Goal: Task Accomplishment & Management: Manage account settings

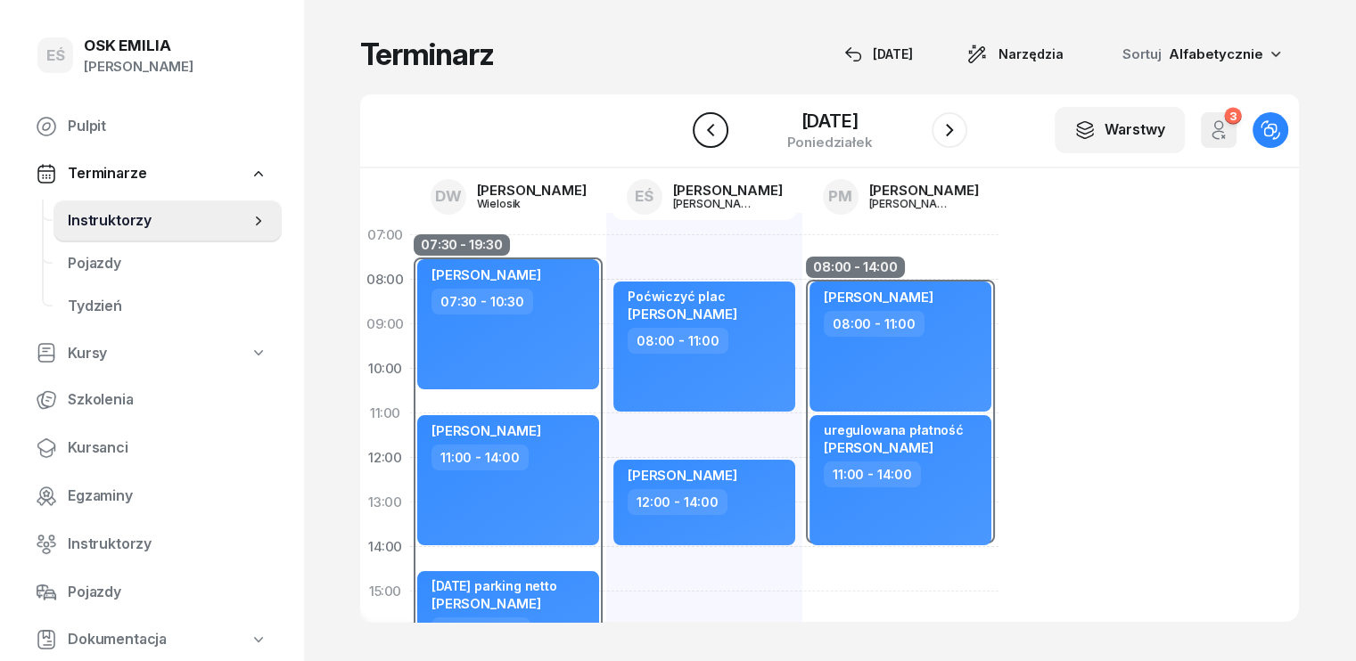
drag, startPoint x: 0, startPoint y: 0, endPoint x: 699, endPoint y: 127, distance: 710.4
click at [700, 127] on icon "button" at bounding box center [710, 129] width 21 height 21
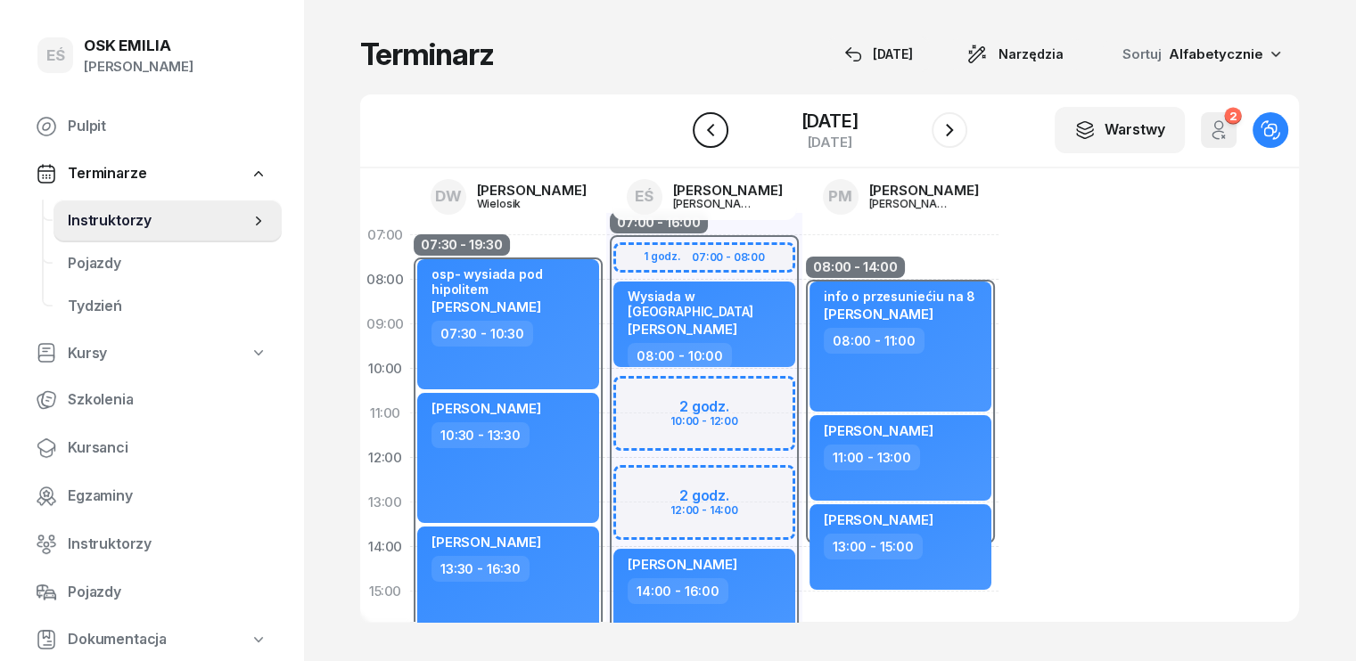
click at [700, 127] on icon "button" at bounding box center [710, 129] width 21 height 21
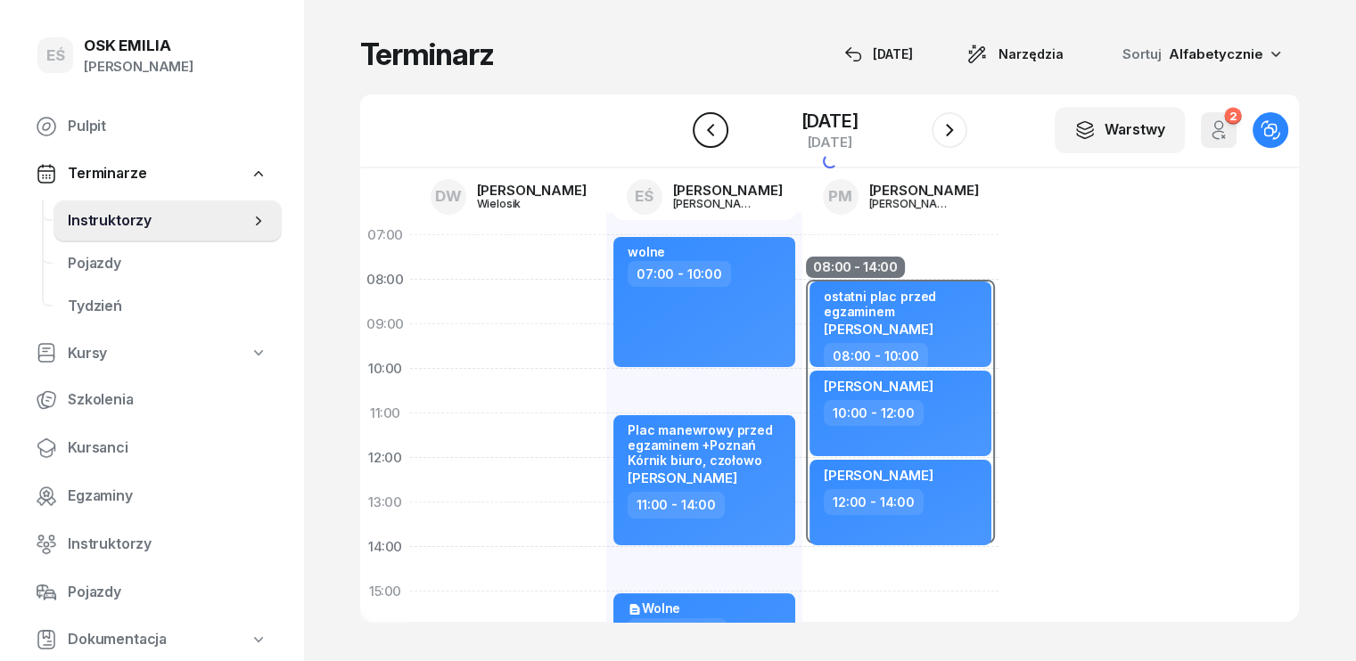
click at [700, 127] on icon "button" at bounding box center [710, 129] width 21 height 21
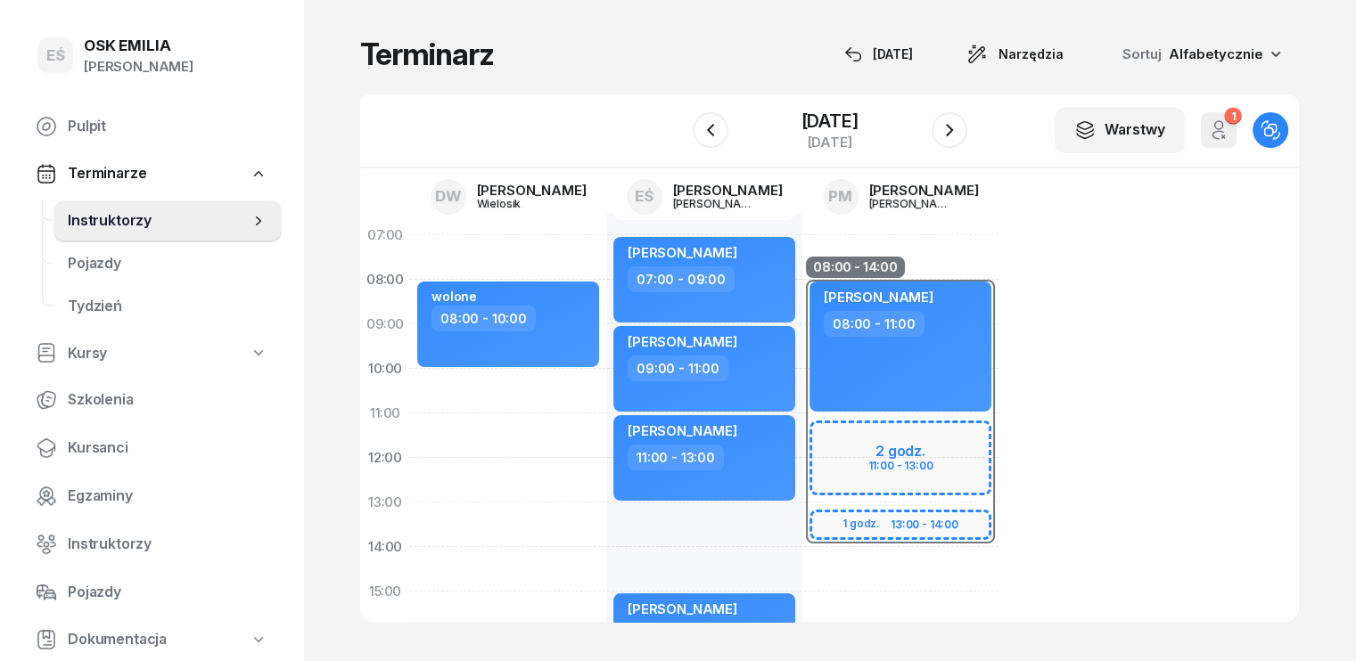
click at [693, 117] on div at bounding box center [711, 130] width 36 height 36
click at [706, 130] on icon "button" at bounding box center [710, 129] width 21 height 21
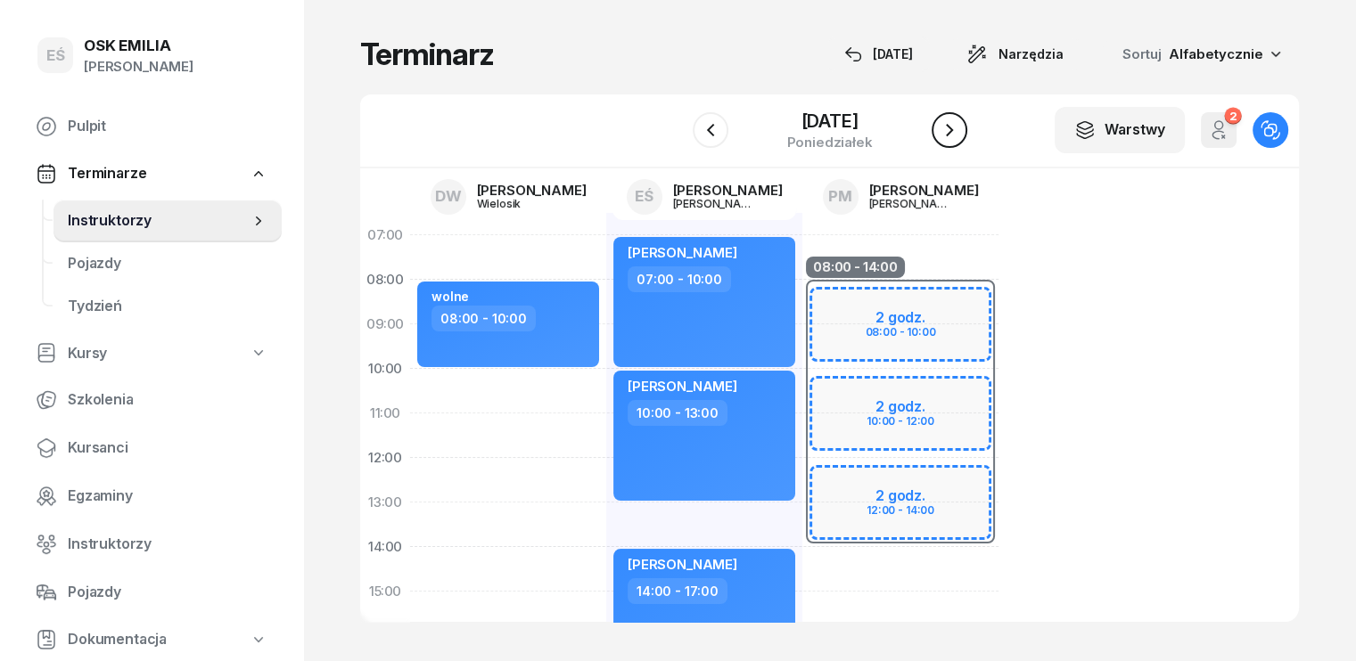
click at [948, 135] on icon "button" at bounding box center [949, 129] width 21 height 21
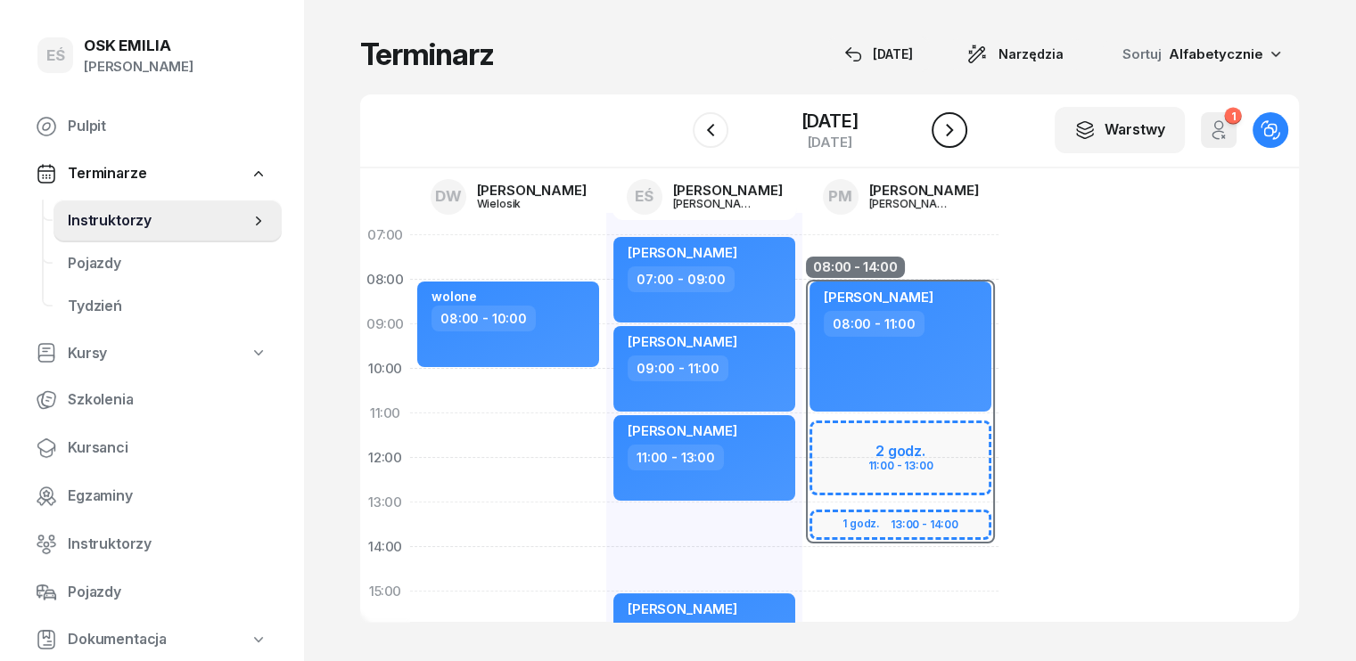
click at [960, 130] on icon "button" at bounding box center [949, 129] width 21 height 21
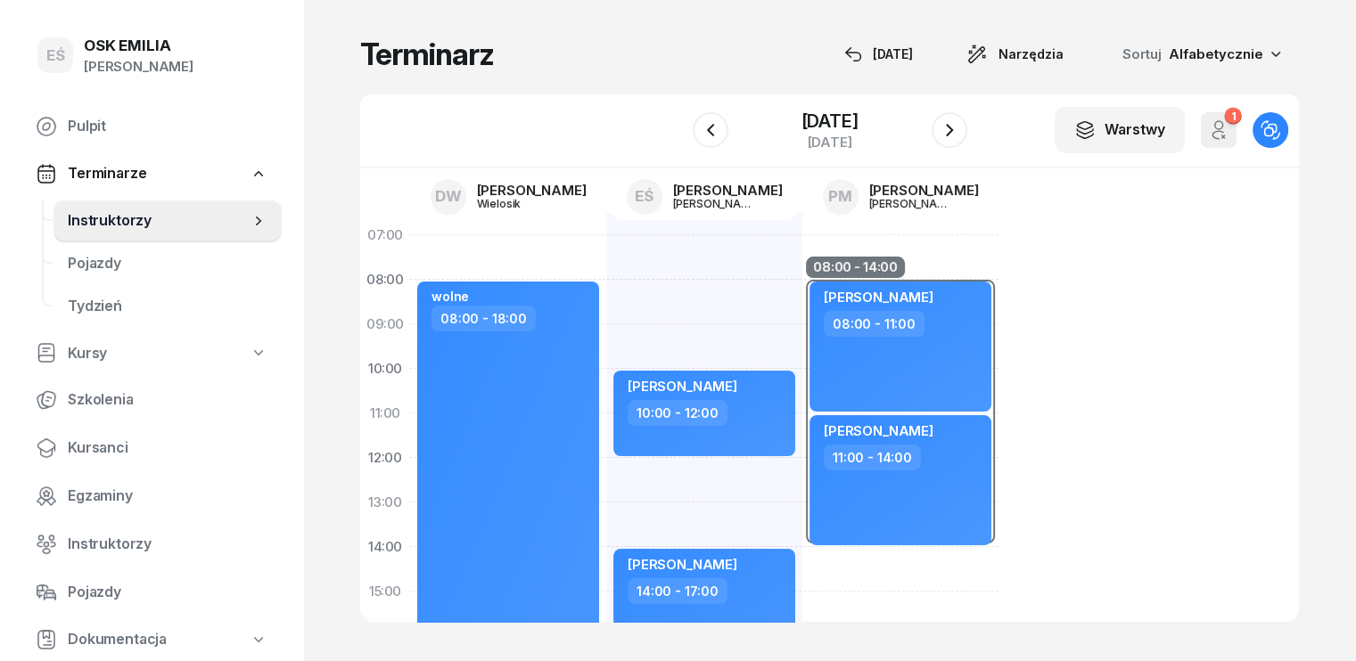
click at [606, 284] on div "my odwołaliśmy [PERSON_NAME] 07:00 - 10:00 [PERSON_NAME] 10:00 - 12:00 [PERSON_…" at bounding box center [704, 614] width 196 height 802
select select "08"
select select "10"
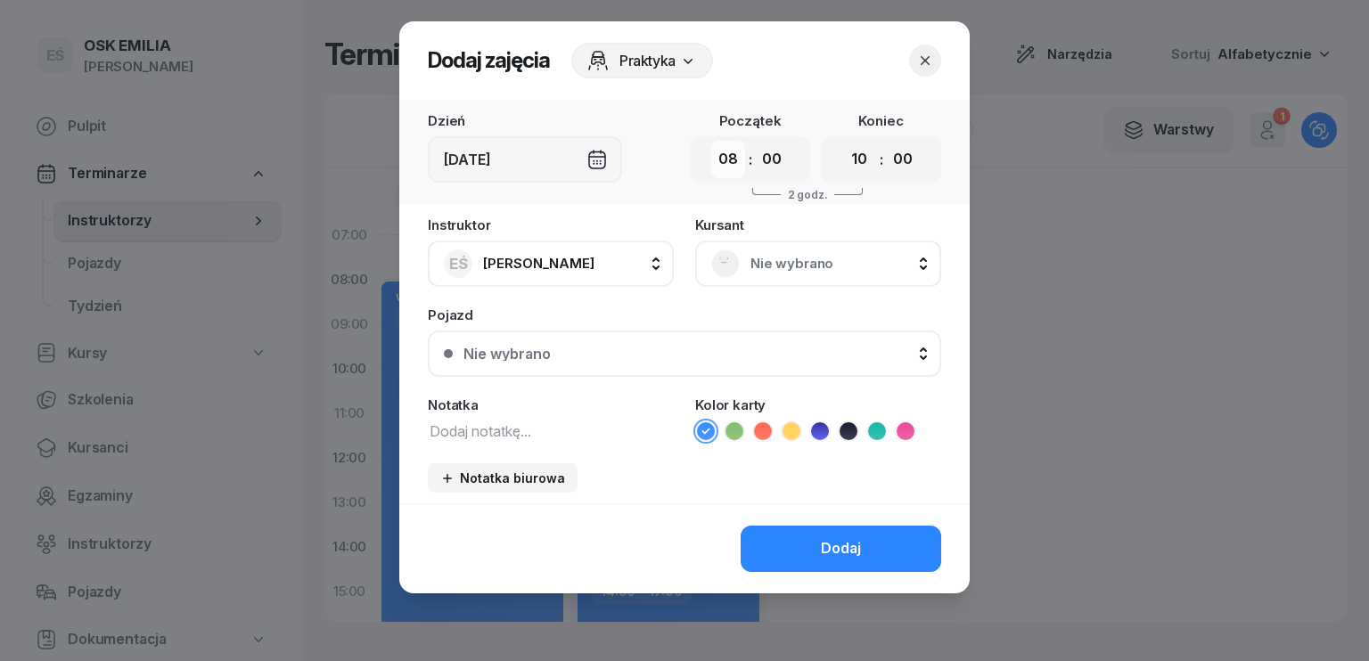
click at [736, 158] on select "00 01 02 03 04 05 06 07 08 09 10 11 12 13 14 15 16 17 18 19 20 21 22 23" at bounding box center [728, 159] width 34 height 37
select select "06"
click at [711, 141] on select "00 01 02 03 04 05 06 07 08 09 10 11 12 13 14 15 16 17 18 19 20 21 22 23" at bounding box center [728, 159] width 34 height 37
click at [499, 440] on textarea at bounding box center [551, 430] width 246 height 23
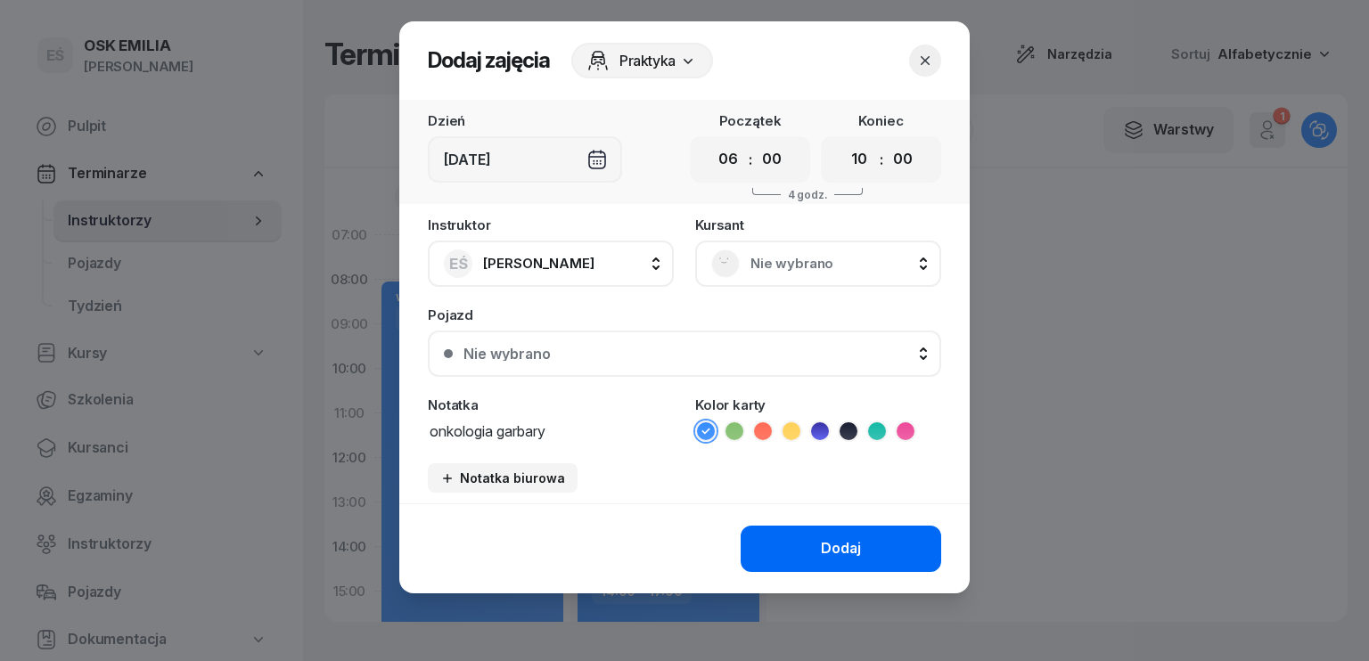
type textarea "onkologia garbary"
click at [886, 555] on button "Dodaj" at bounding box center [841, 549] width 201 height 46
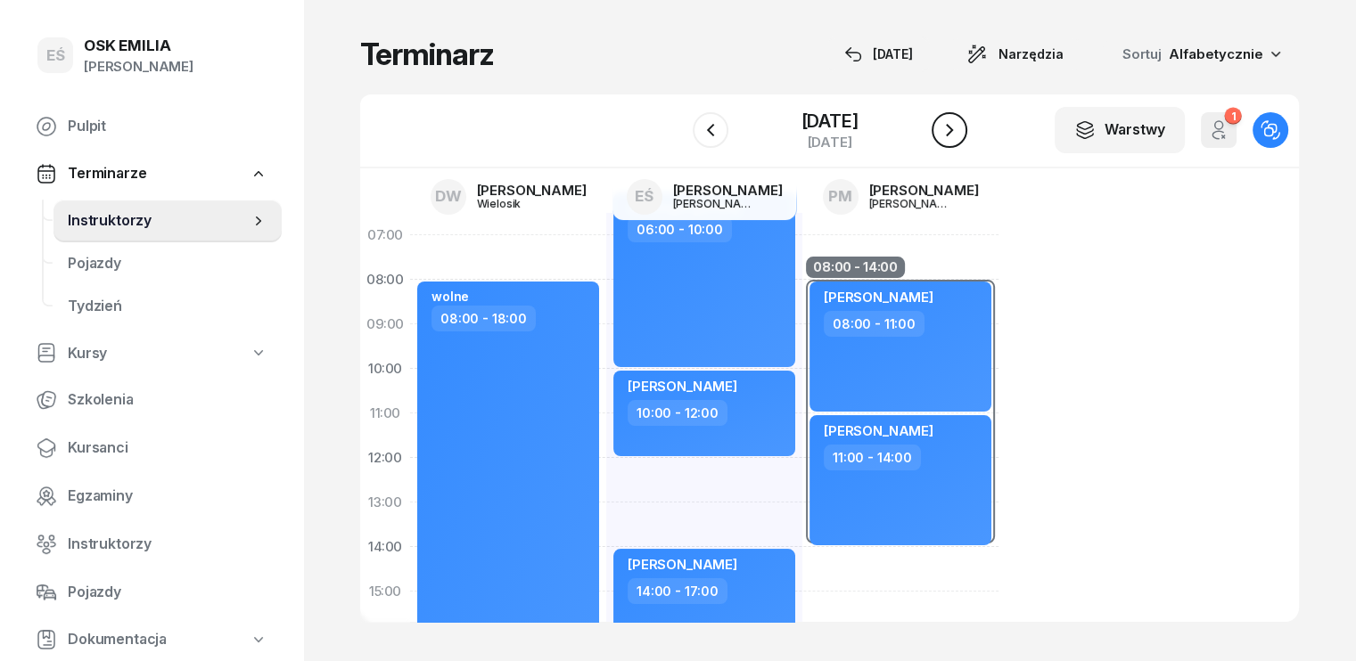
click at [952, 134] on icon "button" at bounding box center [949, 129] width 21 height 21
click at [953, 134] on icon "button" at bounding box center [949, 129] width 21 height 21
click at [956, 135] on icon "button" at bounding box center [949, 129] width 21 height 21
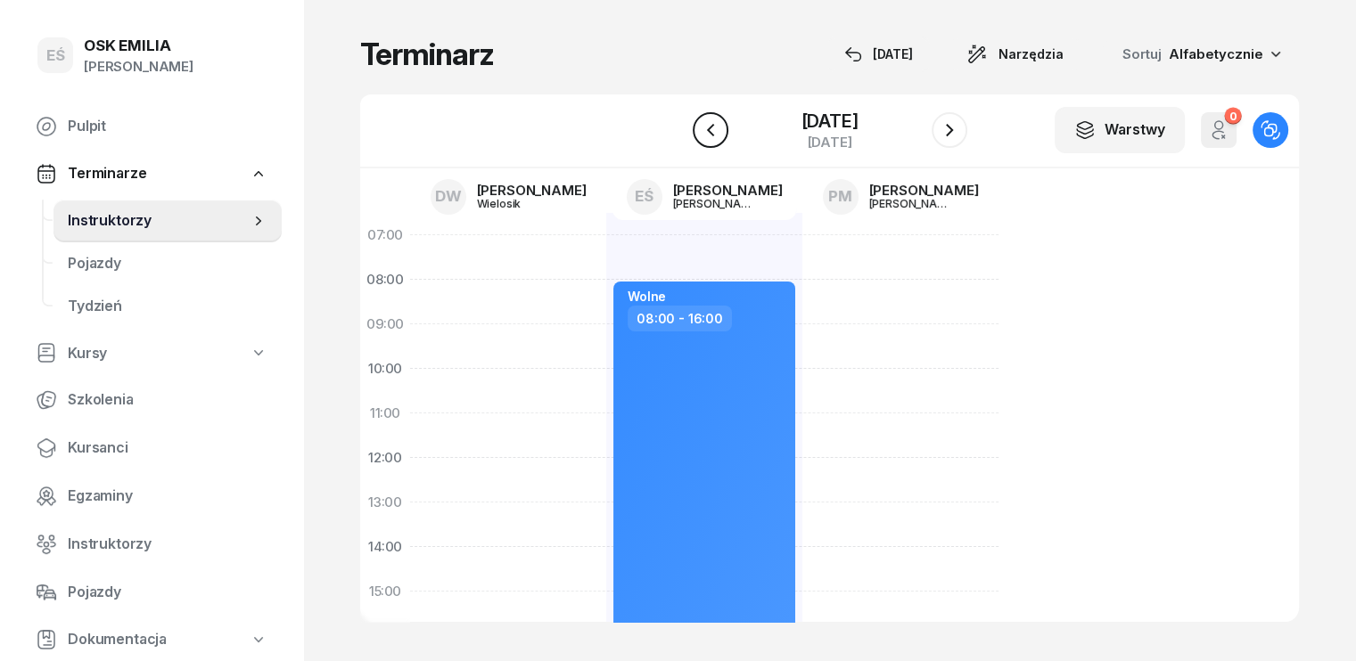
click at [700, 132] on icon "button" at bounding box center [710, 129] width 21 height 21
click at [660, 350] on div "Wolne 08:00 - 17:00" at bounding box center [704, 481] width 182 height 398
select select "08"
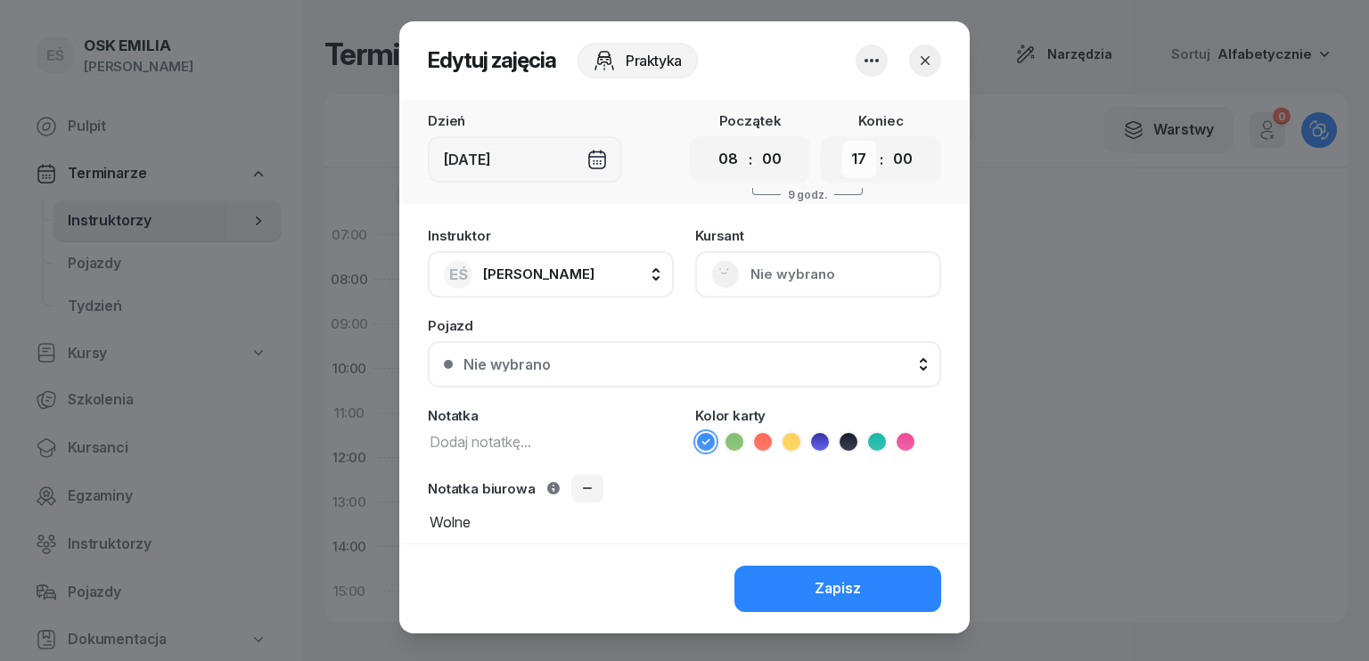
click at [857, 159] on select "00 01 02 03 04 05 06 07 08 09 10 11 12 13 14 15 16 17 18 19 20 21 22 23" at bounding box center [859, 159] width 34 height 37
select select "12"
click at [842, 141] on select "00 01 02 03 04 05 06 07 08 09 10 11 12 13 14 15 16 17 18 19 20 21 22 23" at bounding box center [859, 159] width 34 height 37
click at [820, 585] on div "Zapisz" at bounding box center [838, 589] width 46 height 23
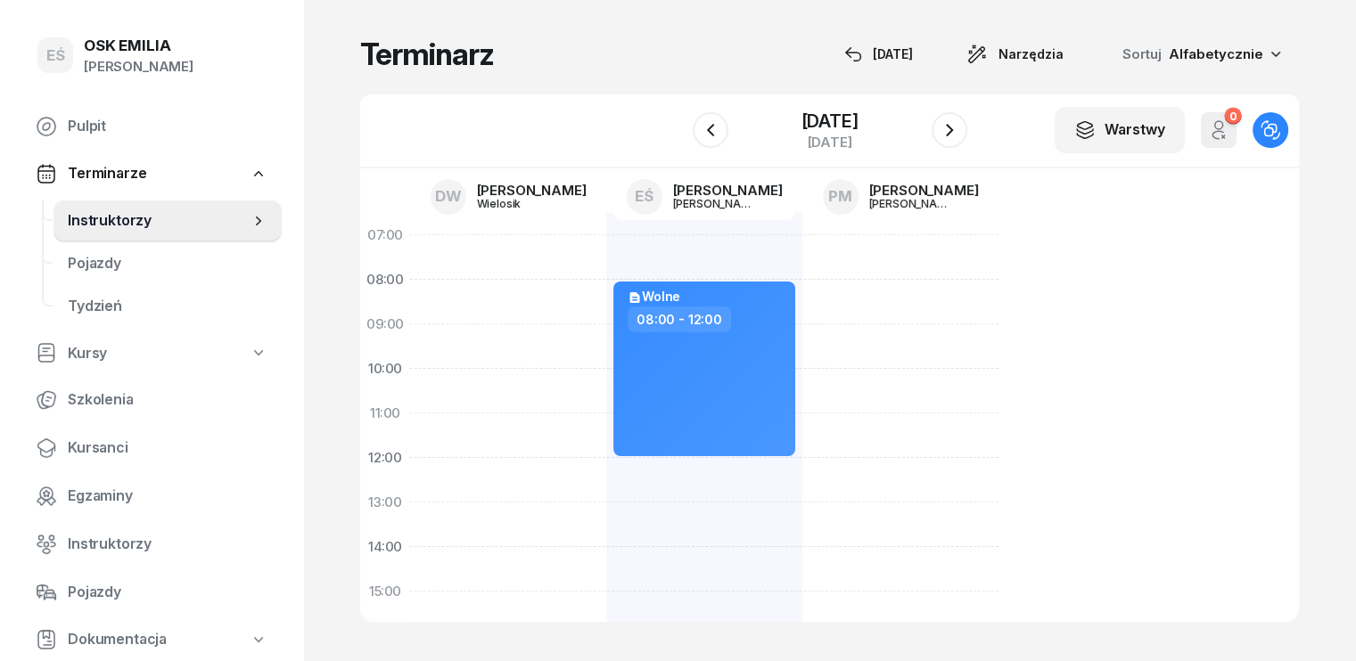
click at [610, 478] on div "Wolne 08:00 - 12:00" at bounding box center [704, 614] width 196 height 802
select select "12"
select select "14"
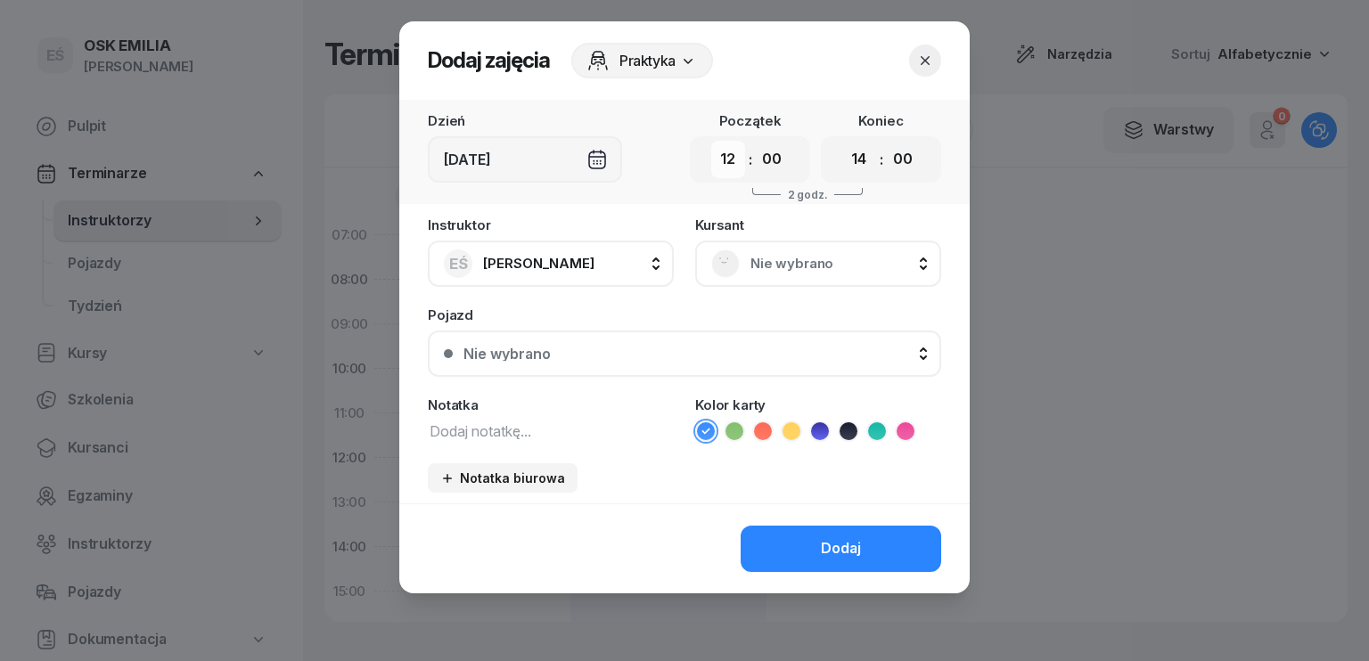
click at [728, 160] on select "00 01 02 03 04 05 06 07 08 09 10 11 12 13 14 15 16 17 18 19 20 21 22 23" at bounding box center [728, 159] width 34 height 37
select select "15"
click at [711, 141] on select "00 01 02 03 04 05 06 07 08 09 10 11 12 13 14 15 16 17 18 19 20 21 22 23" at bounding box center [728, 159] width 34 height 37
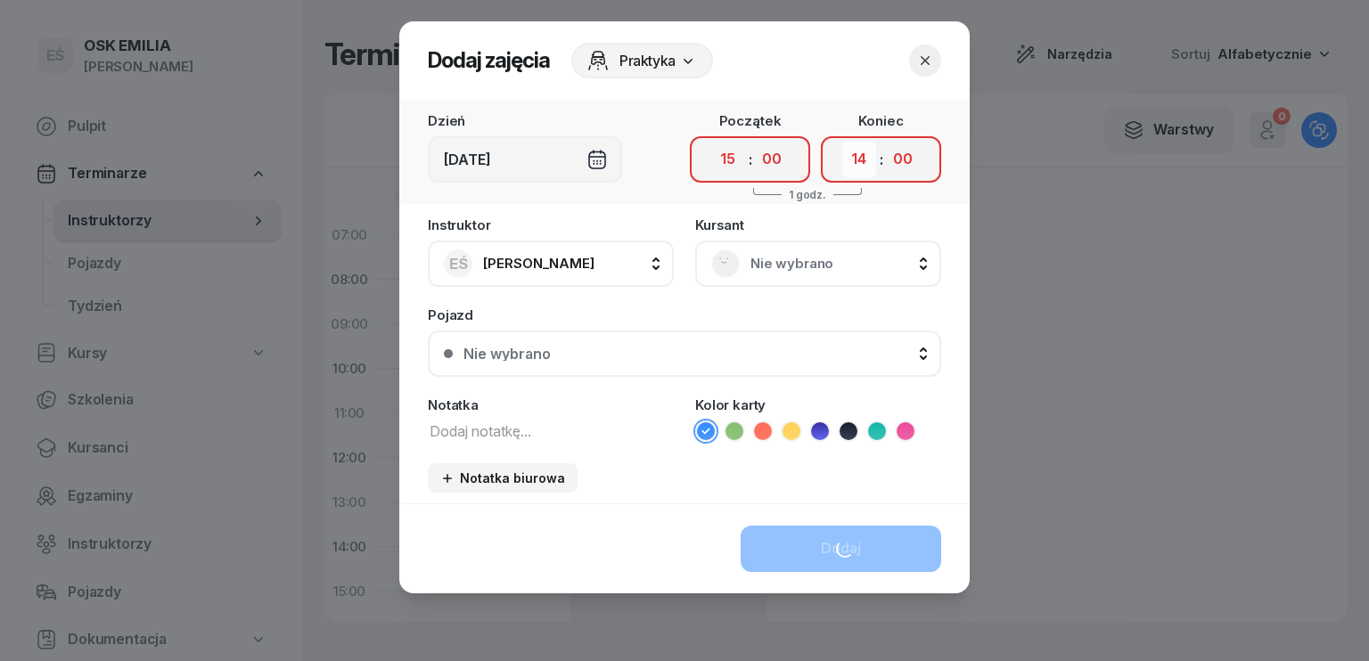
click at [856, 152] on select "00 01 02 03 04 05 06 07 08 09 10 11 12 13 14 15 16 17 18 19 20 21 22 23" at bounding box center [859, 159] width 34 height 37
select select "17"
click at [842, 141] on select "00 01 02 03 04 05 06 07 08 09 10 11 12 13 14 15 16 17 18 19 20 21 22 23" at bounding box center [859, 159] width 34 height 37
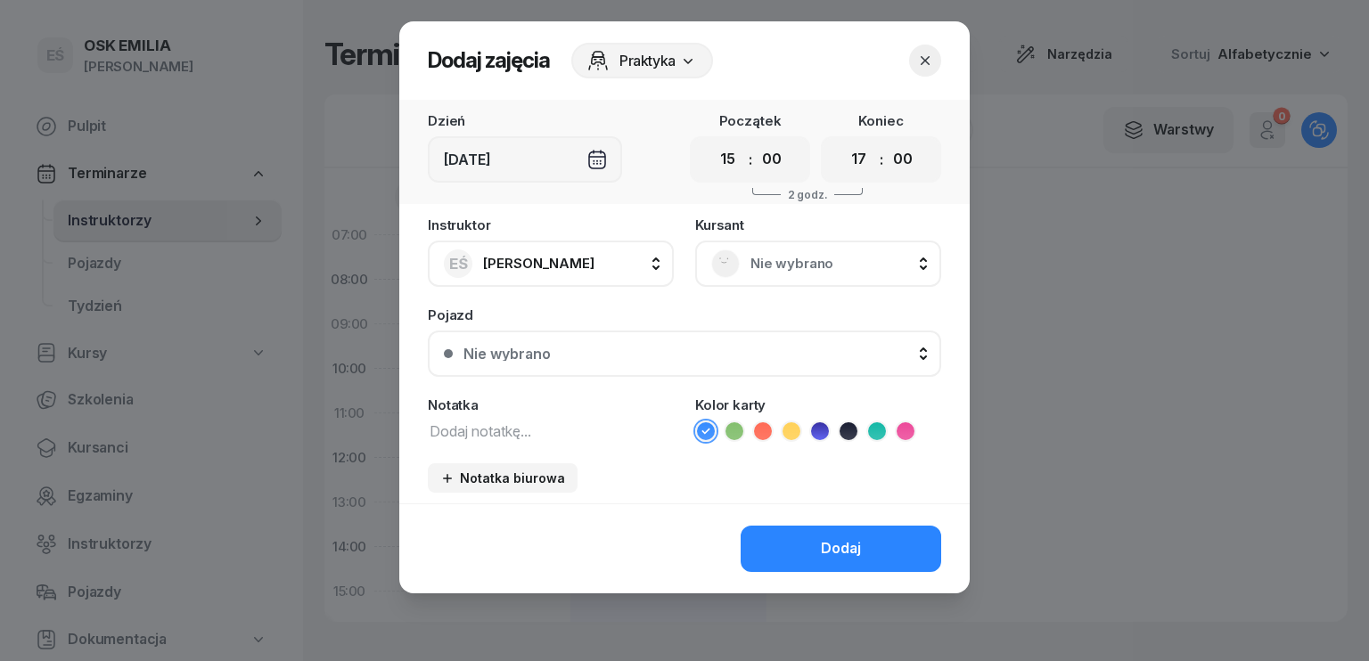
click at [578, 426] on textarea at bounding box center [551, 430] width 246 height 23
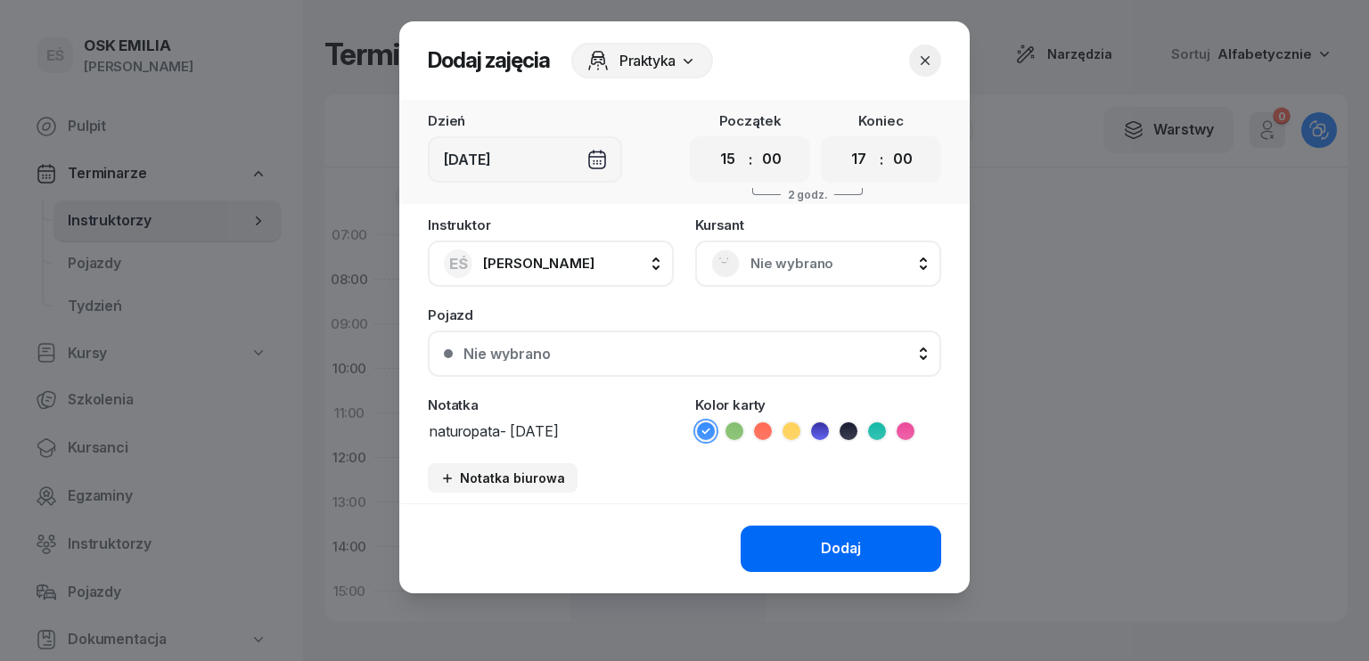
type textarea "naturopata- [DATE]"
click at [848, 546] on div "Dodaj" at bounding box center [841, 549] width 40 height 23
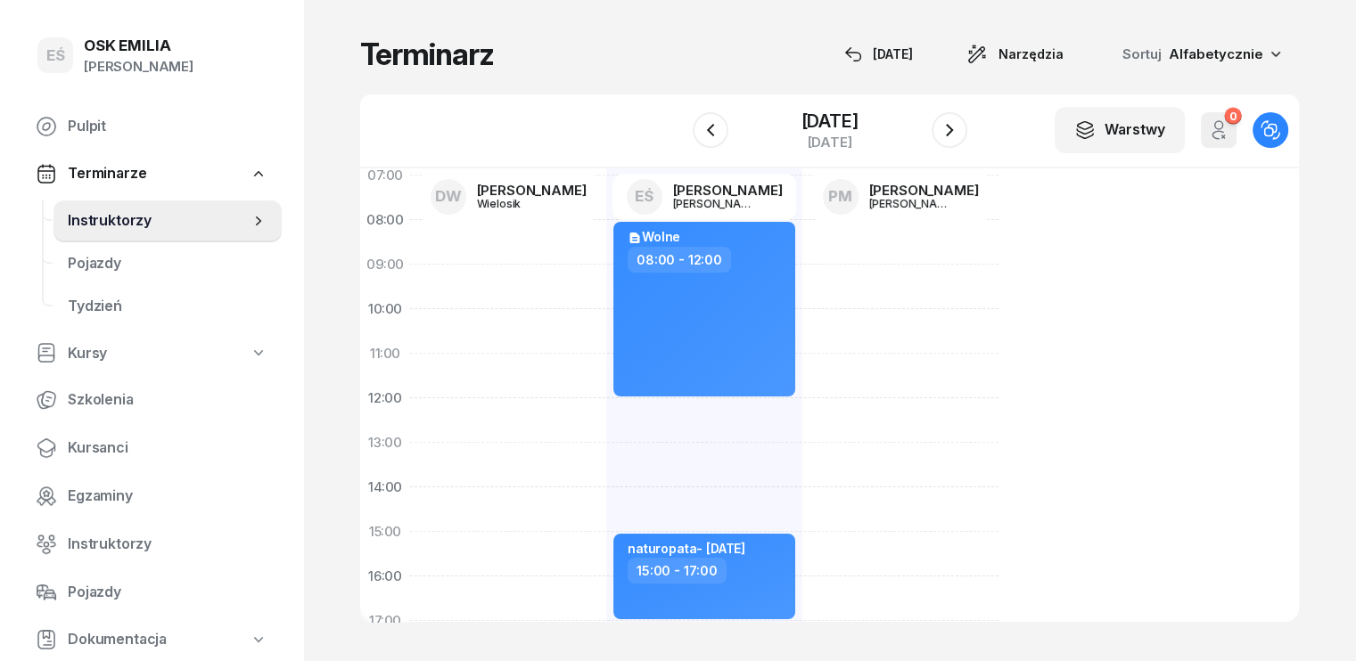
scroll to position [89, 0]
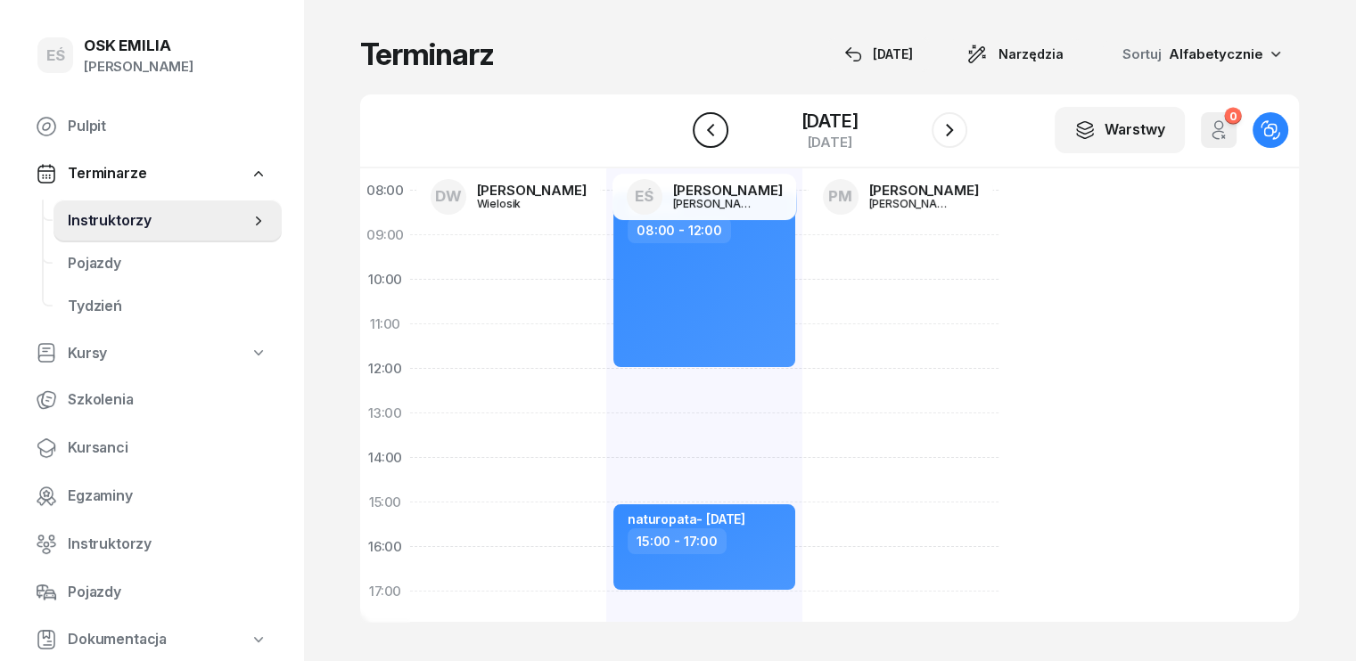
click at [700, 131] on icon "button" at bounding box center [710, 129] width 21 height 21
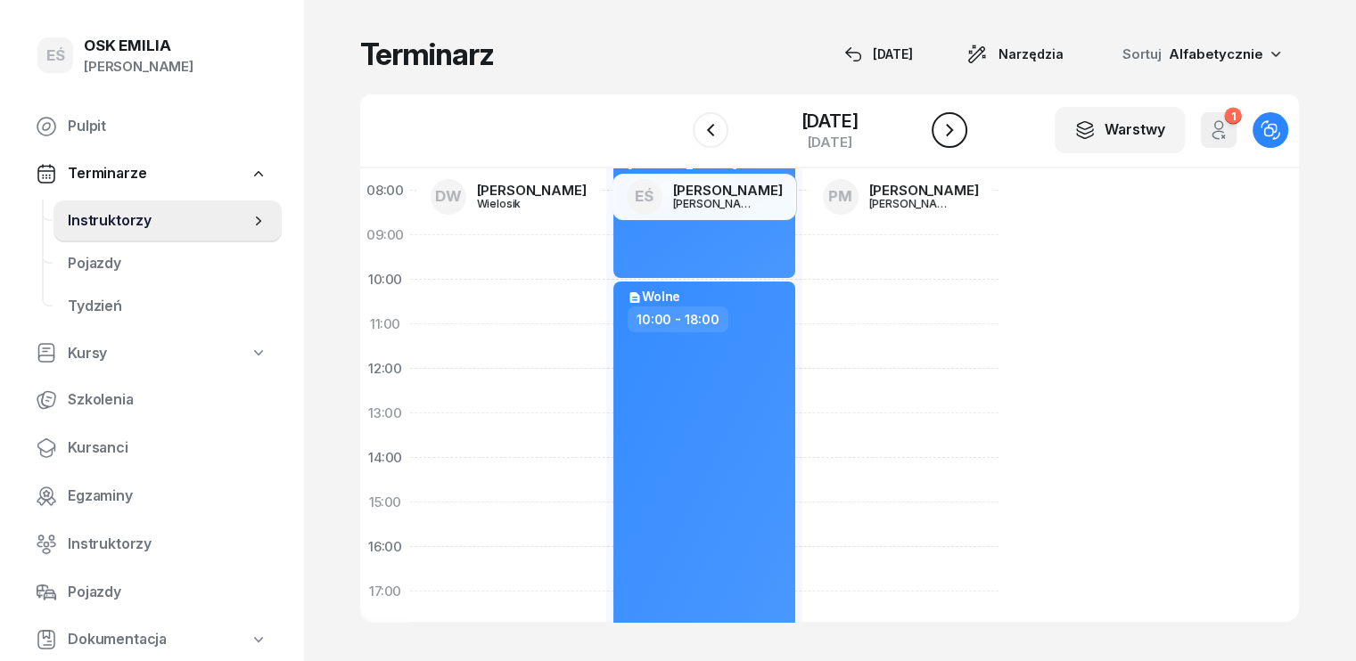
click at [960, 135] on icon "button" at bounding box center [949, 129] width 21 height 21
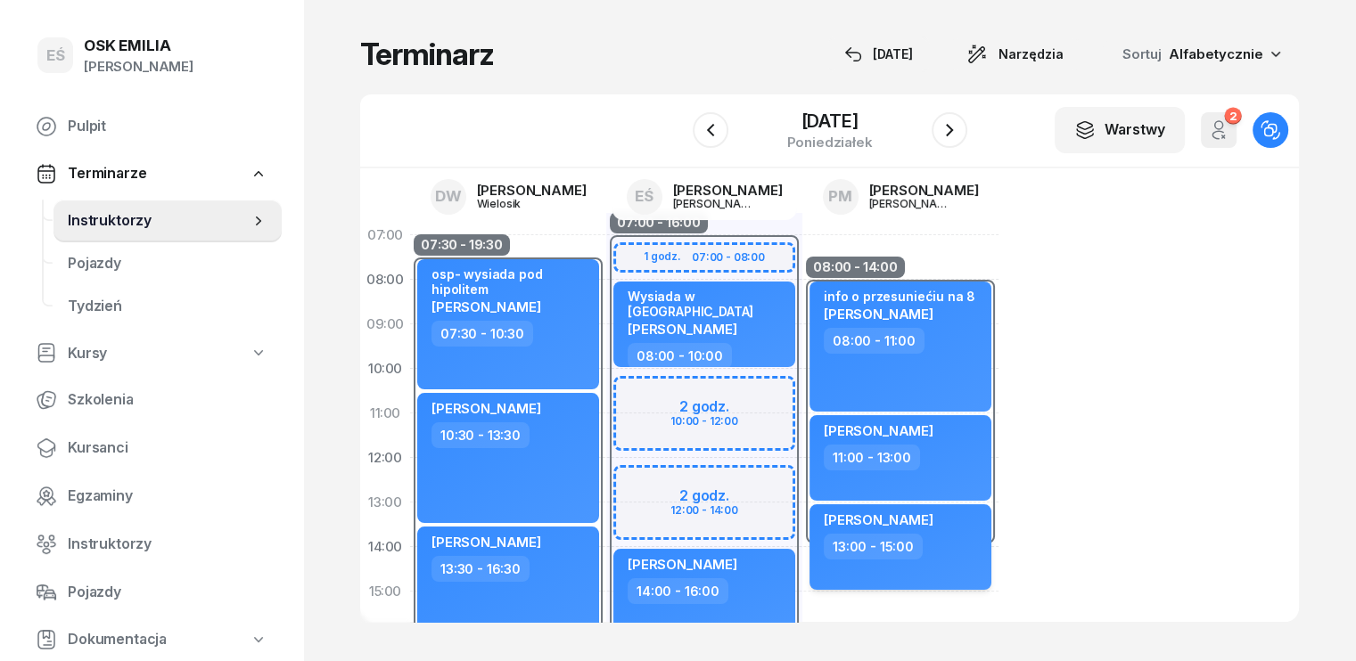
scroll to position [89, 0]
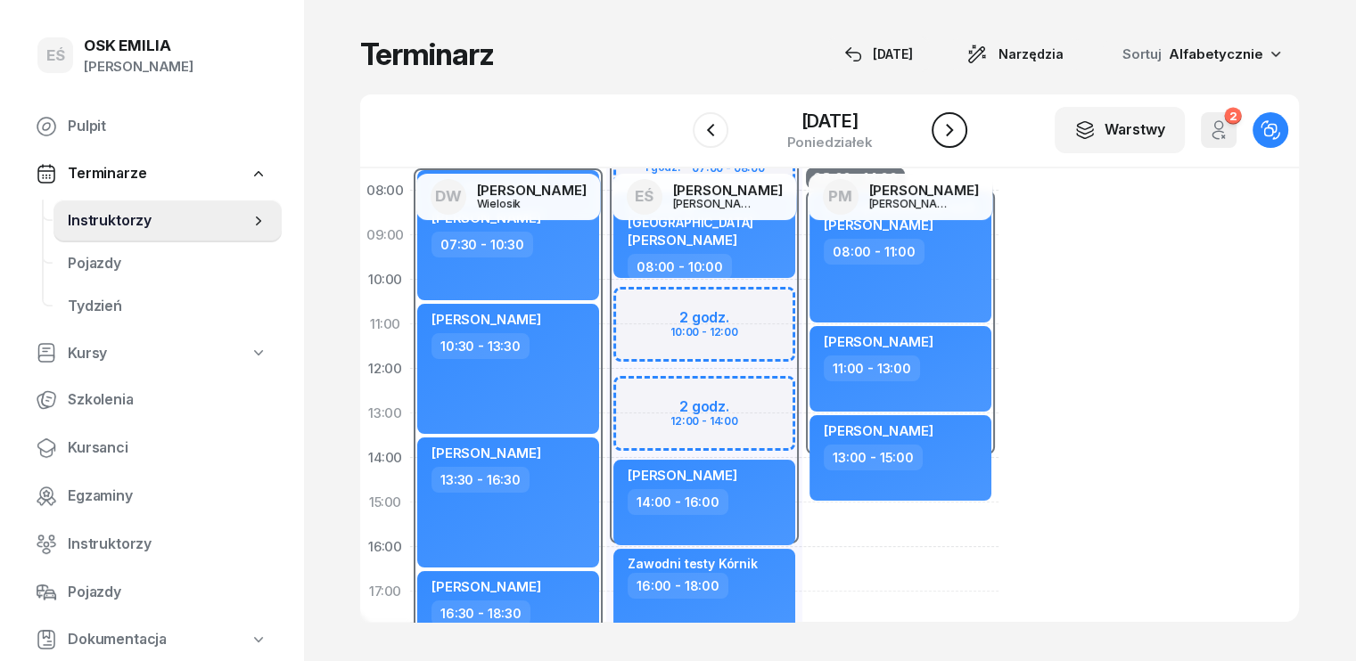
click at [960, 127] on icon "button" at bounding box center [949, 129] width 21 height 21
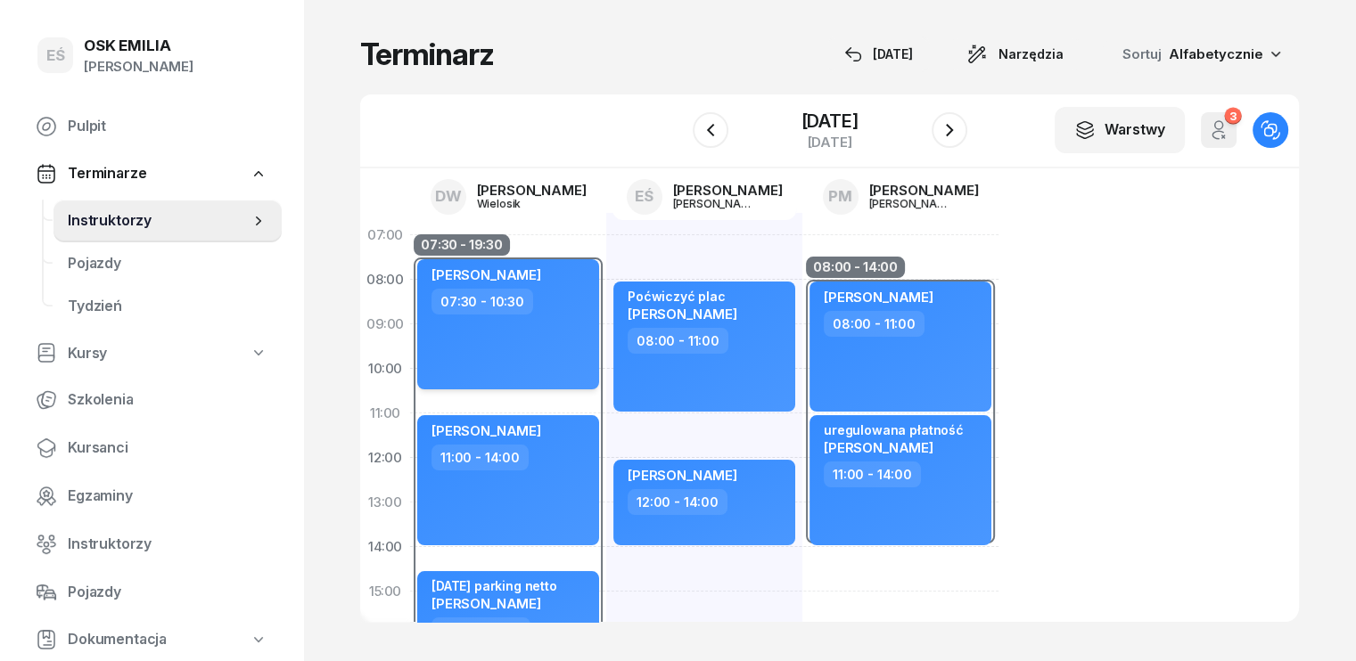
scroll to position [89, 0]
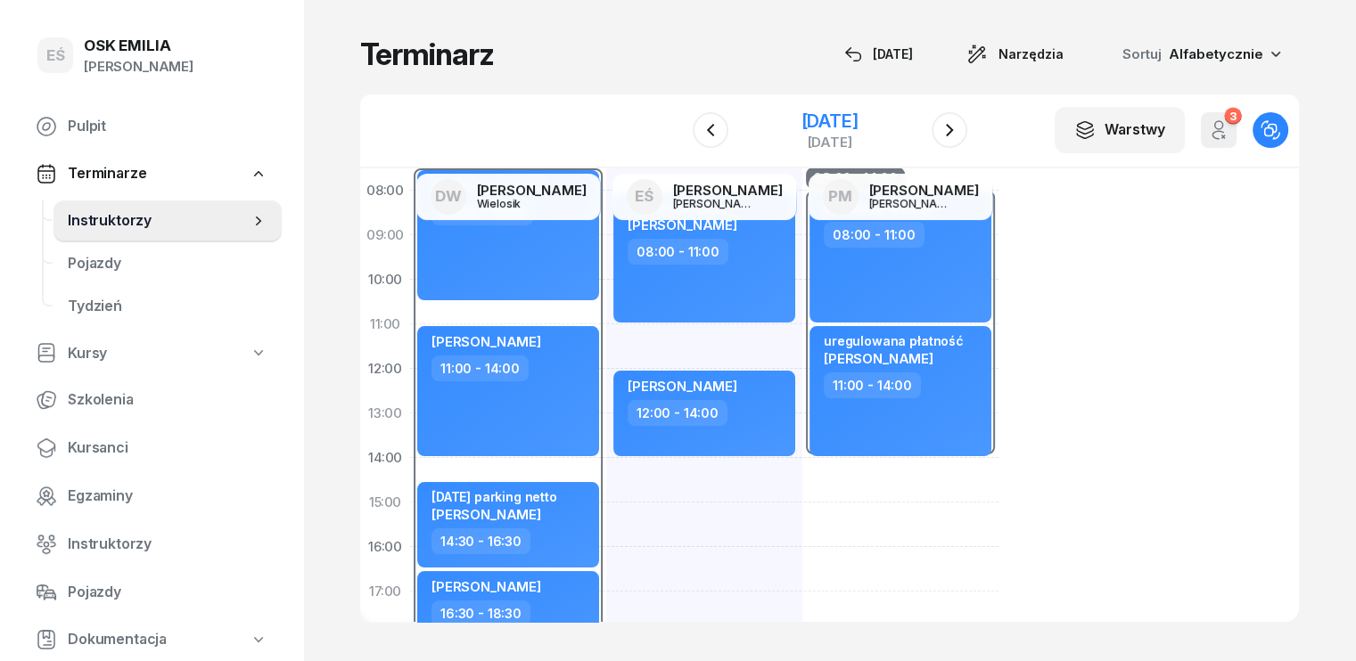
click at [801, 122] on div "[DATE]" at bounding box center [829, 121] width 57 height 18
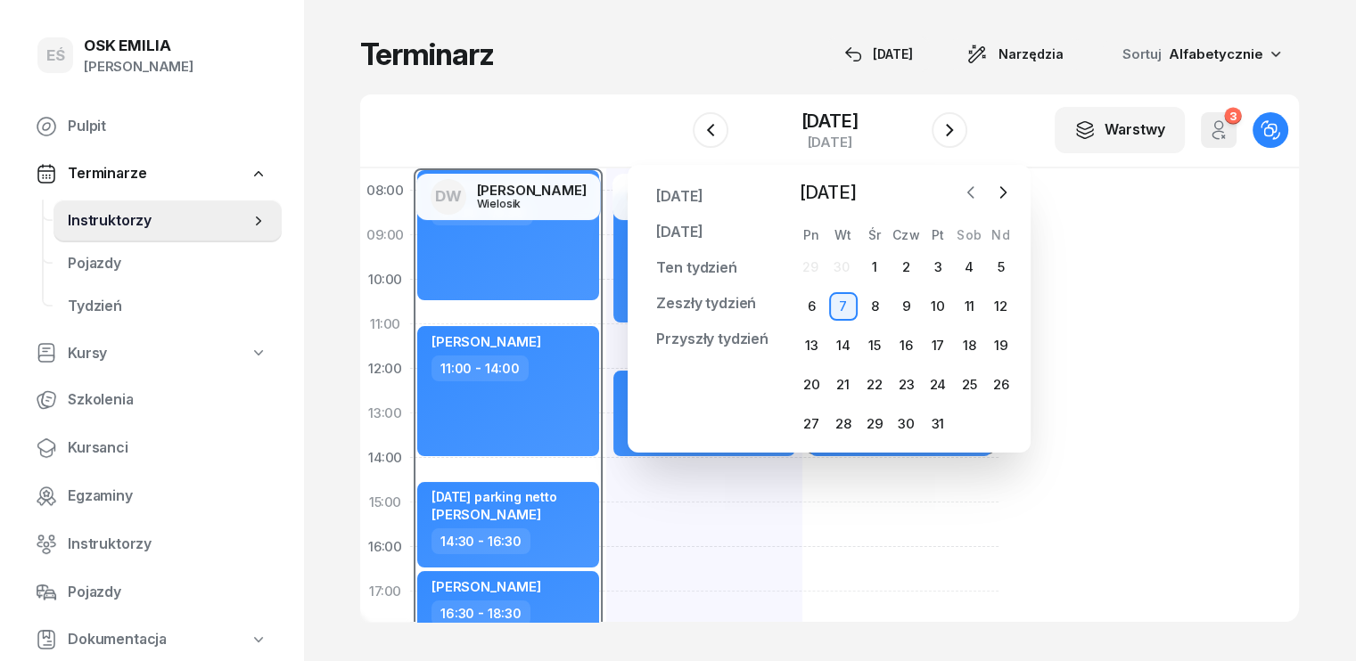
click at [976, 195] on icon "button" at bounding box center [971, 193] width 18 height 18
click at [813, 427] on div "29" at bounding box center [811, 424] width 29 height 29
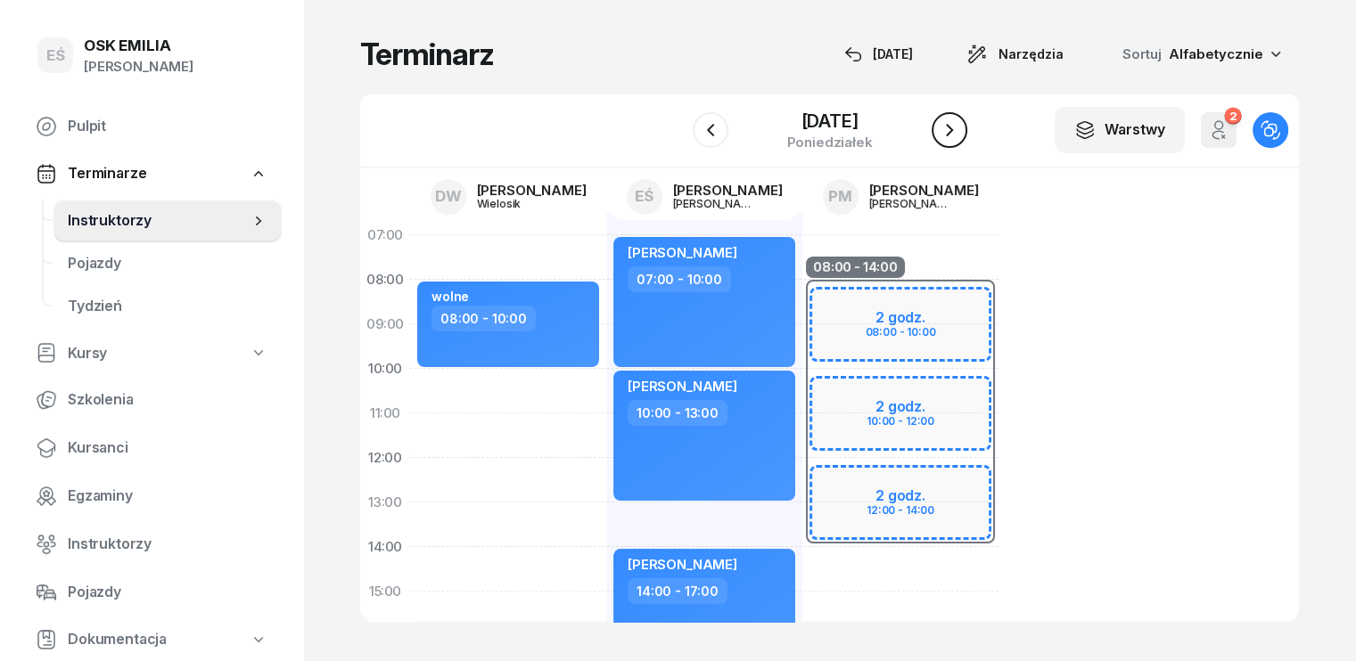
click at [953, 127] on icon "button" at bounding box center [949, 130] width 7 height 12
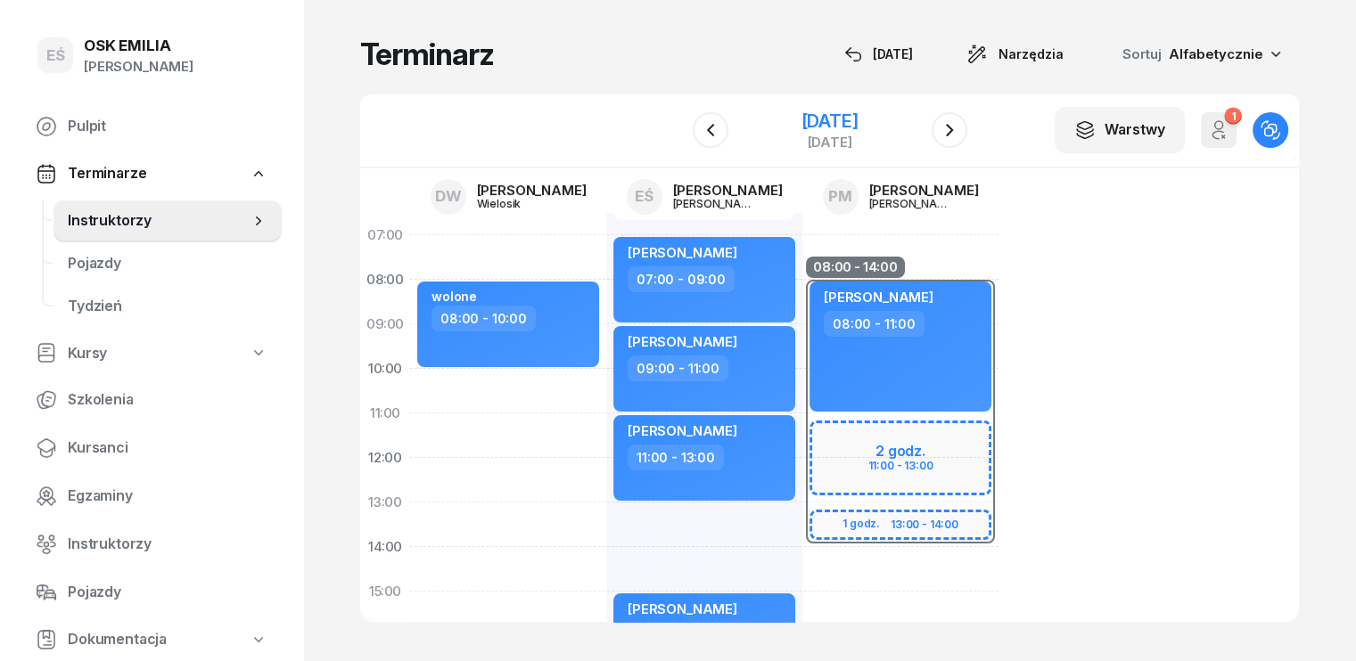
click at [858, 120] on div "[DATE]" at bounding box center [829, 121] width 57 height 18
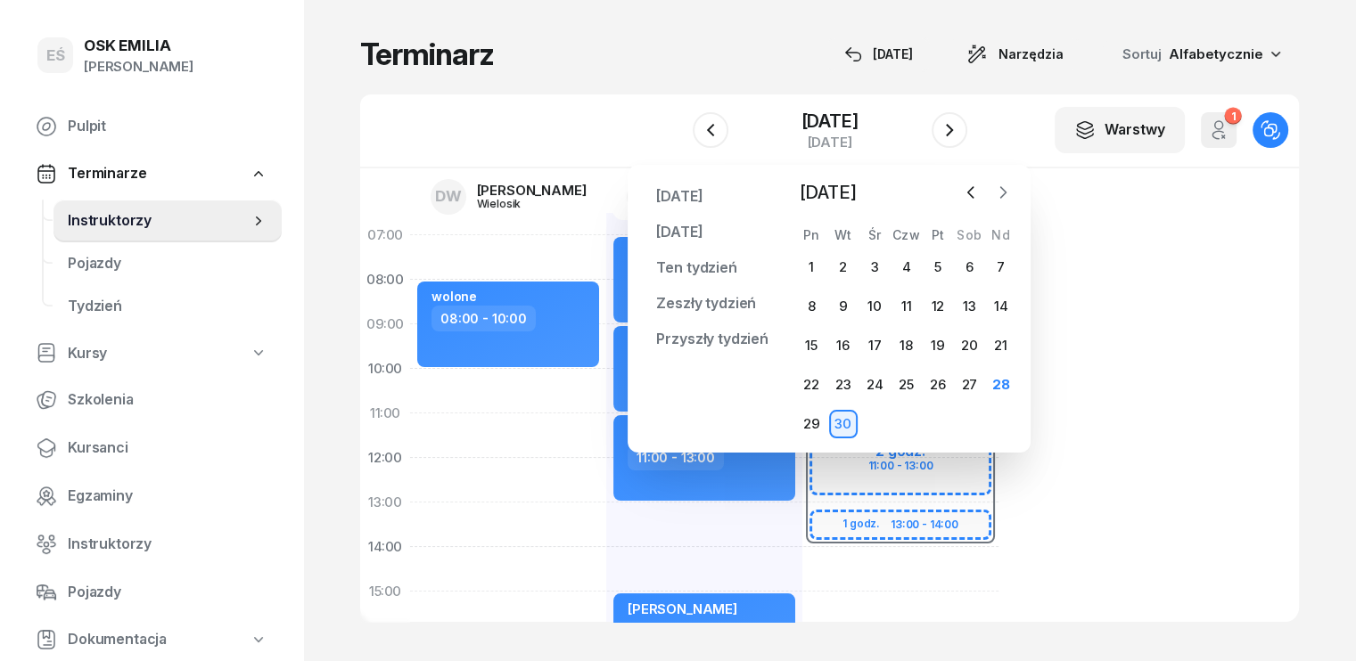
click at [1005, 188] on icon "button" at bounding box center [1003, 193] width 18 height 18
click at [934, 421] on div "28" at bounding box center [938, 424] width 29 height 29
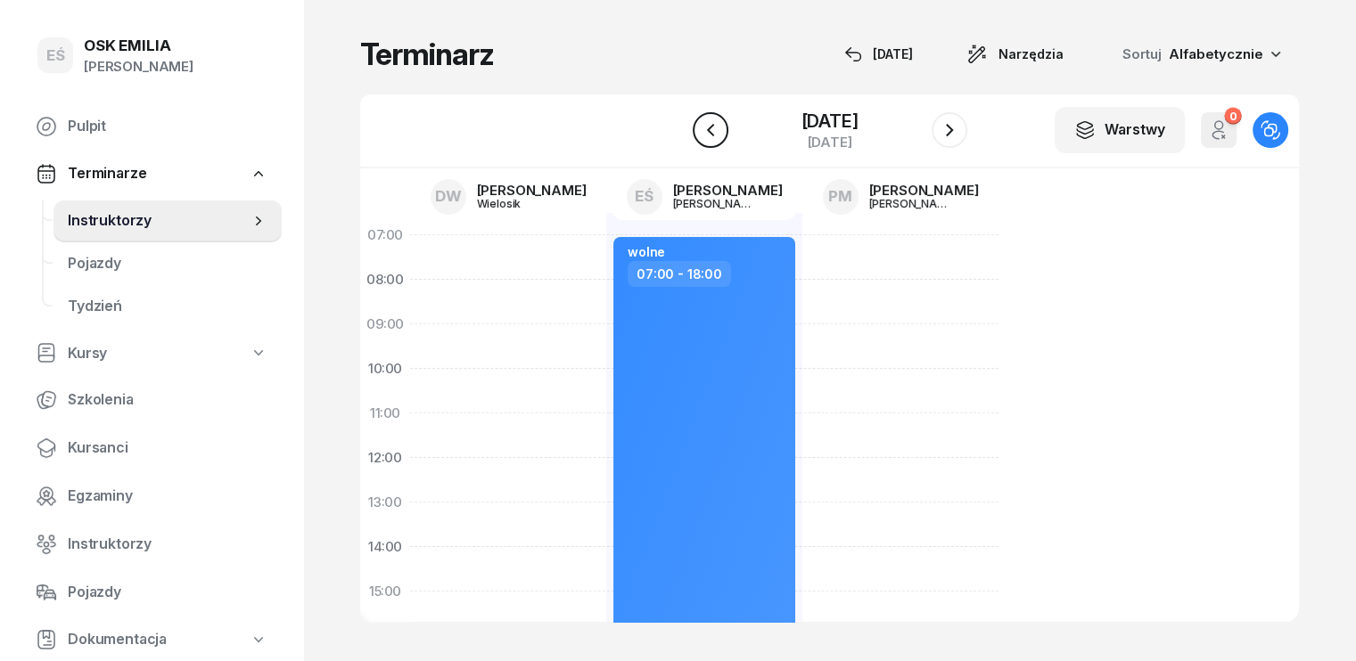
click at [707, 131] on icon "button" at bounding box center [710, 129] width 21 height 21
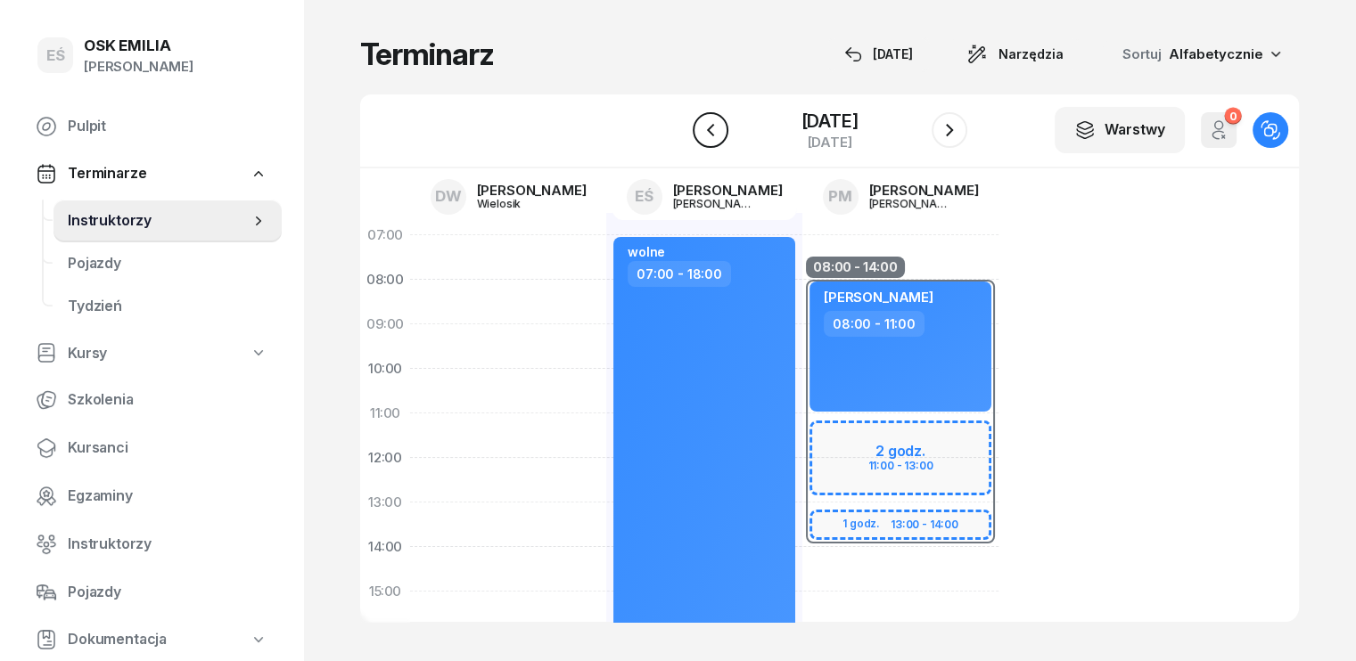
click at [713, 137] on icon "button" at bounding box center [710, 129] width 21 height 21
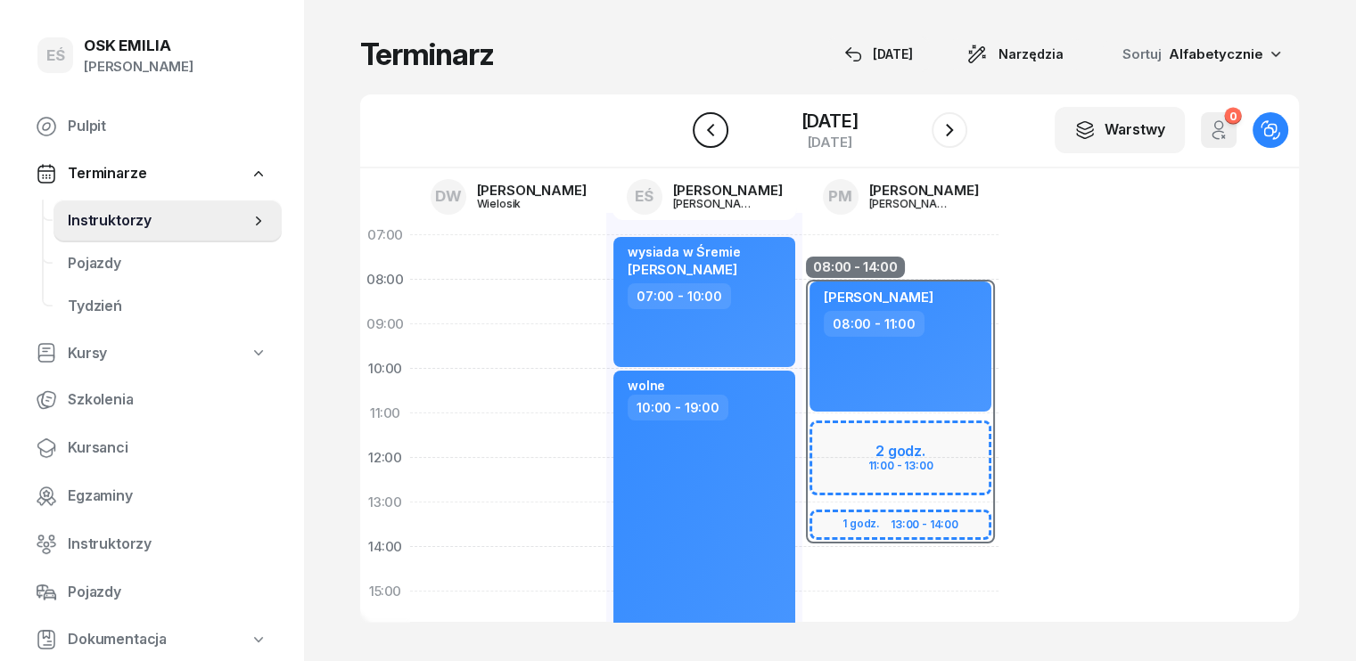
click at [713, 137] on icon "button" at bounding box center [710, 129] width 21 height 21
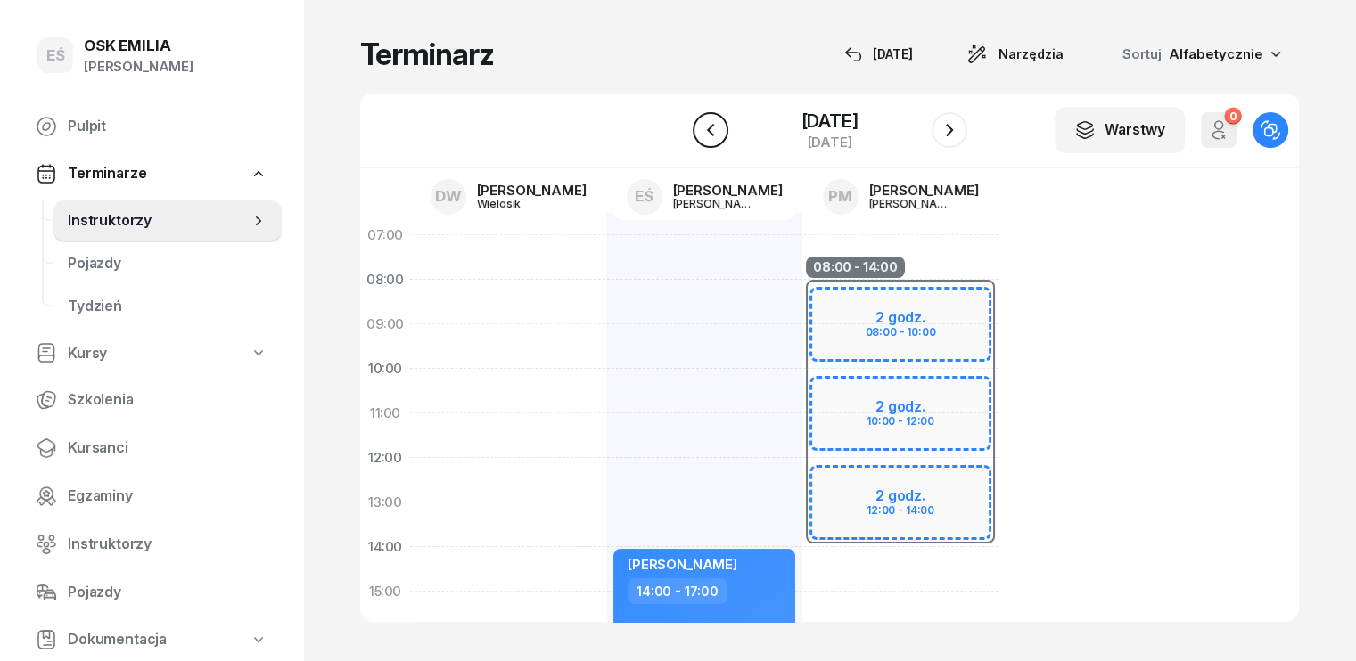
click at [713, 137] on icon "button" at bounding box center [710, 129] width 21 height 21
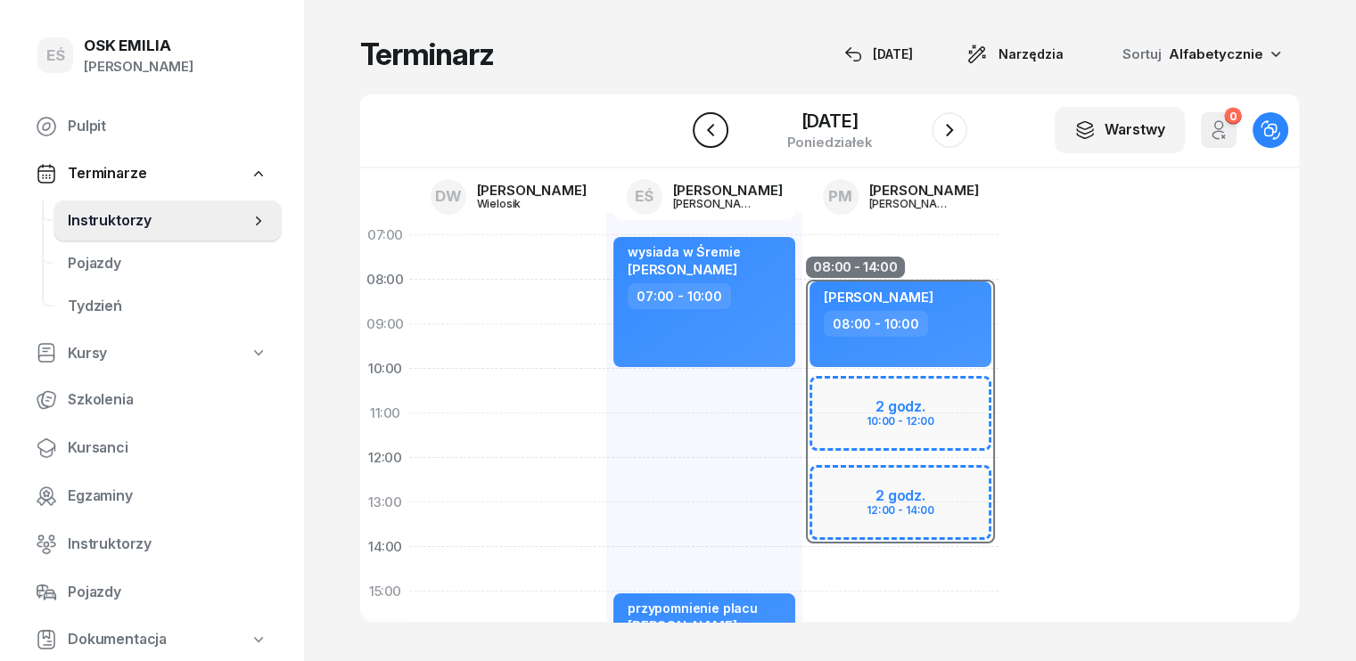
click at [713, 137] on icon "button" at bounding box center [710, 129] width 21 height 21
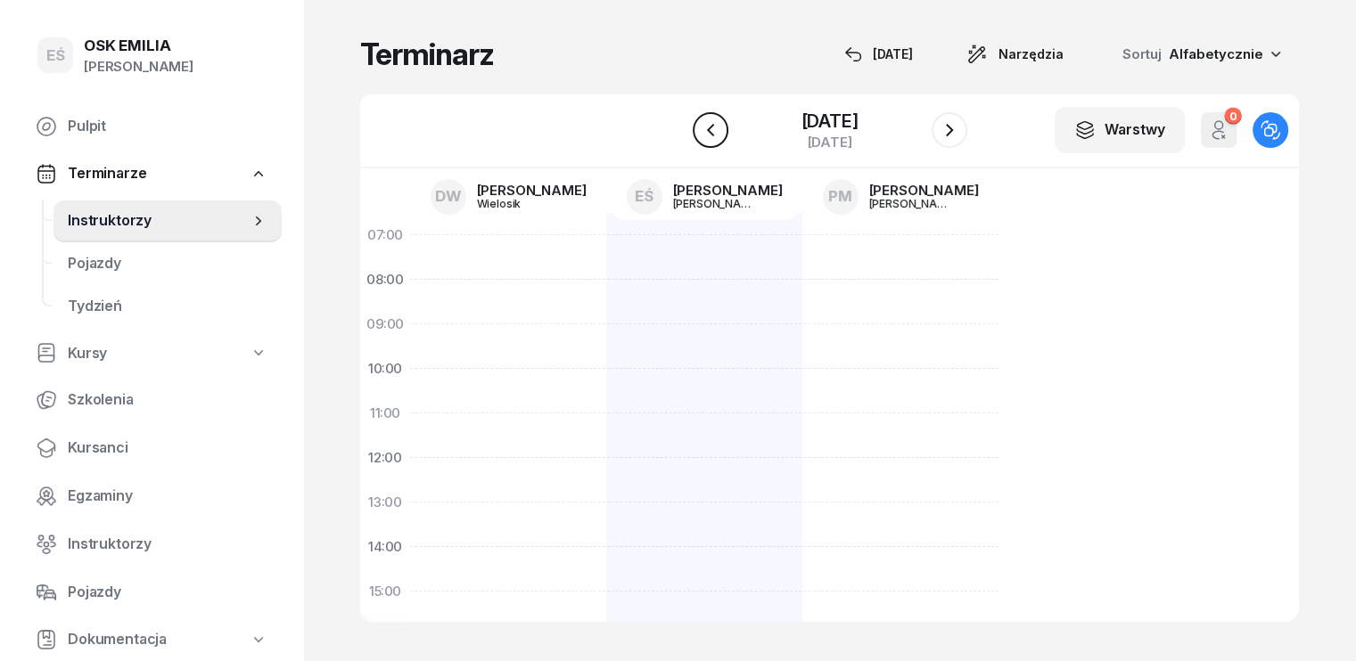
click at [713, 137] on icon "button" at bounding box center [710, 129] width 21 height 21
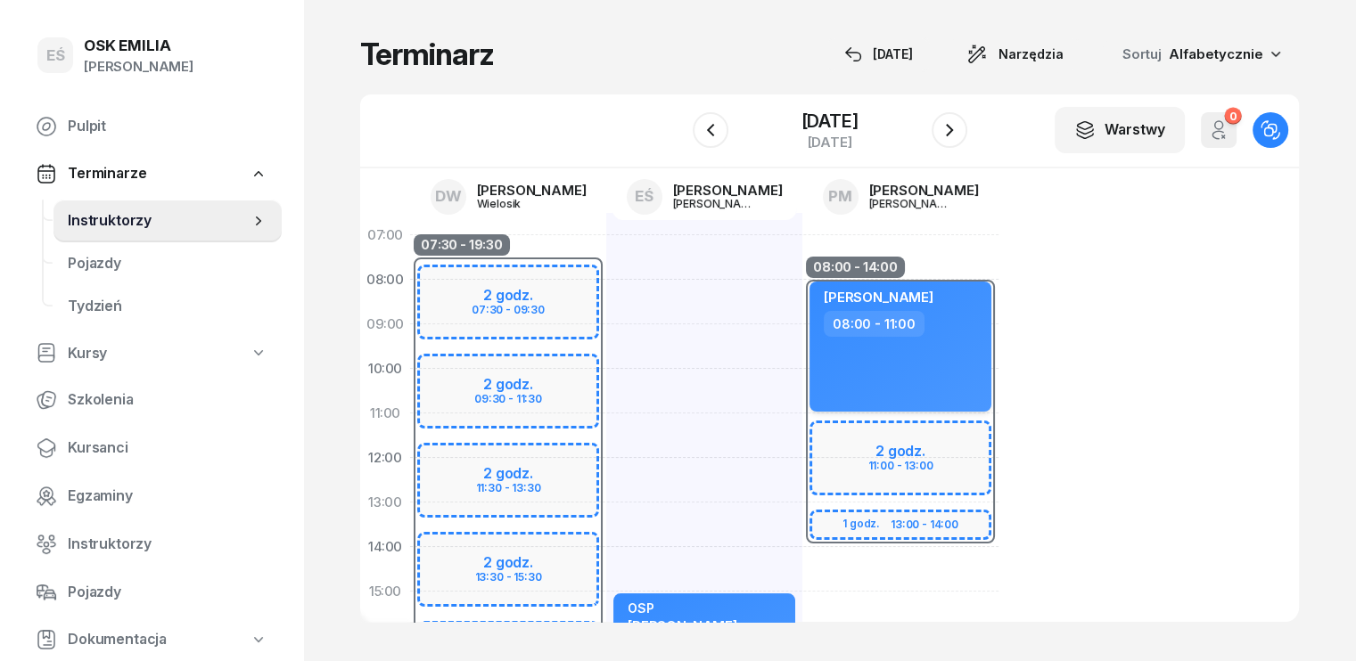
click at [927, 341] on div "[PERSON_NAME] 08:00 - 11:00" at bounding box center [900, 347] width 182 height 130
select select "08"
select select "11"
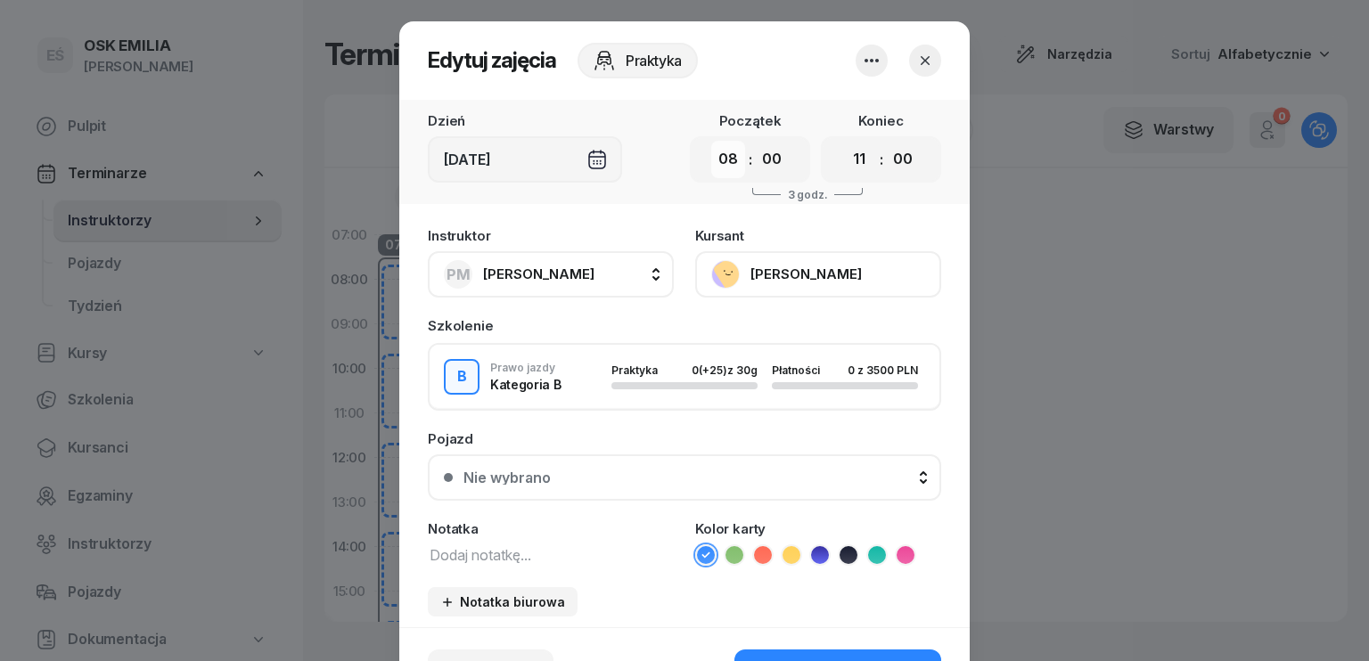
click at [713, 159] on select "00 01 02 03 04 05 06 07 08 09 10 11 12 13 14 15 16 17 18 19 20 21 22 23" at bounding box center [728, 159] width 34 height 37
select select "07"
click at [711, 141] on select "00 01 02 03 04 05 06 07 08 09 10 11 12 13 14 15 16 17 18 19 20 21 22 23" at bounding box center [728, 159] width 34 height 37
click at [769, 161] on select "00 05 10 15 20 25 30 35 40 45 50 55" at bounding box center [772, 159] width 34 height 37
click at [916, 59] on icon "button" at bounding box center [925, 61] width 18 height 18
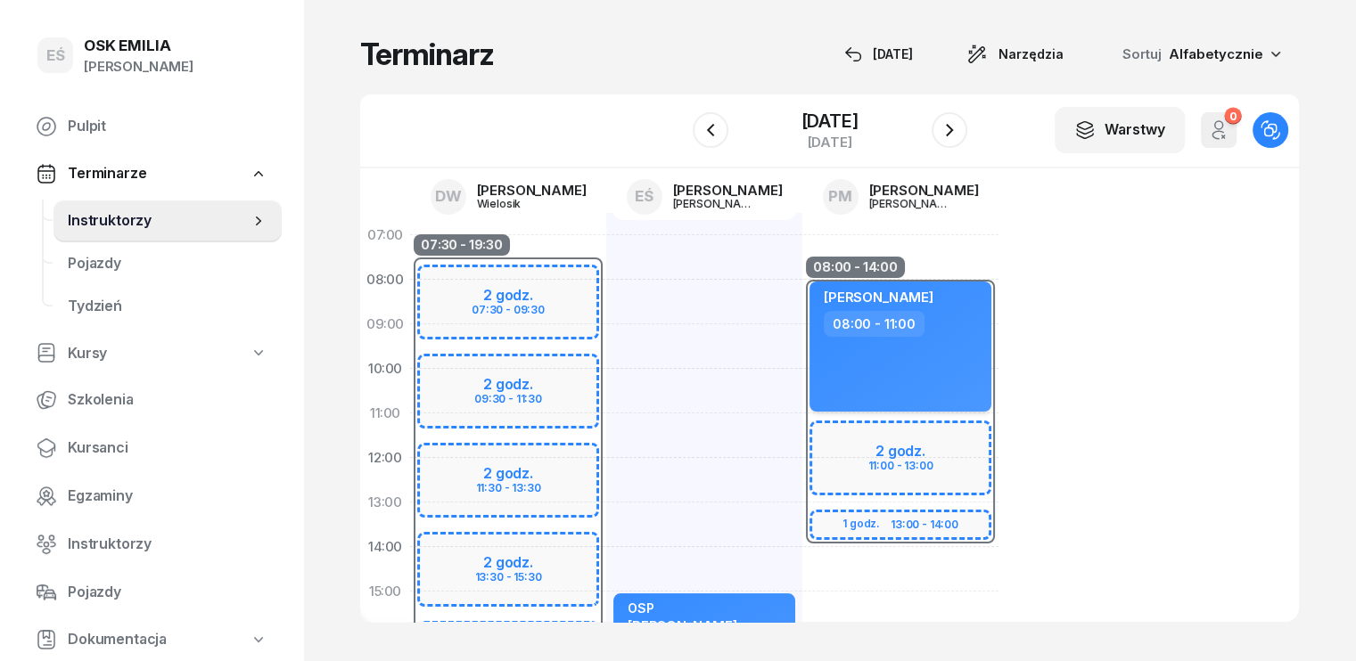
click at [932, 341] on div "[PERSON_NAME] 08:00 - 11:00" at bounding box center [900, 347] width 182 height 130
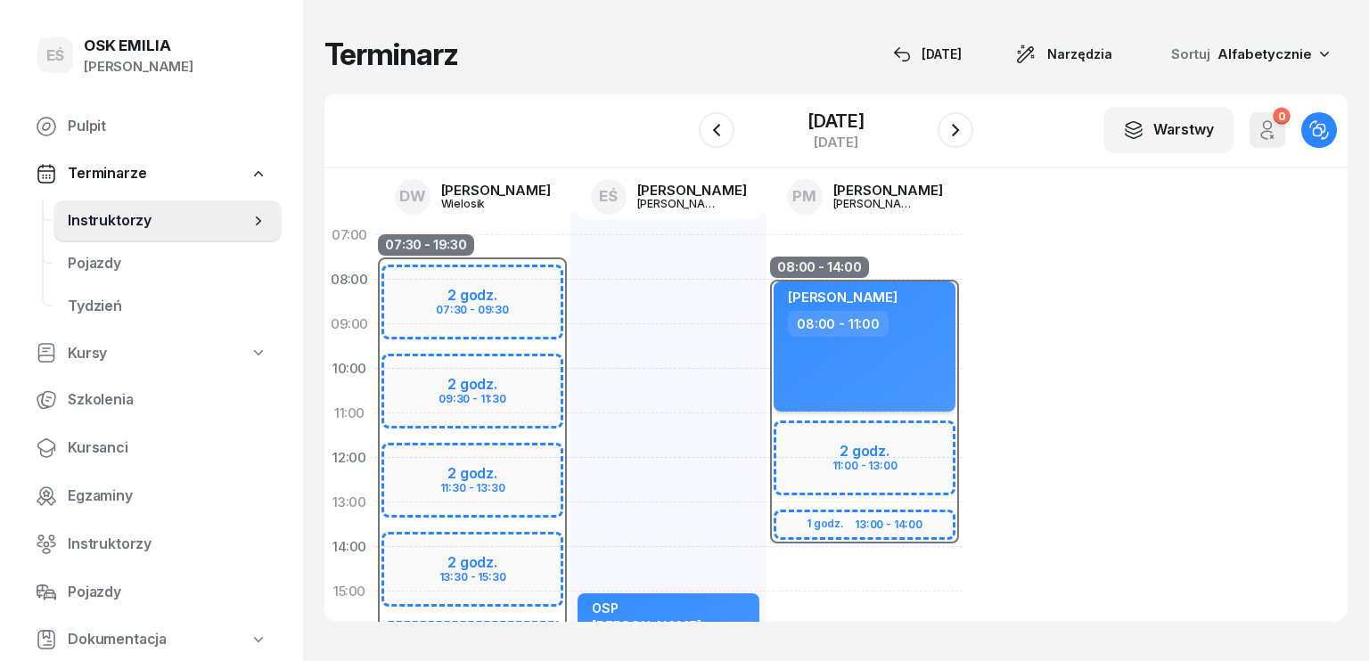
select select "08"
select select "11"
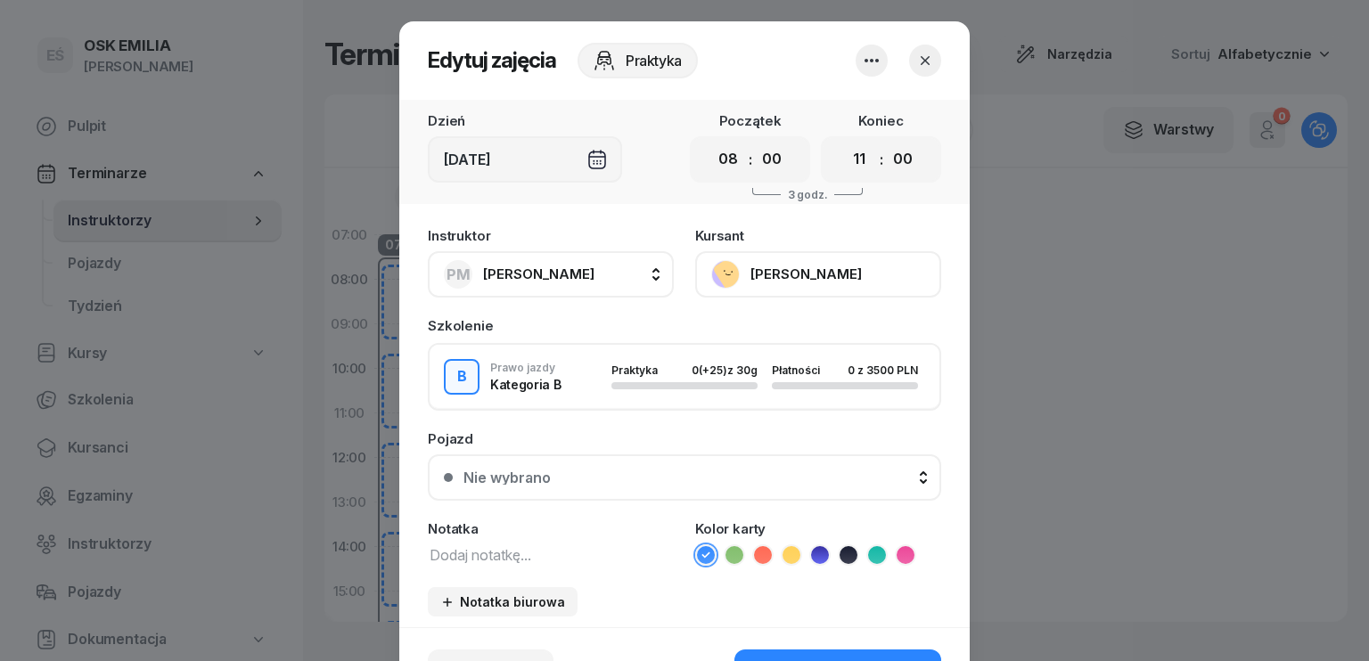
click at [546, 263] on span "[PERSON_NAME]" at bounding box center [538, 274] width 111 height 23
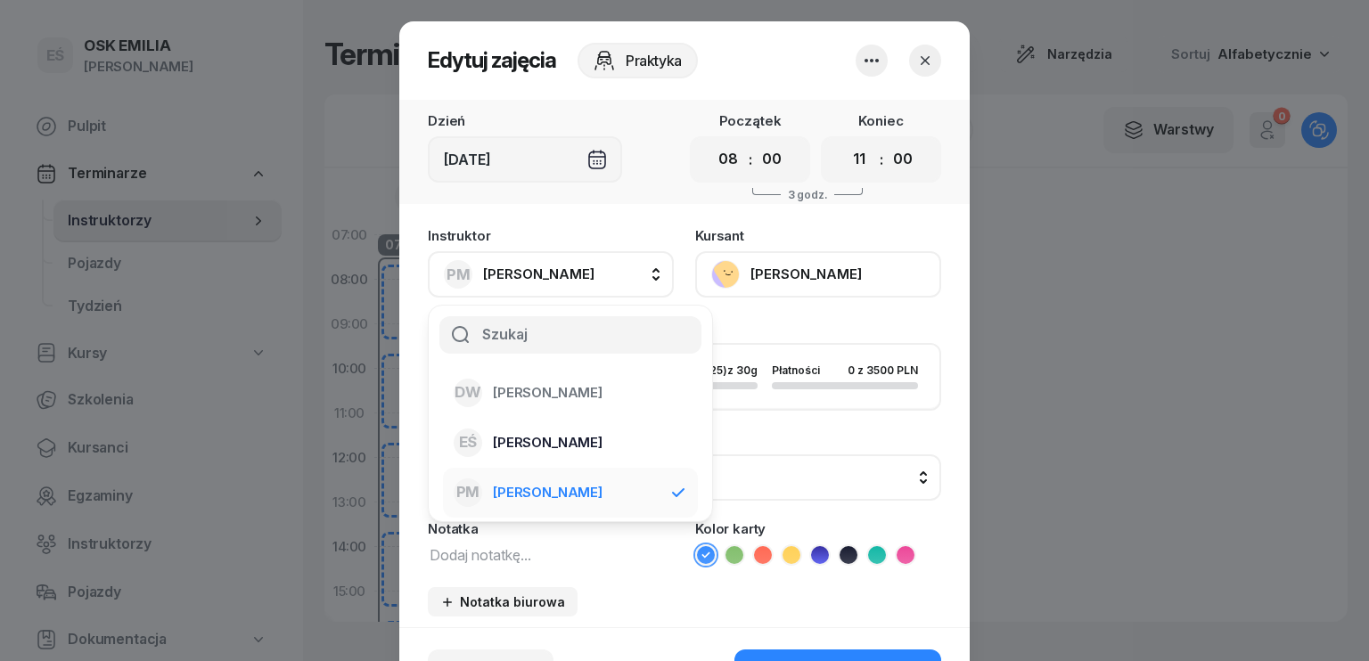
click at [546, 432] on span "[PERSON_NAME]" at bounding box center [548, 442] width 110 height 23
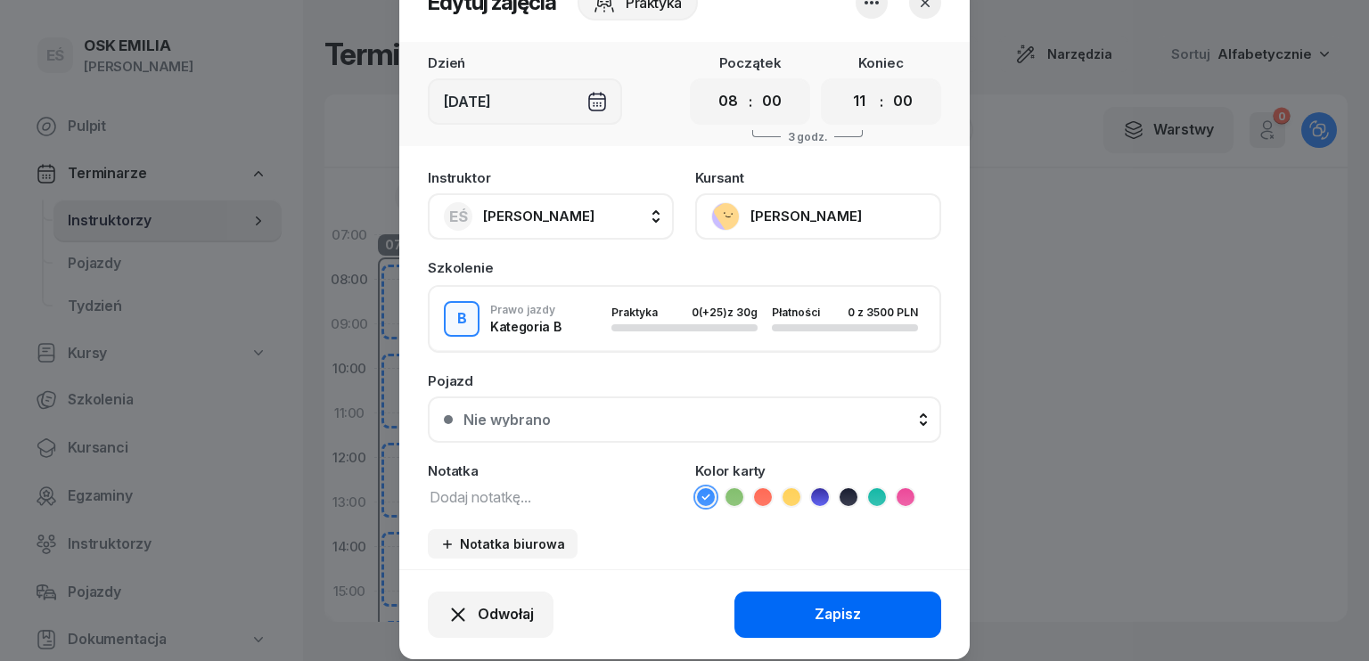
scroll to position [111, 0]
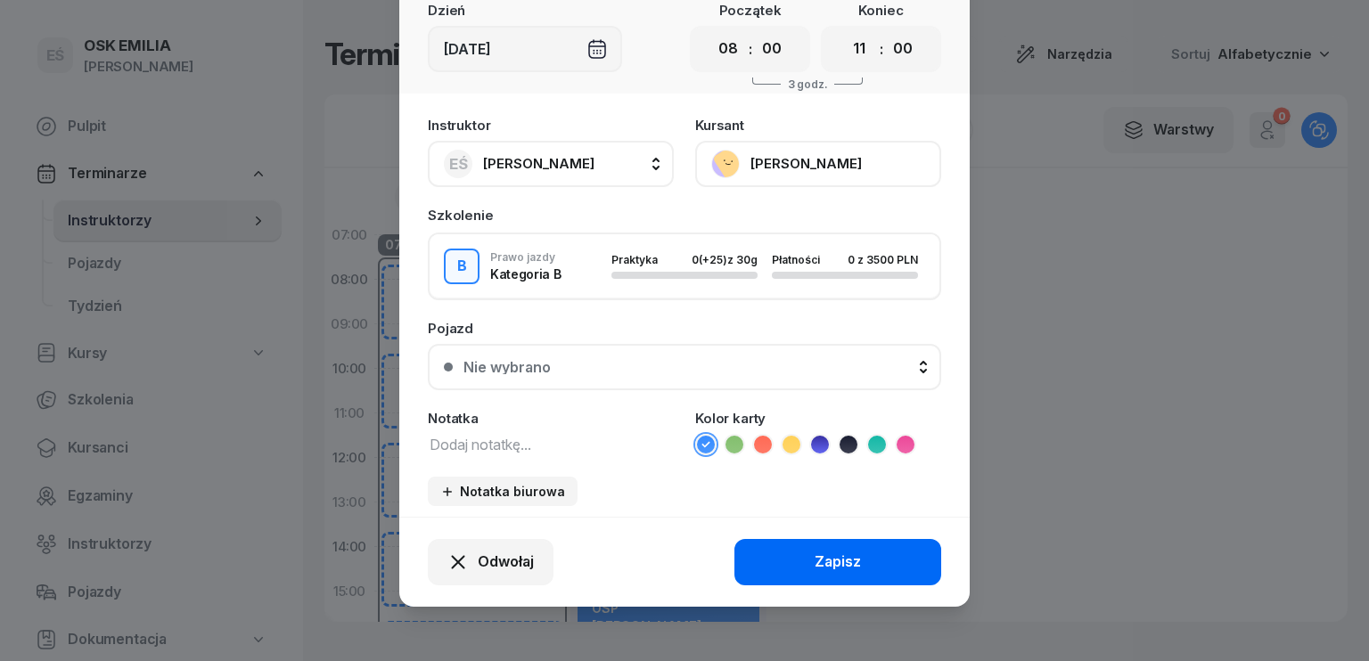
click at [854, 564] on div "Zapisz" at bounding box center [838, 562] width 46 height 23
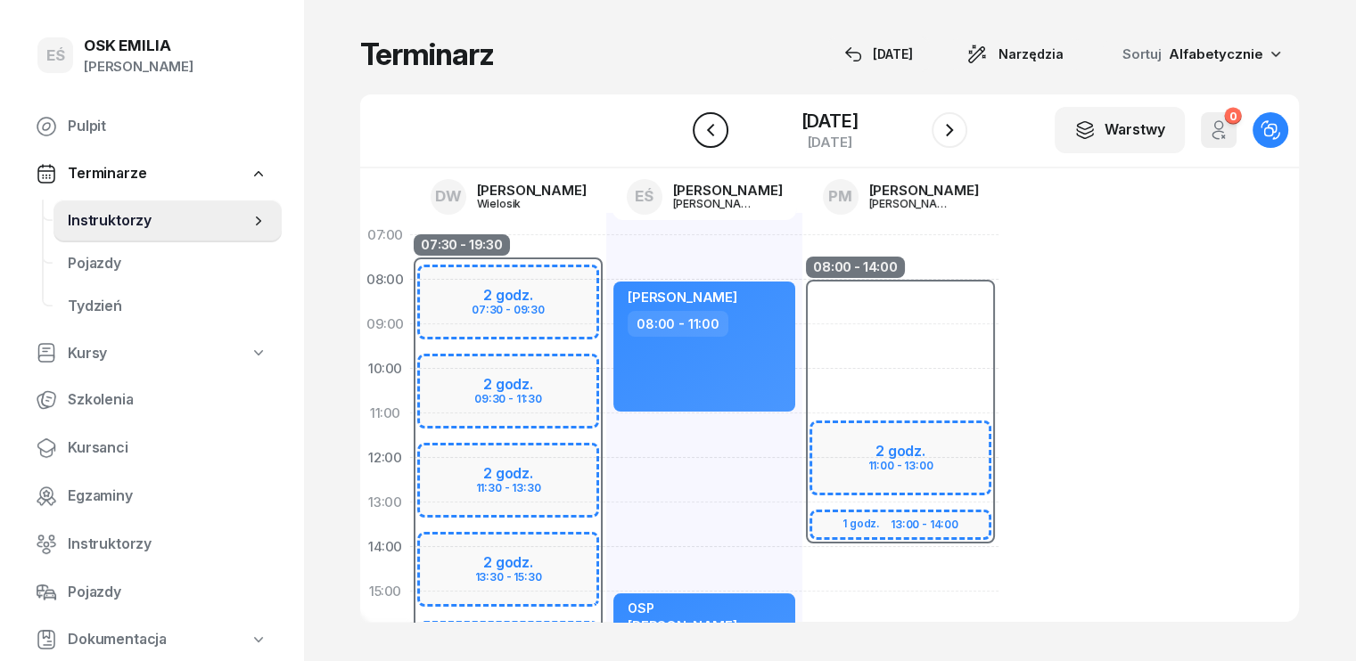
click at [702, 135] on icon "button" at bounding box center [710, 129] width 21 height 21
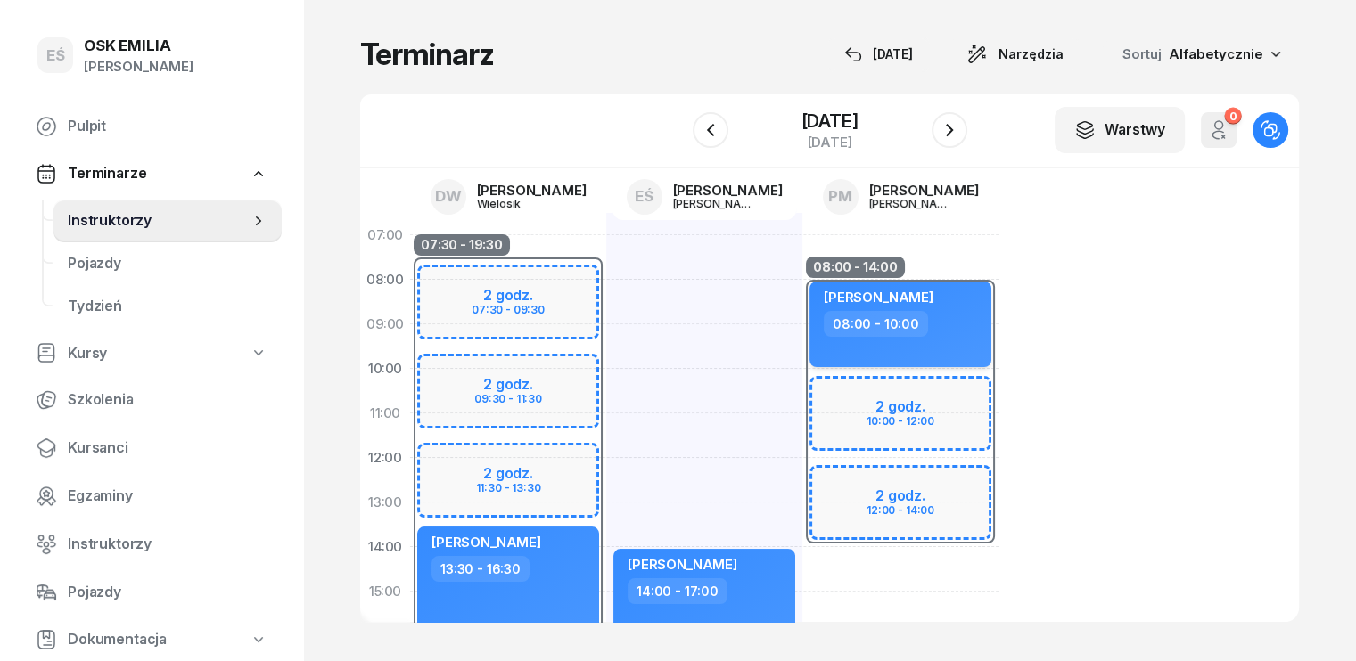
click at [934, 308] on div "[PERSON_NAME]" at bounding box center [902, 300] width 157 height 22
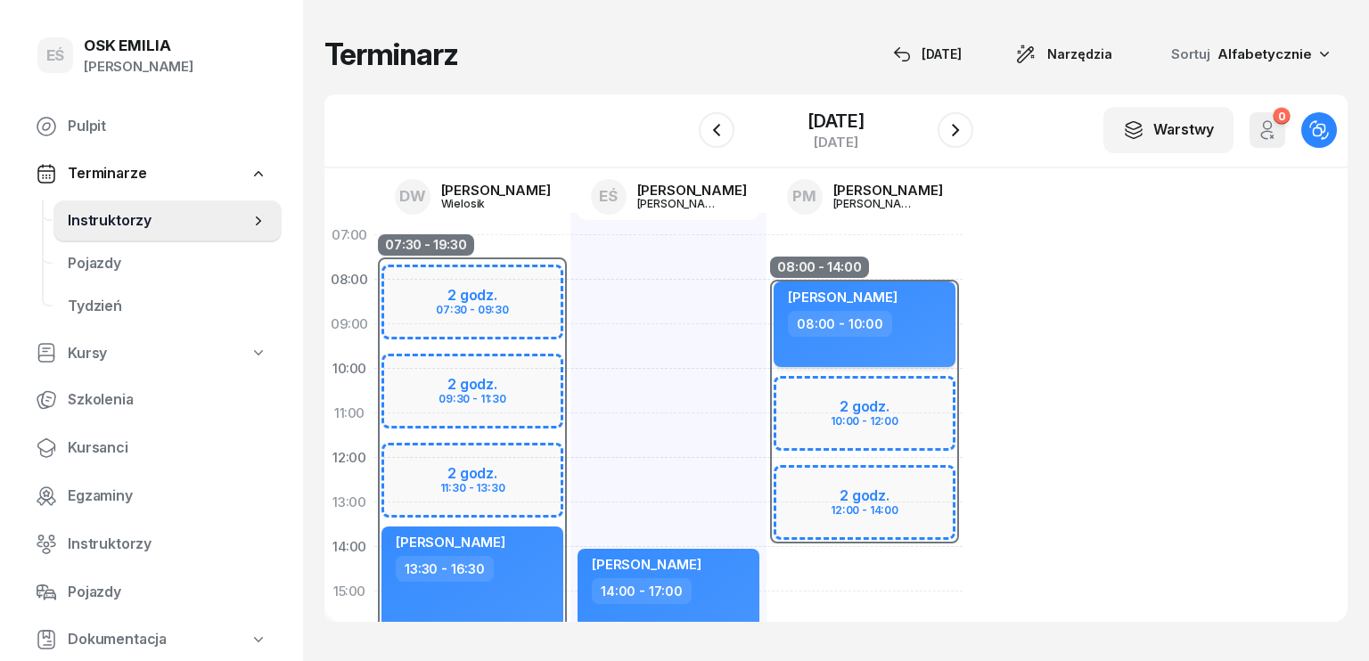
select select "08"
select select "10"
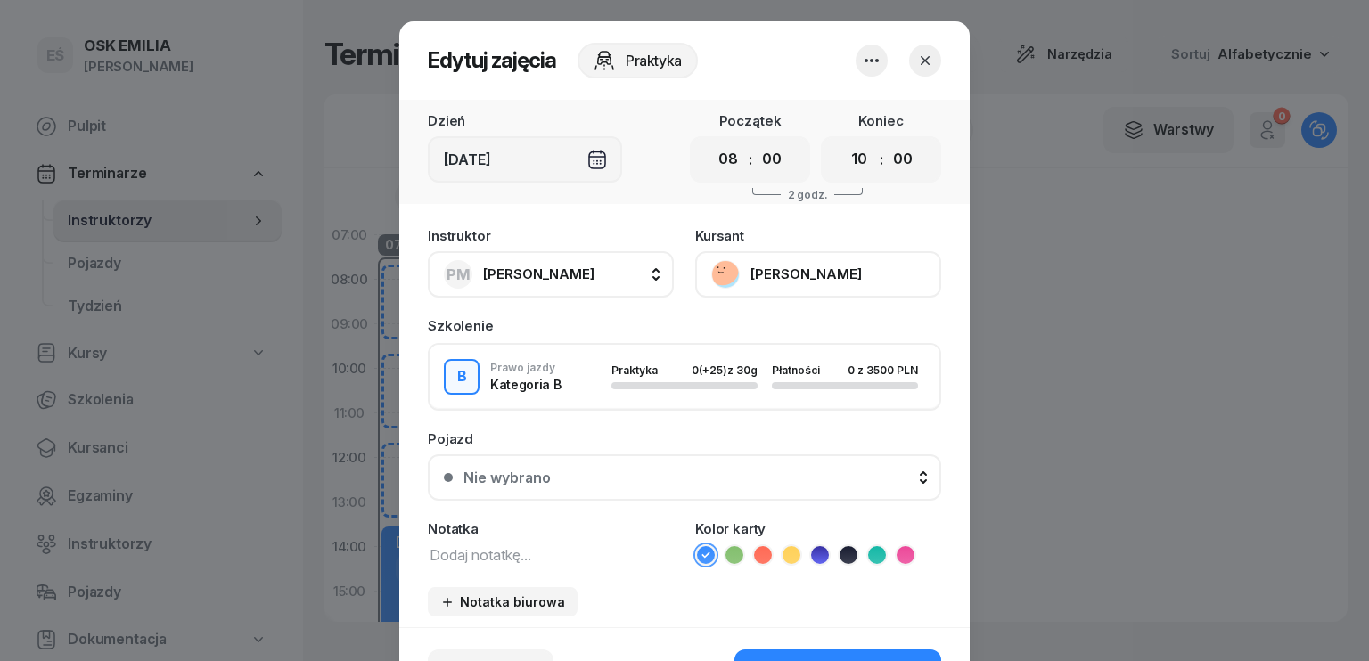
click at [580, 274] on button "PM [PERSON_NAME]" at bounding box center [551, 274] width 246 height 46
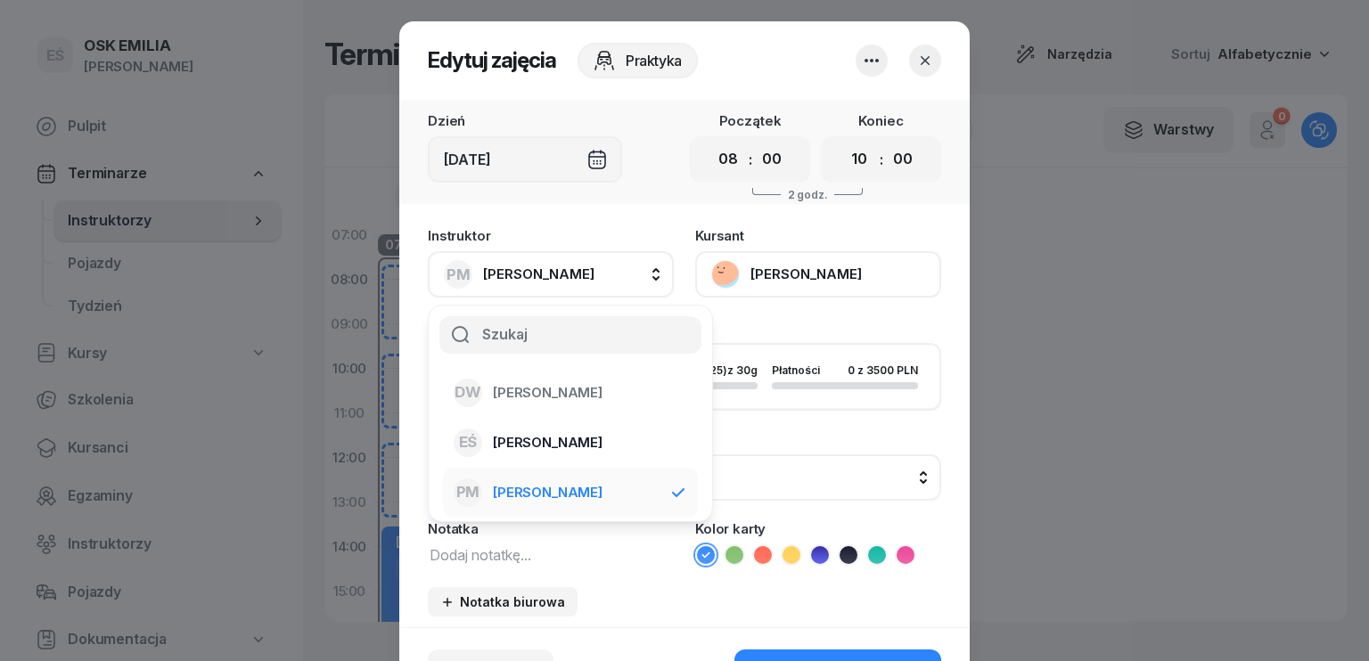
click at [514, 436] on span "[PERSON_NAME]" at bounding box center [548, 442] width 110 height 23
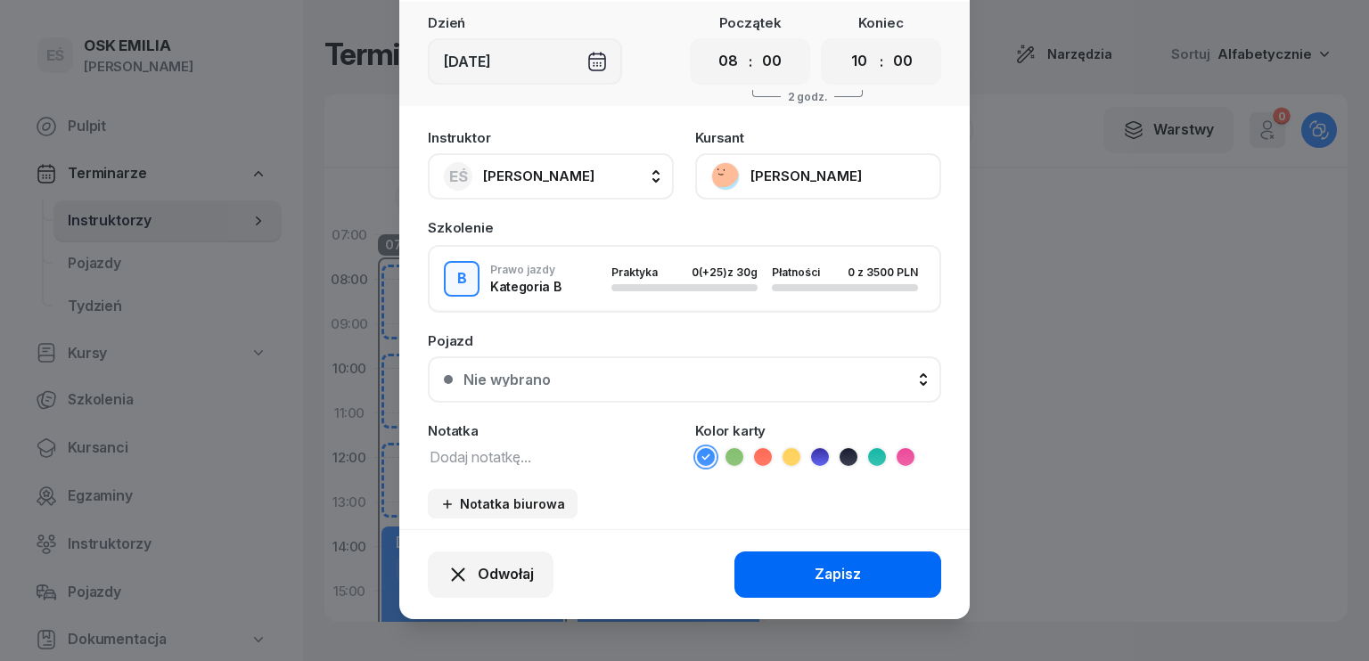
scroll to position [111, 0]
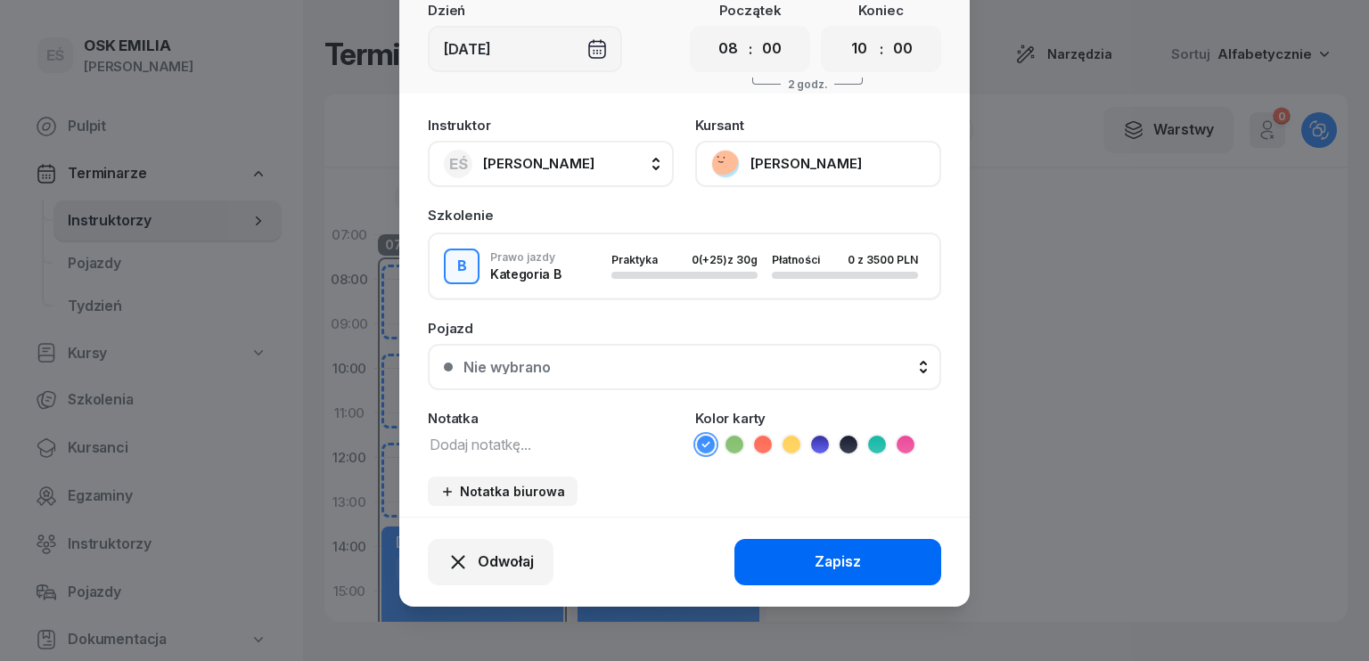
click at [794, 553] on button "Zapisz" at bounding box center [838, 562] width 207 height 46
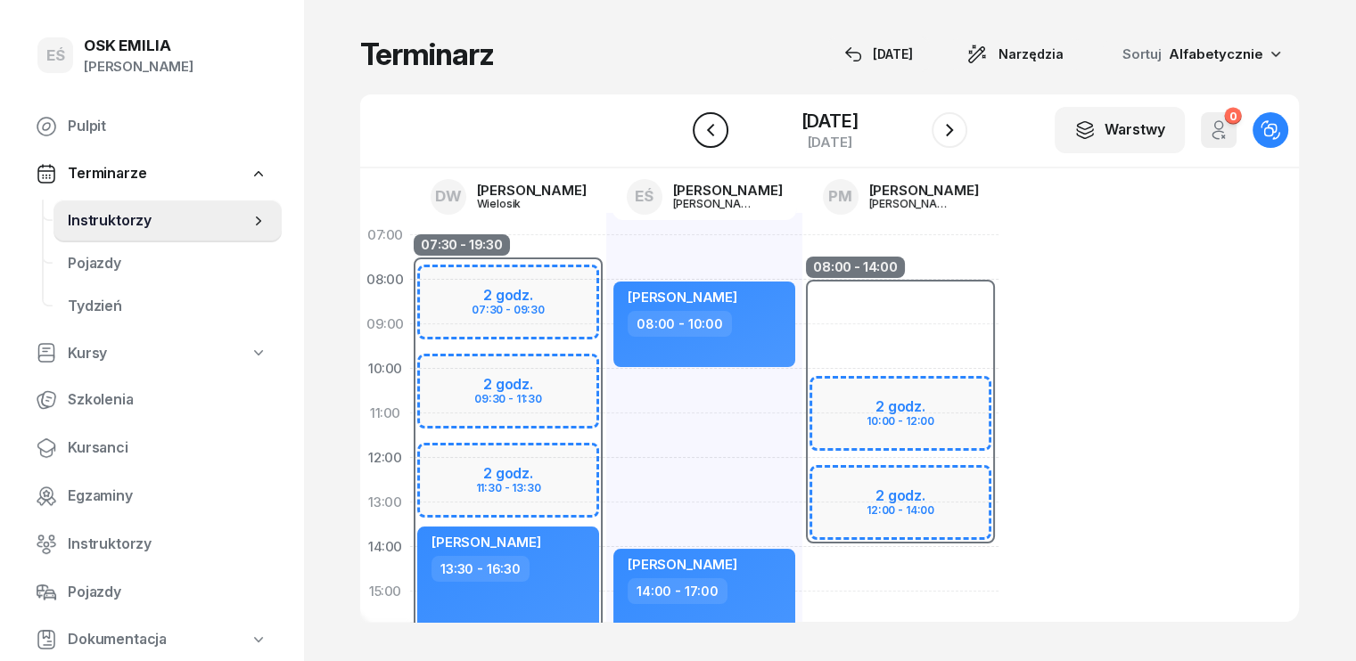
click at [711, 119] on icon "button" at bounding box center [710, 129] width 21 height 21
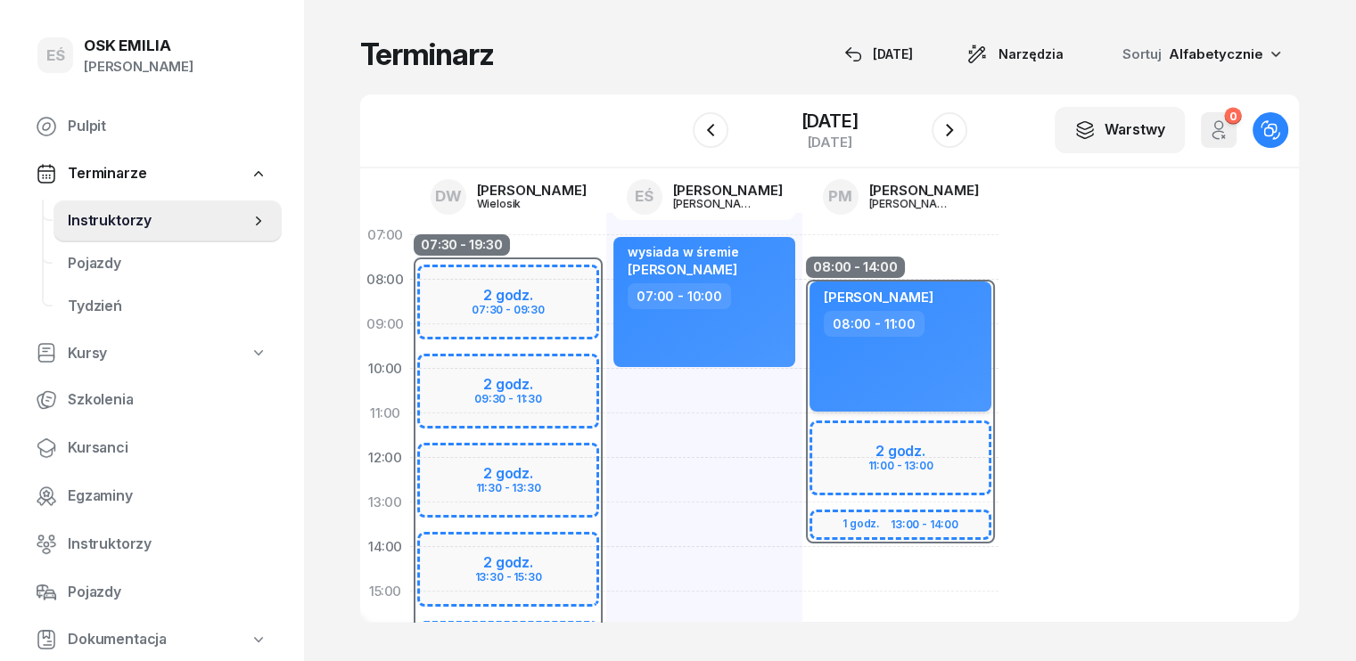
click at [844, 366] on div "[PERSON_NAME] 08:00 - 11:00" at bounding box center [900, 347] width 182 height 130
select select "08"
select select "11"
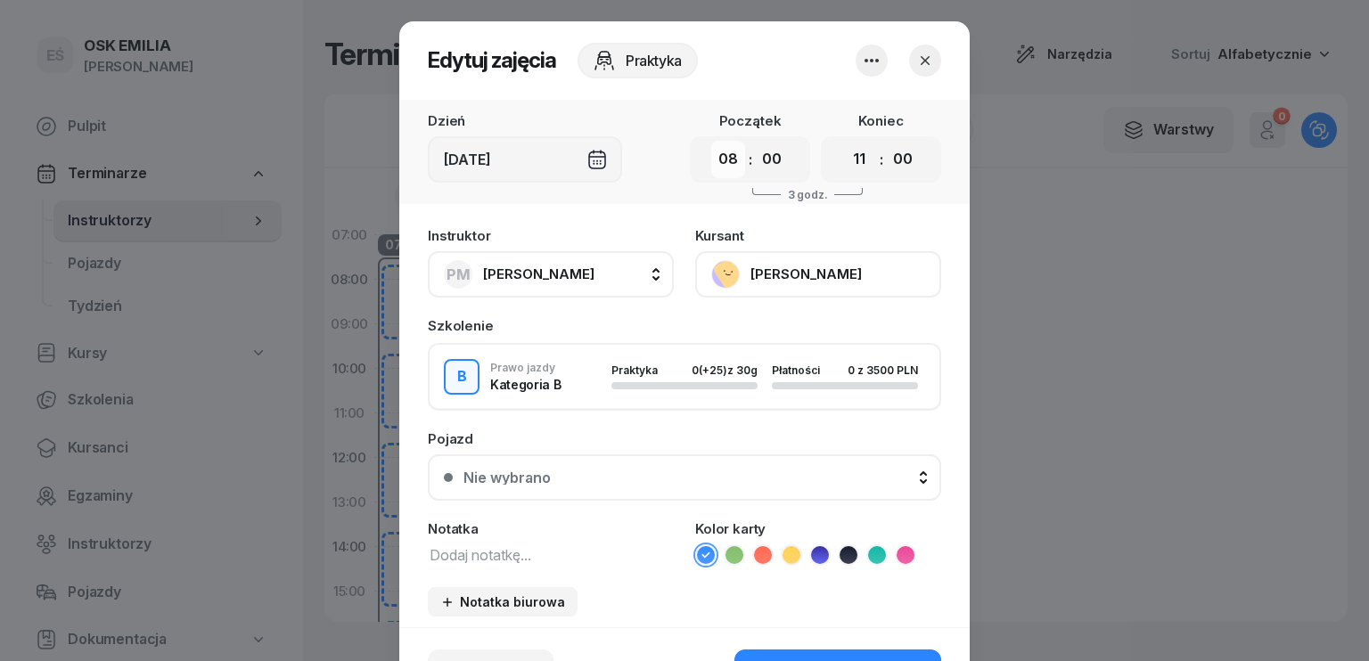
click at [720, 157] on select "00 01 02 03 04 05 06 07 08 09 10 11 12 13 14 15 16 17 18 19 20 21 22 23" at bounding box center [728, 159] width 34 height 37
select select "07"
click at [711, 141] on select "00 01 02 03 04 05 06 07 08 09 10 11 12 13 14 15 16 17 18 19 20 21 22 23" at bounding box center [728, 159] width 34 height 37
click at [767, 164] on select "00 05 10 15 20 25 30 35 40 45 50 55" at bounding box center [772, 159] width 34 height 37
select select "30"
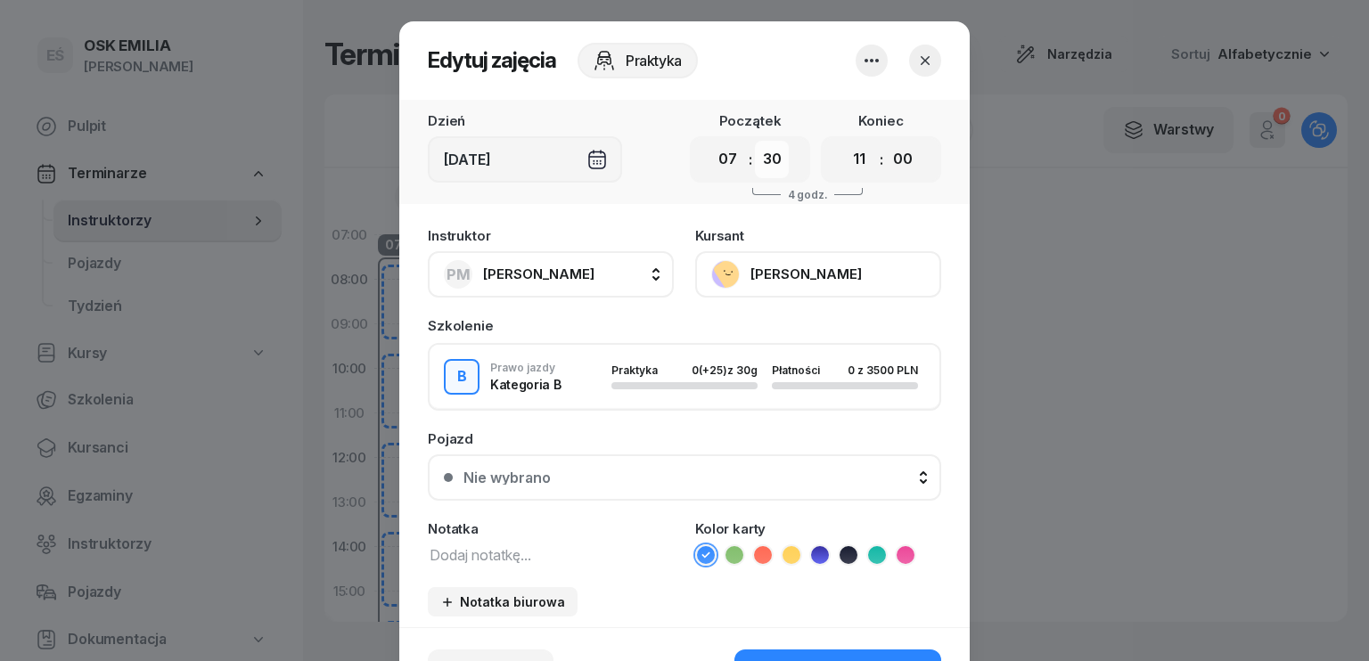
click at [755, 141] on select "00 05 10 15 20 25 30 35 40 45 50 55" at bounding box center [772, 159] width 34 height 37
drag, startPoint x: 851, startPoint y: 157, endPoint x: 850, endPoint y: 174, distance: 17.0
click at [851, 157] on select "00 01 02 03 04 05 06 07 08 09 10 11 12 13 14 15 16 17 18 19 20 21 22 23" at bounding box center [859, 159] width 34 height 37
select select "10"
click at [842, 141] on select "00 01 02 03 04 05 06 07 08 09 10 11 12 13 14 15 16 17 18 19 20 21 22 23" at bounding box center [859, 159] width 34 height 37
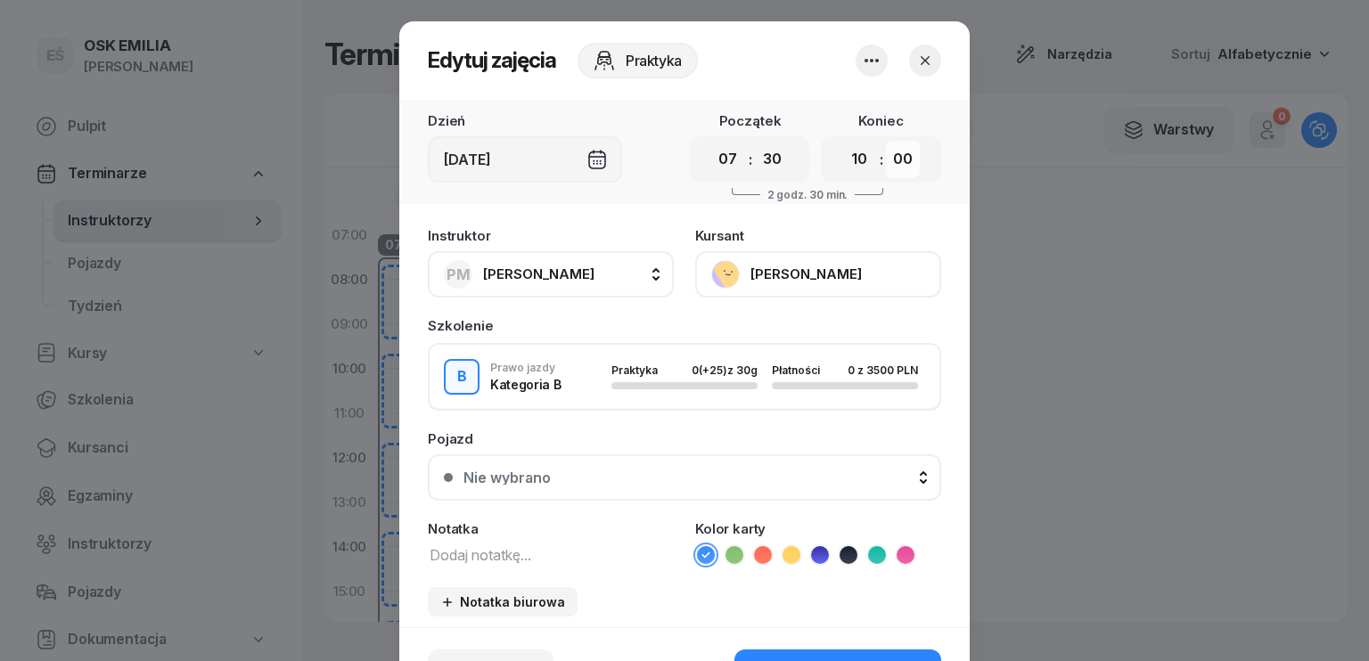
click at [891, 147] on select "00 05 10 15 20 25 30 35 40 45 50 55" at bounding box center [903, 159] width 34 height 37
select select "30"
click at [886, 141] on select "00 05 10 15 20 25 30 35 40 45 50 55" at bounding box center [903, 159] width 34 height 37
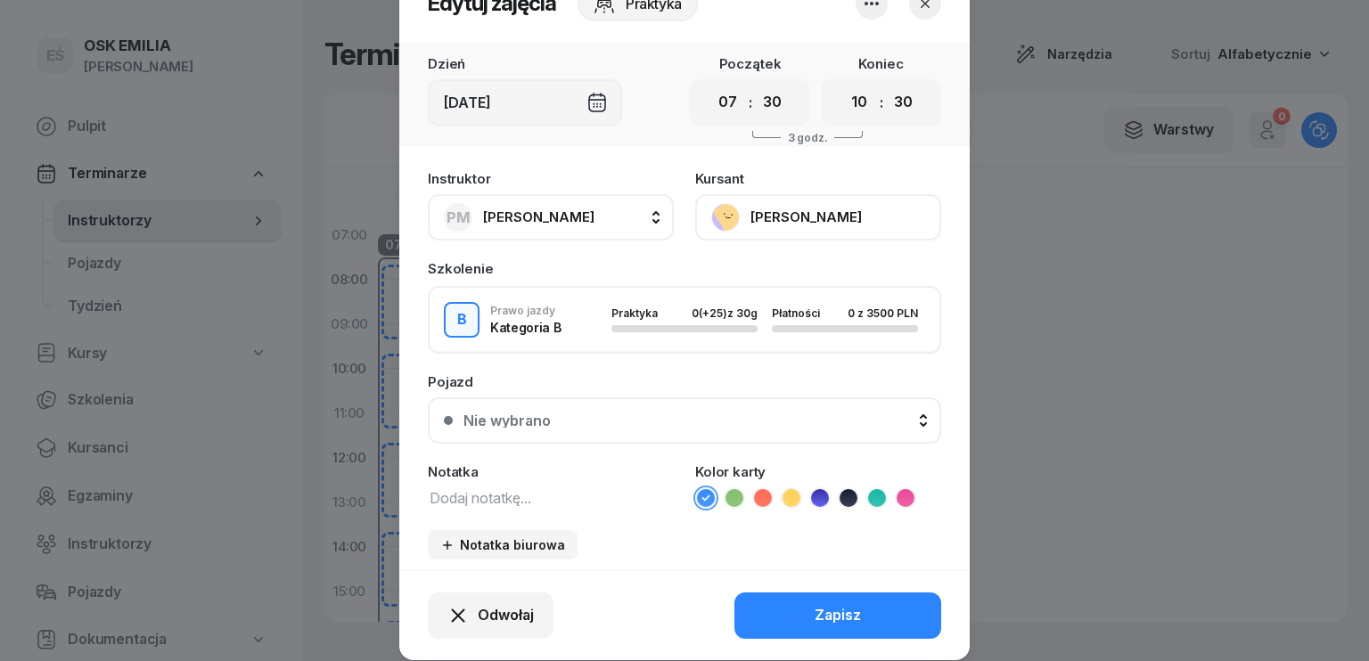
scroll to position [111, 0]
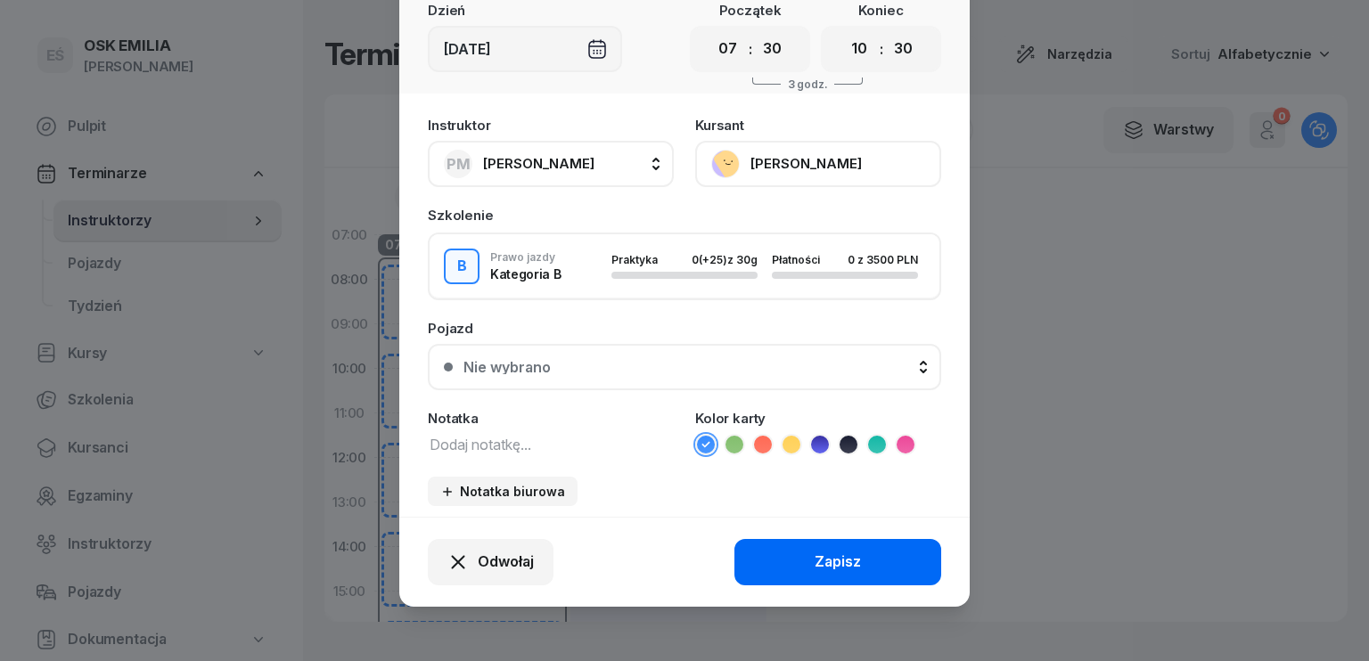
click at [815, 552] on div "Zapisz" at bounding box center [838, 562] width 46 height 23
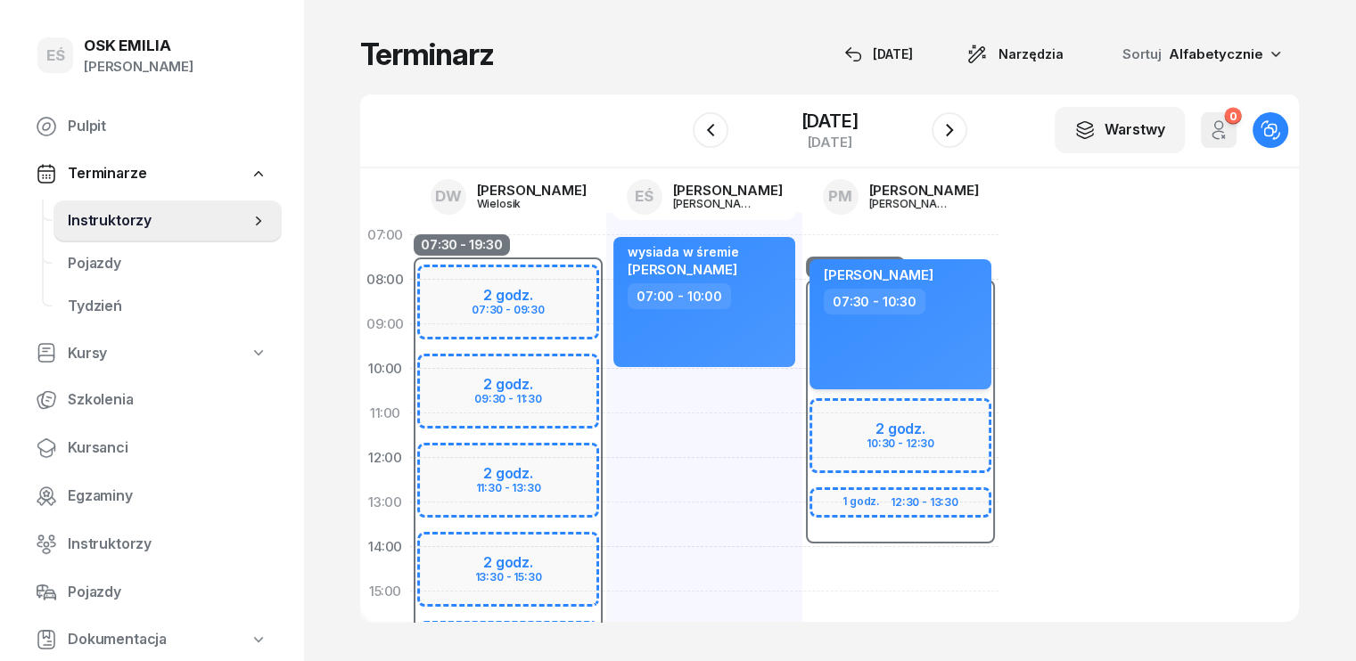
click at [906, 332] on div "[PERSON_NAME] 07:30 - 10:30" at bounding box center [900, 324] width 182 height 130
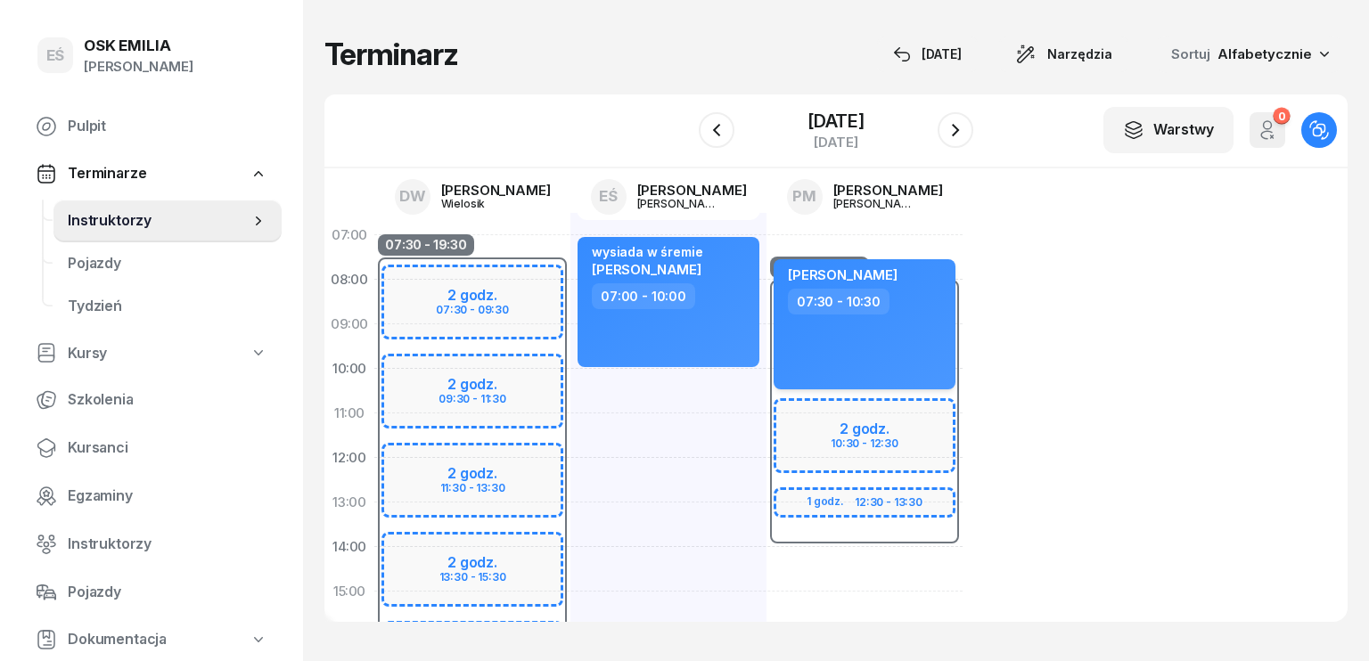
select select "07"
select select "30"
select select "10"
select select "30"
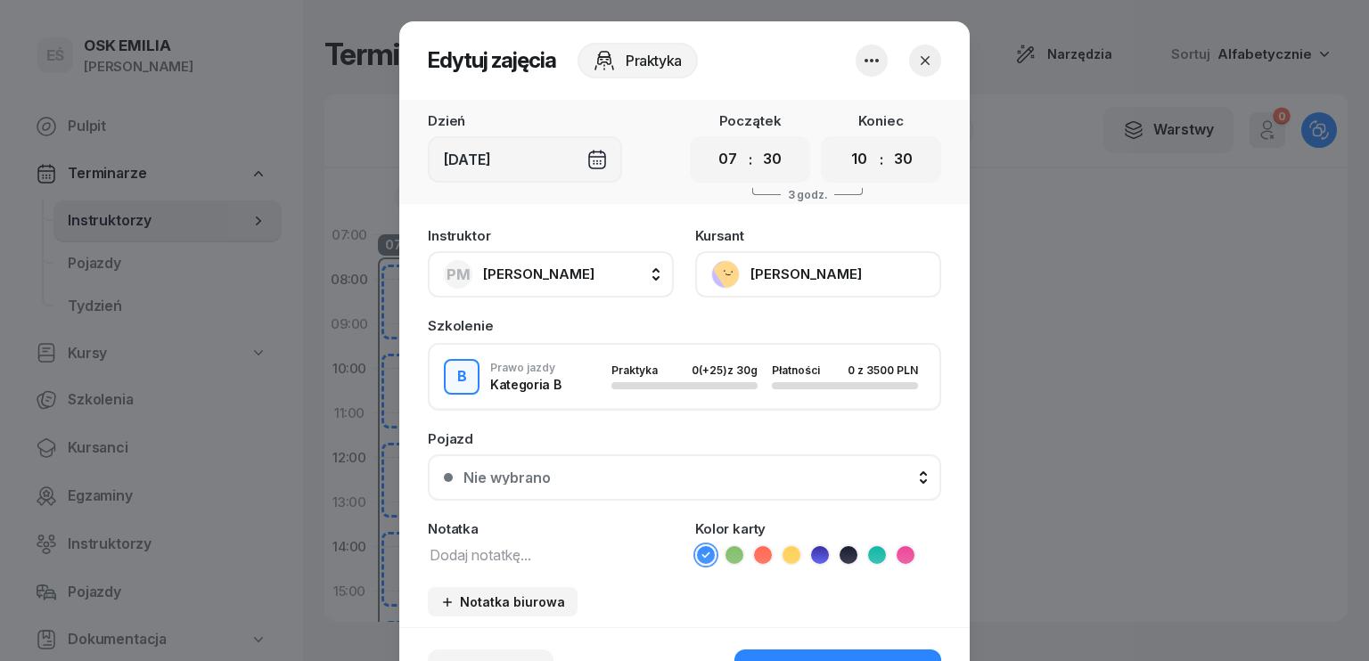
click at [554, 278] on span "[PERSON_NAME]" at bounding box center [538, 274] width 111 height 17
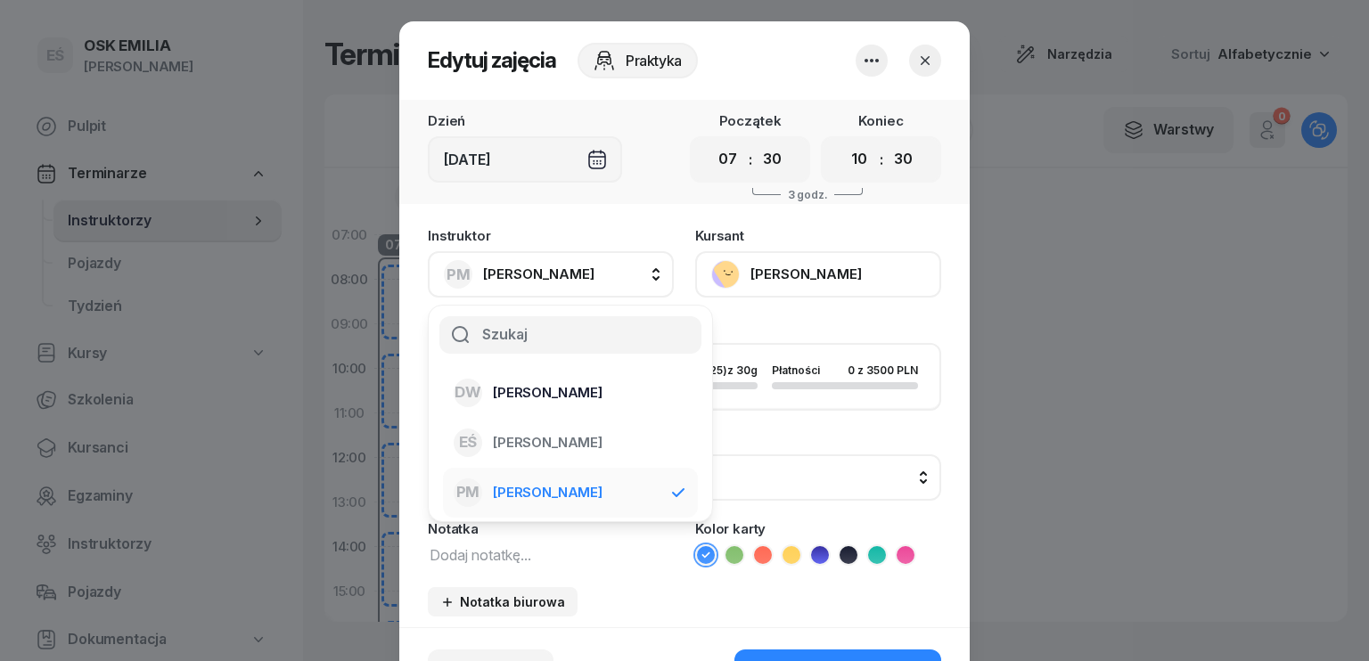
click at [530, 396] on span "[PERSON_NAME]" at bounding box center [548, 393] width 110 height 23
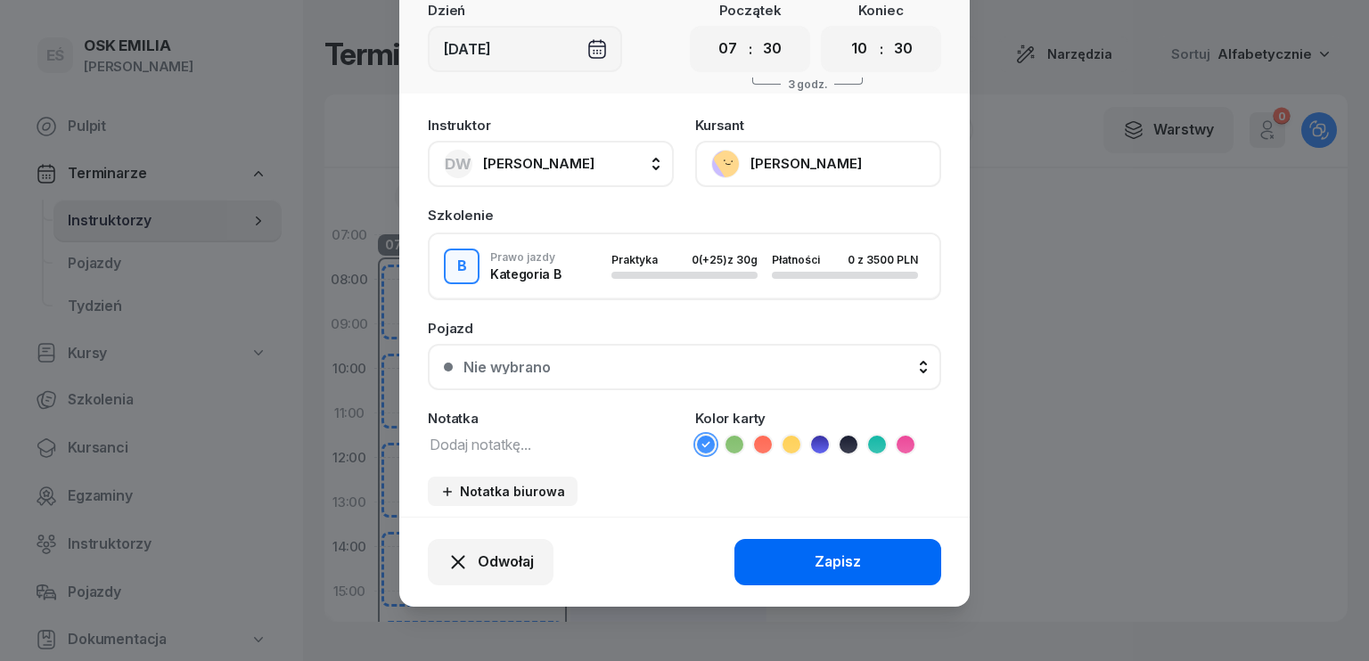
click at [819, 563] on div "Zapisz" at bounding box center [838, 562] width 46 height 23
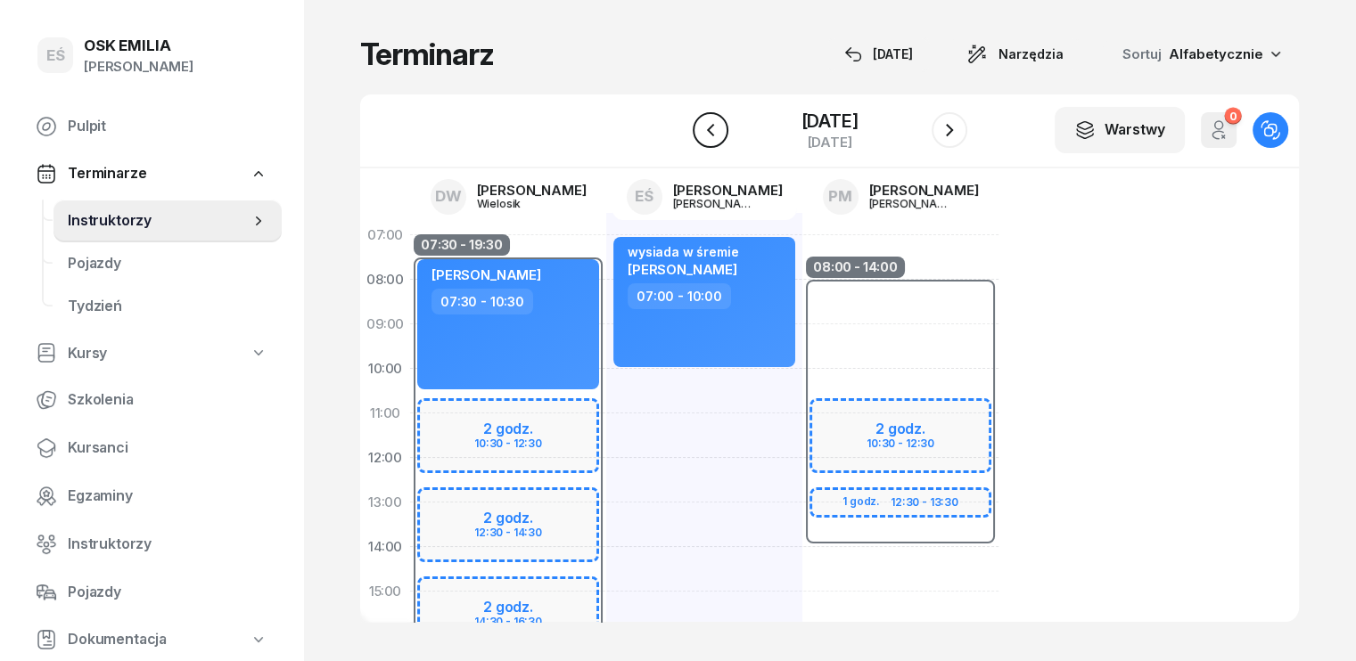
click at [706, 135] on icon "button" at bounding box center [710, 129] width 21 height 21
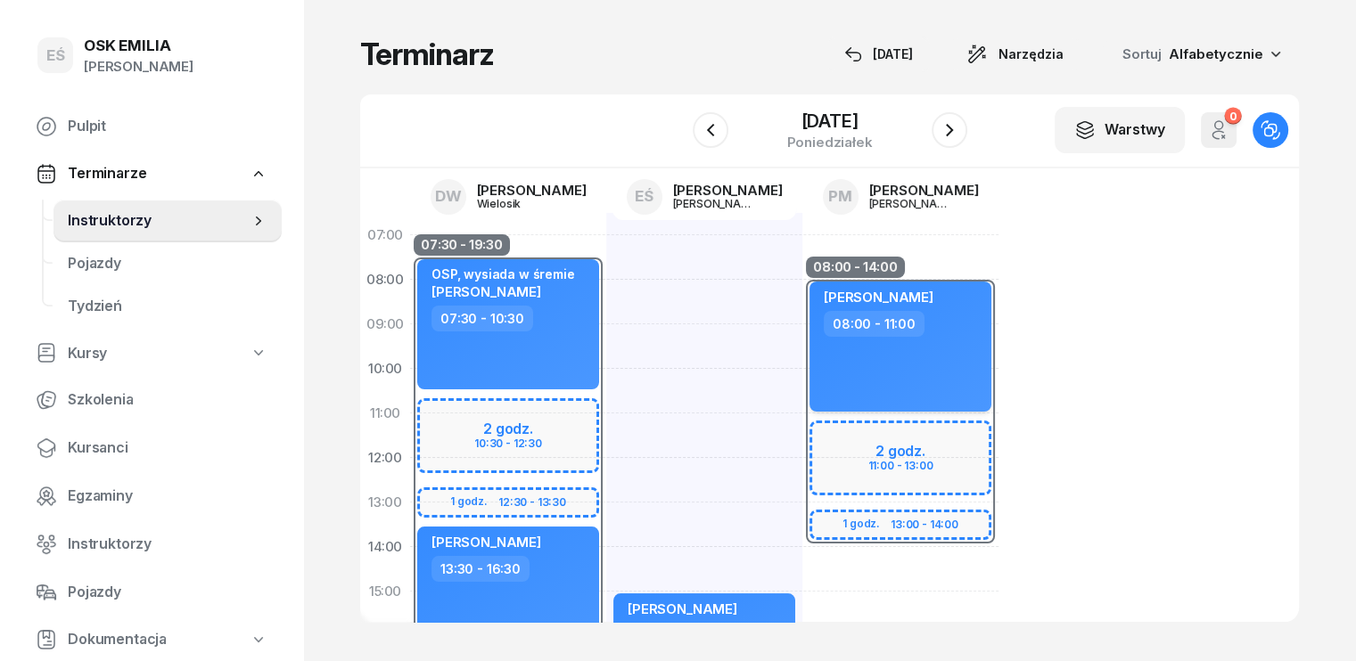
click at [920, 309] on div "[PERSON_NAME]" at bounding box center [902, 300] width 157 height 22
select select "08"
select select "11"
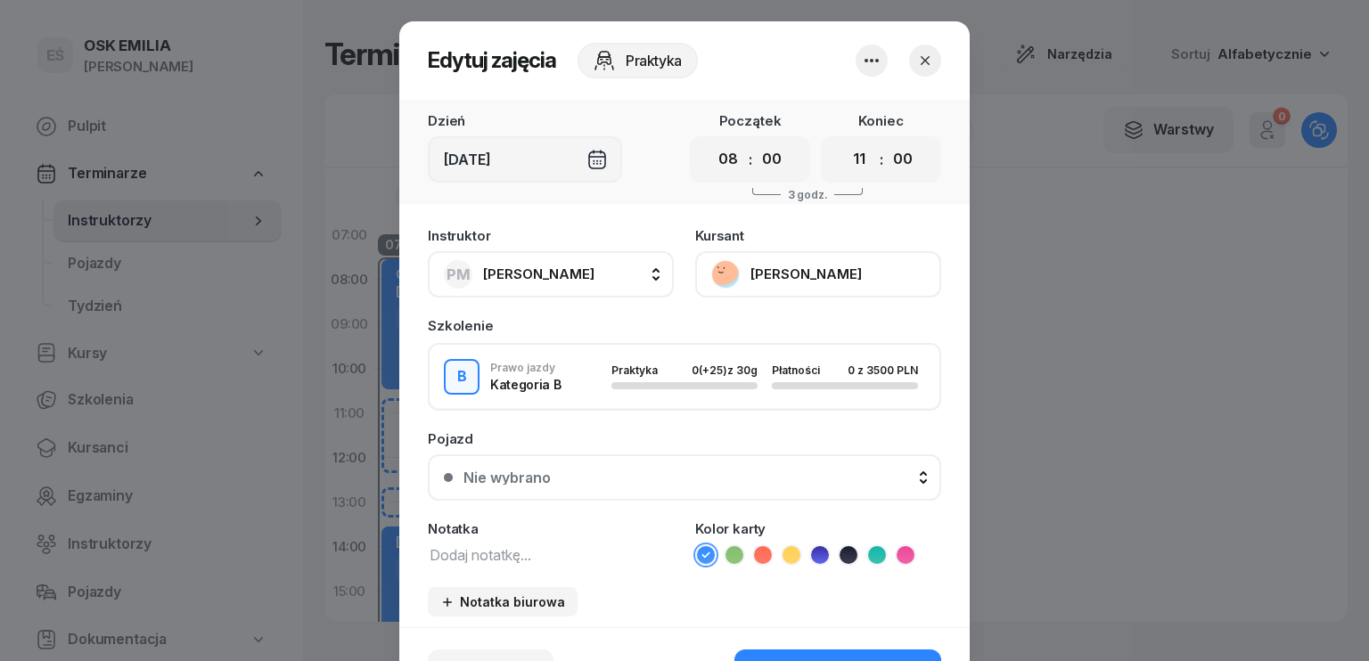
click at [600, 273] on button "PM [PERSON_NAME]" at bounding box center [551, 274] width 246 height 46
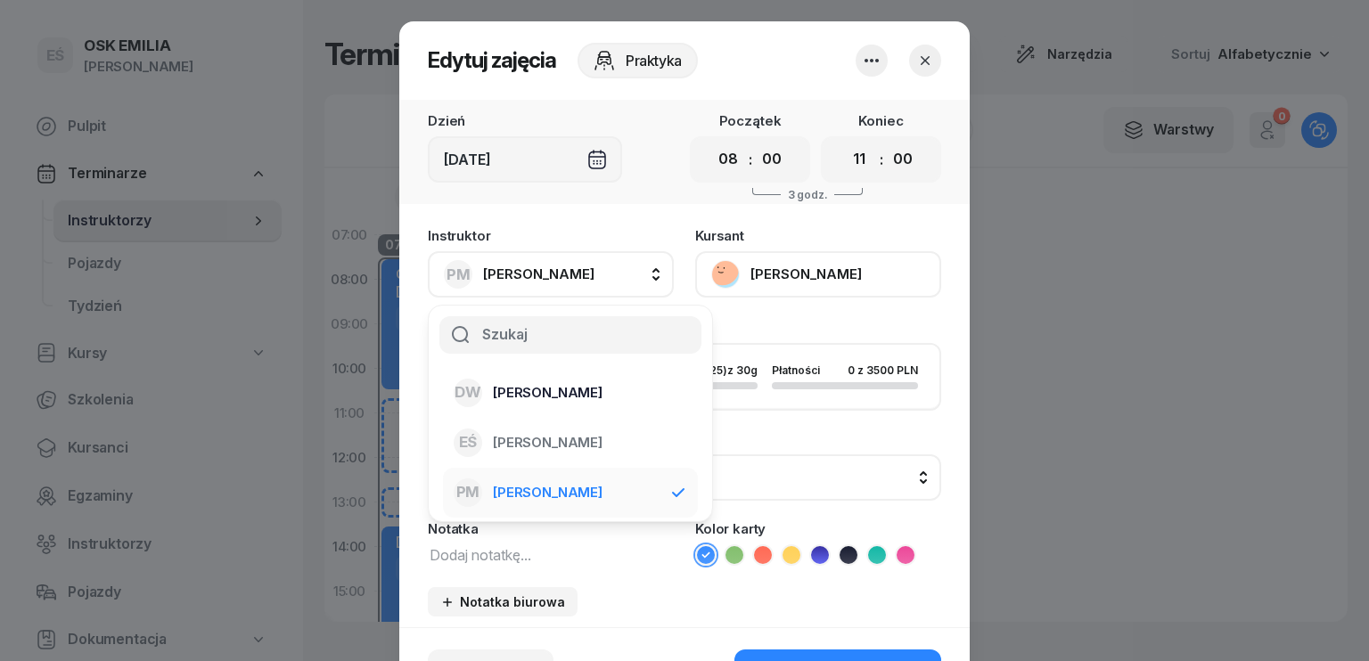
click at [553, 388] on span "[PERSON_NAME]" at bounding box center [548, 393] width 110 height 23
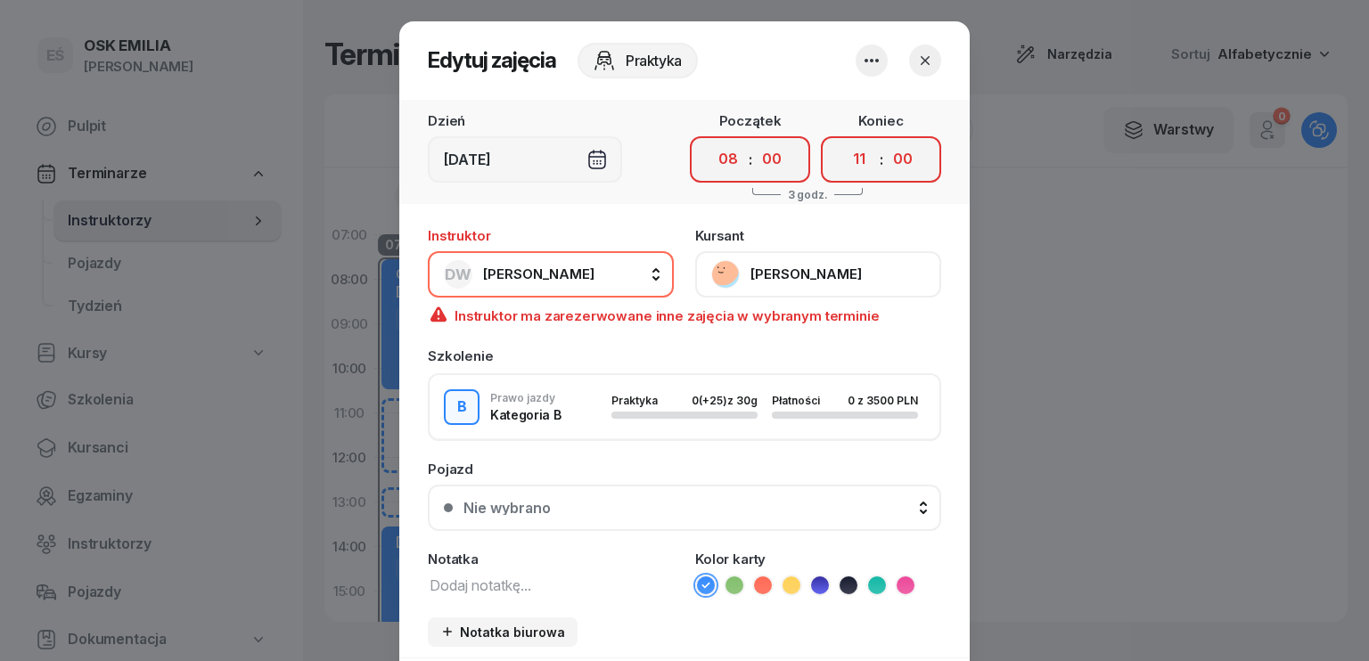
click at [570, 277] on span "[PERSON_NAME]" at bounding box center [538, 274] width 111 height 17
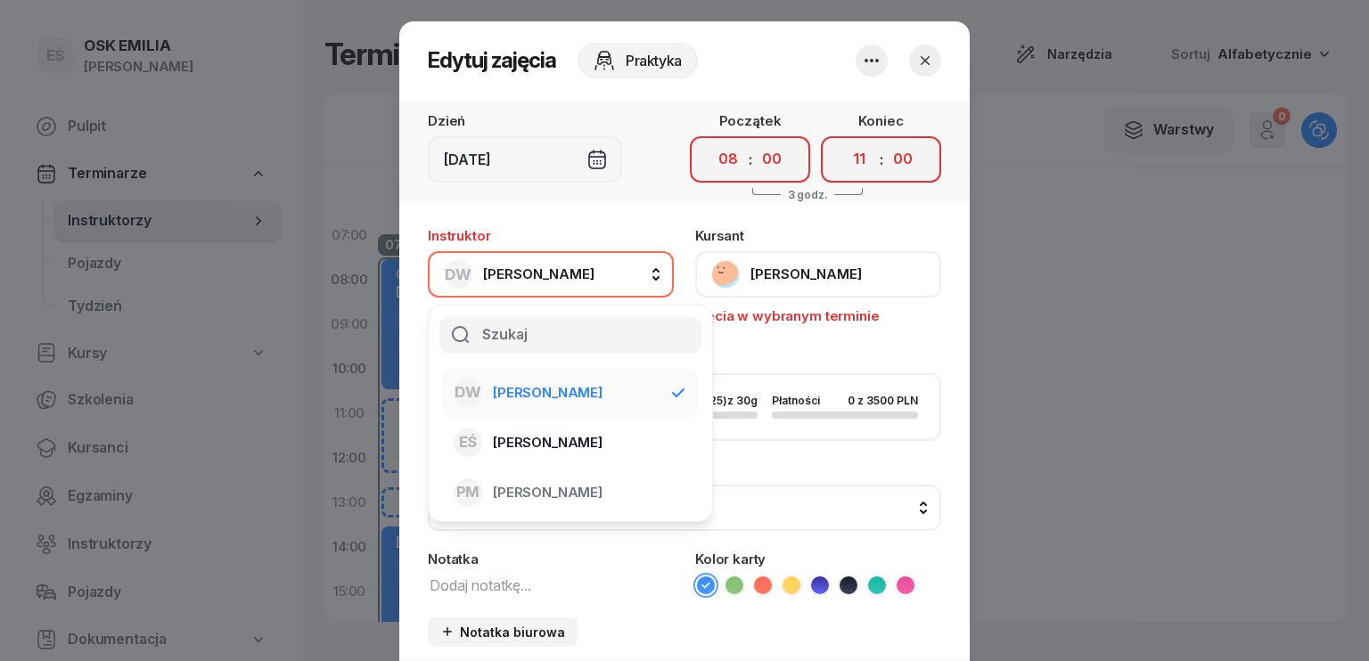
click at [555, 440] on span "[PERSON_NAME]" at bounding box center [548, 442] width 110 height 23
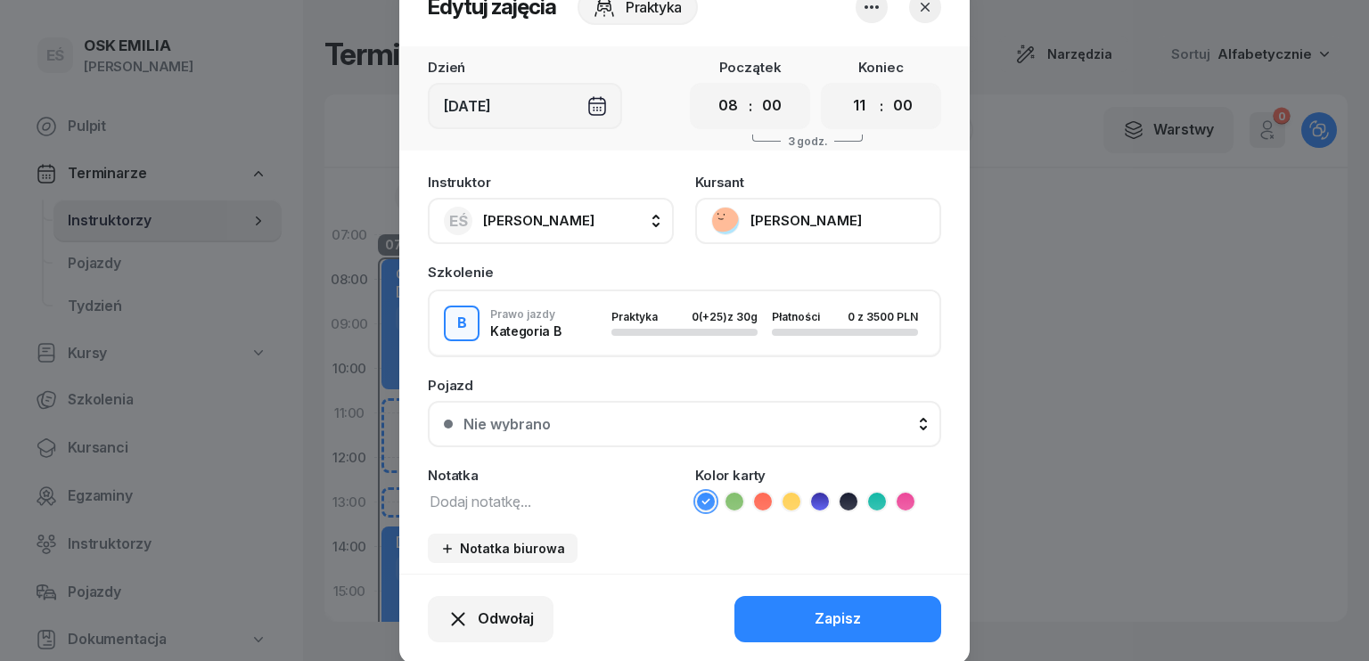
scroll to position [111, 0]
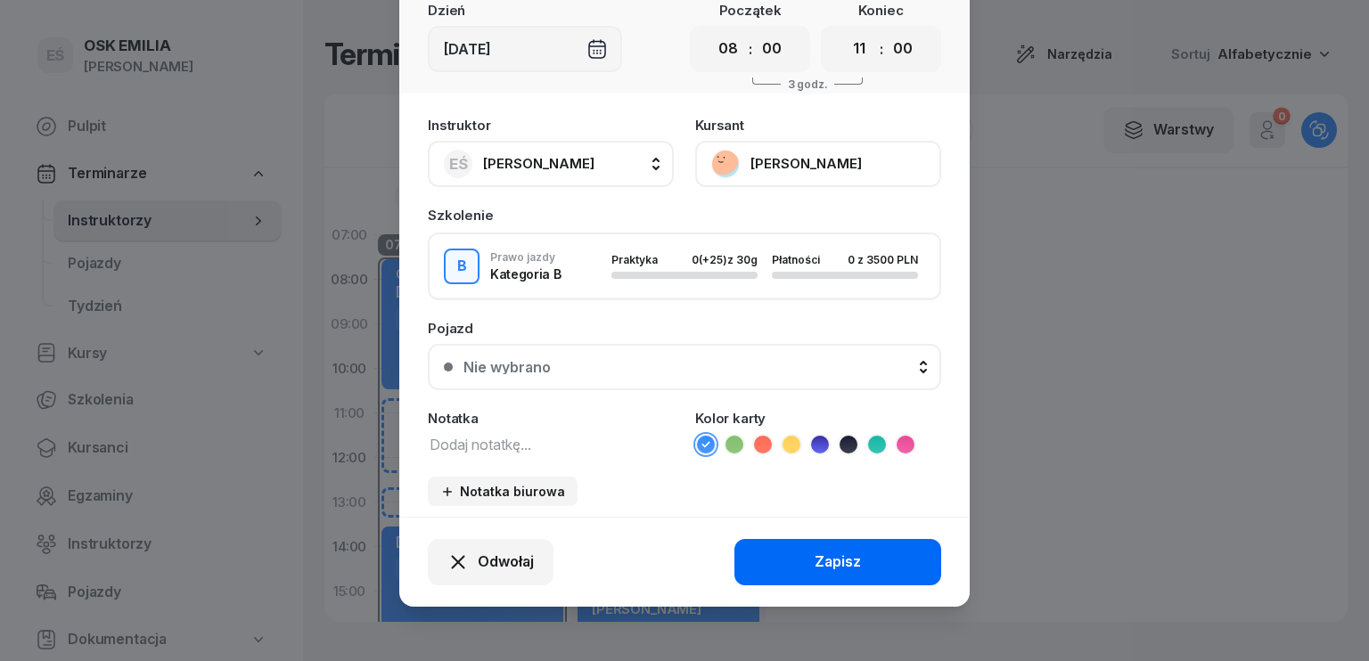
click at [833, 555] on div "Zapisz" at bounding box center [838, 562] width 46 height 23
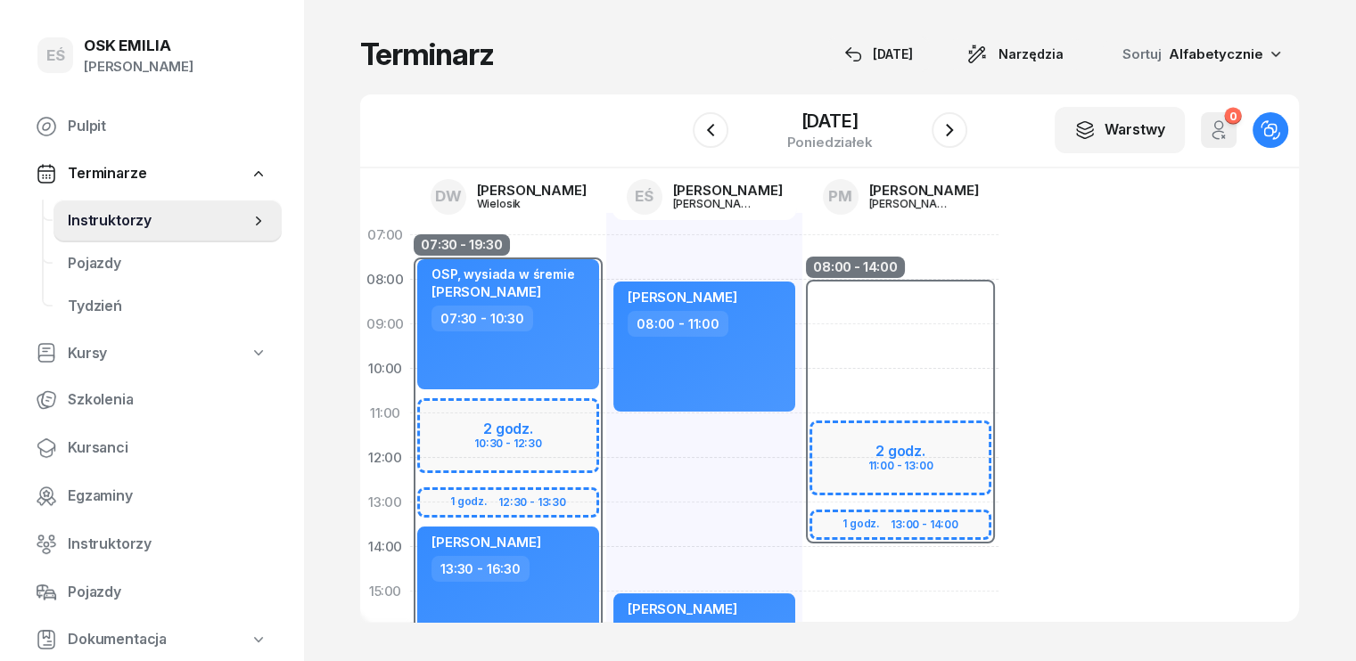
click at [681, 122] on div "W Wybierz DW [PERSON_NAME] EŚ [PERSON_NAME] PM [PERSON_NAME] [DATE] Warstwy 0 O…" at bounding box center [829, 131] width 939 height 74
click at [700, 127] on icon "button" at bounding box center [710, 129] width 21 height 21
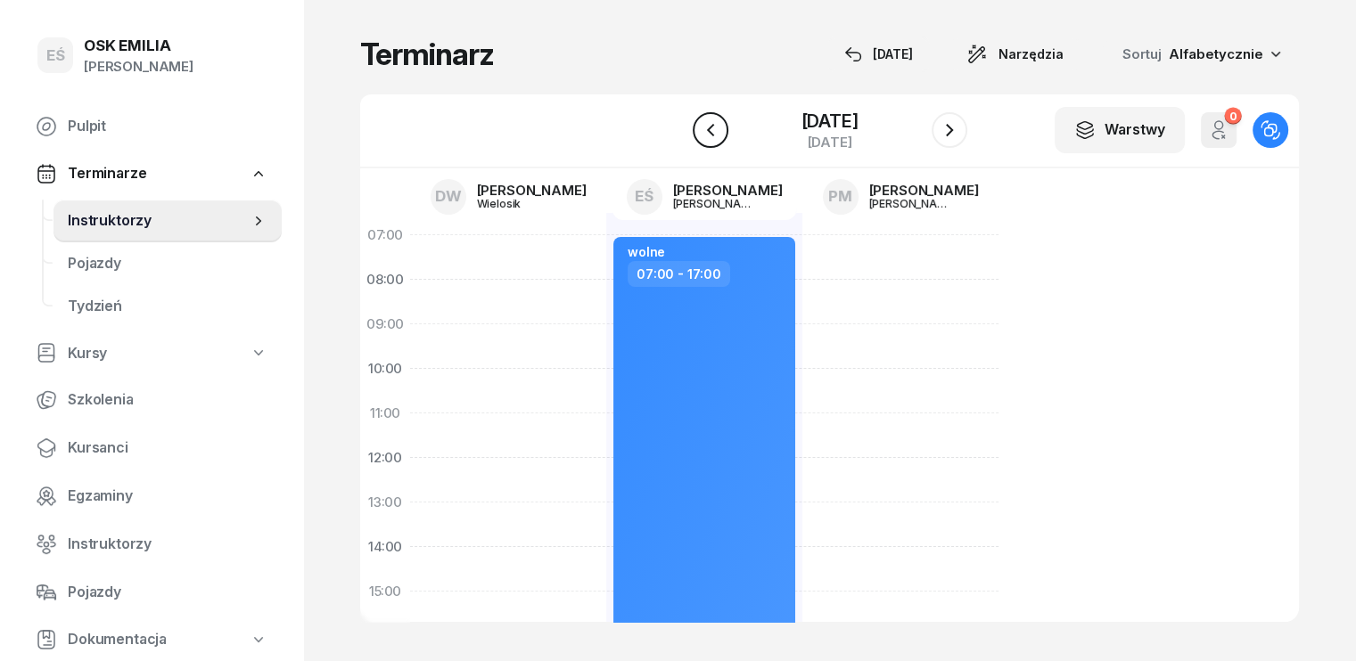
click at [710, 124] on icon "button" at bounding box center [710, 129] width 21 height 21
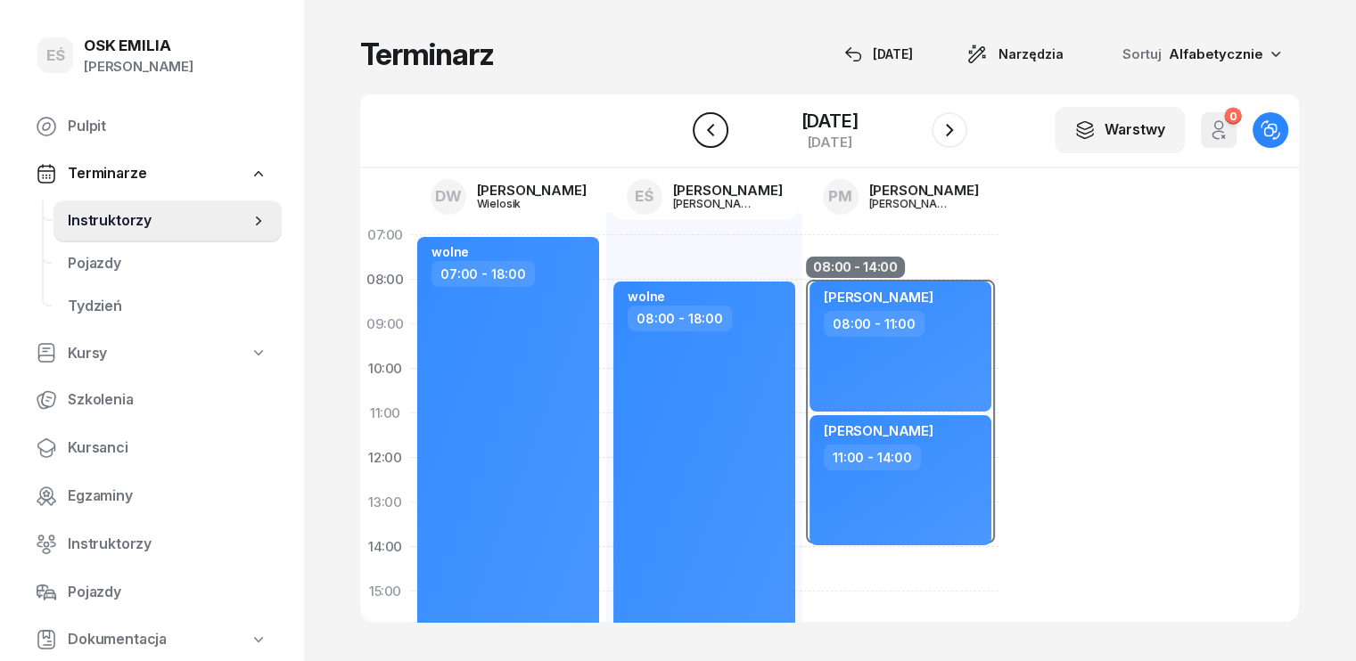
click at [710, 124] on icon "button" at bounding box center [710, 129] width 21 height 21
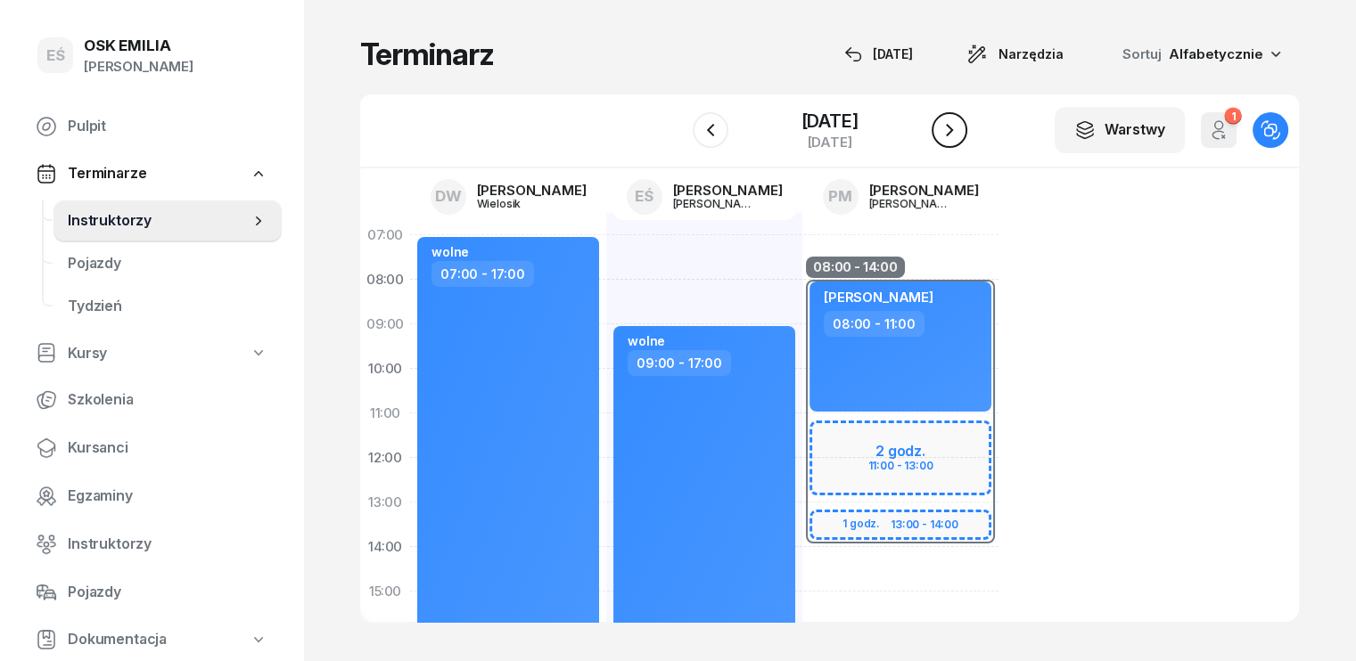
click at [950, 134] on icon "button" at bounding box center [949, 130] width 7 height 12
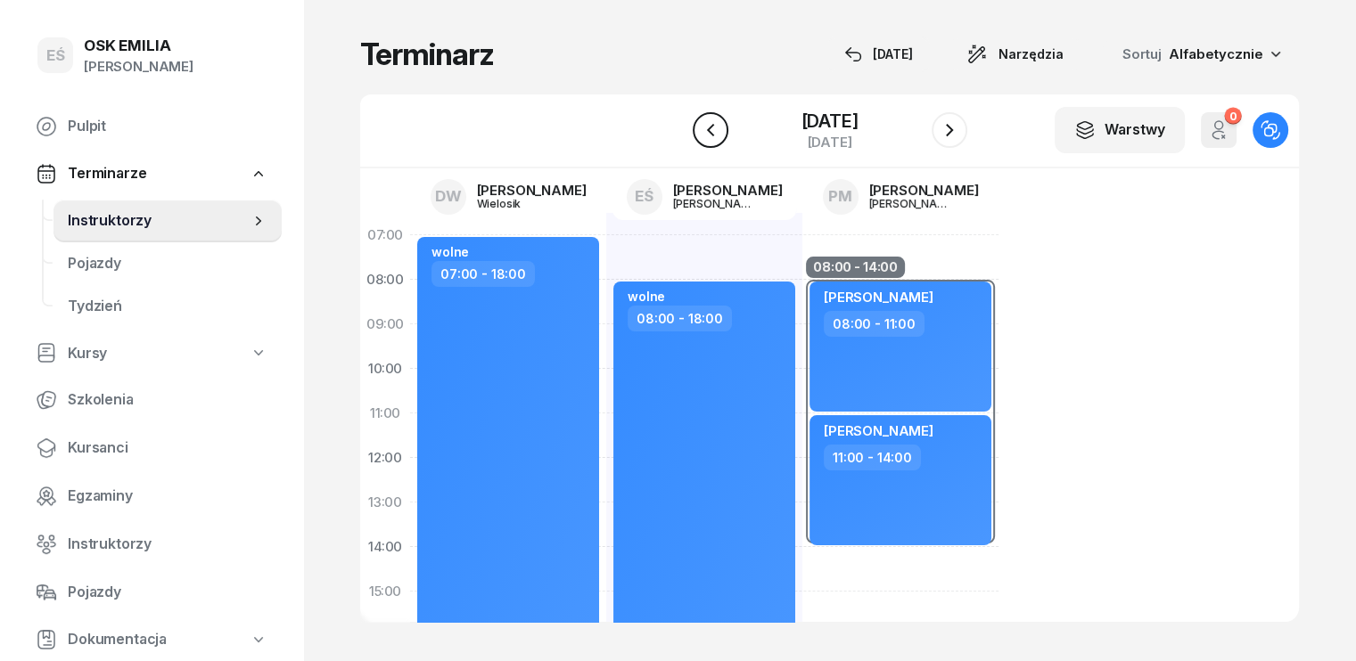
click at [711, 134] on icon "button" at bounding box center [710, 129] width 21 height 21
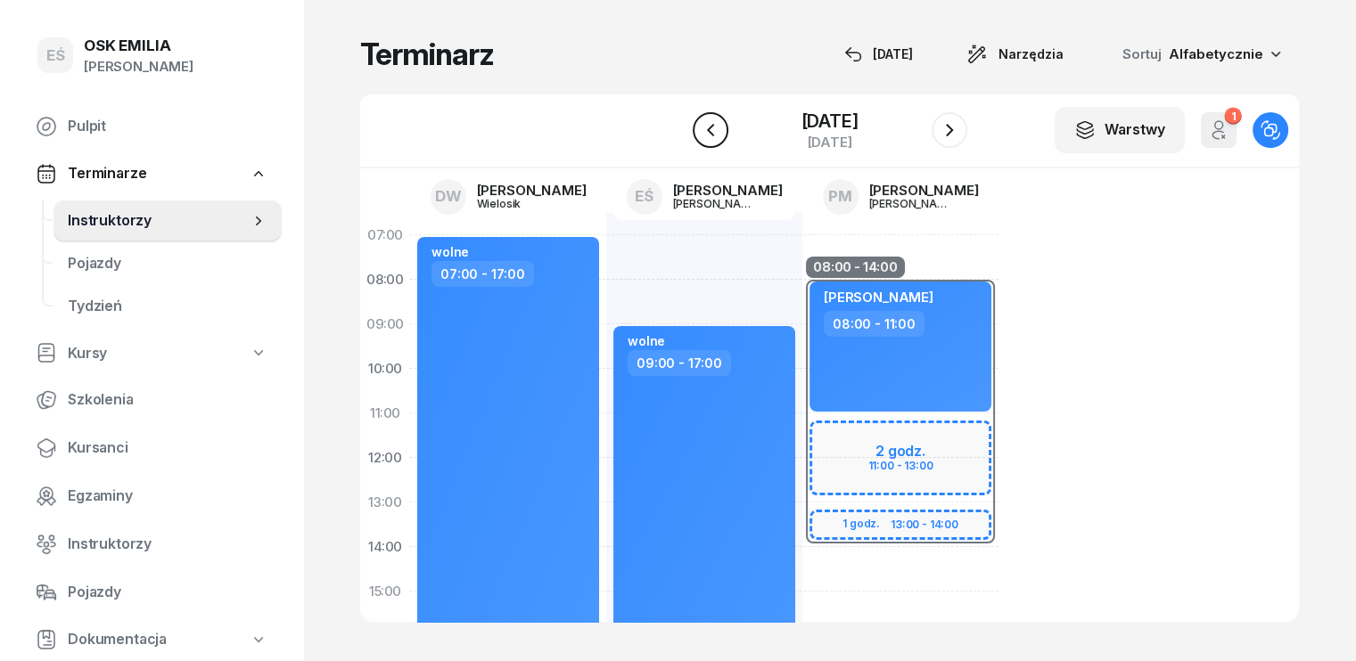
click at [711, 134] on icon "button" at bounding box center [710, 129] width 21 height 21
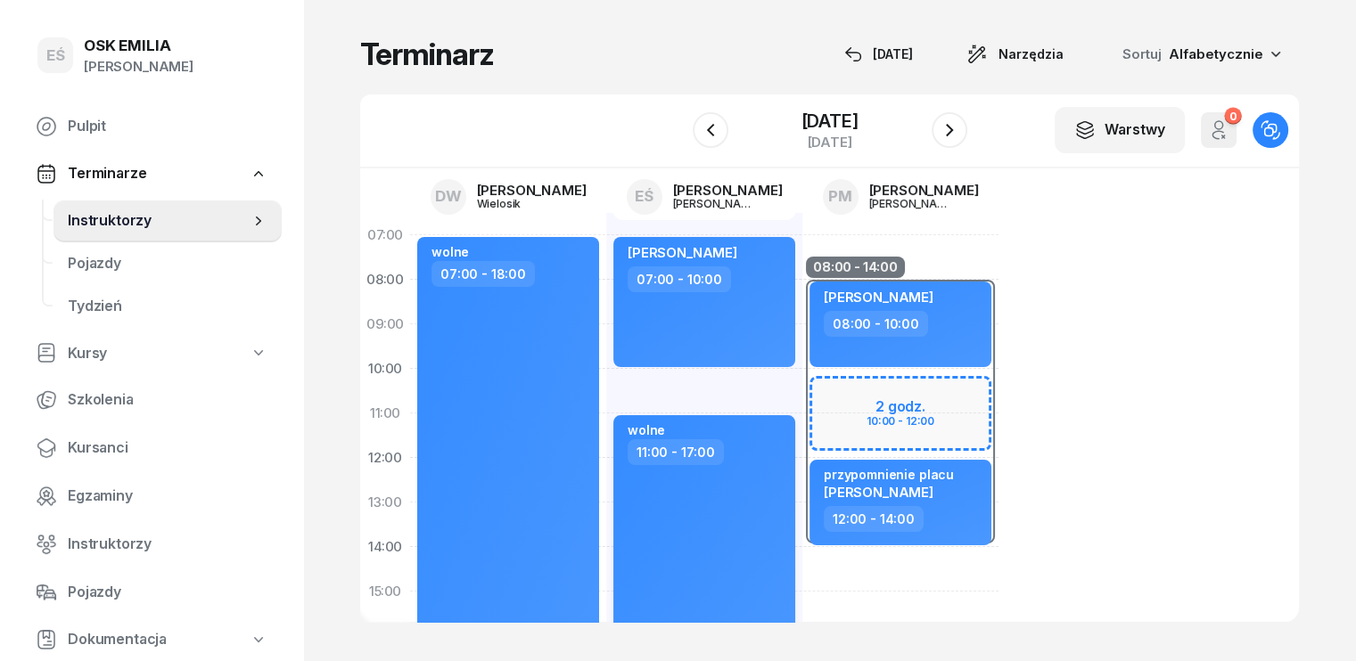
click at [725, 470] on div "wolne 11:00 - 17:00" at bounding box center [704, 547] width 182 height 264
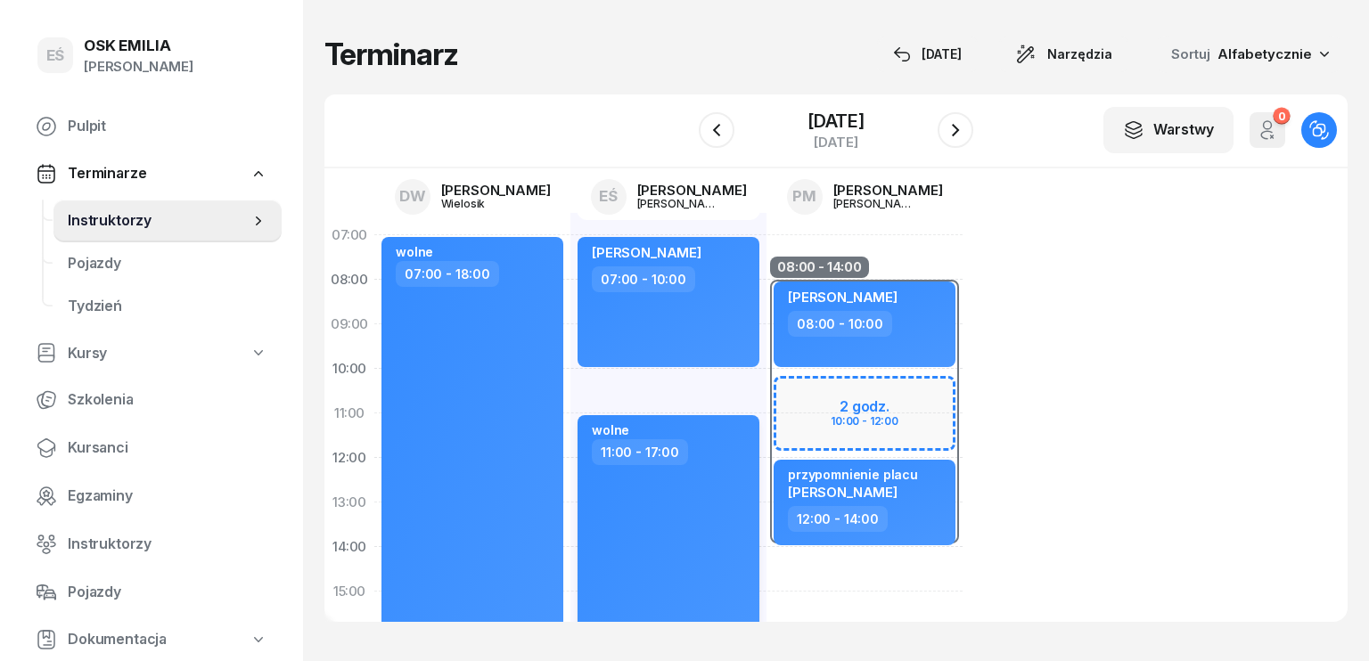
select select "11"
select select "17"
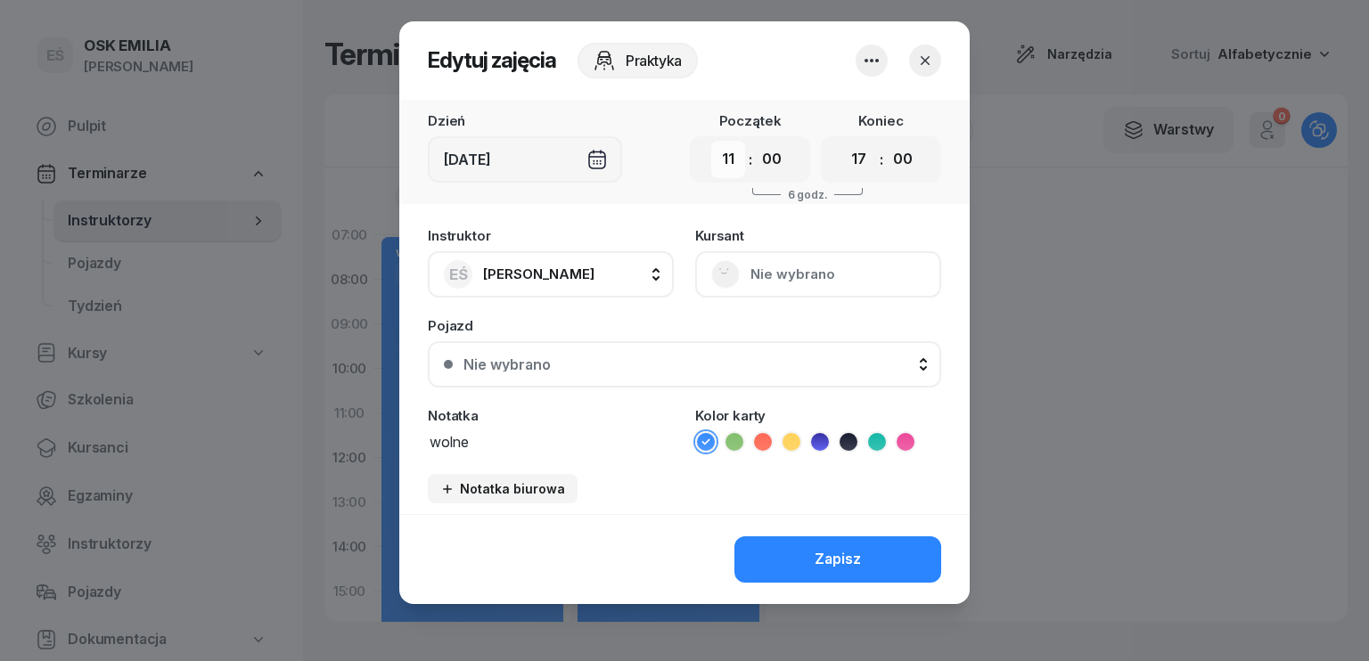
click at [735, 156] on select "00 01 02 03 04 05 06 07 08 09 10 11 12 13 14 15 16 17 18 19 20 21 22 23" at bounding box center [728, 159] width 34 height 37
select select "15"
click at [711, 141] on select "00 01 02 03 04 05 06 07 08 09 10 11 12 13 14 15 16 17 18 19 20 21 22 23" at bounding box center [728, 159] width 34 height 37
click at [814, 556] on button "Zapisz" at bounding box center [838, 560] width 207 height 46
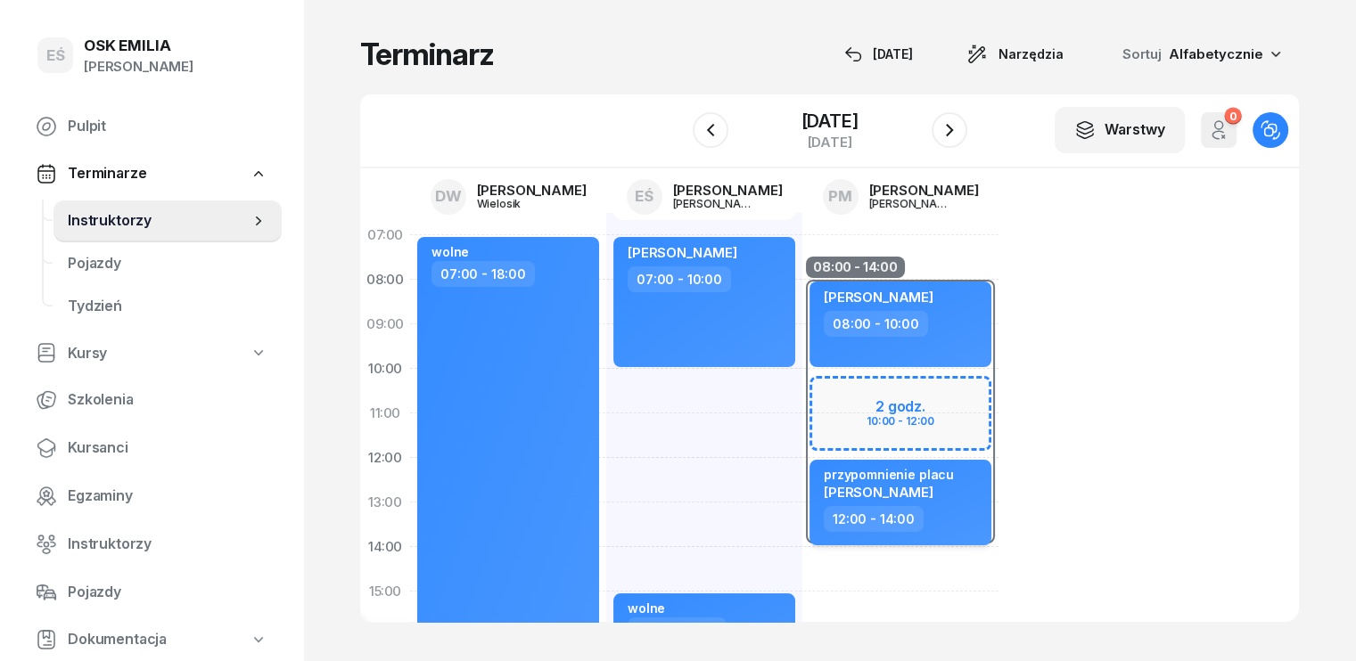
click at [910, 494] on div "[PERSON_NAME]" at bounding box center [889, 491] width 130 height 15
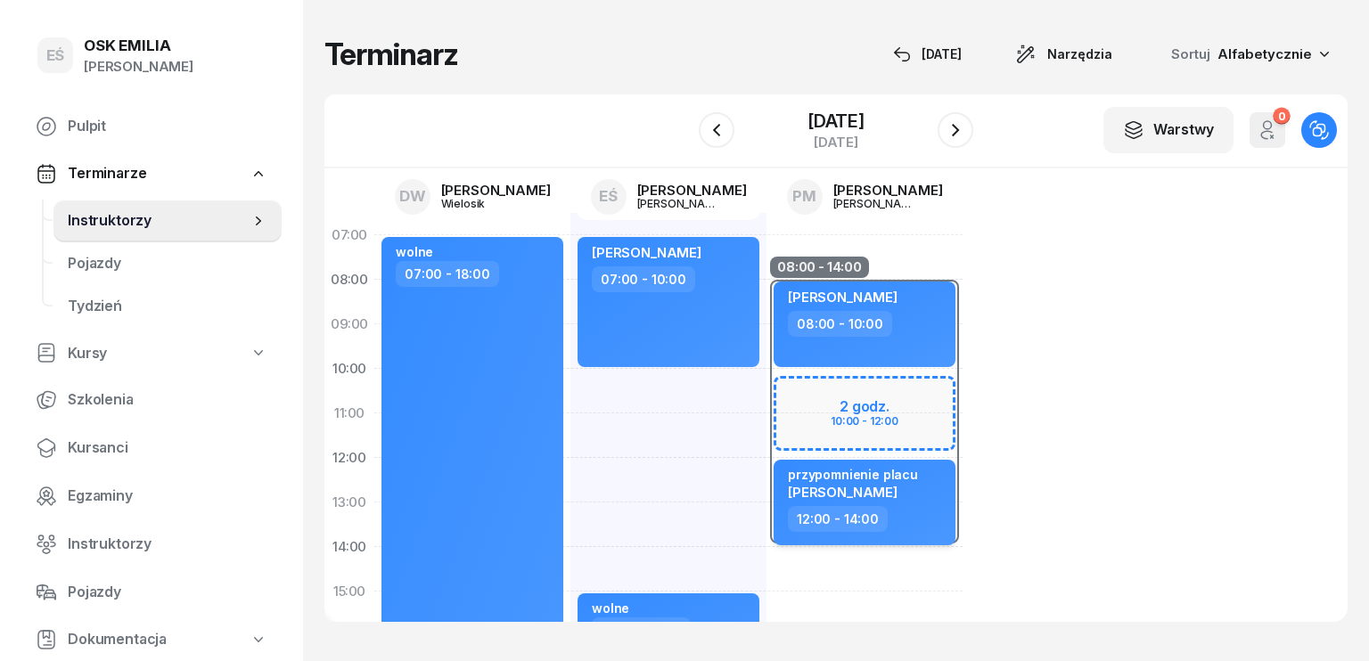
select select "12"
select select "14"
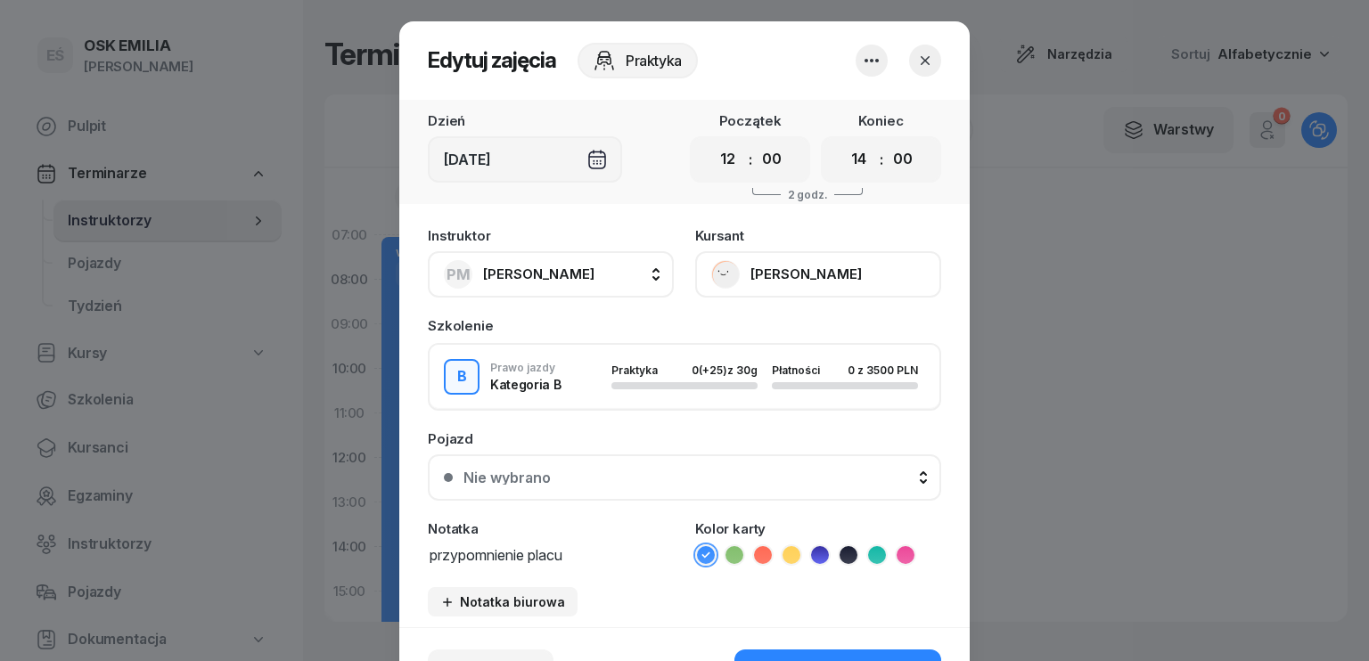
click at [554, 263] on span "[PERSON_NAME]" at bounding box center [538, 274] width 111 height 23
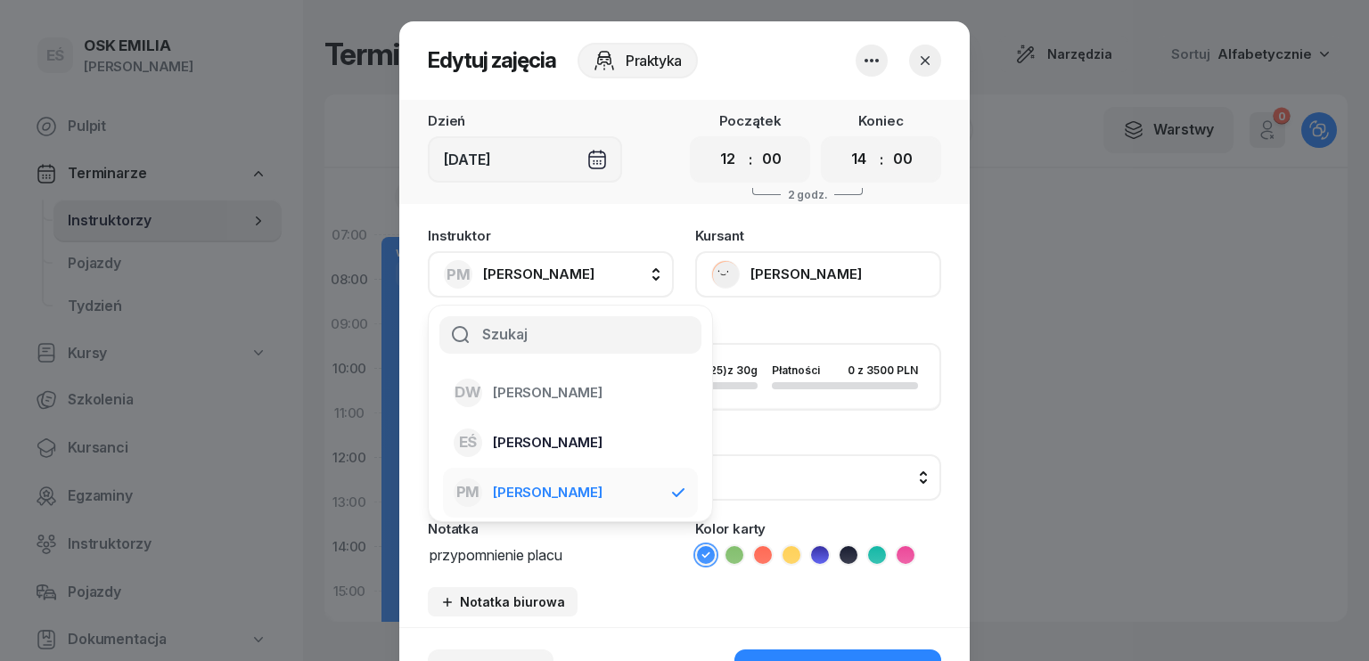
click at [563, 452] on span "[PERSON_NAME]" at bounding box center [548, 442] width 110 height 23
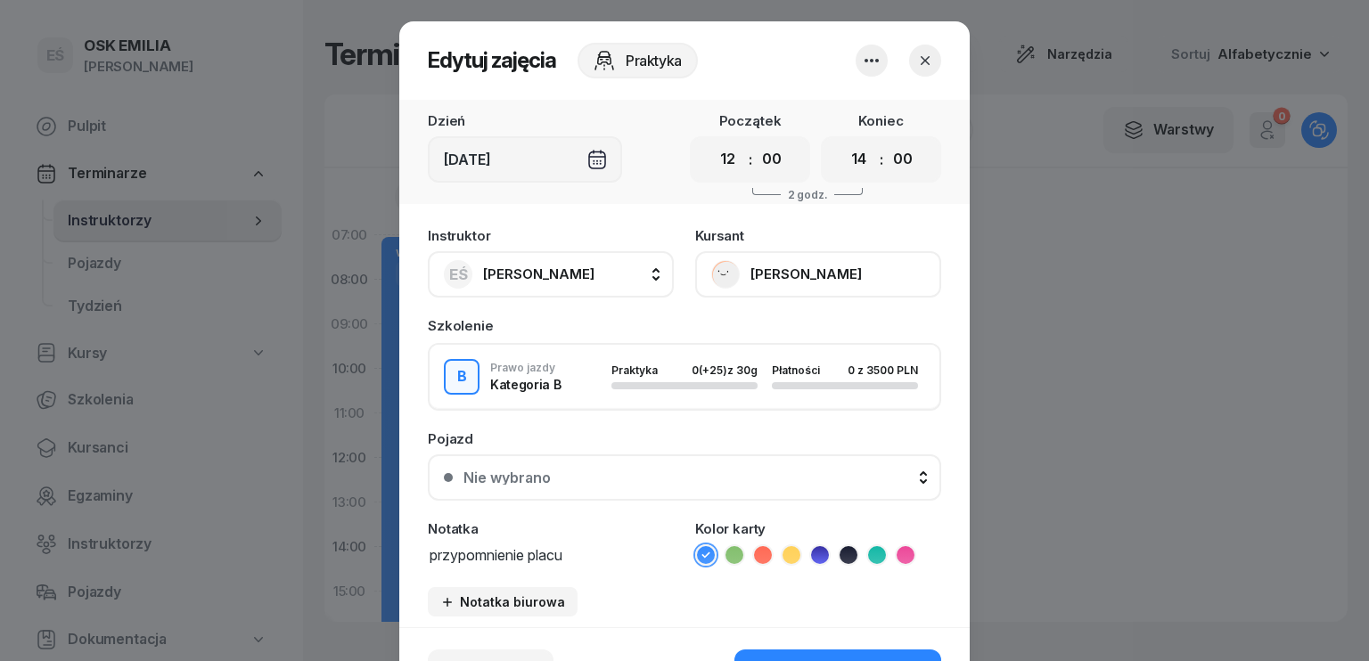
scroll to position [111, 0]
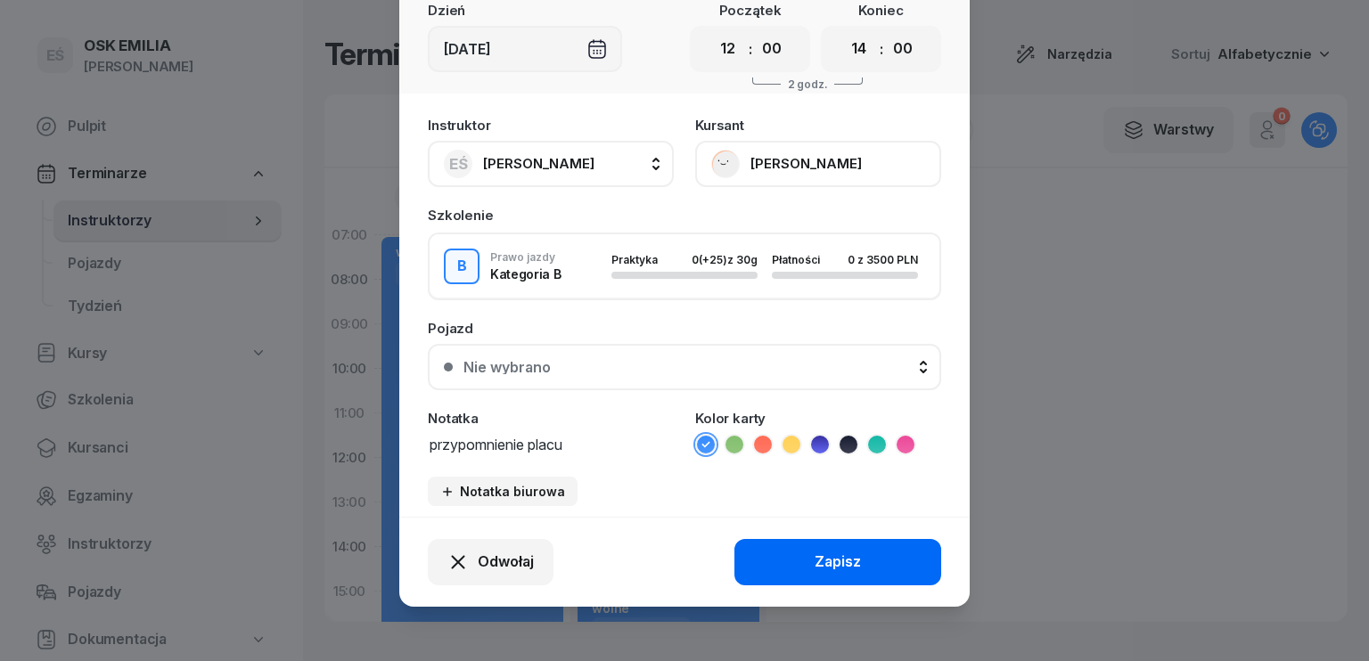
click at [833, 563] on div "Zapisz" at bounding box center [838, 562] width 46 height 23
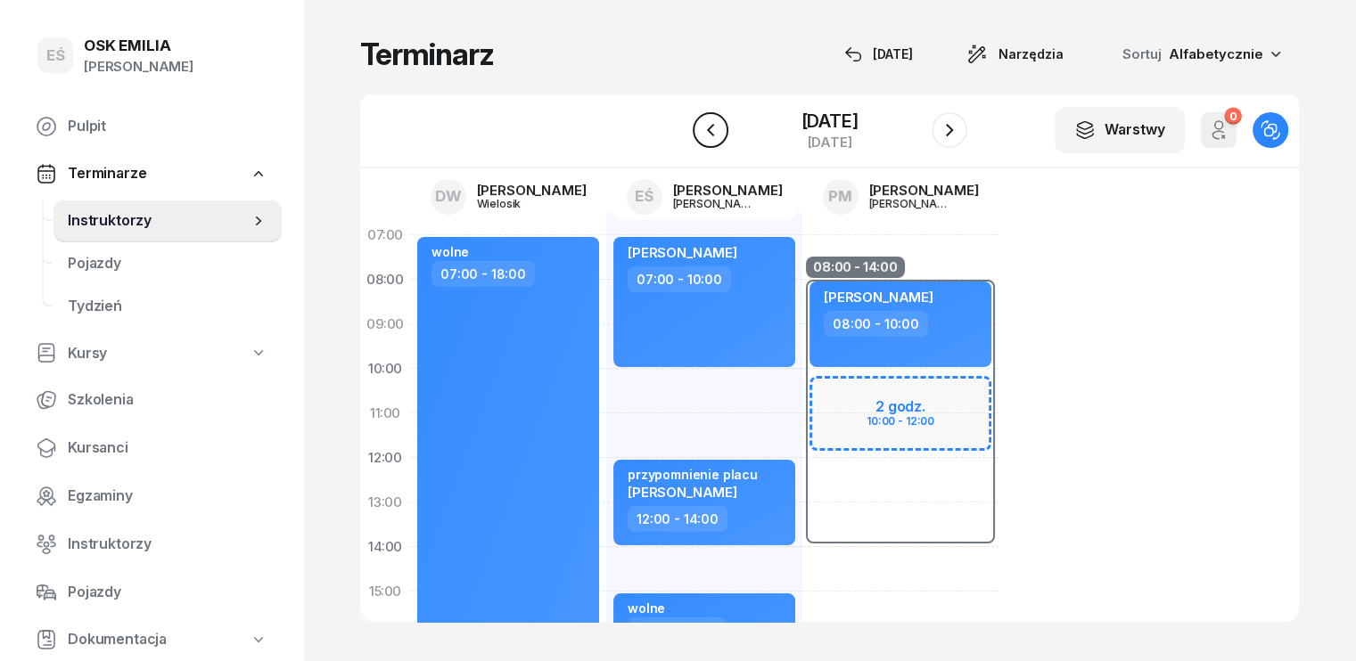
click at [715, 116] on button "button" at bounding box center [711, 130] width 36 height 36
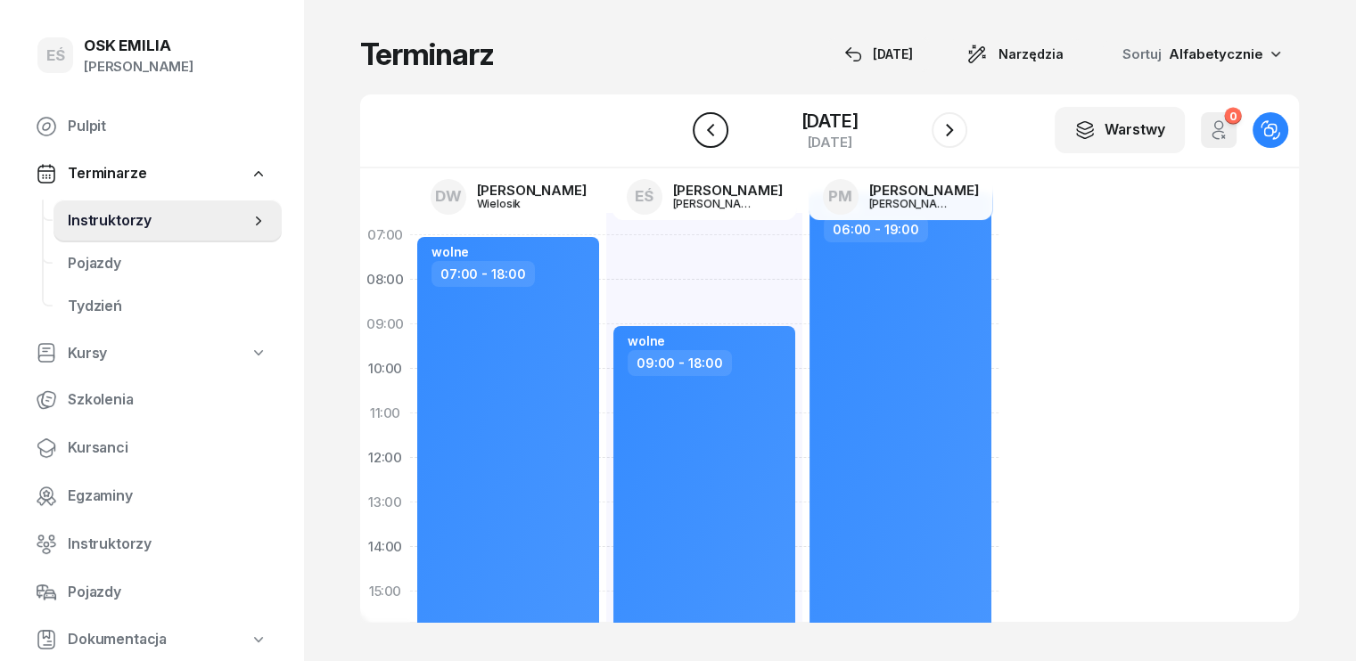
click at [710, 126] on icon "button" at bounding box center [709, 130] width 7 height 12
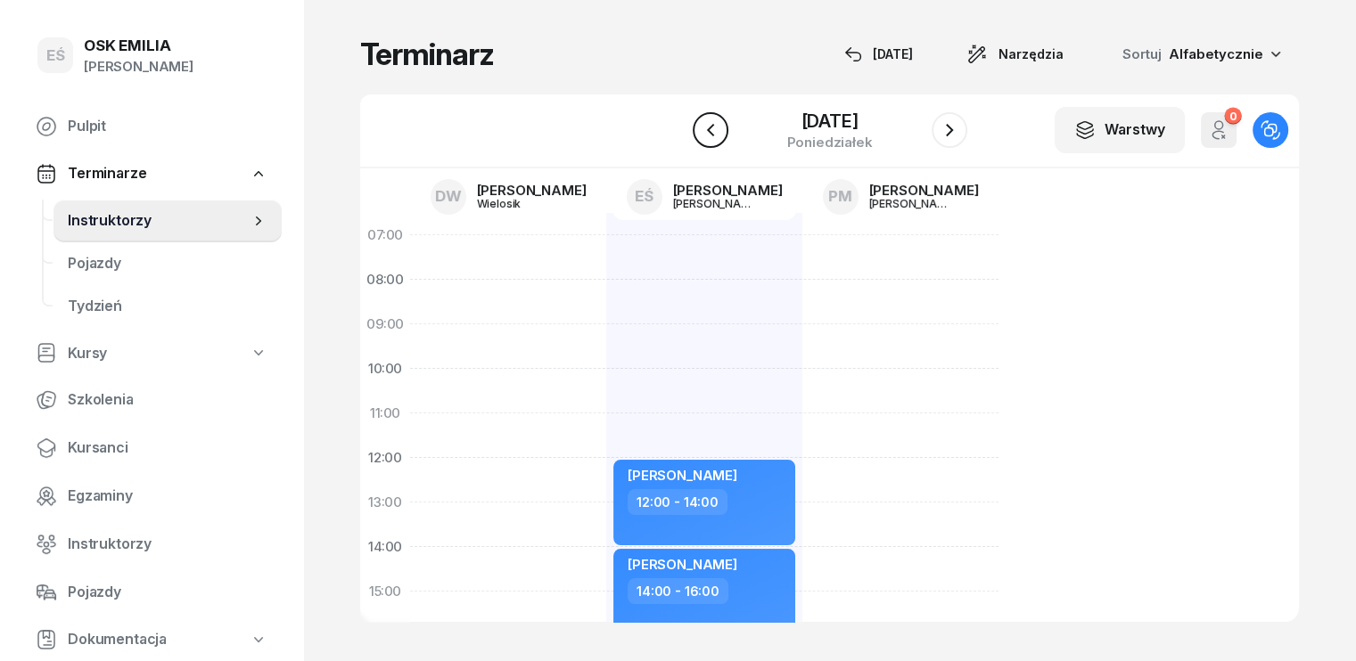
click at [710, 126] on icon "button" at bounding box center [710, 129] width 21 height 21
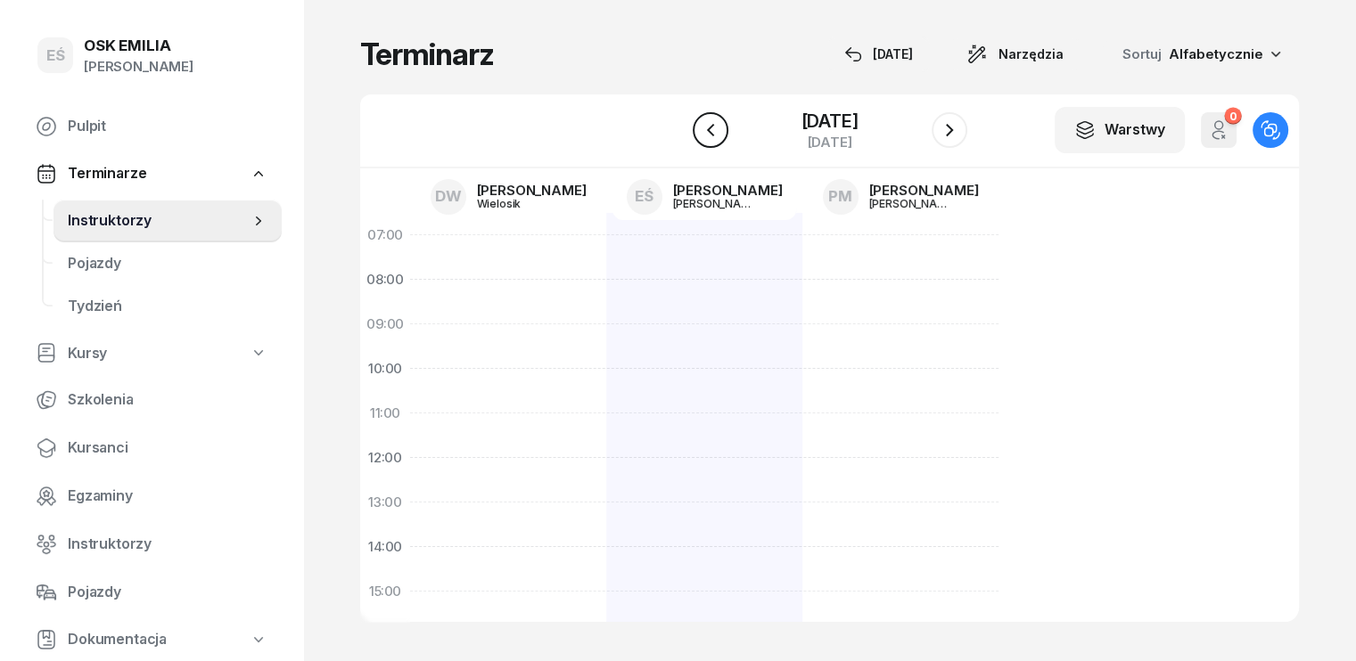
click at [710, 126] on icon "button" at bounding box center [710, 129] width 21 height 21
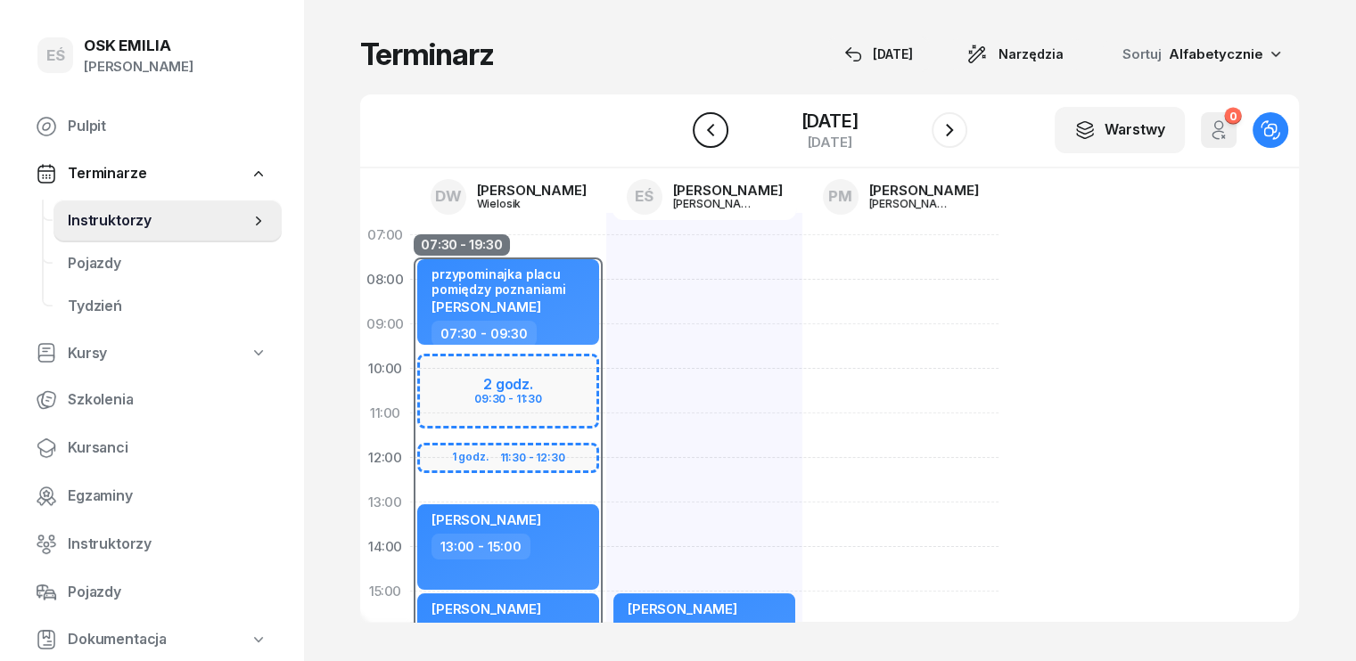
click at [710, 126] on icon "button" at bounding box center [710, 129] width 21 height 21
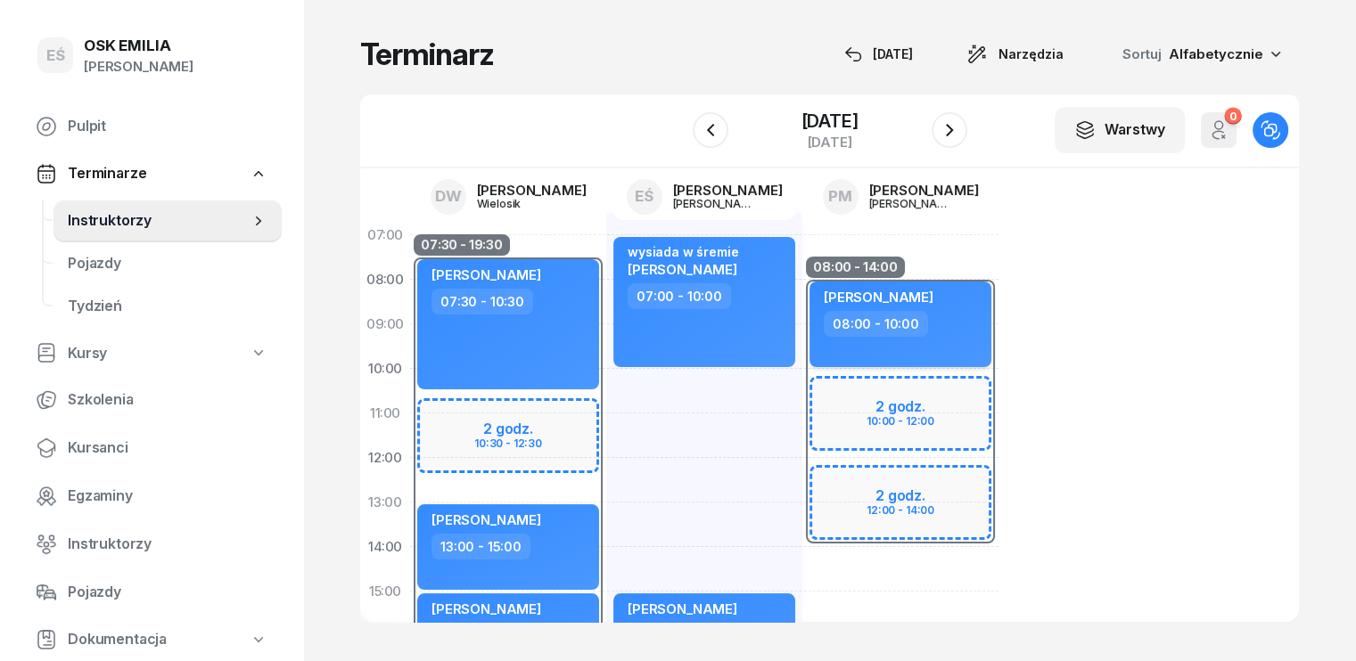
click at [924, 306] on div "[PERSON_NAME]" at bounding box center [902, 300] width 157 height 22
select select "08"
select select "10"
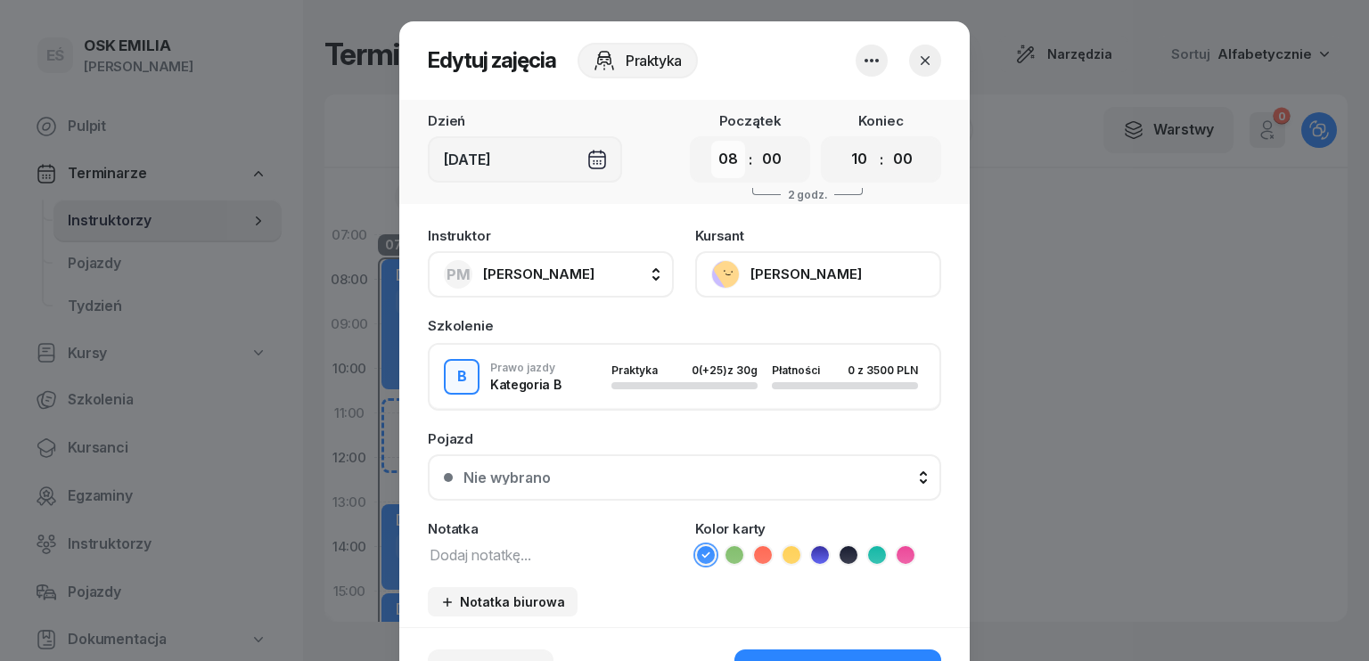
click at [726, 152] on select "00 01 02 03 04 05 06 07 08 09 10 11 12 13 14 15 16 17 18 19 20 21 22 23" at bounding box center [728, 159] width 34 height 37
select select "10"
click at [711, 141] on select "00 01 02 03 04 05 06 07 08 09 10 11 12 13 14 15 16 17 18 19 20 21 22 23" at bounding box center [728, 159] width 34 height 37
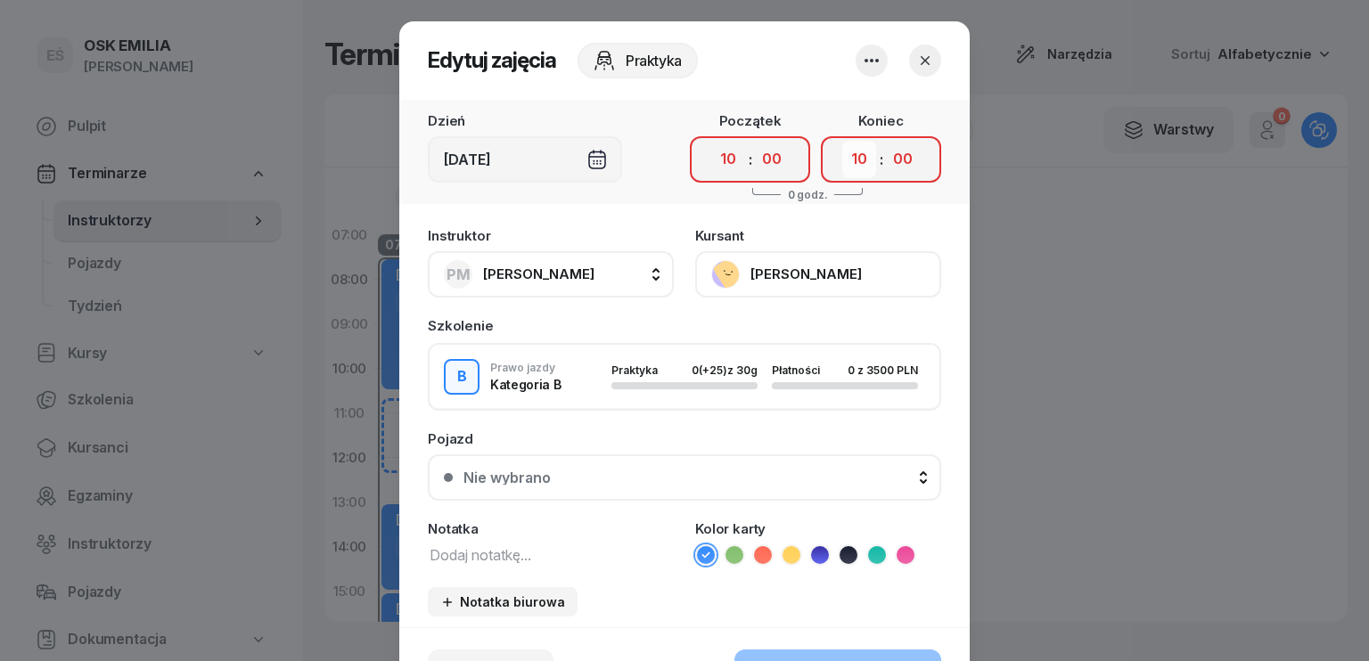
click at [857, 156] on select "00 01 02 03 04 05 06 07 08 09 10 11 12 13 14 15 16 17 18 19 20 21 22 23" at bounding box center [859, 159] width 34 height 37
select select "12"
click at [842, 141] on select "00 01 02 03 04 05 06 07 08 09 10 11 12 13 14 15 16 17 18 19 20 21 22 23" at bounding box center [859, 159] width 34 height 37
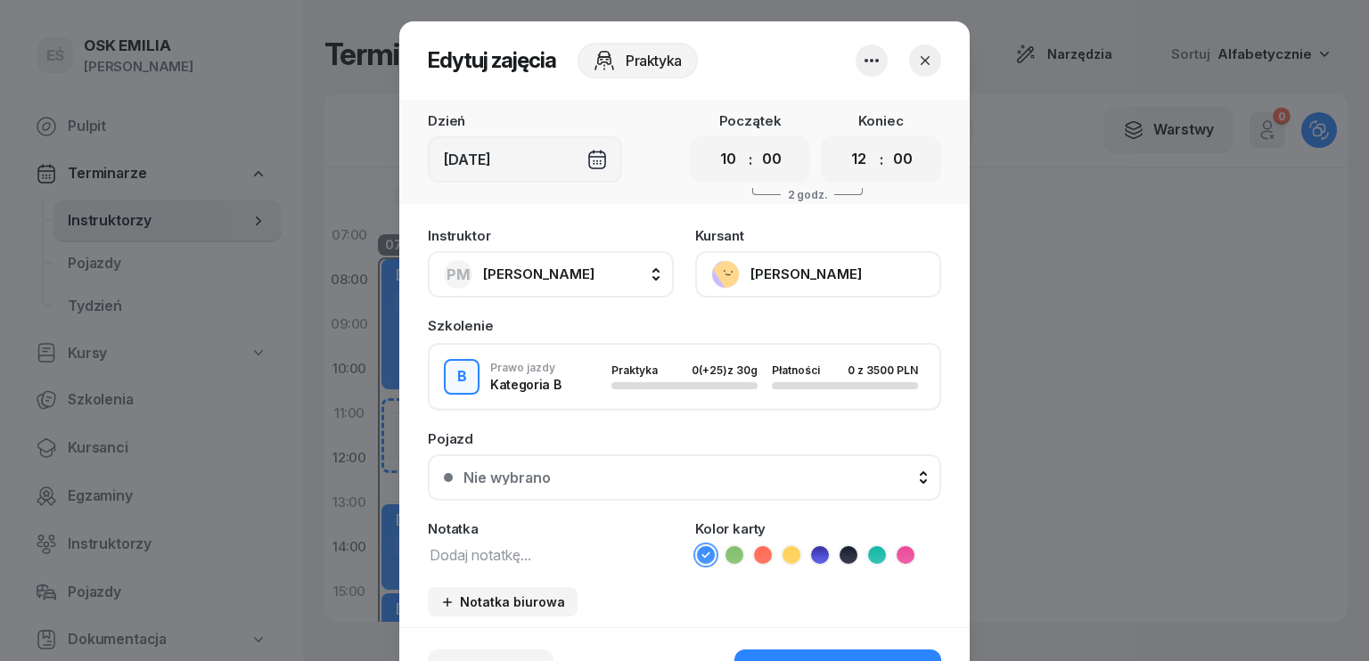
click at [609, 263] on button "PM [PERSON_NAME]" at bounding box center [551, 274] width 246 height 46
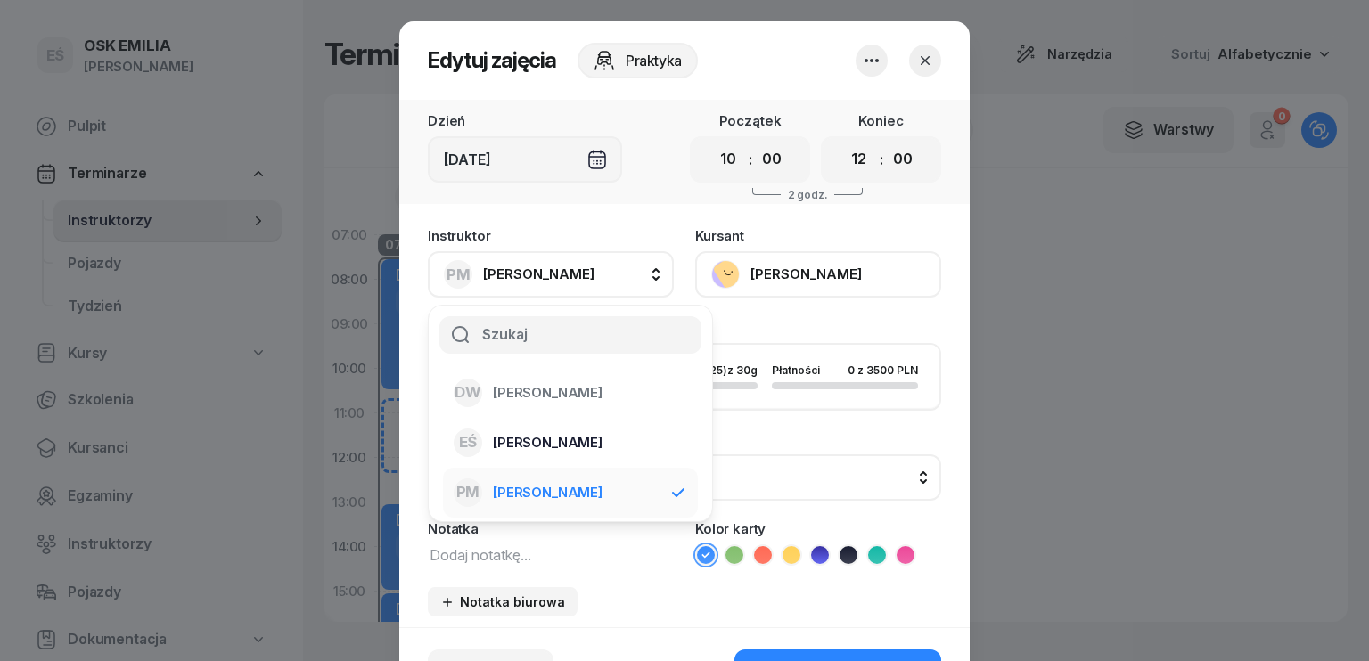
click at [559, 431] on span "[PERSON_NAME]" at bounding box center [548, 442] width 110 height 23
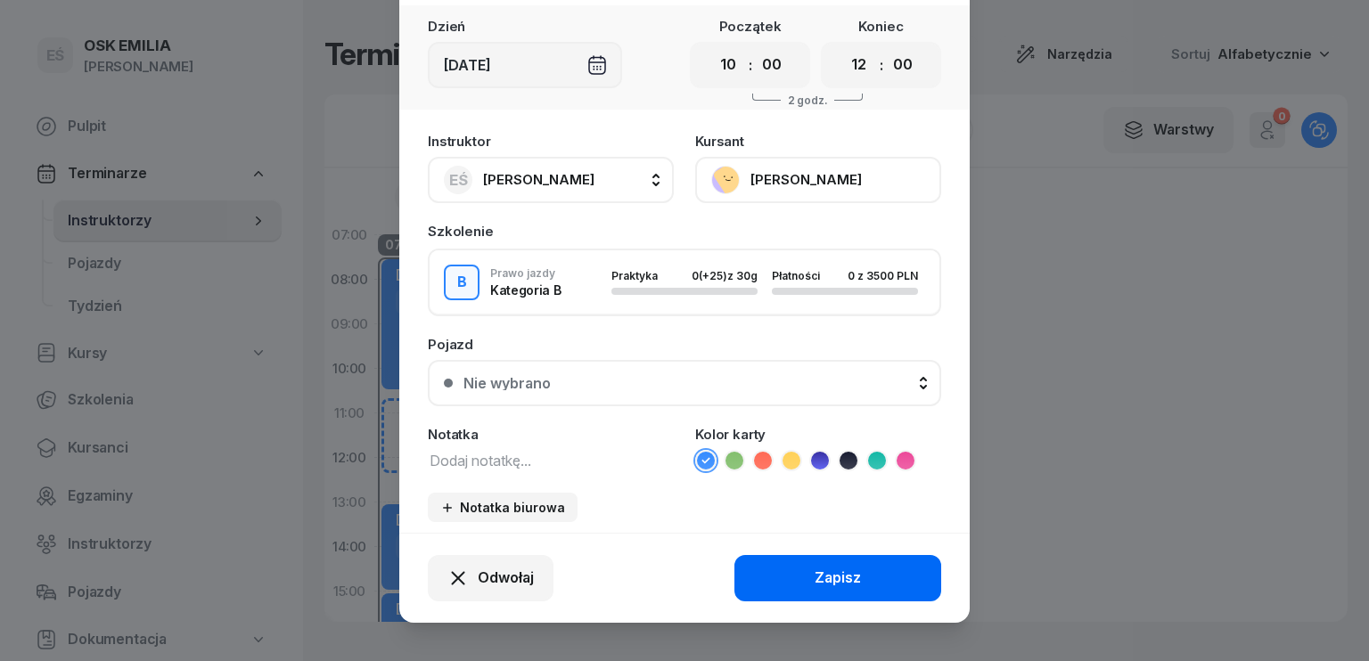
scroll to position [111, 0]
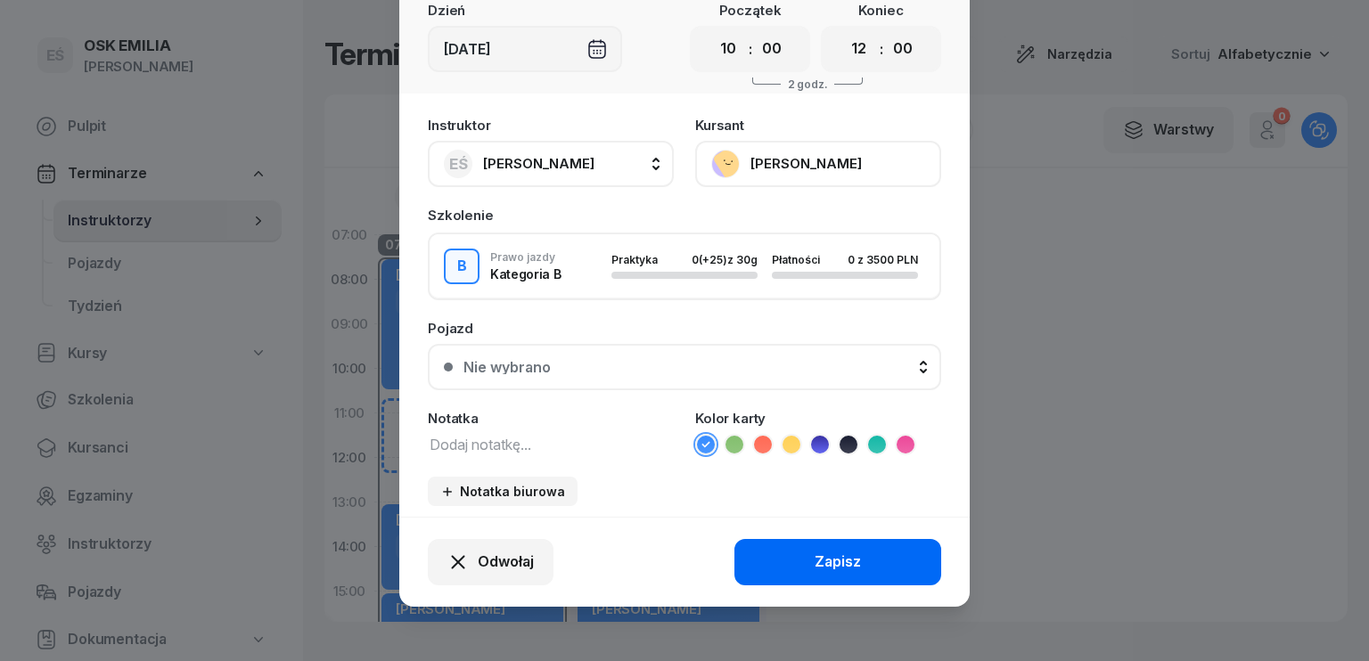
click at [839, 555] on div "Zapisz" at bounding box center [838, 562] width 46 height 23
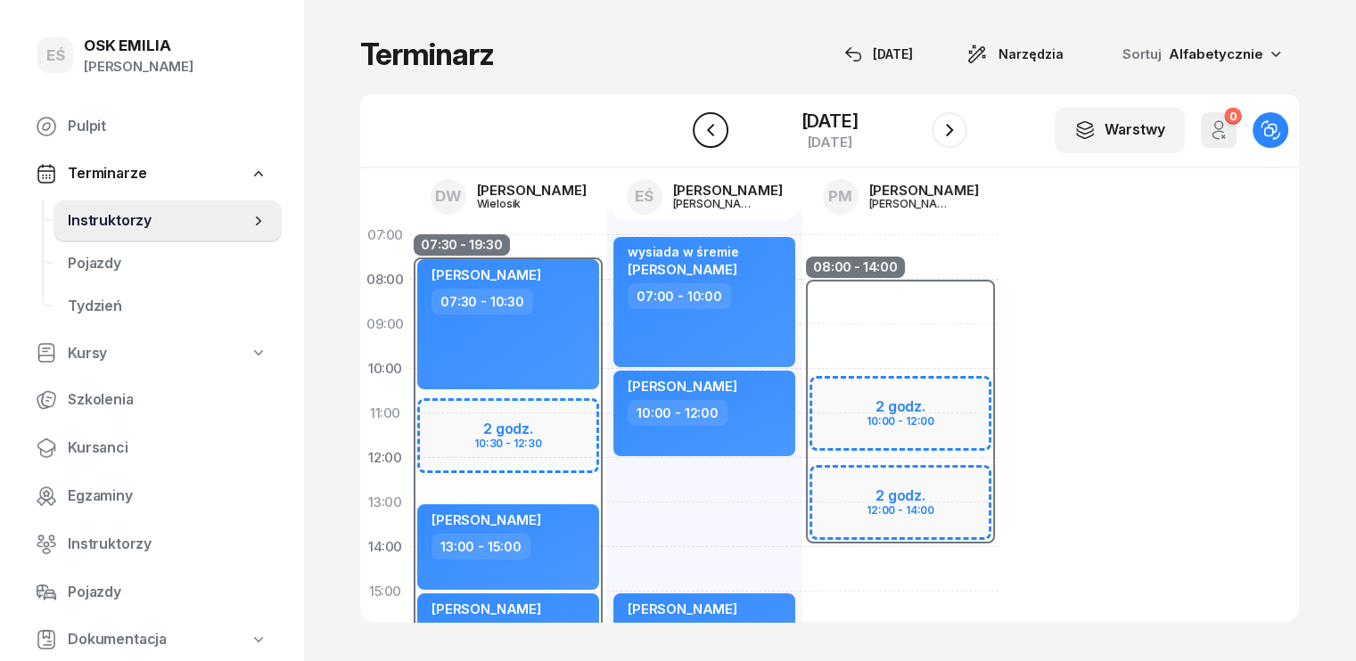
click at [701, 130] on icon "button" at bounding box center [710, 129] width 21 height 21
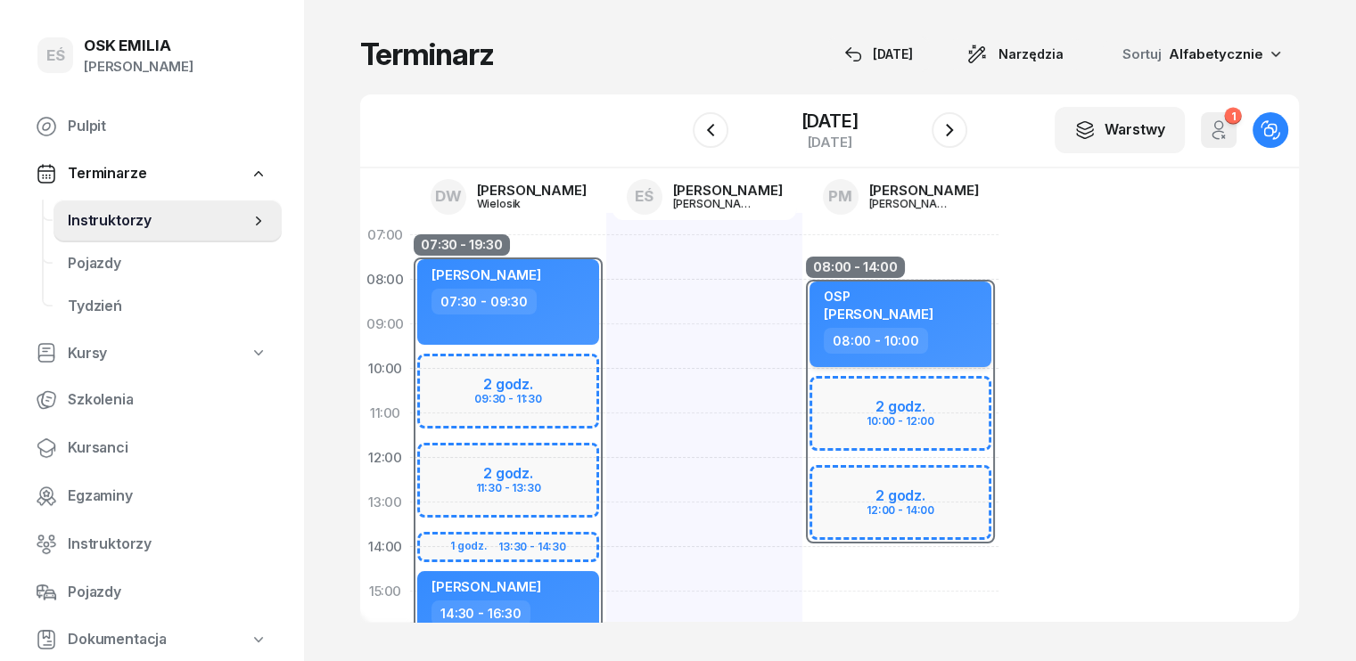
click at [921, 299] on div "OSP [PERSON_NAME]" at bounding box center [902, 308] width 157 height 39
select select "08"
select select "10"
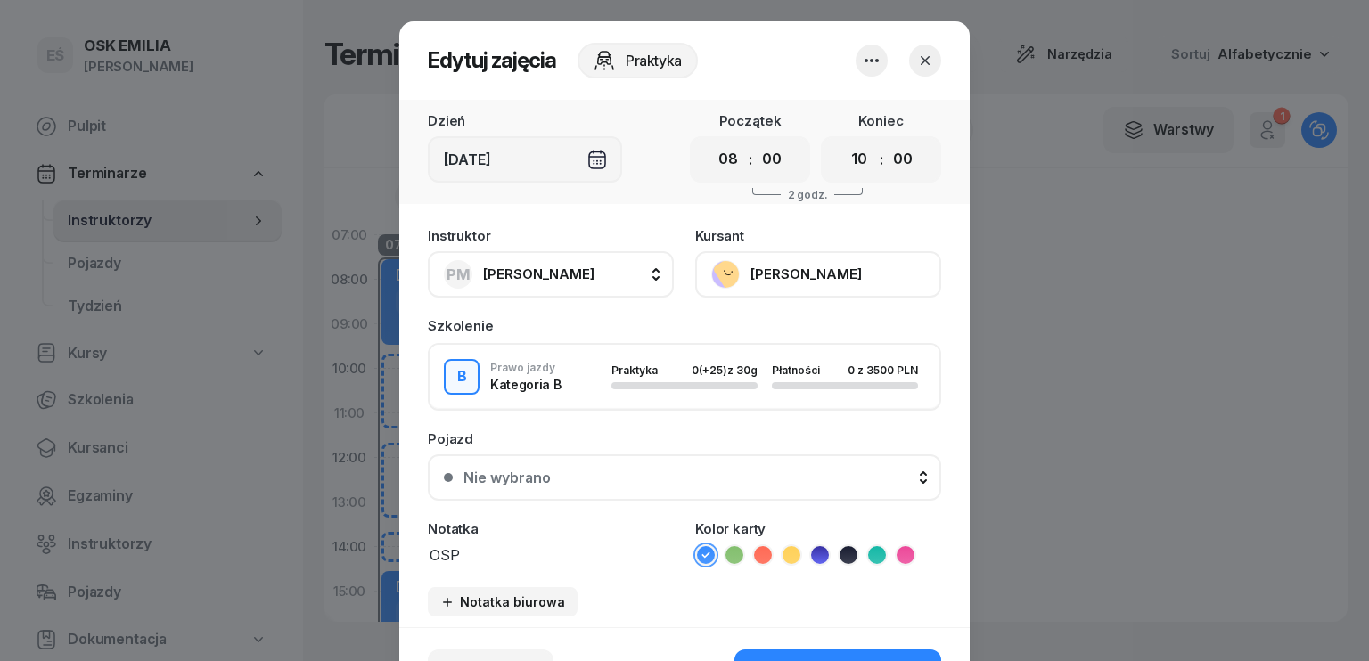
click at [529, 274] on span "[PERSON_NAME]" at bounding box center [538, 274] width 111 height 17
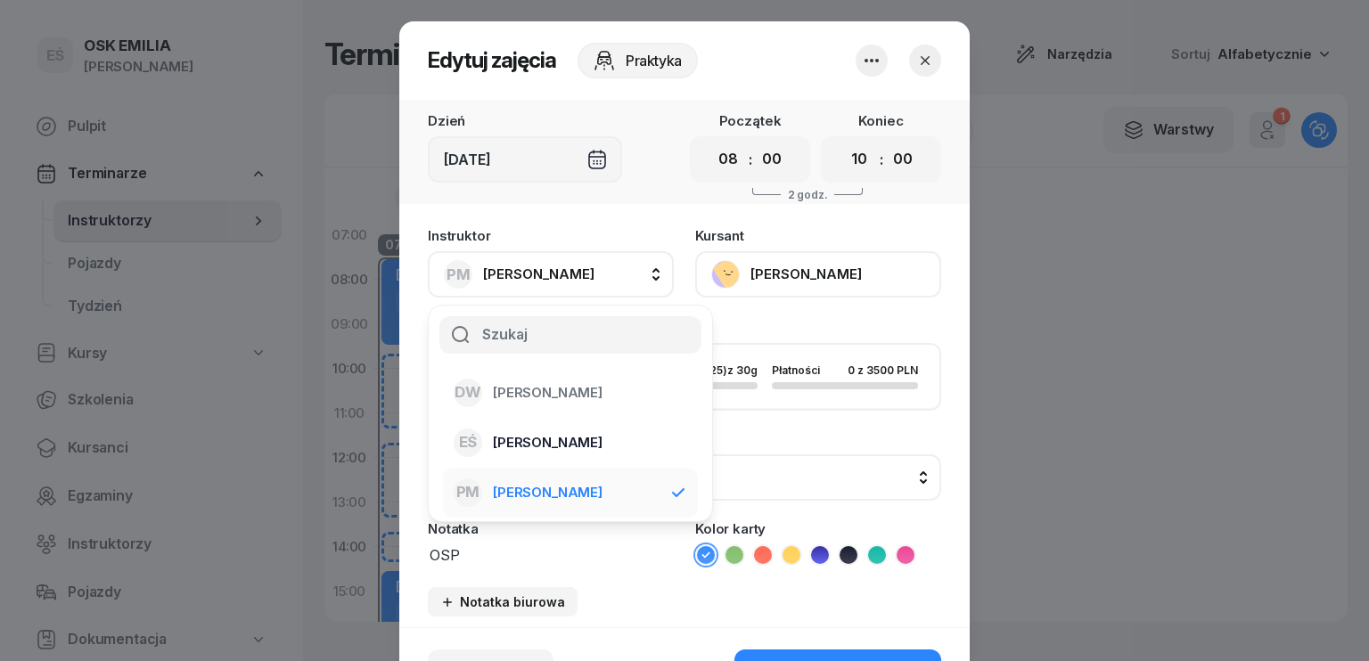
click at [531, 437] on span "[PERSON_NAME]" at bounding box center [548, 442] width 110 height 23
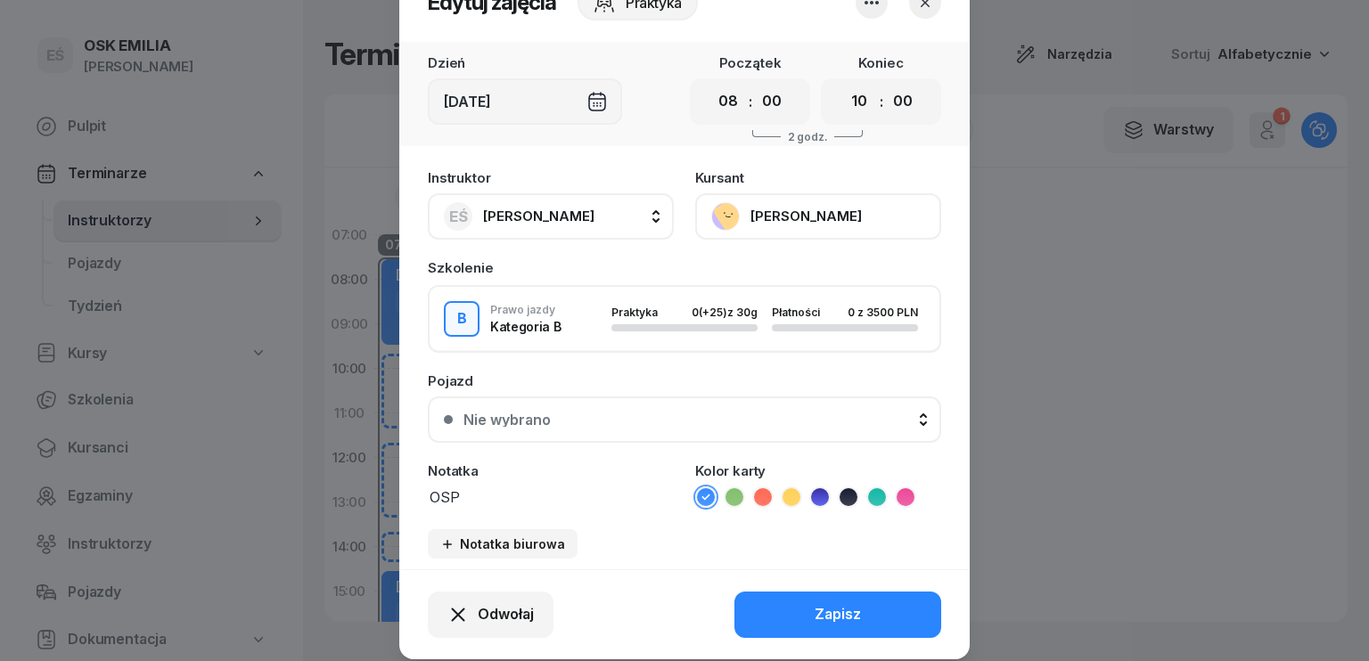
scroll to position [111, 0]
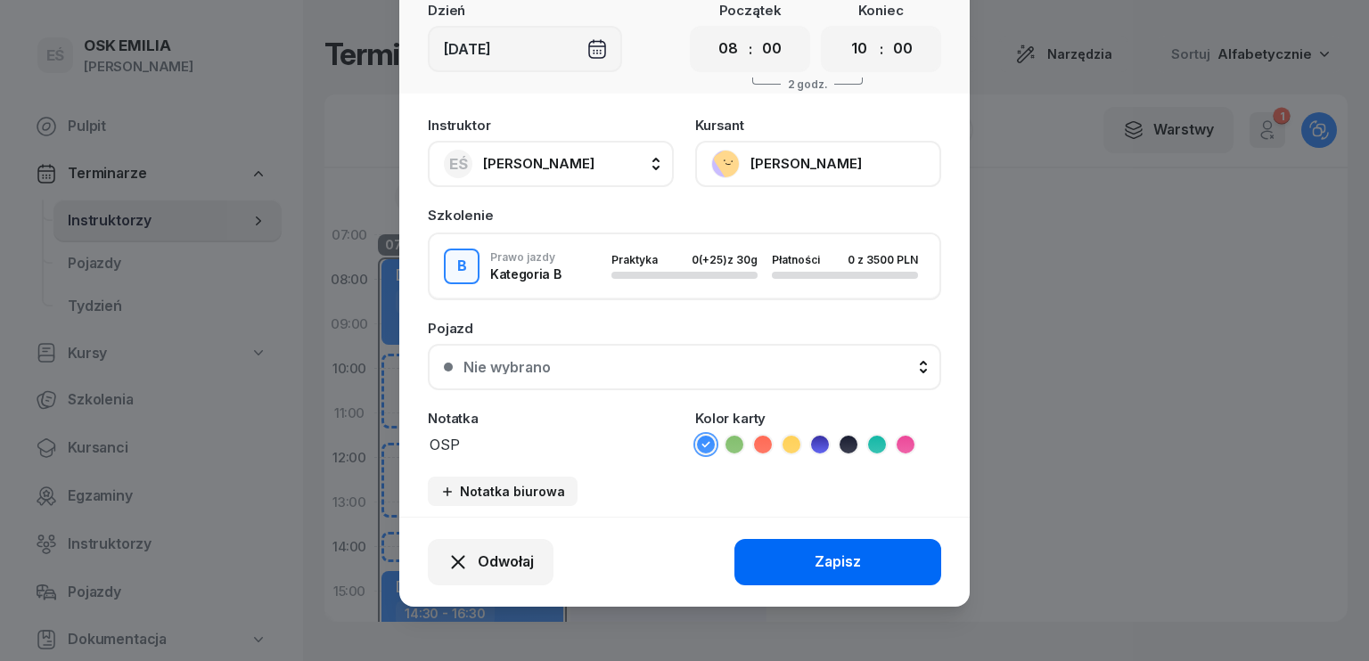
click at [869, 556] on button "Zapisz" at bounding box center [838, 562] width 207 height 46
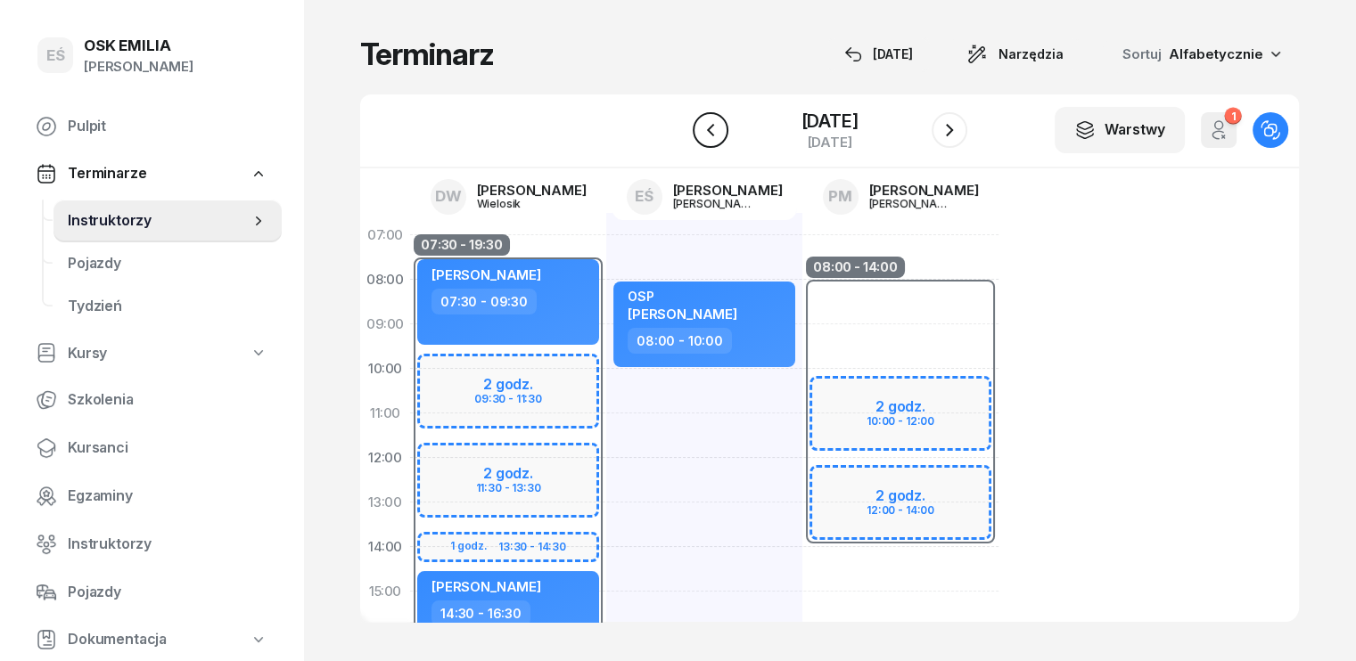
click at [713, 127] on icon "button" at bounding box center [710, 129] width 21 height 21
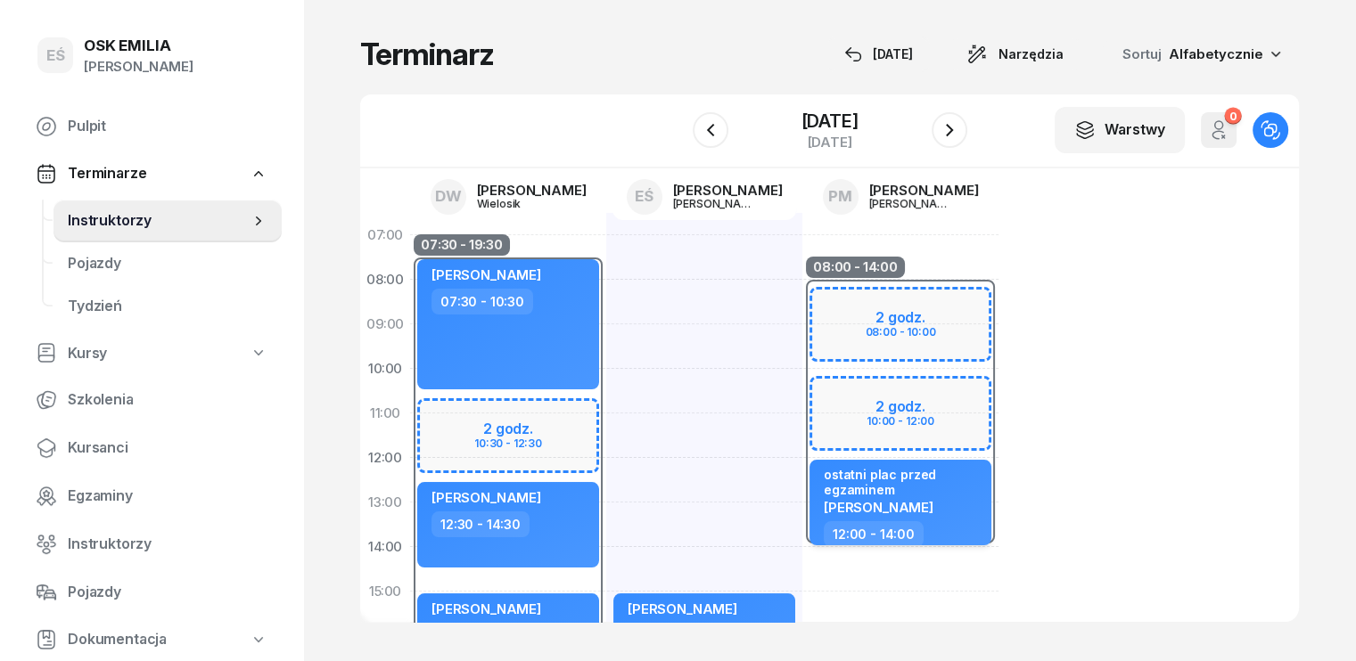
click at [909, 487] on div "ostatni plac przed egzaminem" at bounding box center [902, 482] width 157 height 30
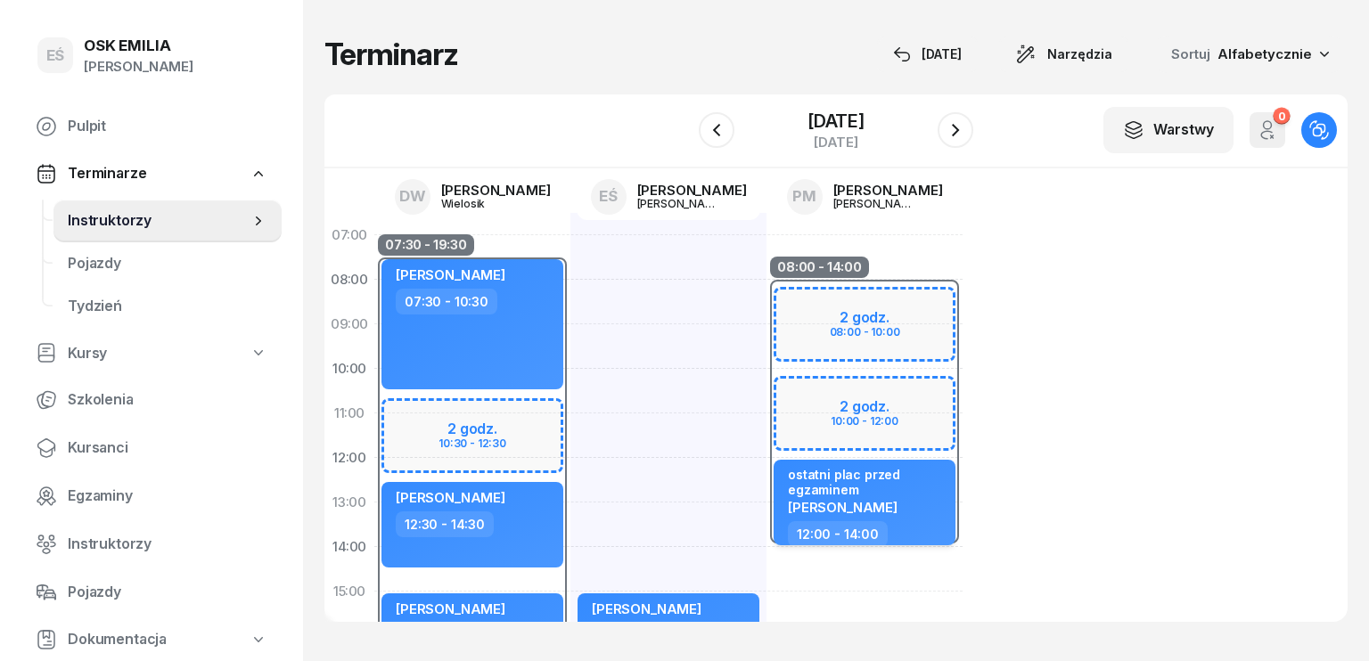
select select "12"
select select "14"
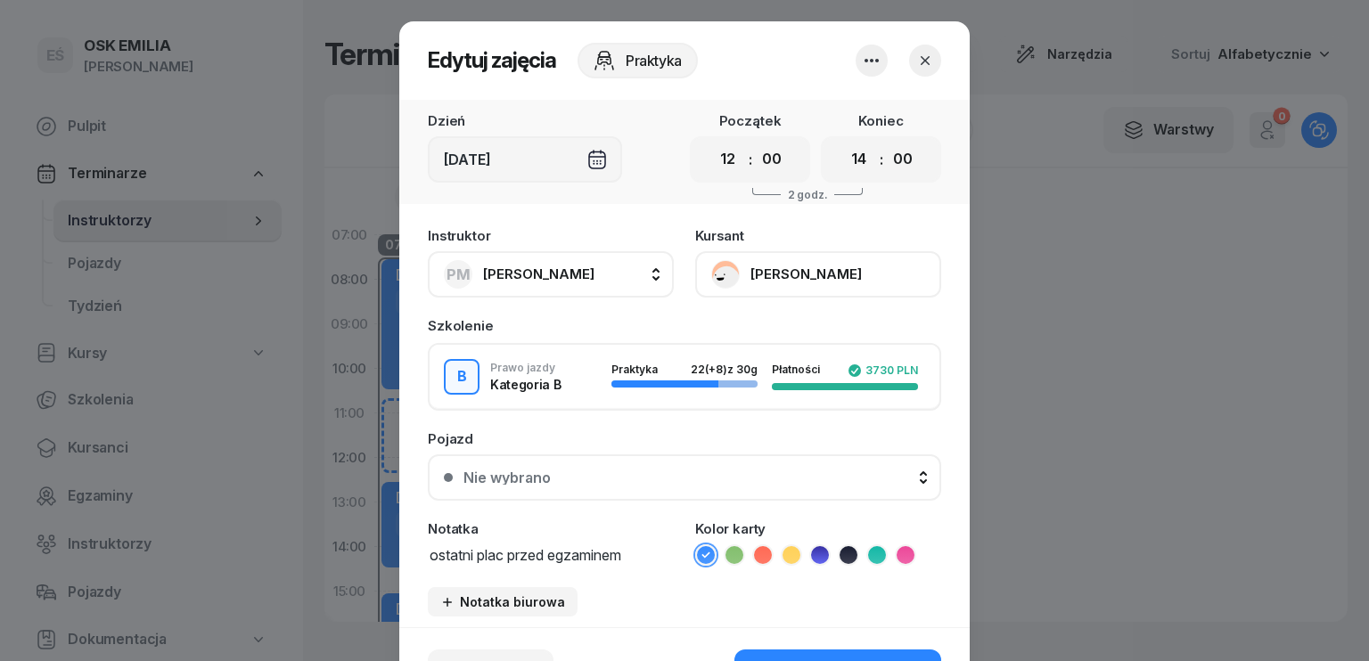
click at [582, 274] on button "PM [PERSON_NAME]" at bounding box center [551, 274] width 246 height 46
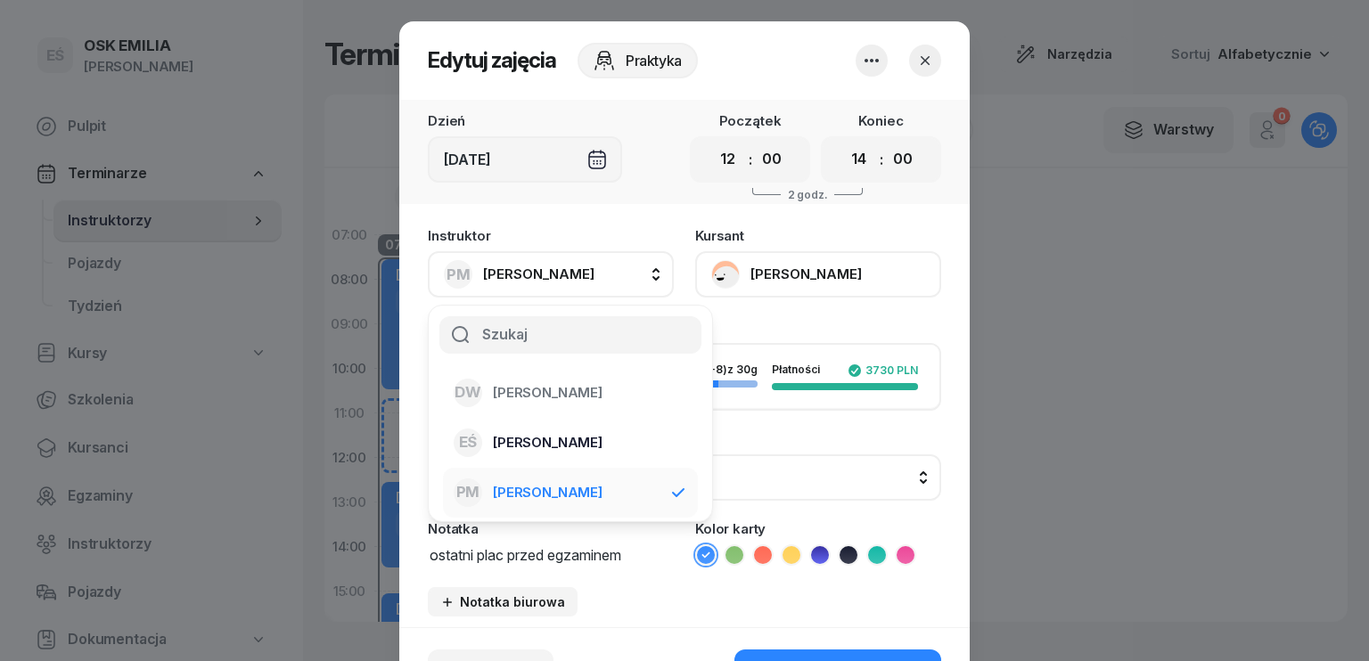
click at [552, 449] on span "[PERSON_NAME]" at bounding box center [548, 442] width 110 height 23
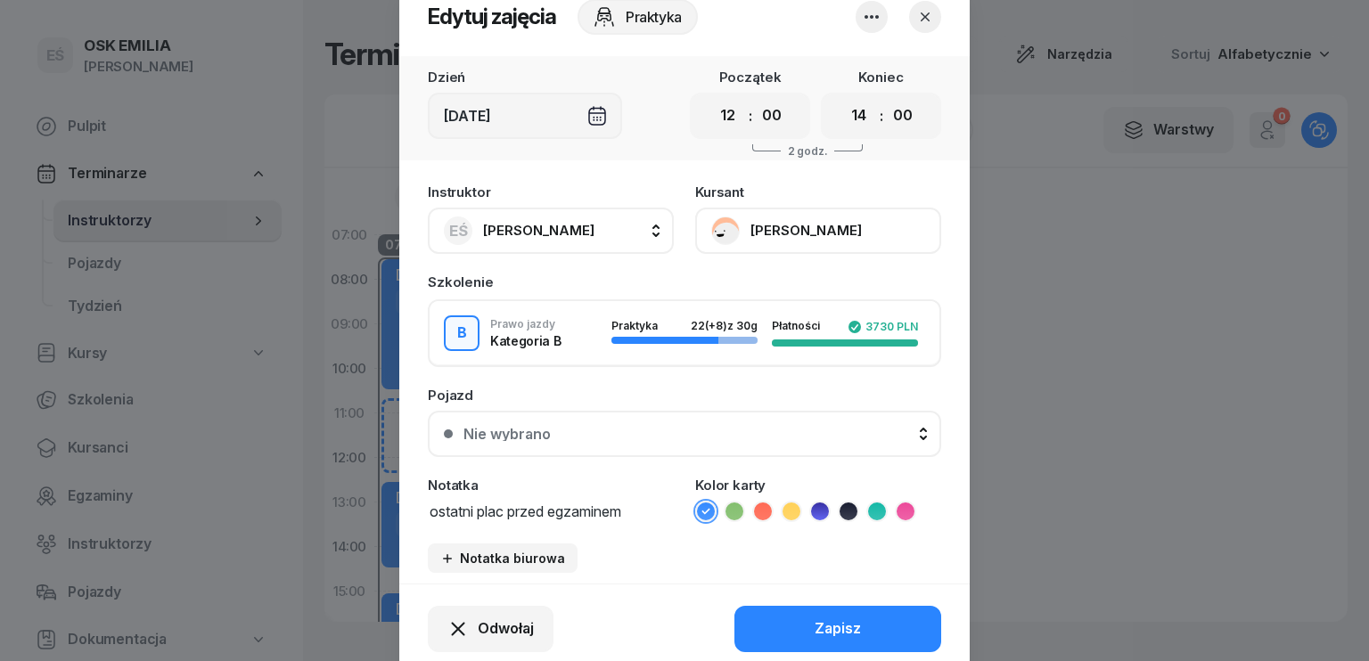
scroll to position [111, 0]
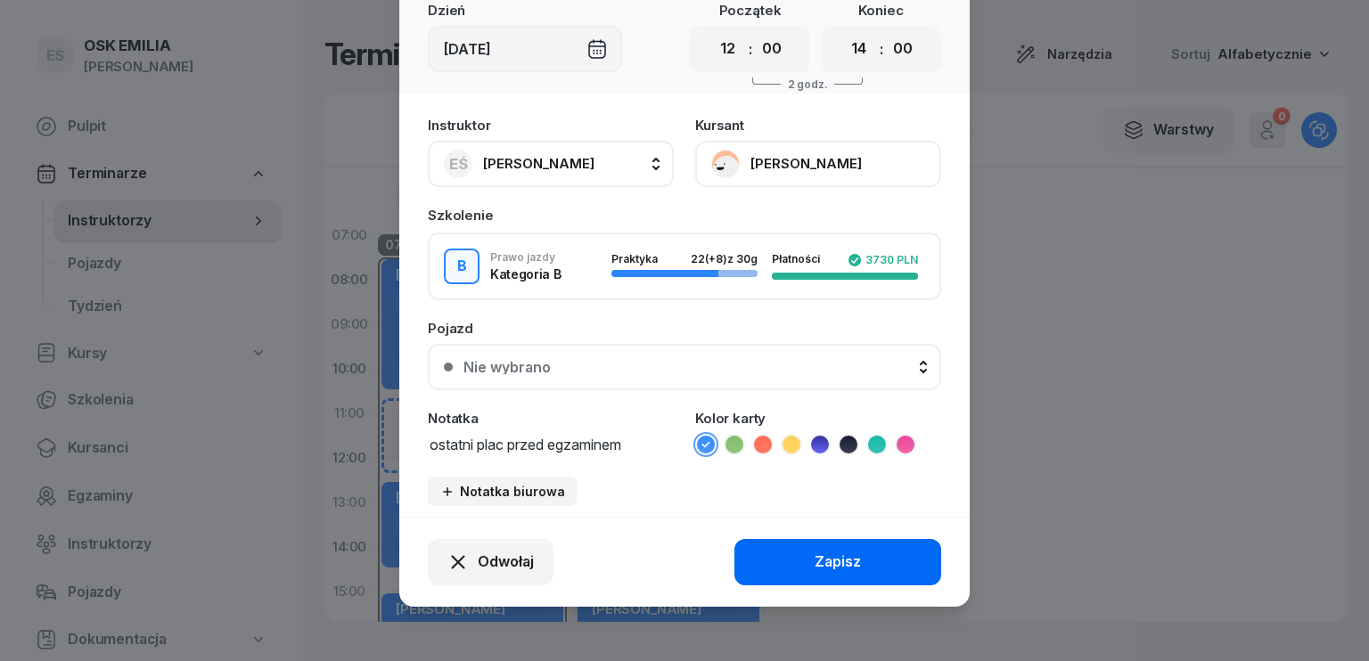
click at [856, 561] on button "Zapisz" at bounding box center [838, 562] width 207 height 46
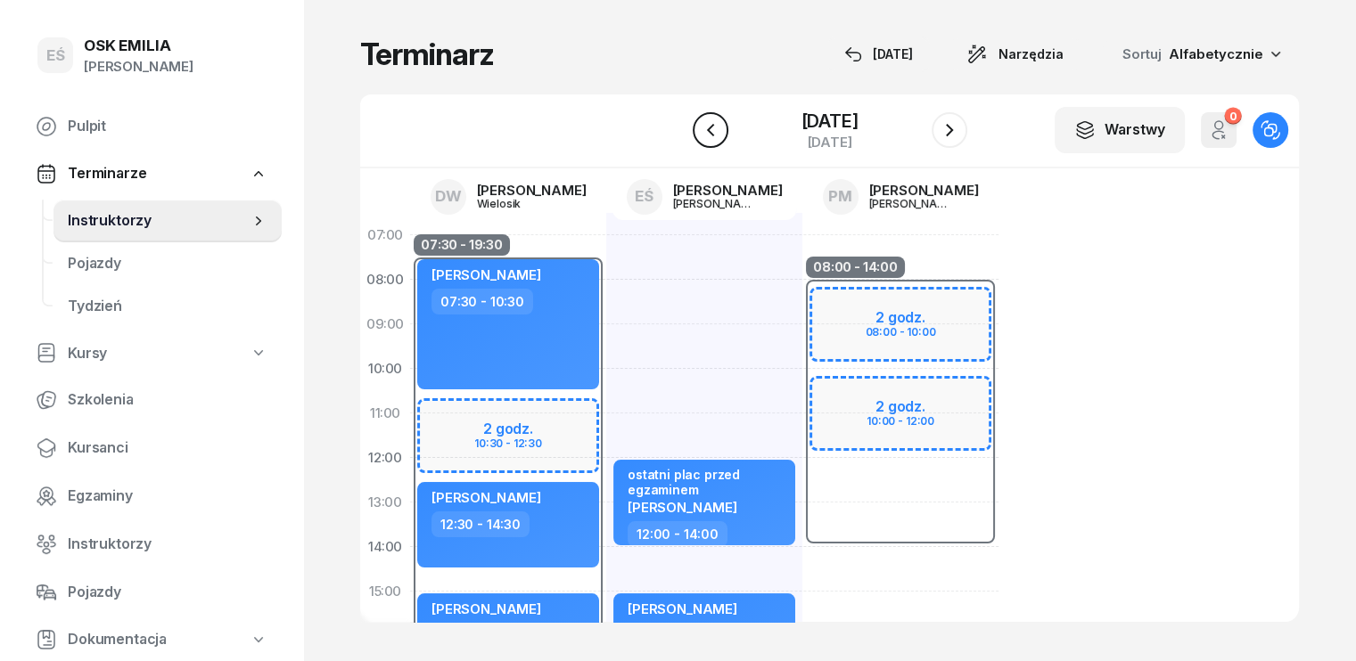
click at [709, 131] on icon "button" at bounding box center [709, 130] width 7 height 12
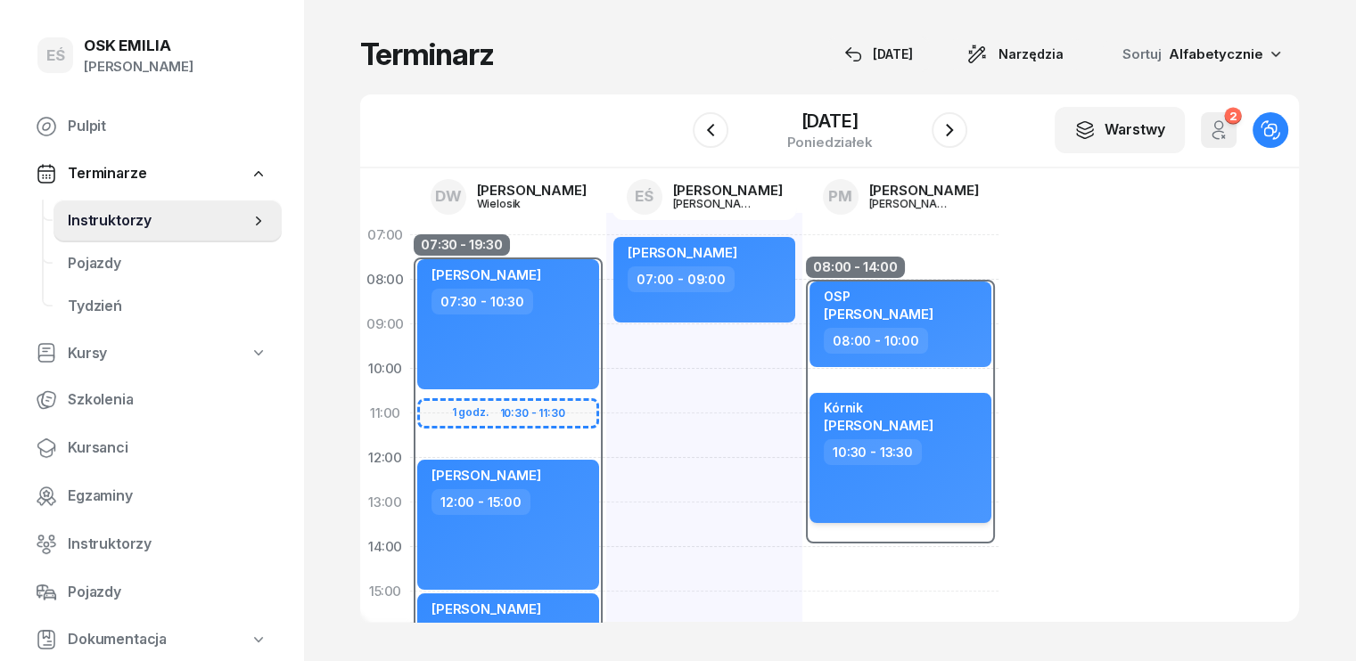
click at [928, 416] on div "Kórnik [PERSON_NAME]" at bounding box center [902, 419] width 157 height 39
select select "10"
select select "30"
select select "13"
select select "30"
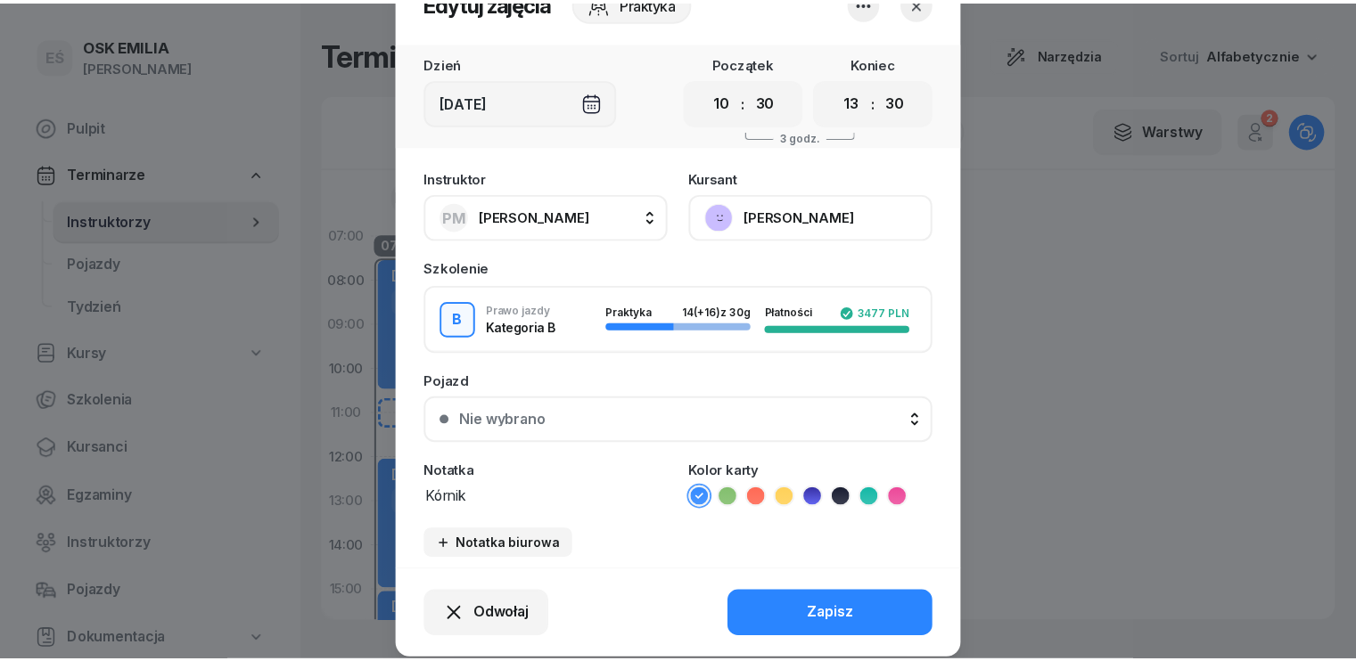
scroll to position [89, 0]
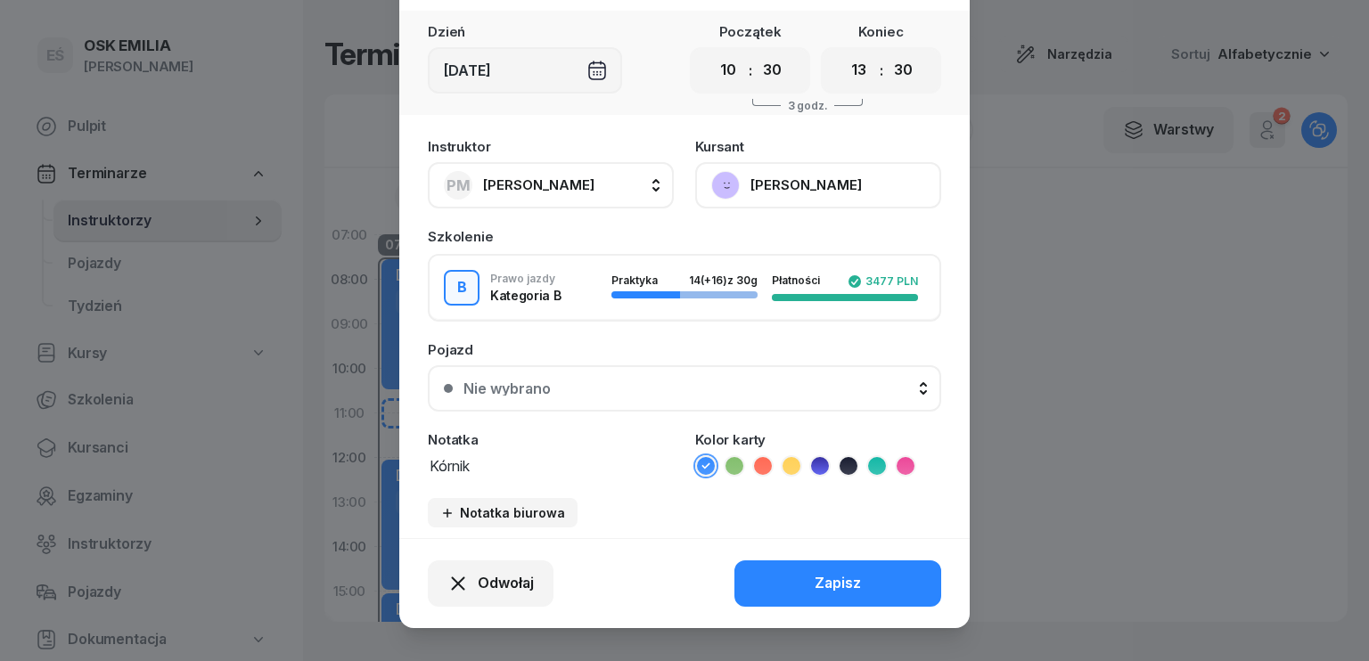
click at [588, 189] on button "PM [PERSON_NAME]" at bounding box center [551, 185] width 246 height 46
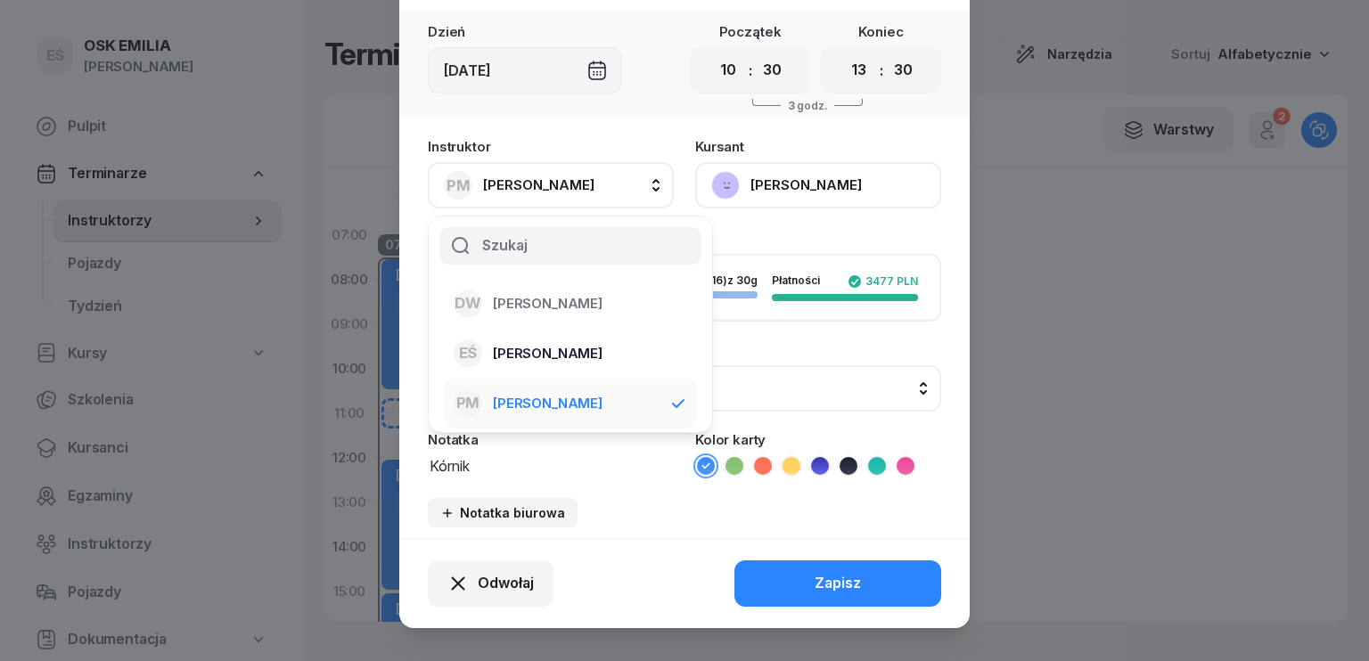
click at [538, 352] on span "[PERSON_NAME]" at bounding box center [548, 353] width 110 height 23
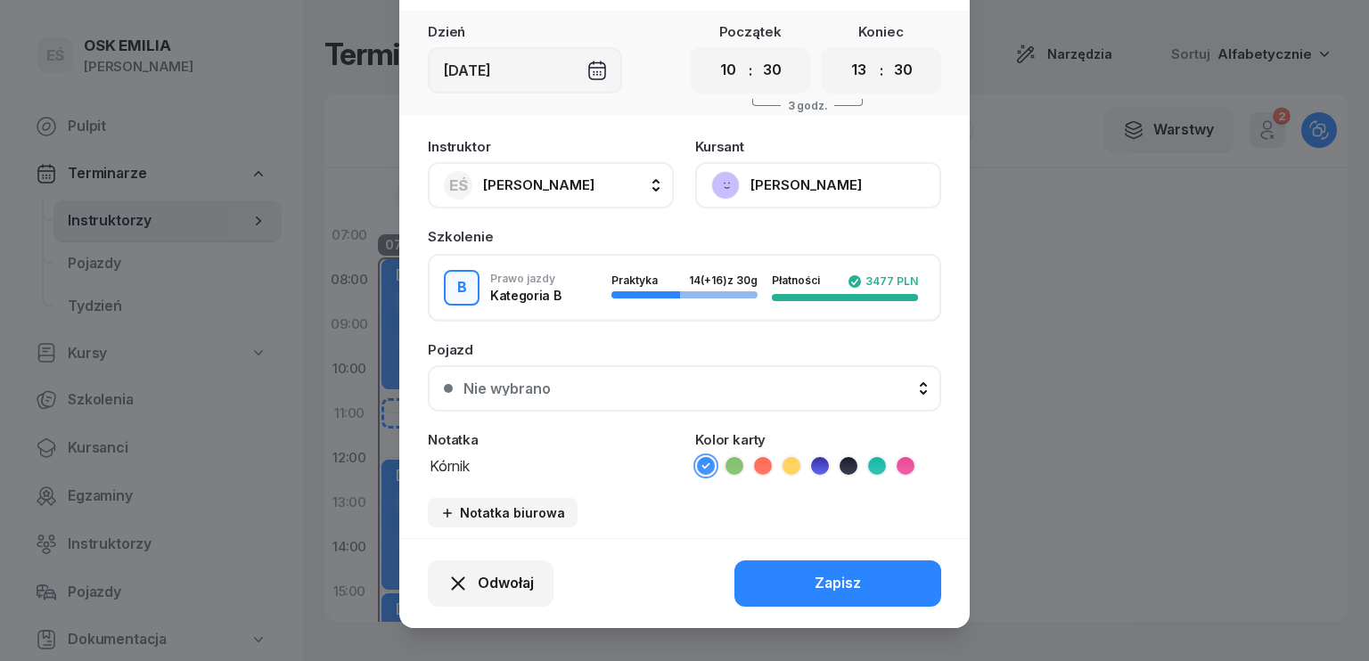
click at [799, 572] on button "Zapisz" at bounding box center [838, 584] width 207 height 46
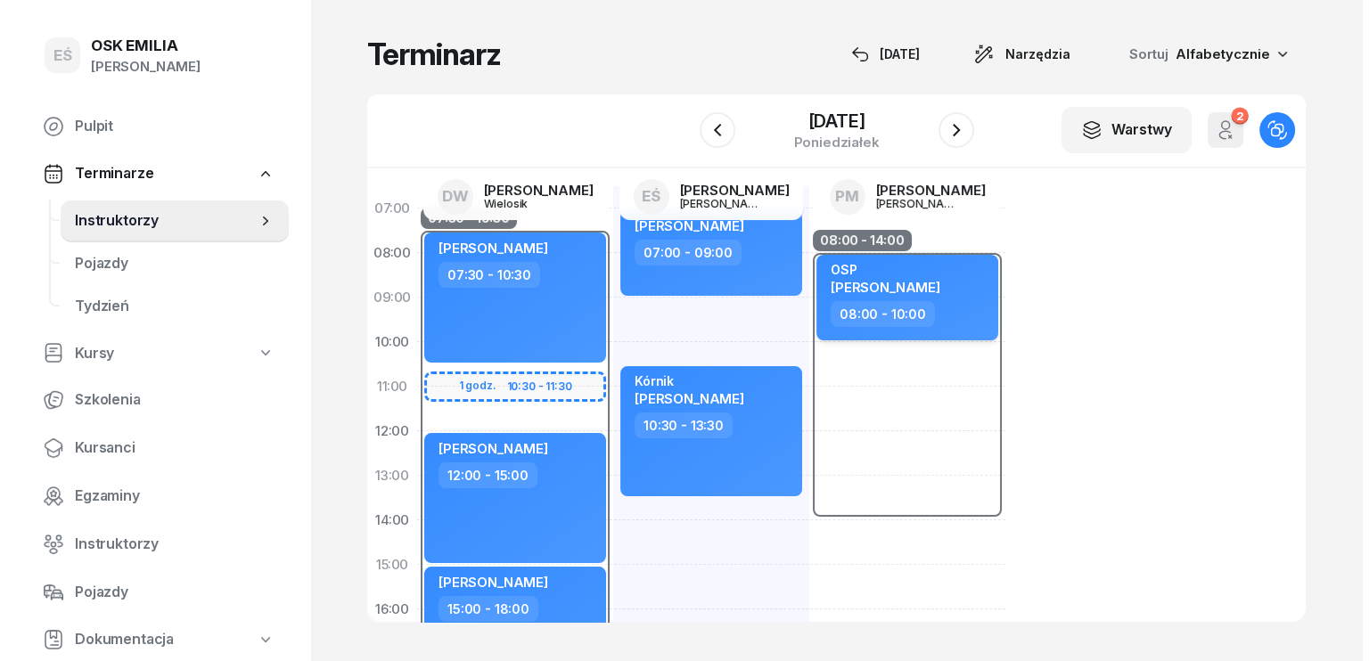
scroll to position [0, 0]
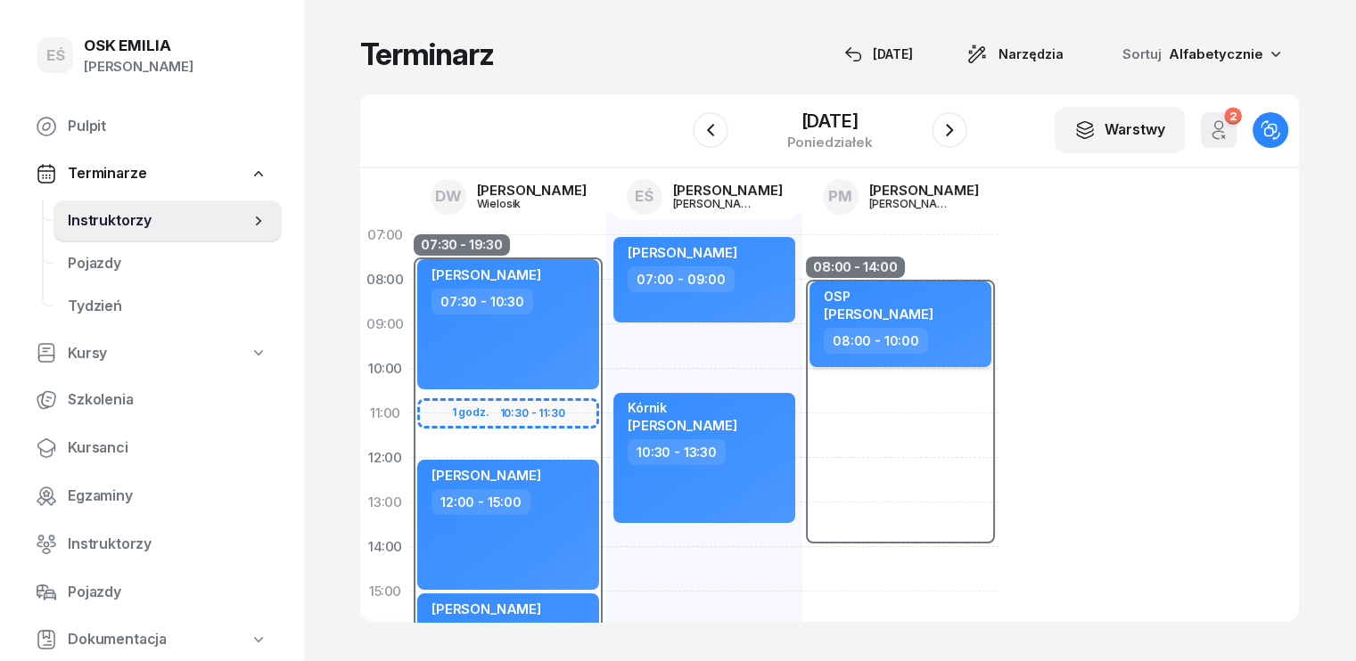
click at [924, 324] on div "OSP [PERSON_NAME]" at bounding box center [902, 308] width 157 height 39
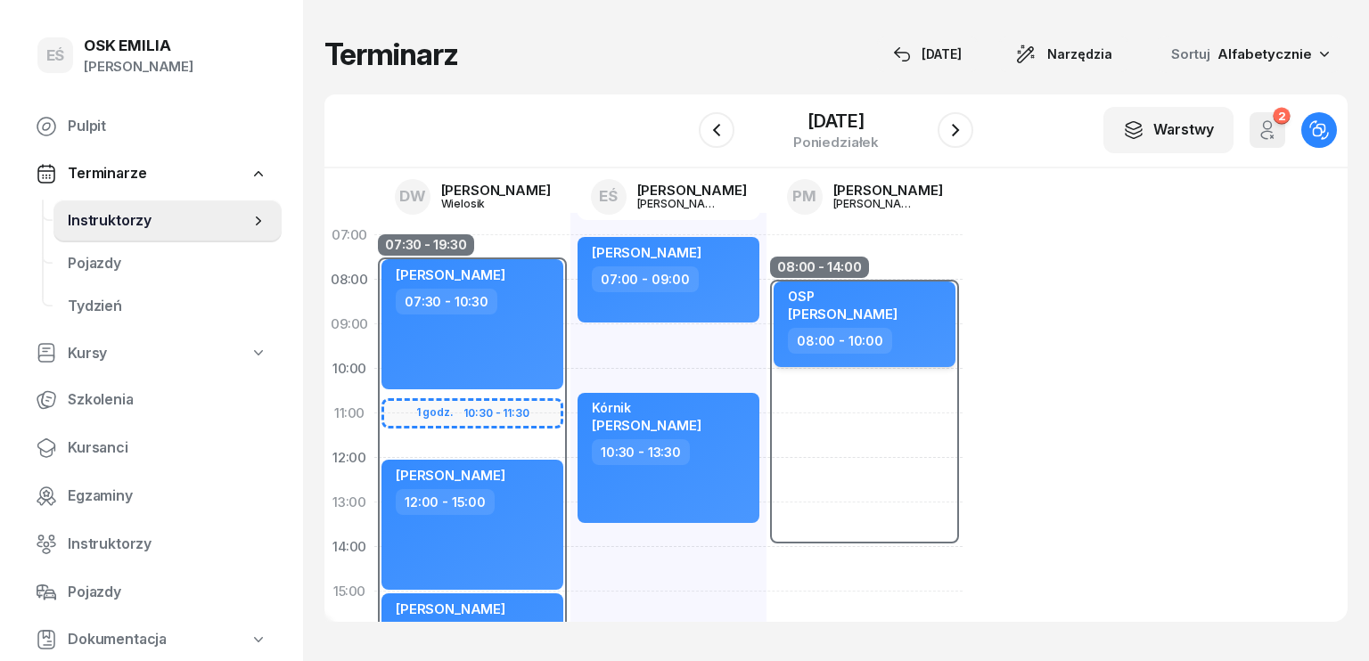
select select "08"
select select "10"
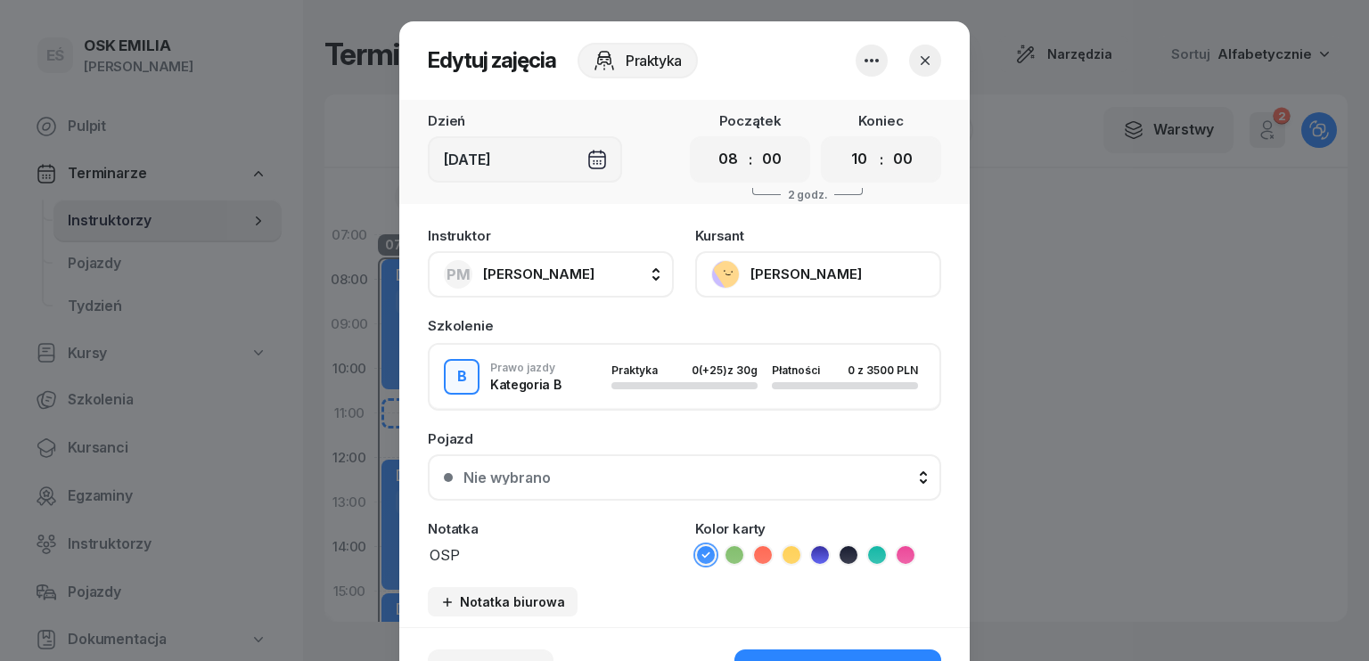
click at [924, 53] on icon "button" at bounding box center [925, 61] width 18 height 18
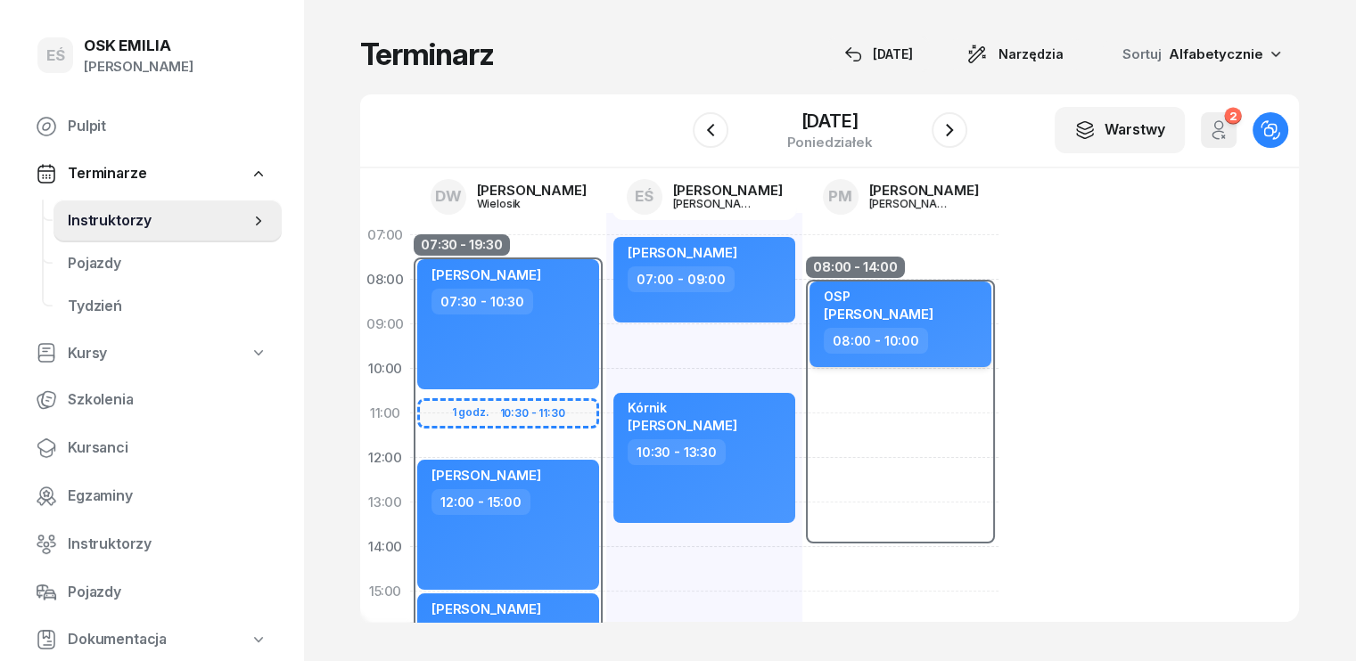
click at [918, 328] on div "08:00 - 10:00" at bounding box center [902, 341] width 157 height 26
select select "08"
select select "10"
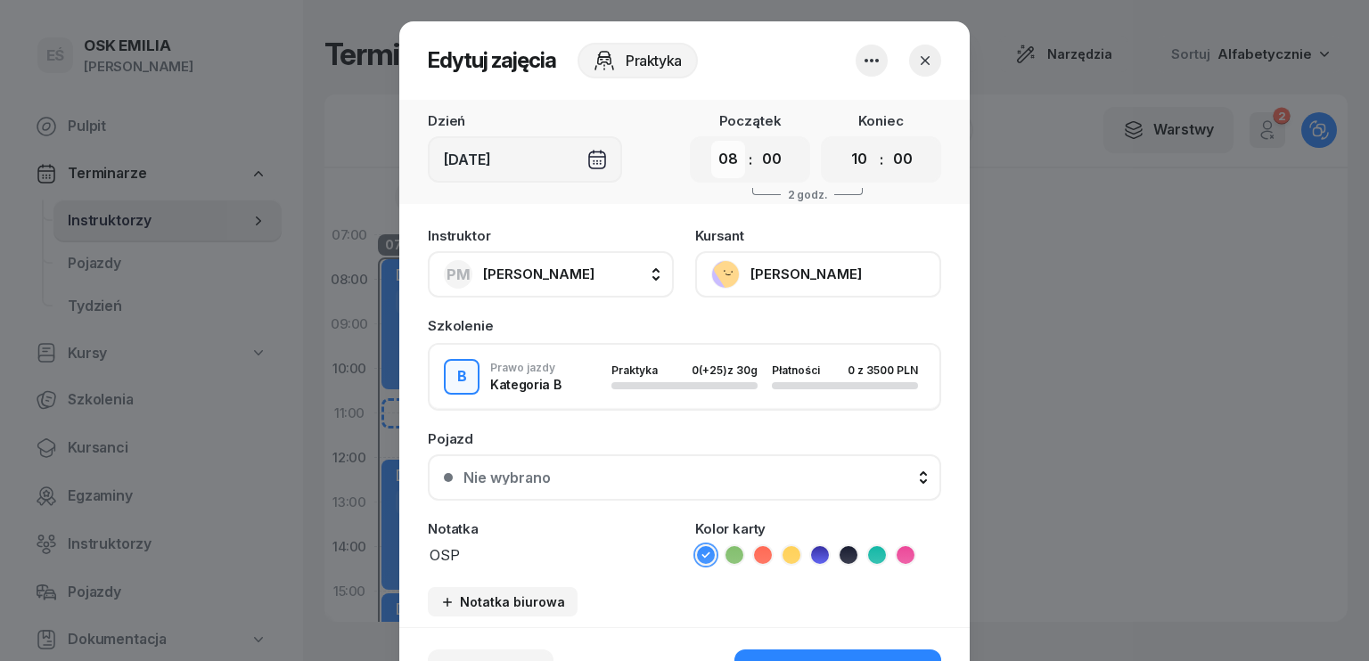
click at [718, 163] on select "00 01 02 03 04 05 06 07 08 09 10 11 12 13 14 15 16 17 18 19 20 21 22 23" at bounding box center [728, 159] width 34 height 37
select select "14"
click at [711, 141] on select "00 01 02 03 04 05 06 07 08 09 10 11 12 13 14 15 16 17 18 19 20 21 22 23" at bounding box center [728, 159] width 34 height 37
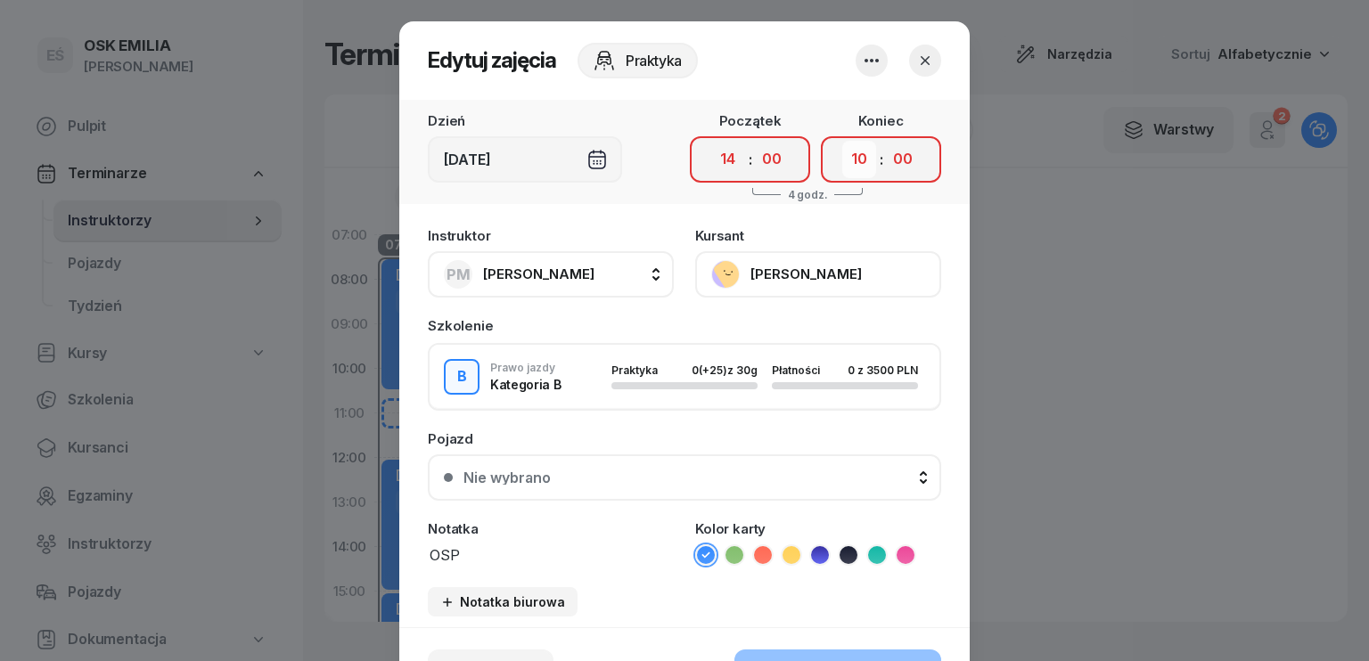
click at [853, 170] on select "00 01 02 03 04 05 06 07 08 09 10 11 12 13 14 15 16 17 18 19 20 21 22 23" at bounding box center [859, 159] width 34 height 37
select select "16"
click at [842, 141] on select "00 01 02 03 04 05 06 07 08 09 10 11 12 13 14 15 16 17 18 19 20 21 22 23" at bounding box center [859, 159] width 34 height 37
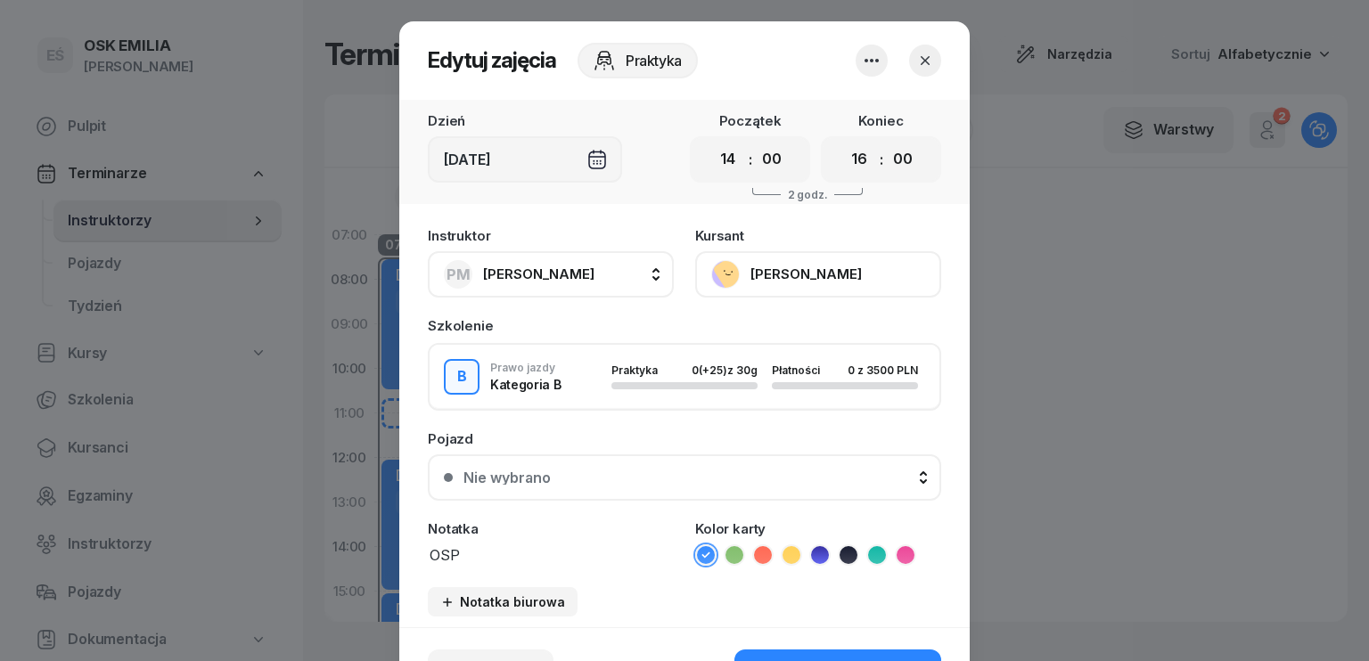
click at [592, 277] on button "PM [PERSON_NAME]" at bounding box center [551, 274] width 246 height 46
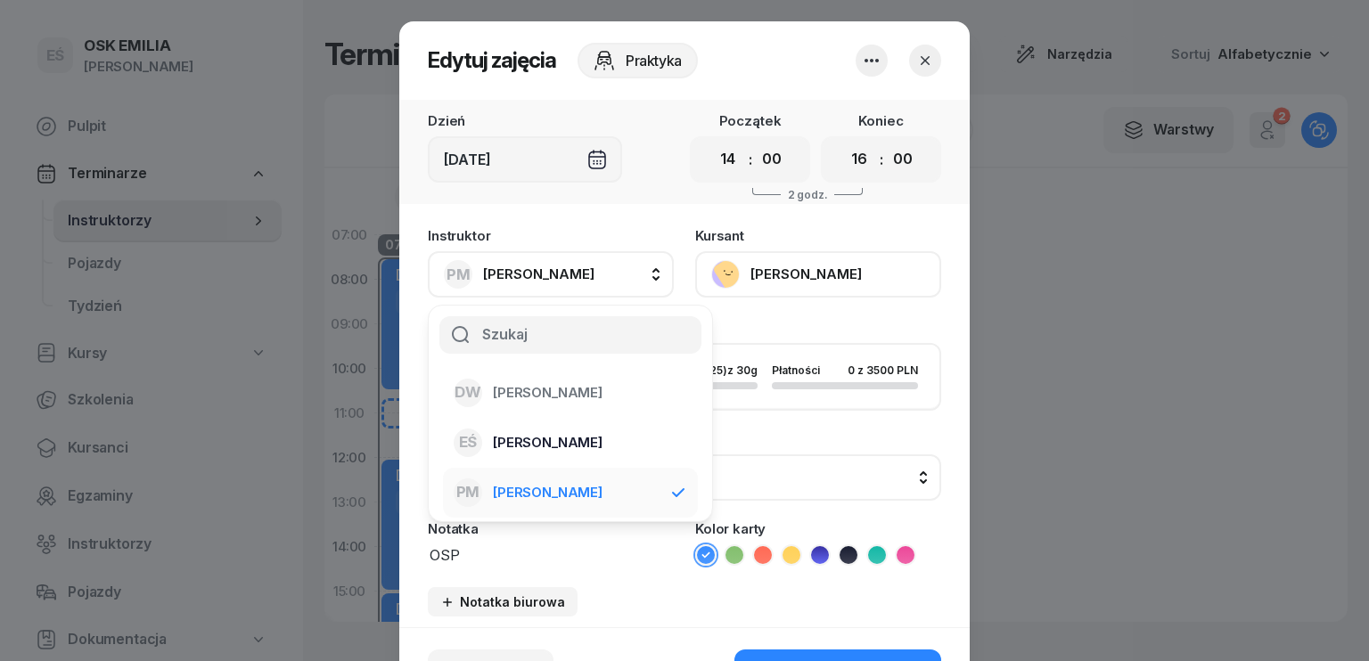
click at [547, 433] on span "[PERSON_NAME]" at bounding box center [548, 442] width 110 height 23
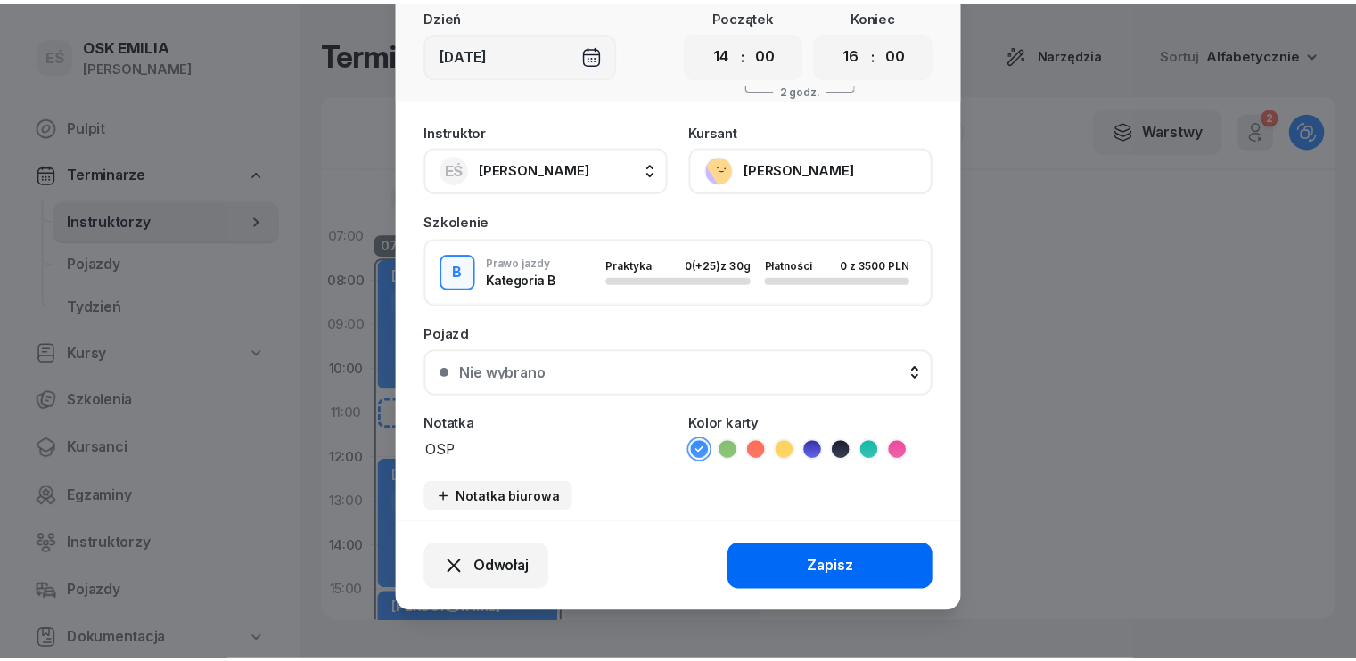
scroll to position [111, 0]
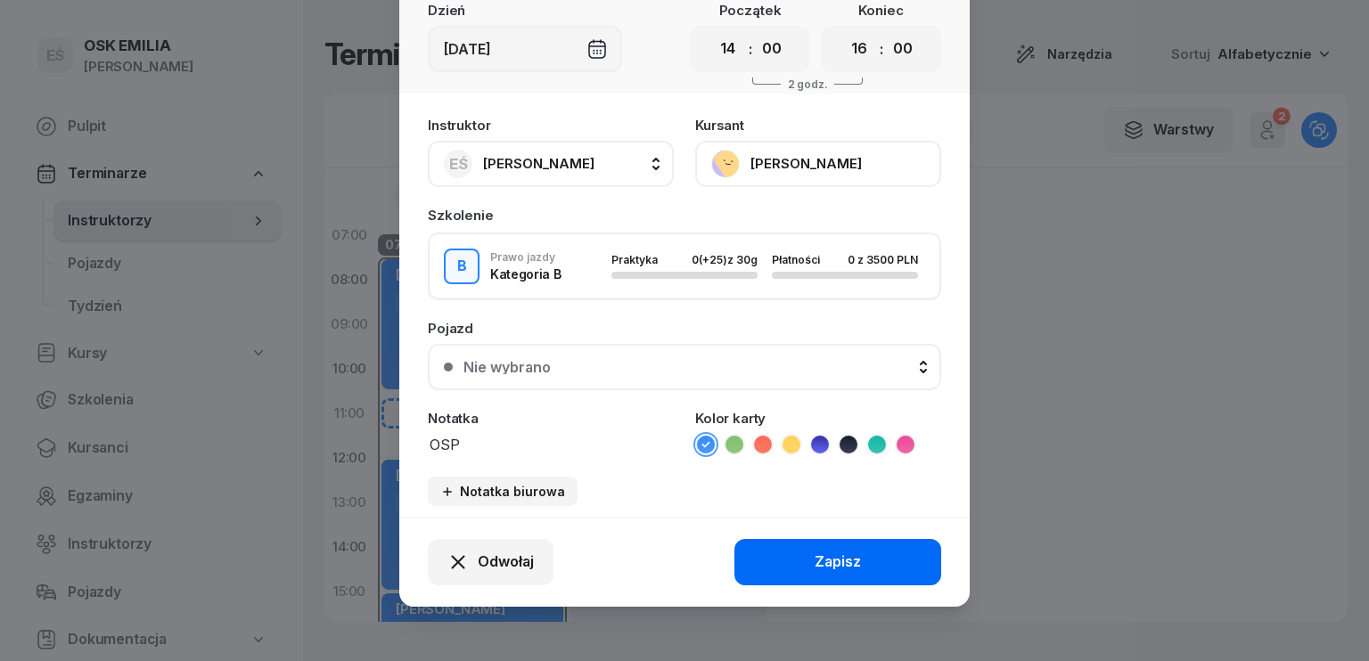
click at [829, 559] on div "Zapisz" at bounding box center [838, 562] width 46 height 23
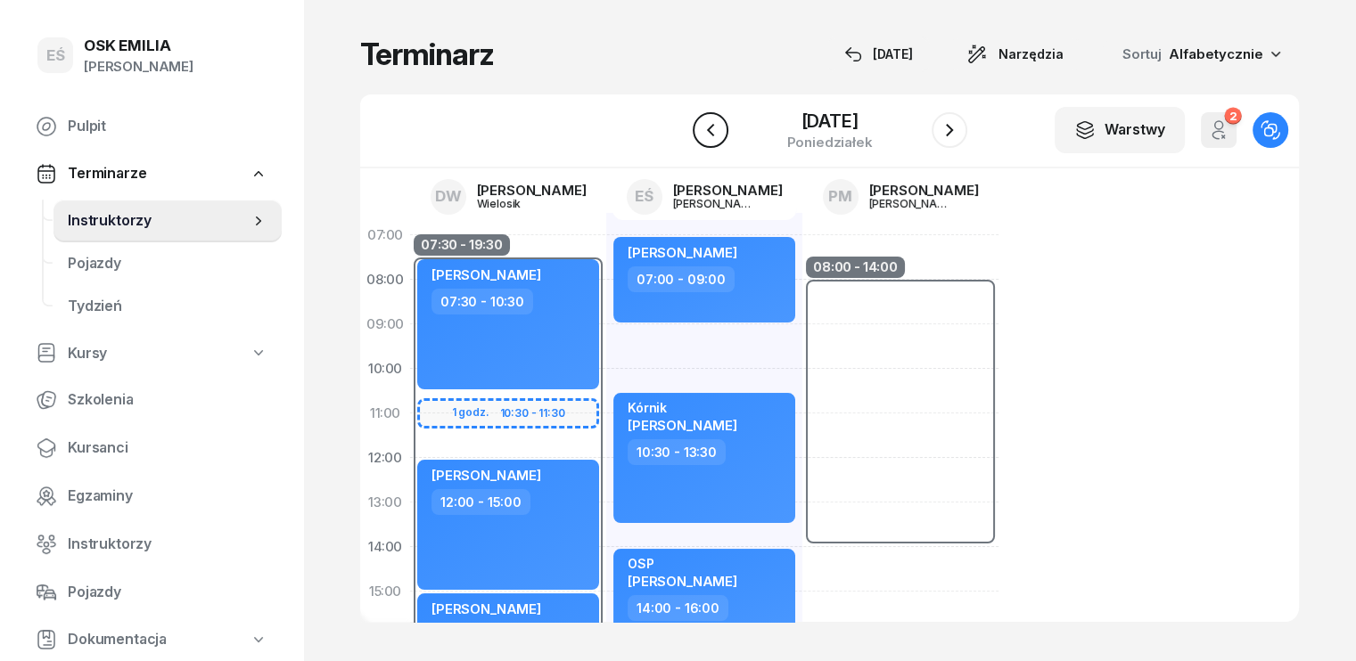
click at [711, 132] on icon "button" at bounding box center [710, 129] width 21 height 21
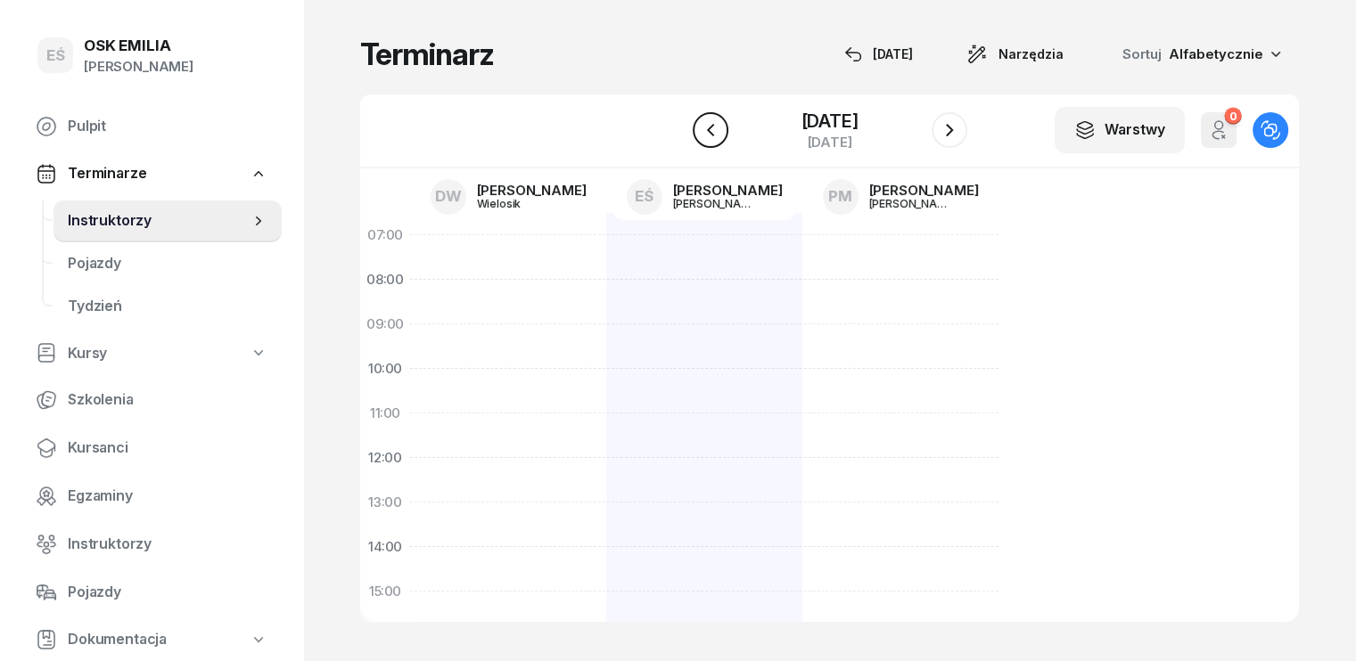
click at [711, 132] on icon "button" at bounding box center [710, 129] width 21 height 21
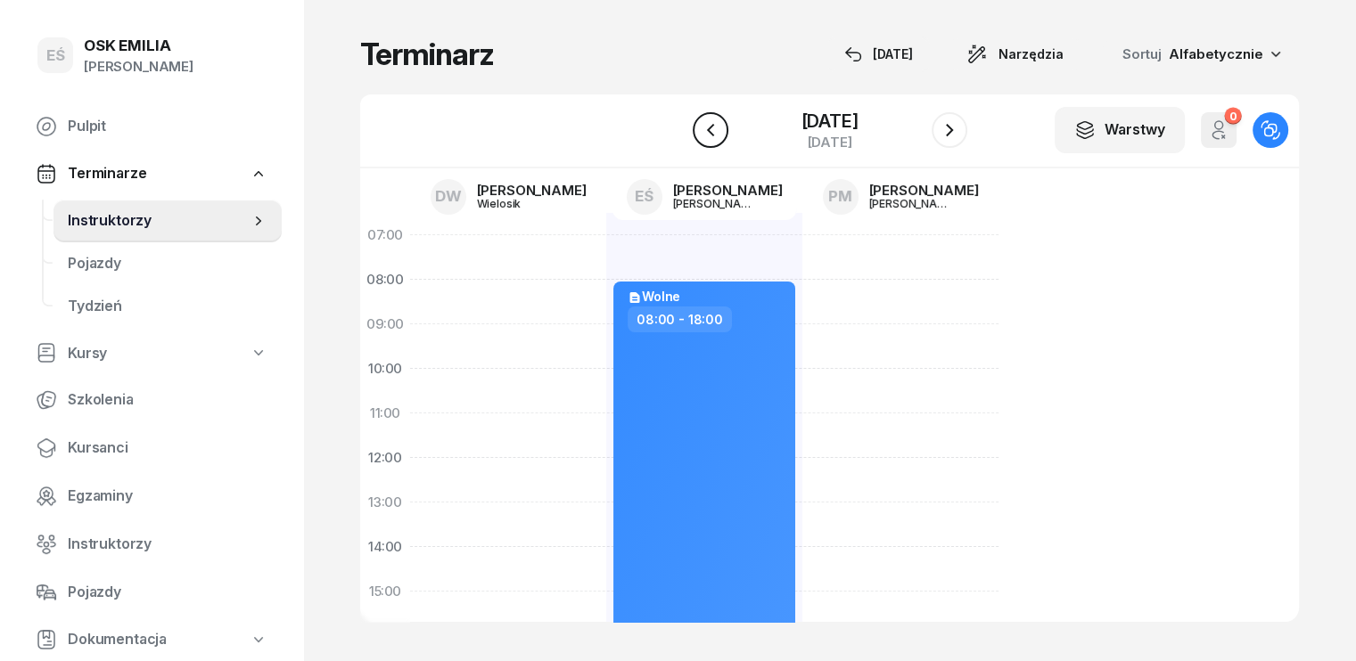
click at [711, 132] on div "[DATE]" at bounding box center [830, 130] width 275 height 51
click at [706, 132] on icon "button" at bounding box center [709, 130] width 7 height 12
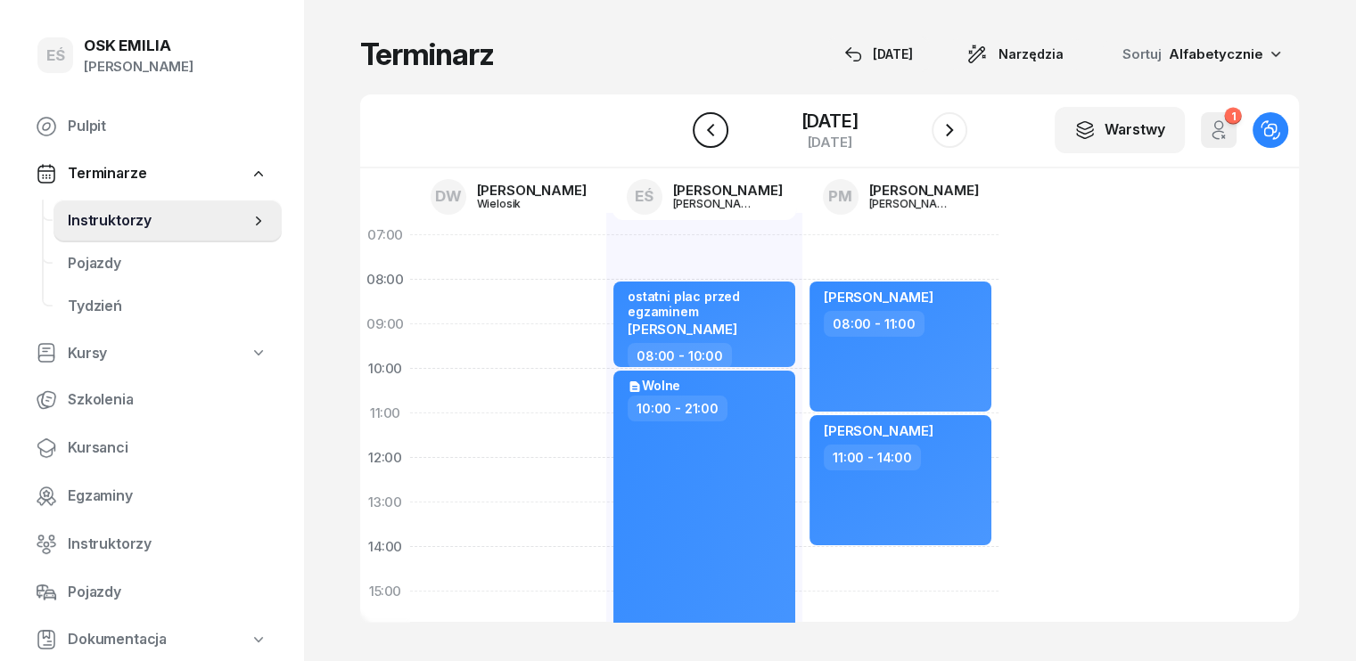
click at [700, 133] on icon "button" at bounding box center [710, 129] width 21 height 21
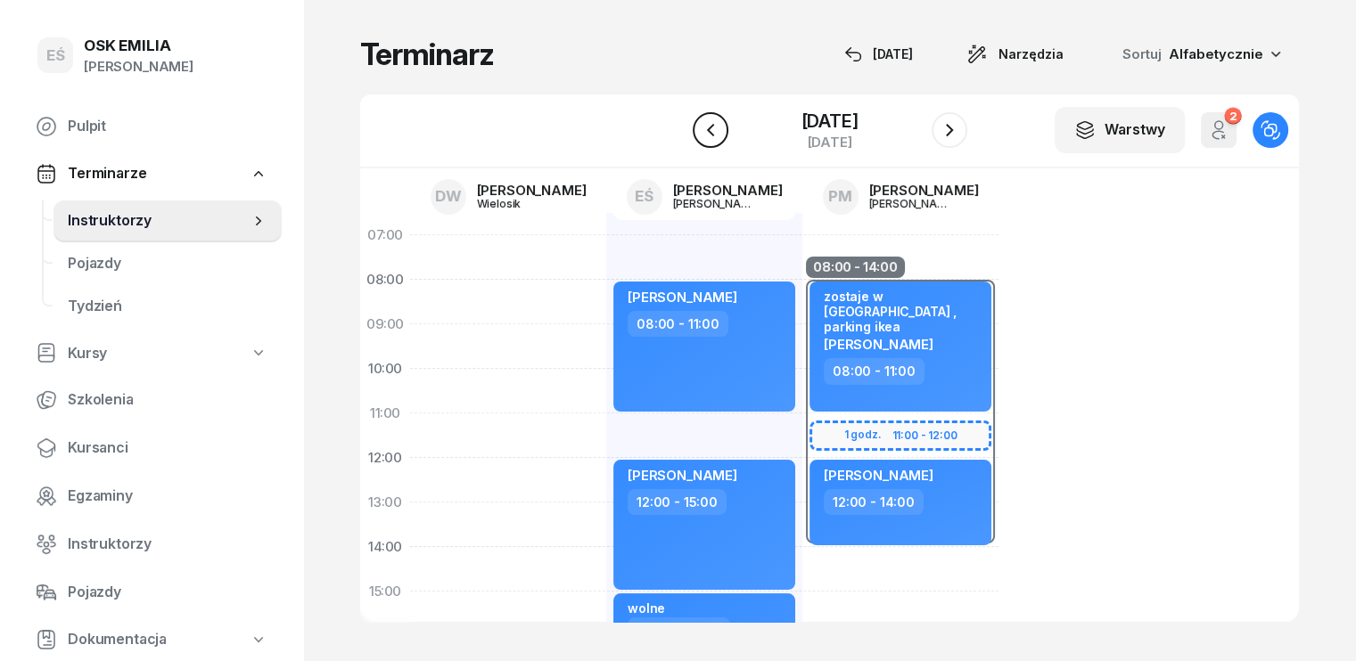
click at [700, 133] on icon "button" at bounding box center [710, 129] width 21 height 21
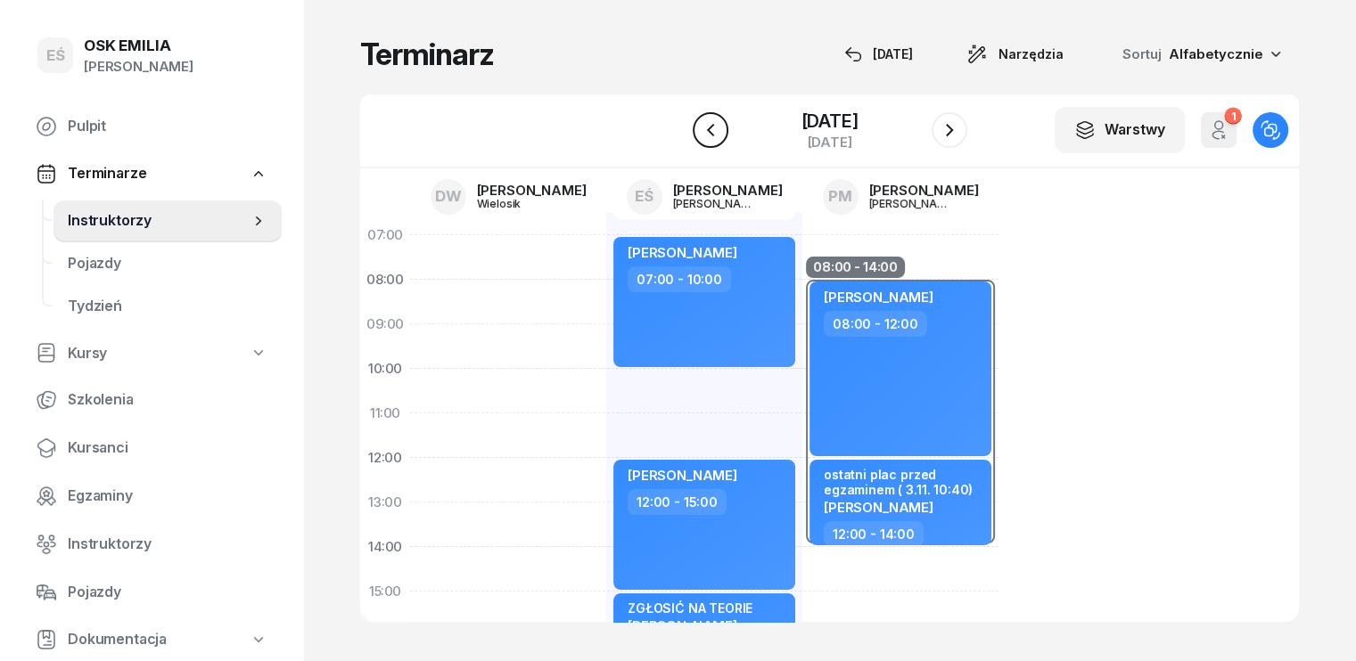
click at [700, 133] on icon "button" at bounding box center [710, 129] width 21 height 21
click at [706, 133] on icon "button" at bounding box center [709, 130] width 7 height 12
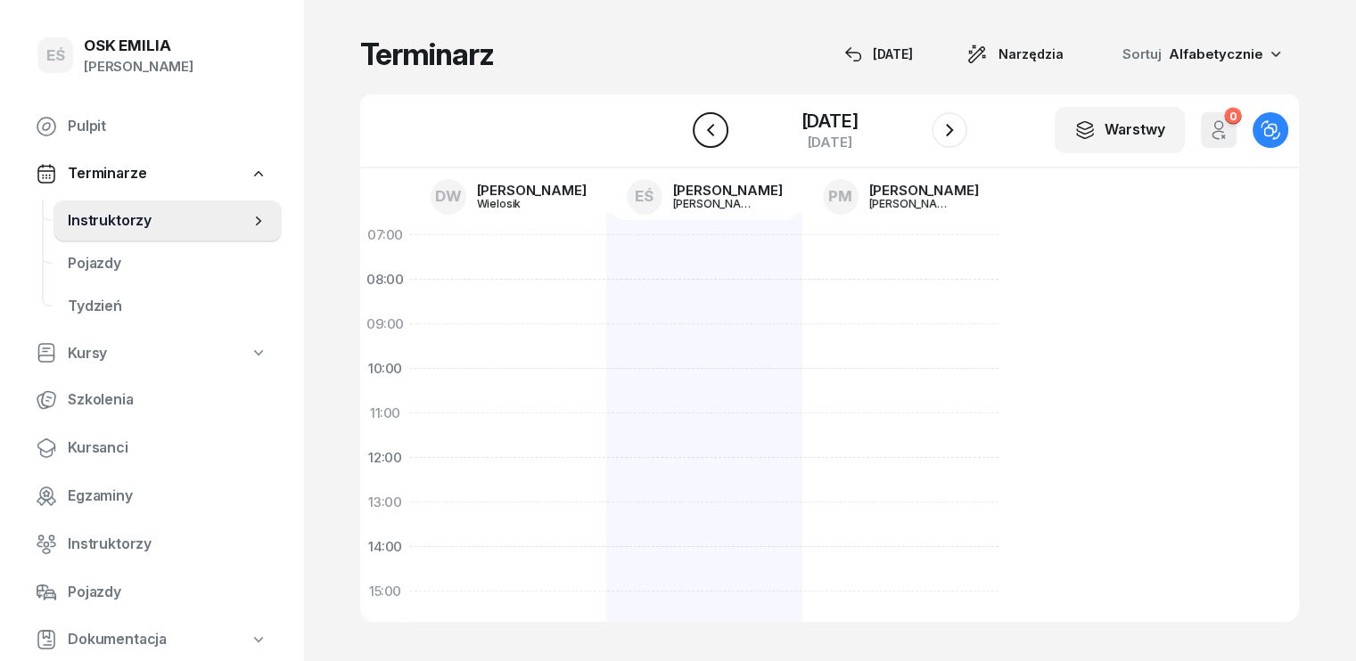
click at [700, 133] on icon "button" at bounding box center [710, 129] width 21 height 21
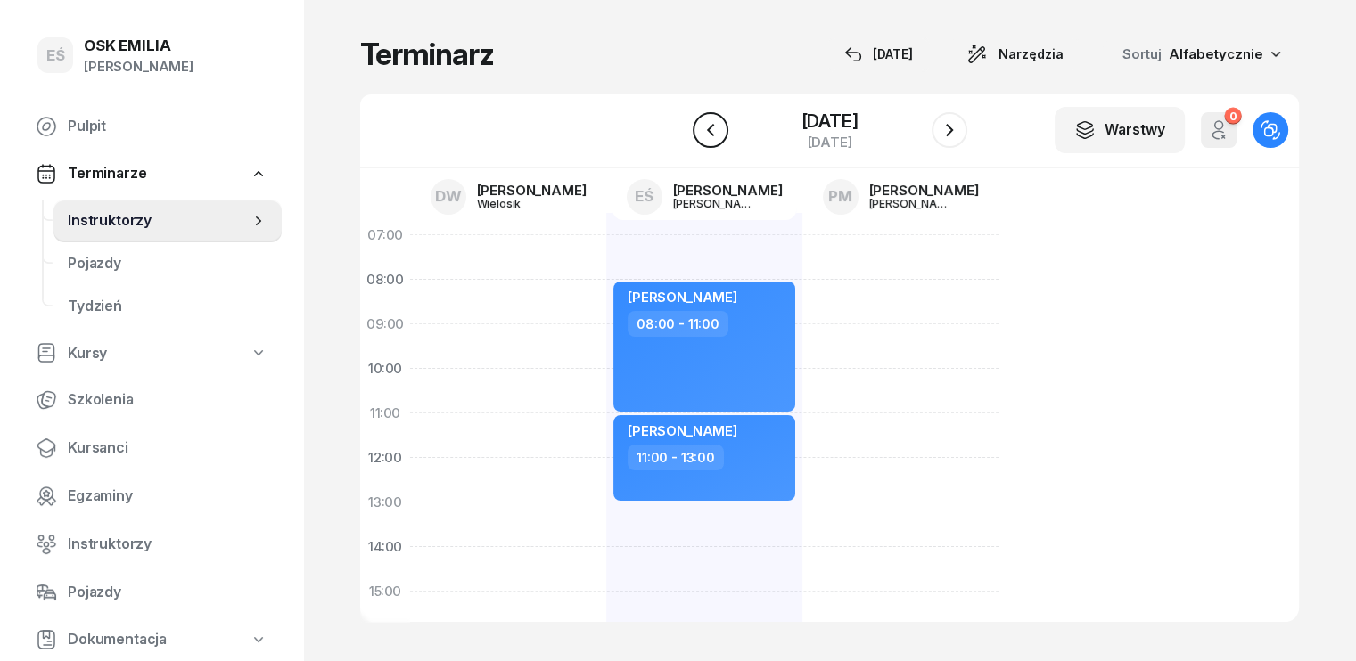
click at [706, 133] on icon "button" at bounding box center [709, 130] width 7 height 12
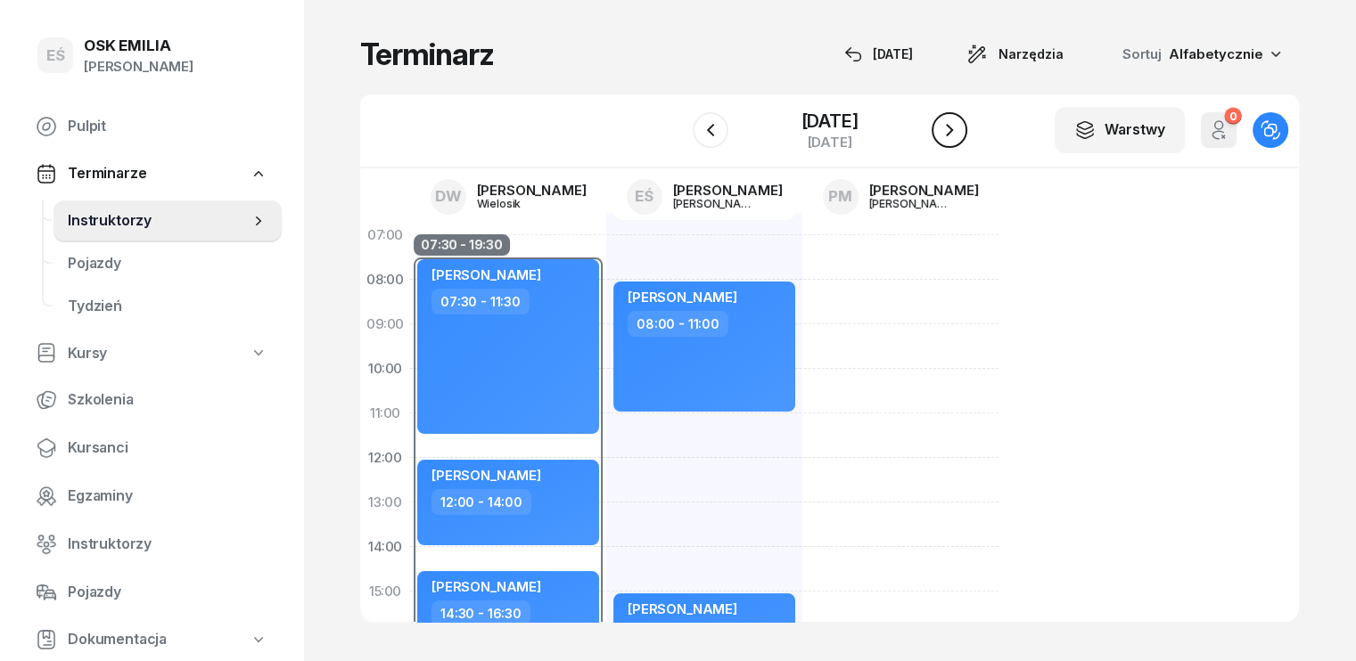
click at [960, 124] on icon "button" at bounding box center [949, 129] width 21 height 21
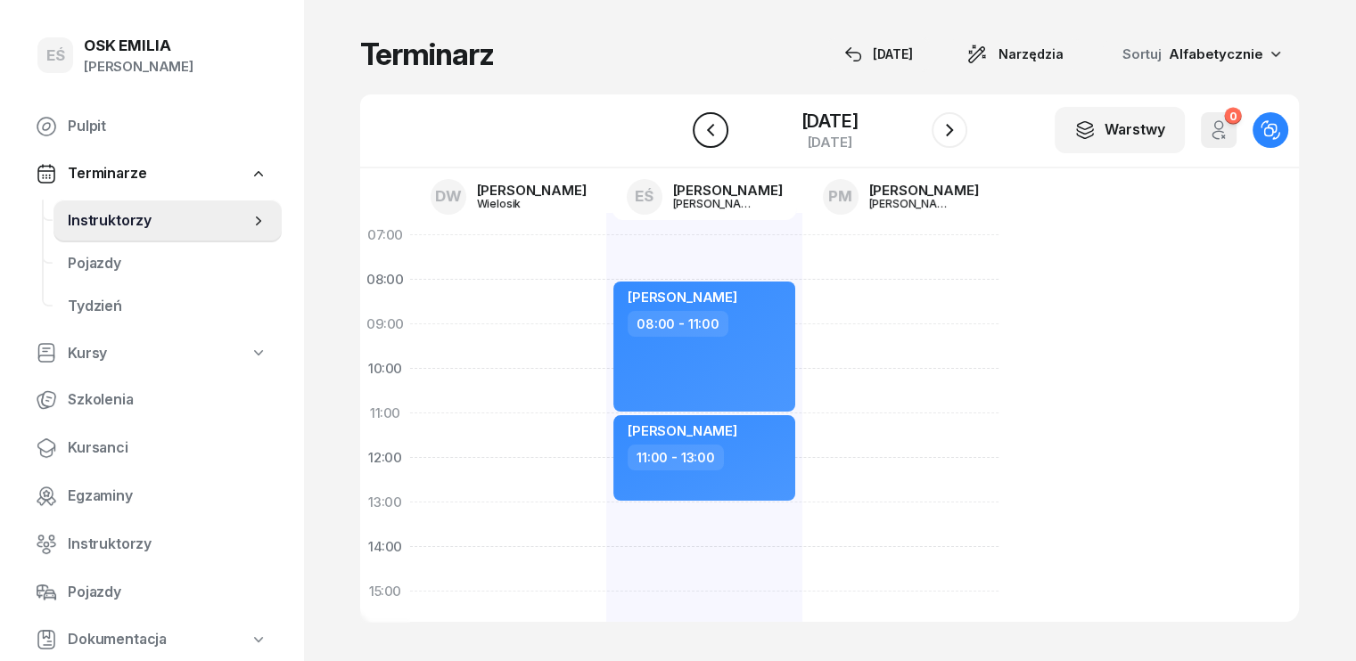
click at [702, 127] on button "button" at bounding box center [711, 130] width 36 height 36
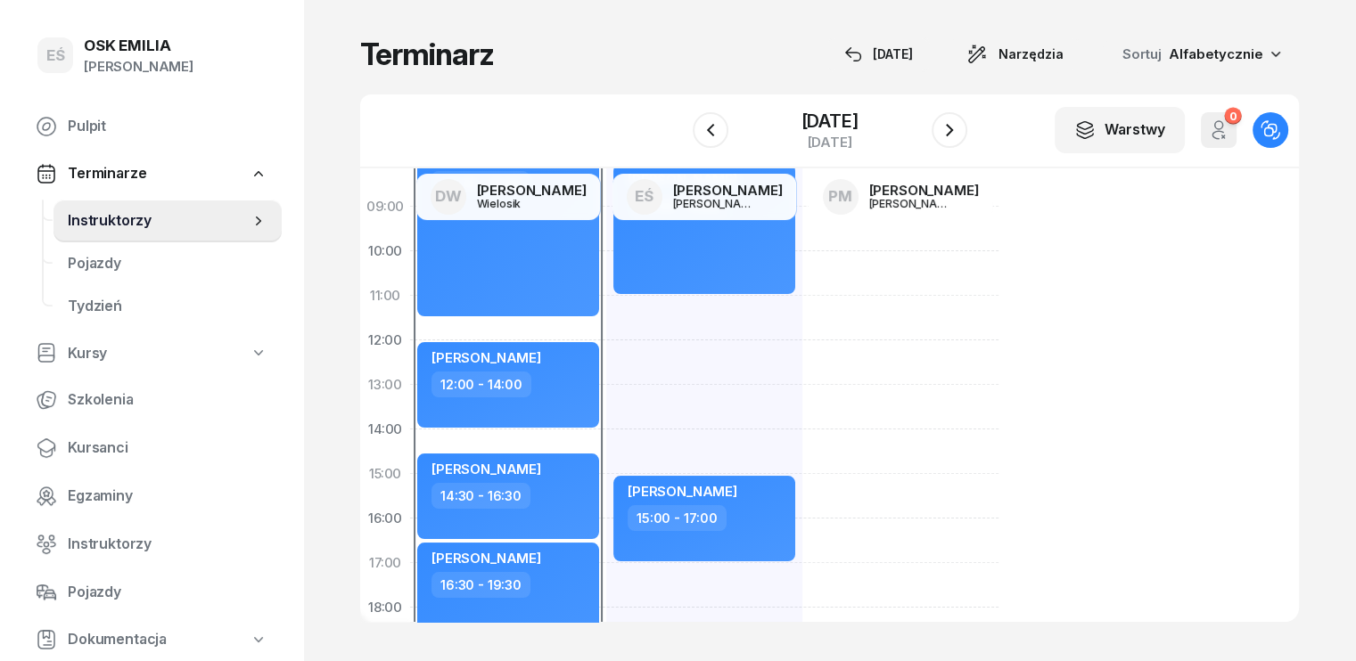
scroll to position [89, 0]
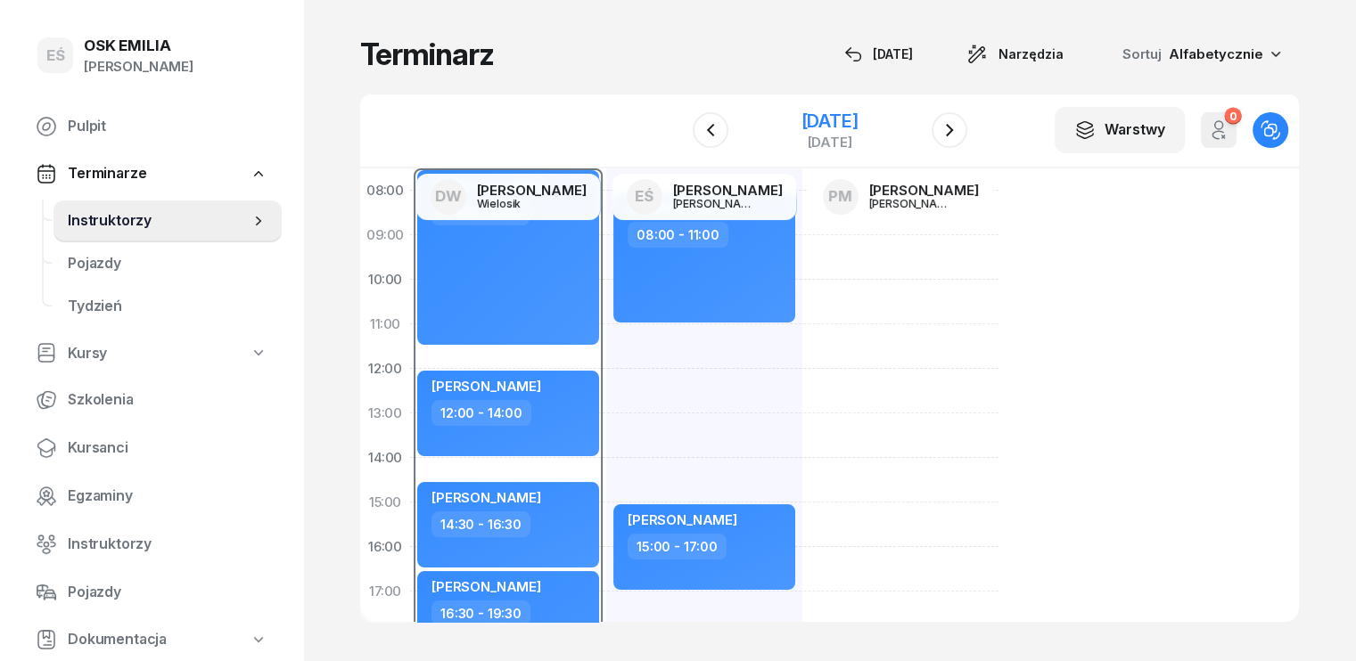
click at [801, 120] on div "[DATE]" at bounding box center [829, 121] width 57 height 18
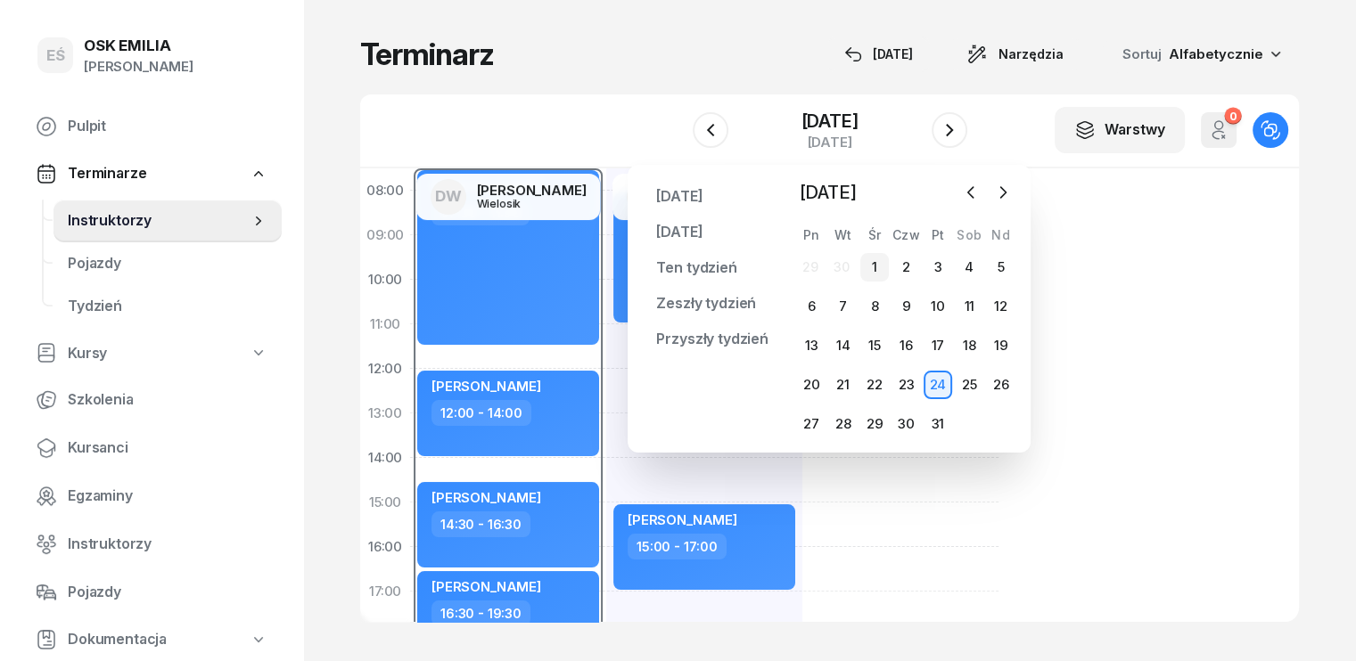
click at [875, 270] on div "1" at bounding box center [874, 267] width 29 height 29
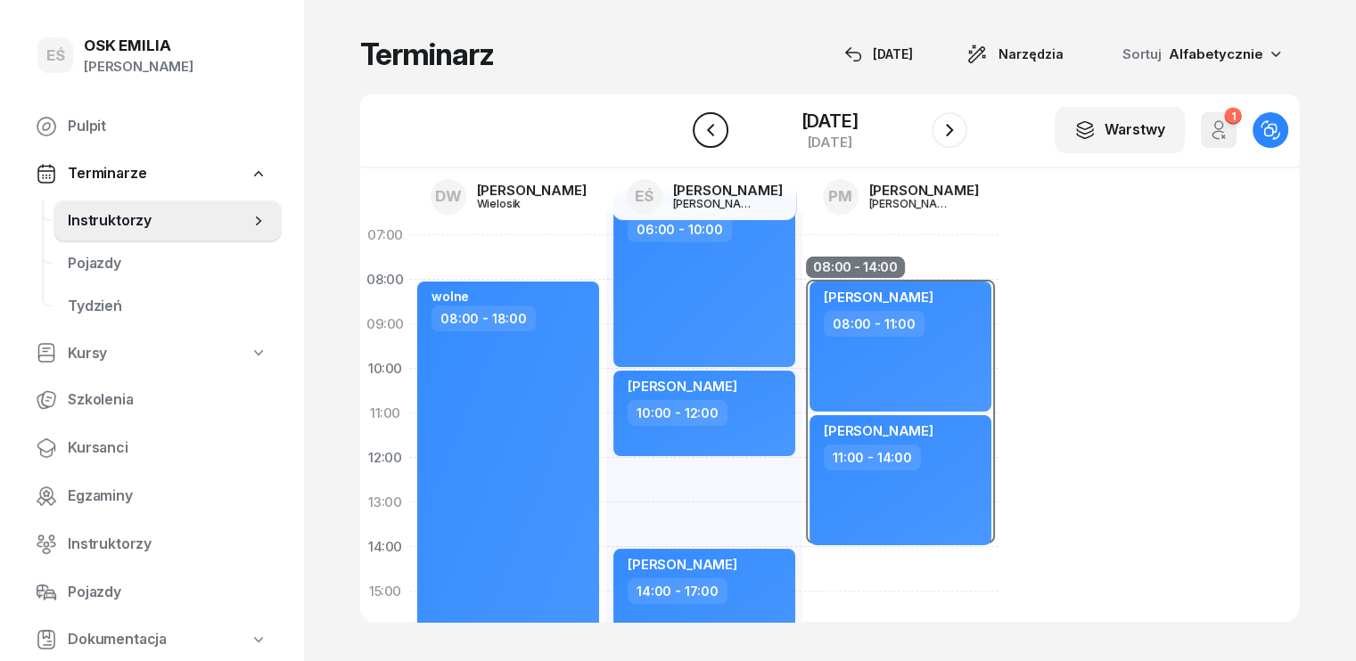
click at [700, 134] on icon "button" at bounding box center [710, 129] width 21 height 21
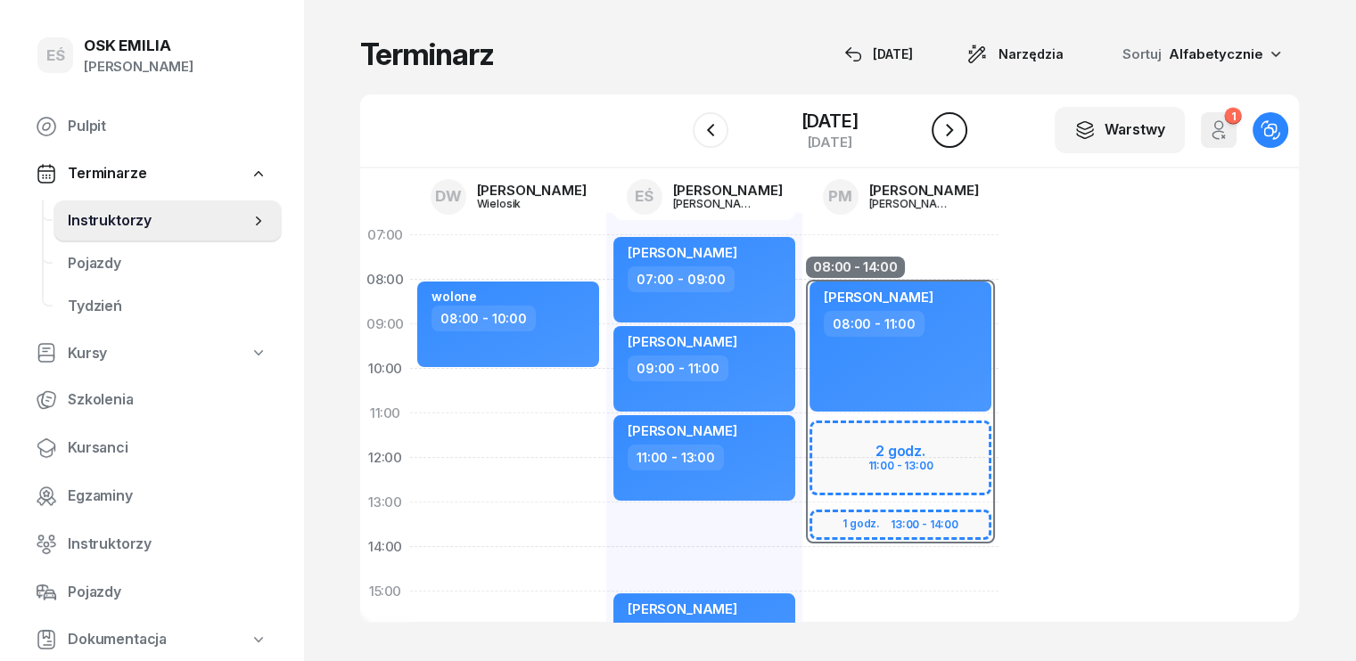
click at [951, 121] on icon "button" at bounding box center [949, 129] width 21 height 21
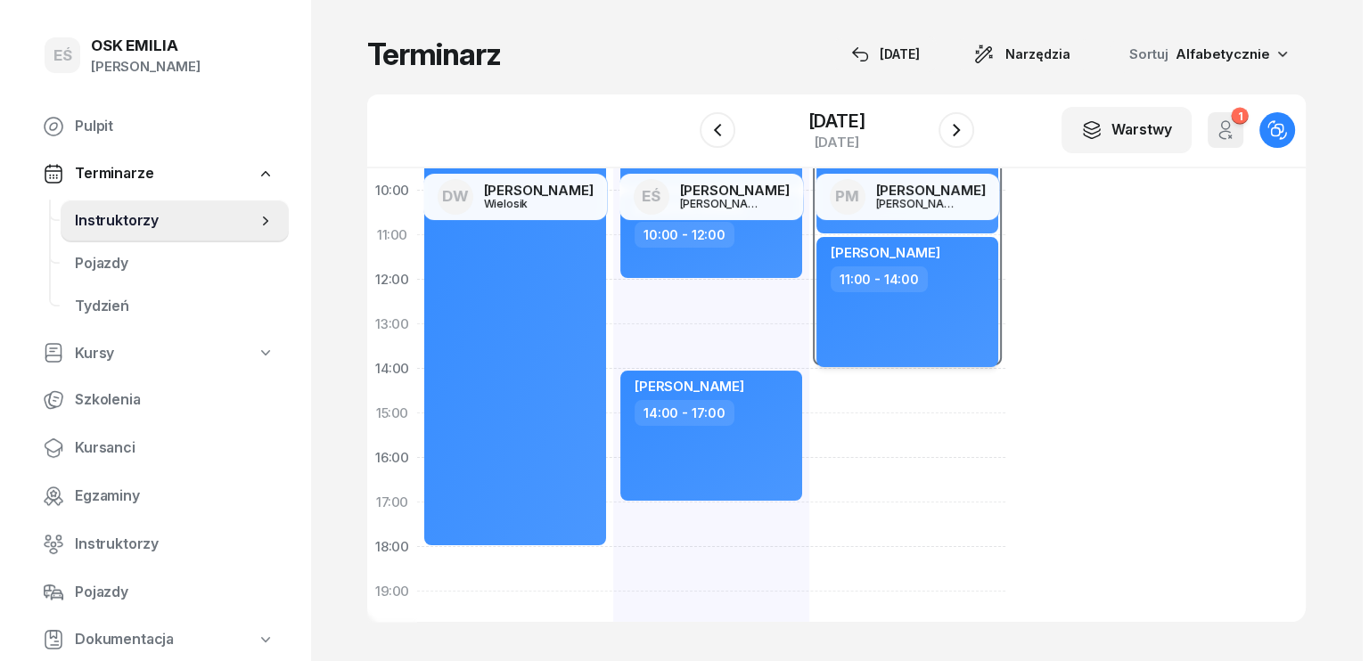
scroll to position [89, 0]
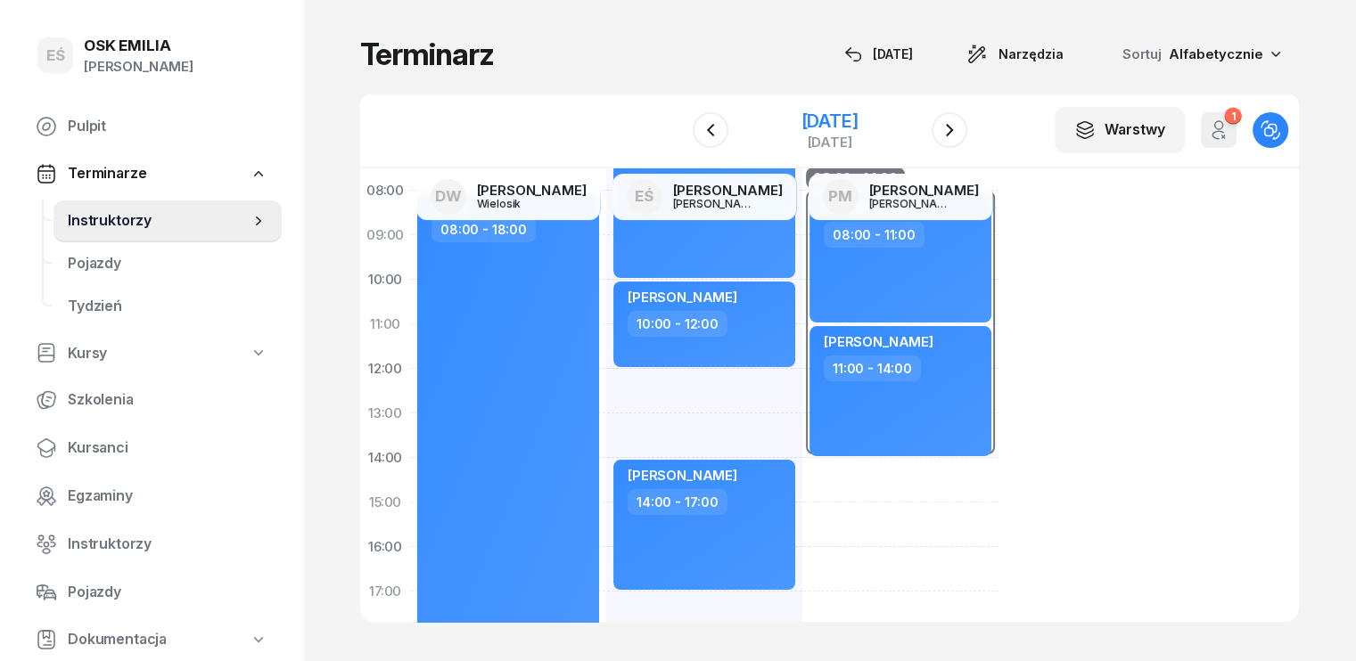
click at [858, 112] on div "[DATE]" at bounding box center [829, 121] width 57 height 18
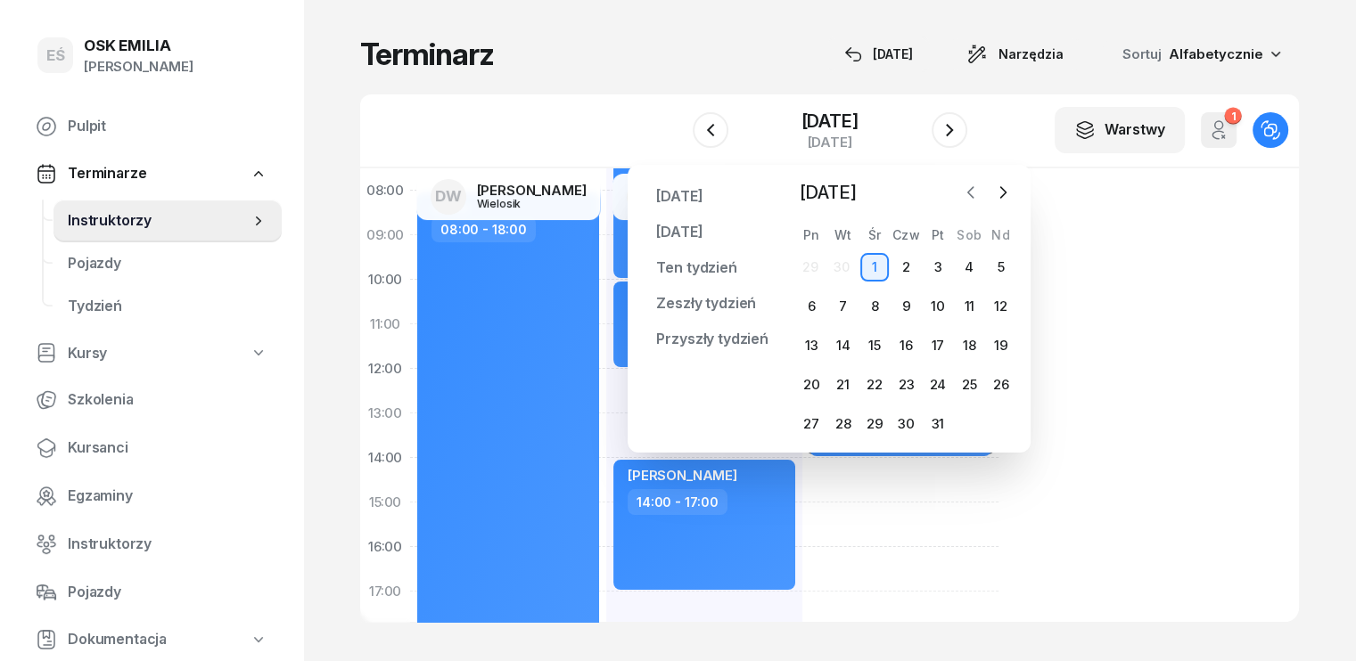
click at [972, 197] on icon "button" at bounding box center [971, 193] width 18 height 18
click at [812, 423] on div "29" at bounding box center [811, 424] width 29 height 29
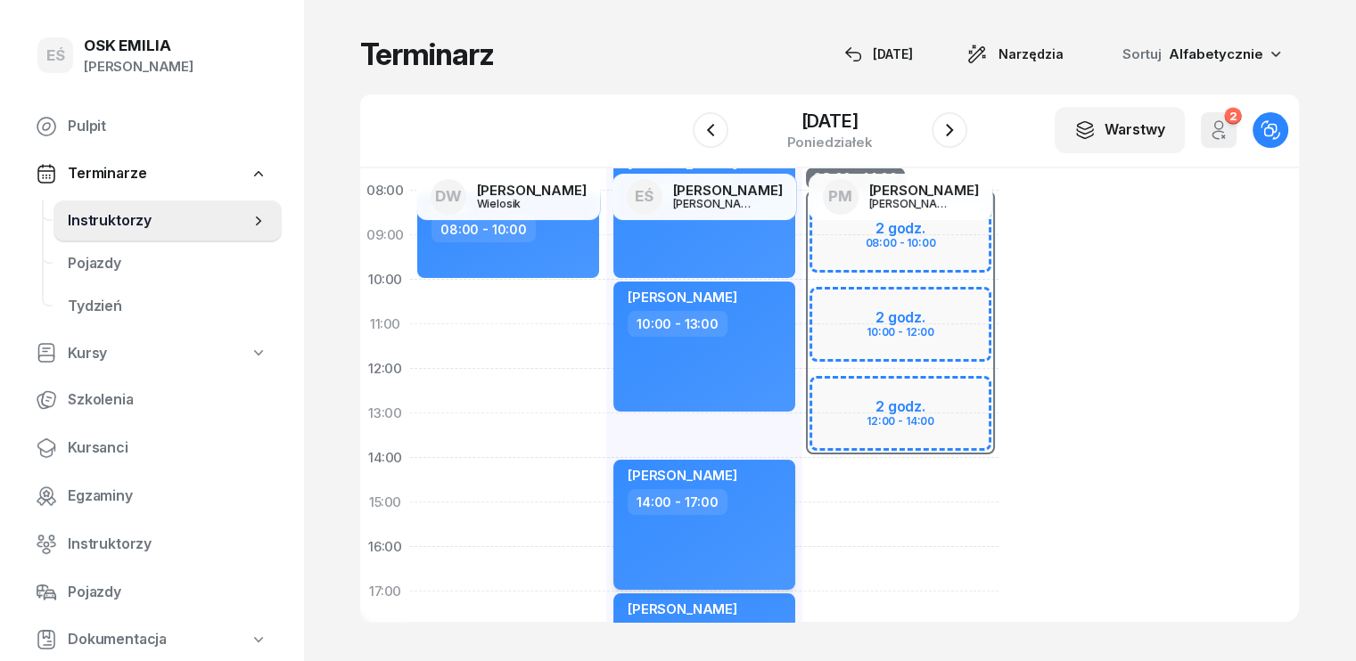
click at [724, 491] on div "14:00 - 17:00" at bounding box center [706, 502] width 157 height 26
select select "14"
select select "17"
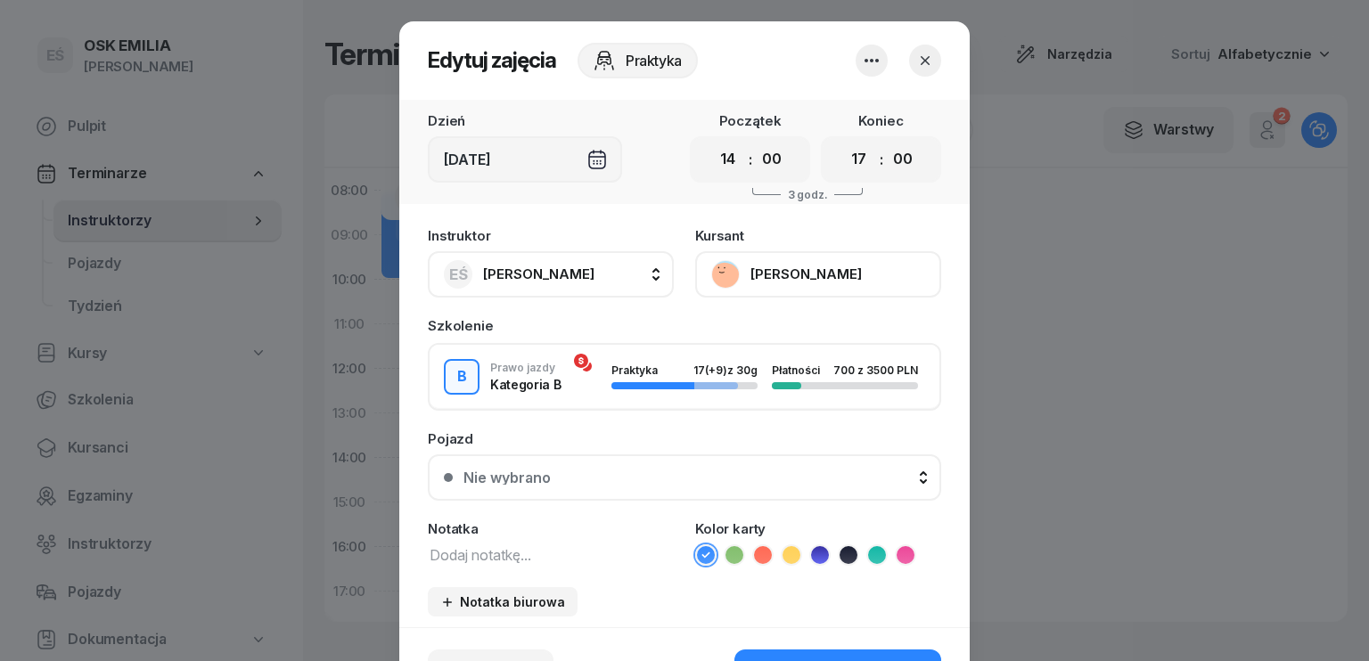
click at [497, 552] on textarea at bounding box center [551, 554] width 246 height 23
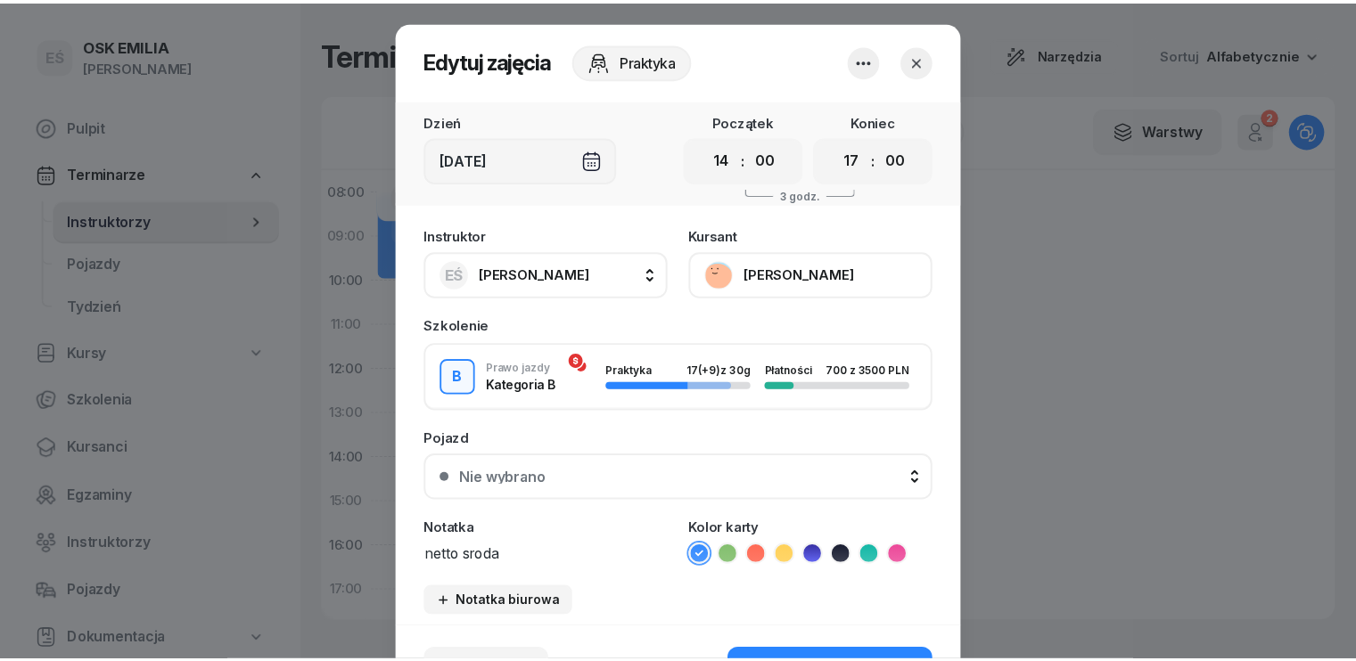
scroll to position [111, 0]
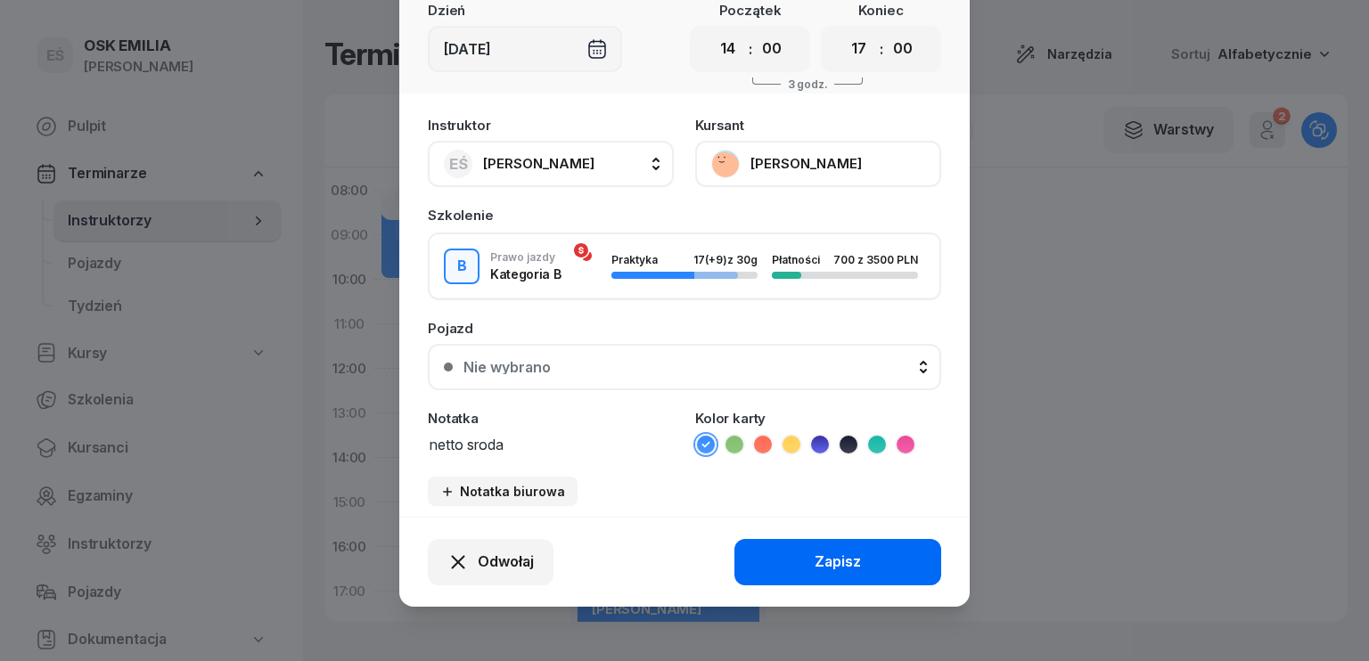
type textarea "netto sroda"
click at [802, 563] on button "Zapisz" at bounding box center [838, 562] width 207 height 46
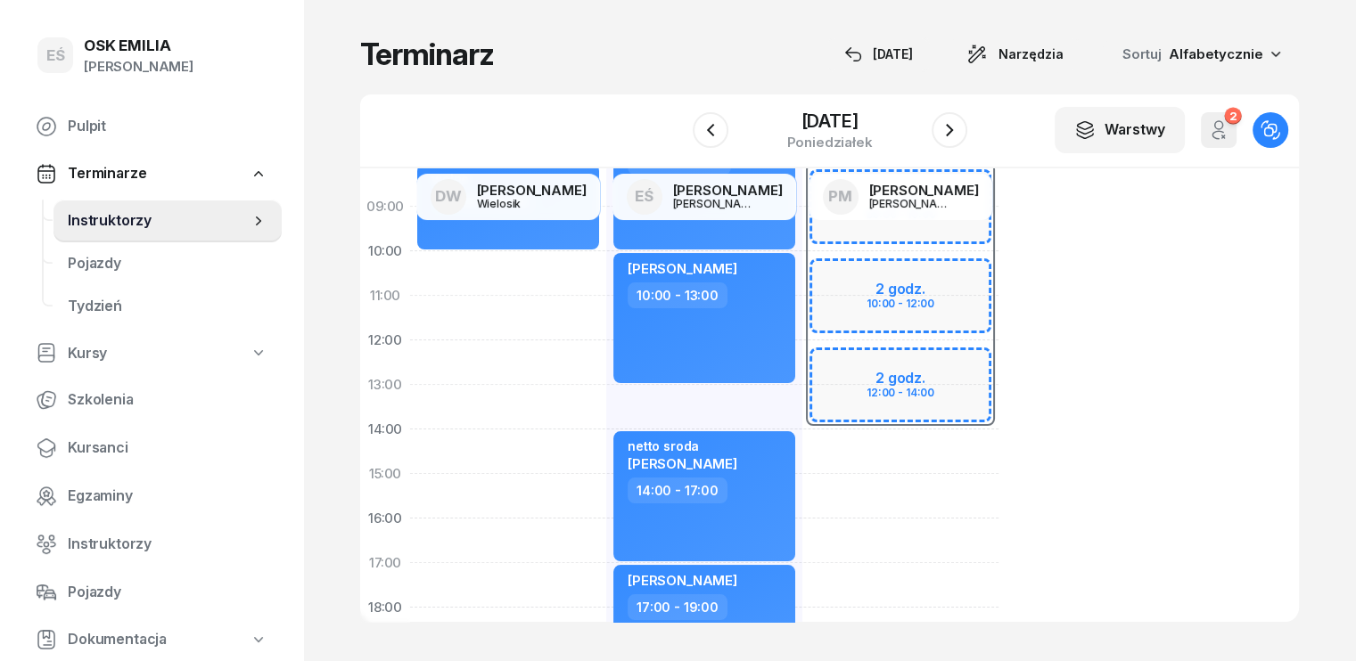
scroll to position [0, 0]
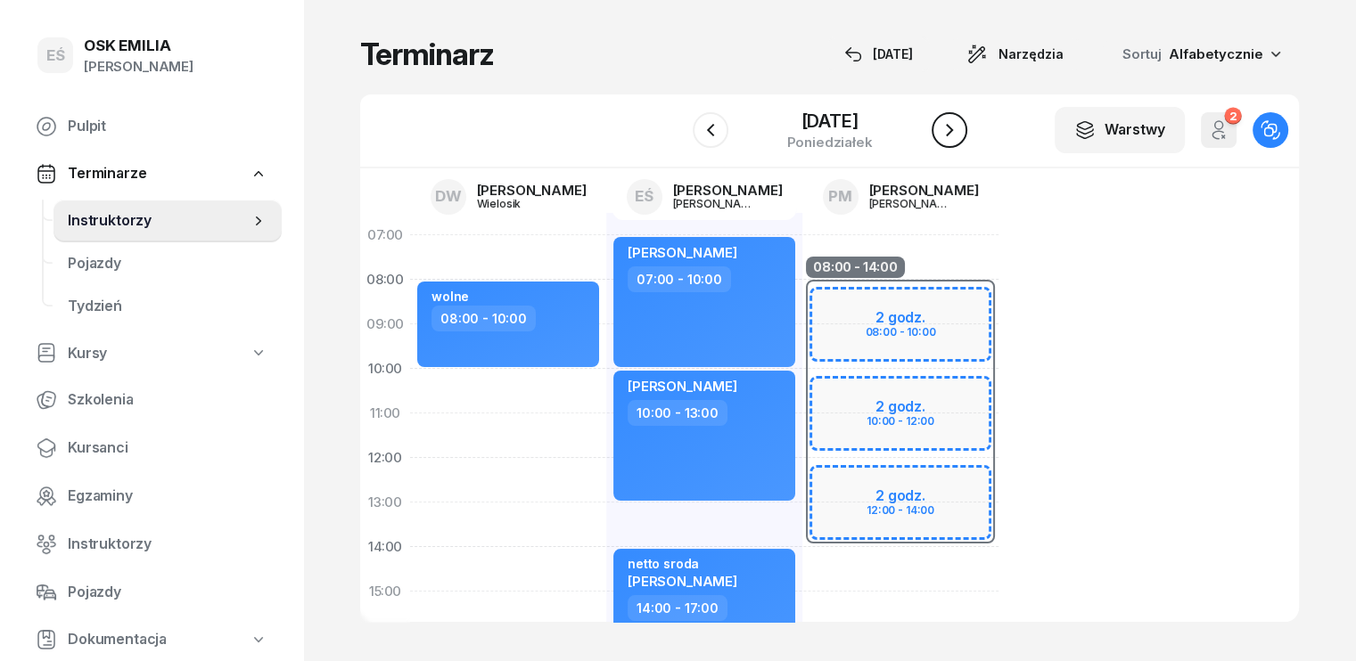
click at [945, 131] on icon "button" at bounding box center [949, 129] width 21 height 21
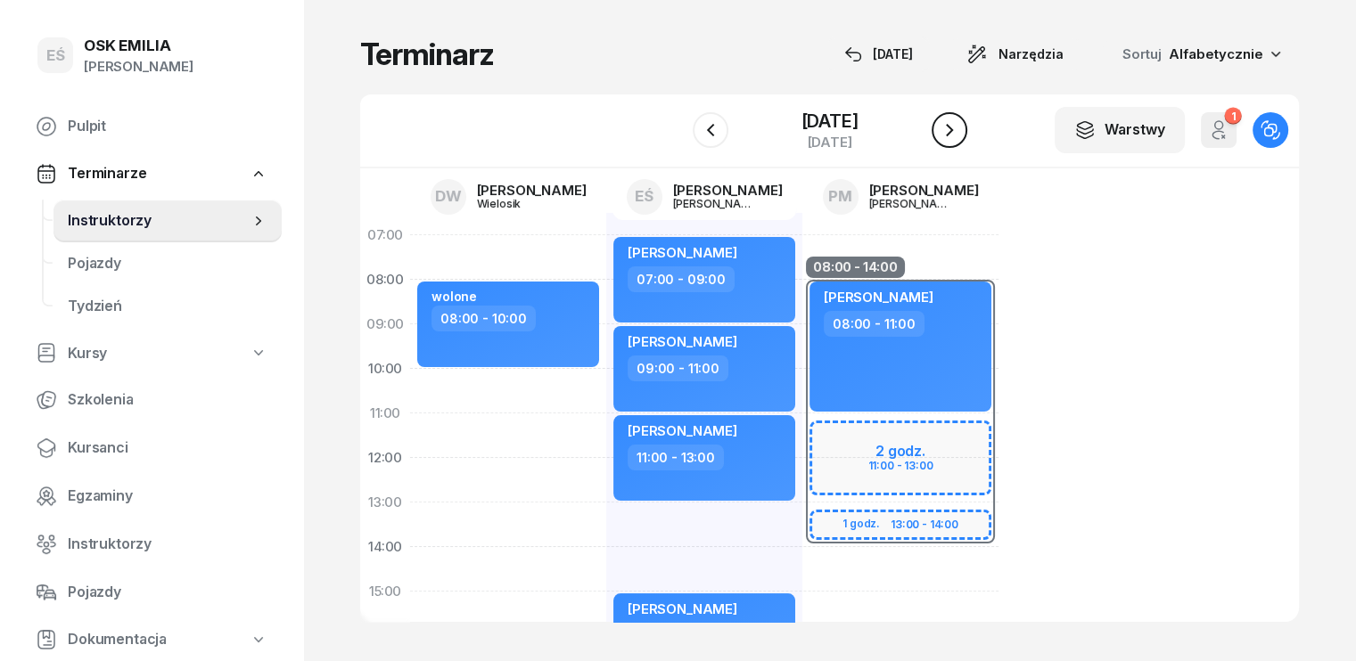
click at [952, 133] on icon "button" at bounding box center [949, 129] width 21 height 21
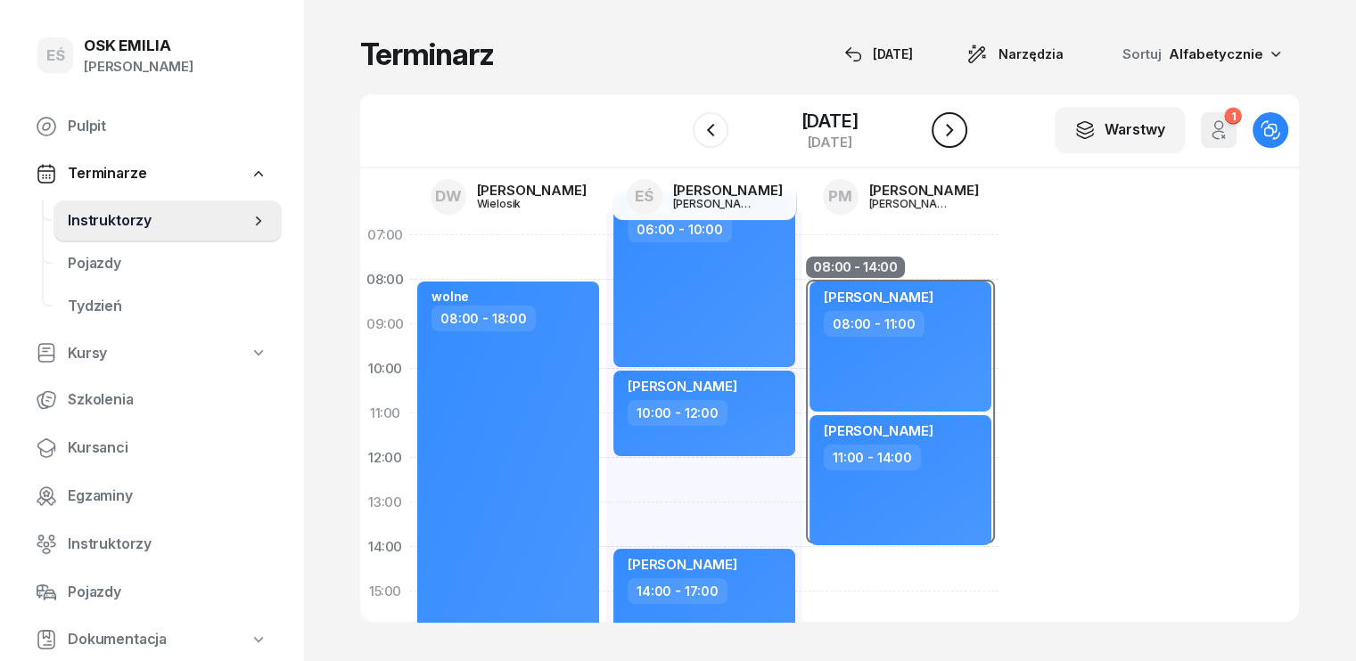
click at [952, 133] on icon "button" at bounding box center [949, 129] width 21 height 21
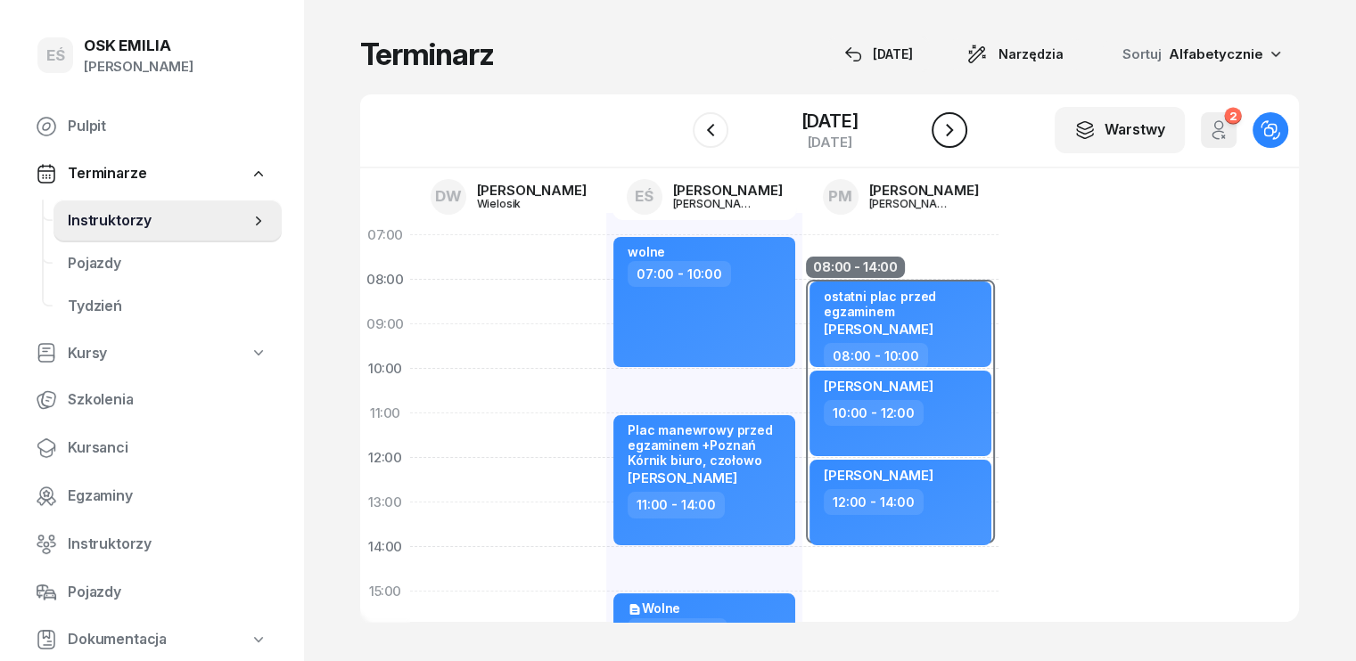
click at [952, 133] on button "button" at bounding box center [950, 130] width 36 height 36
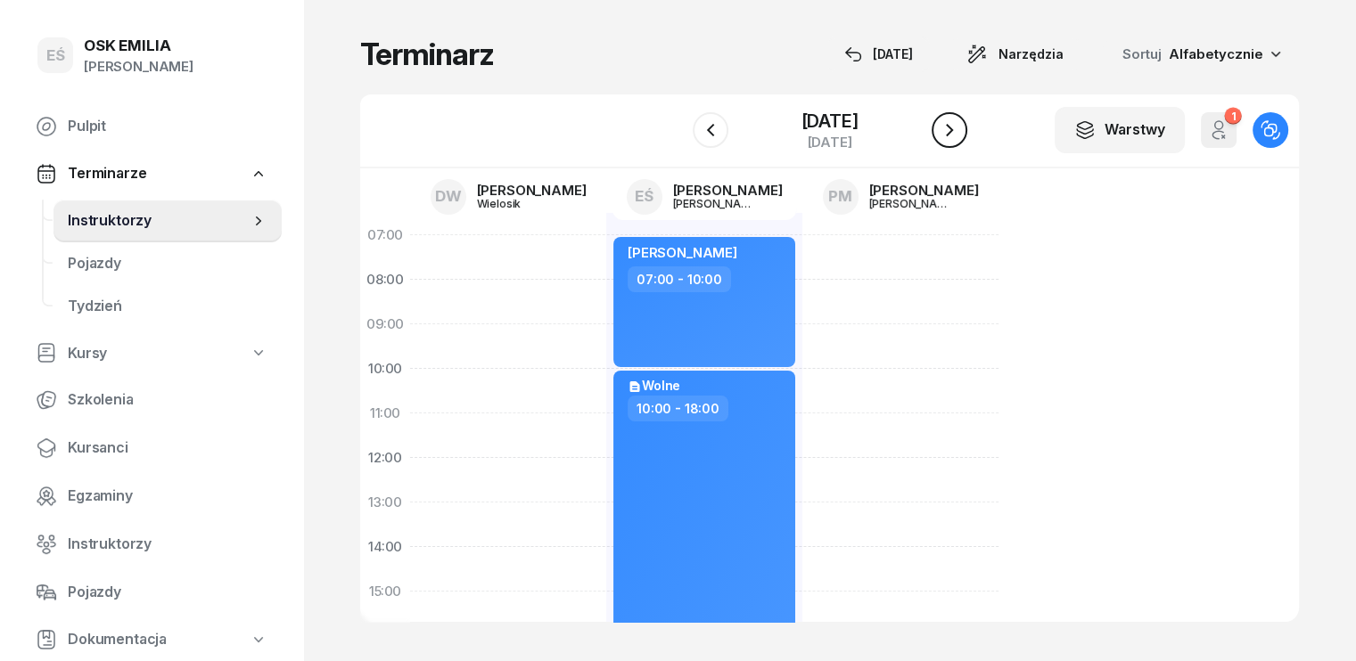
click at [951, 135] on button "button" at bounding box center [950, 130] width 36 height 36
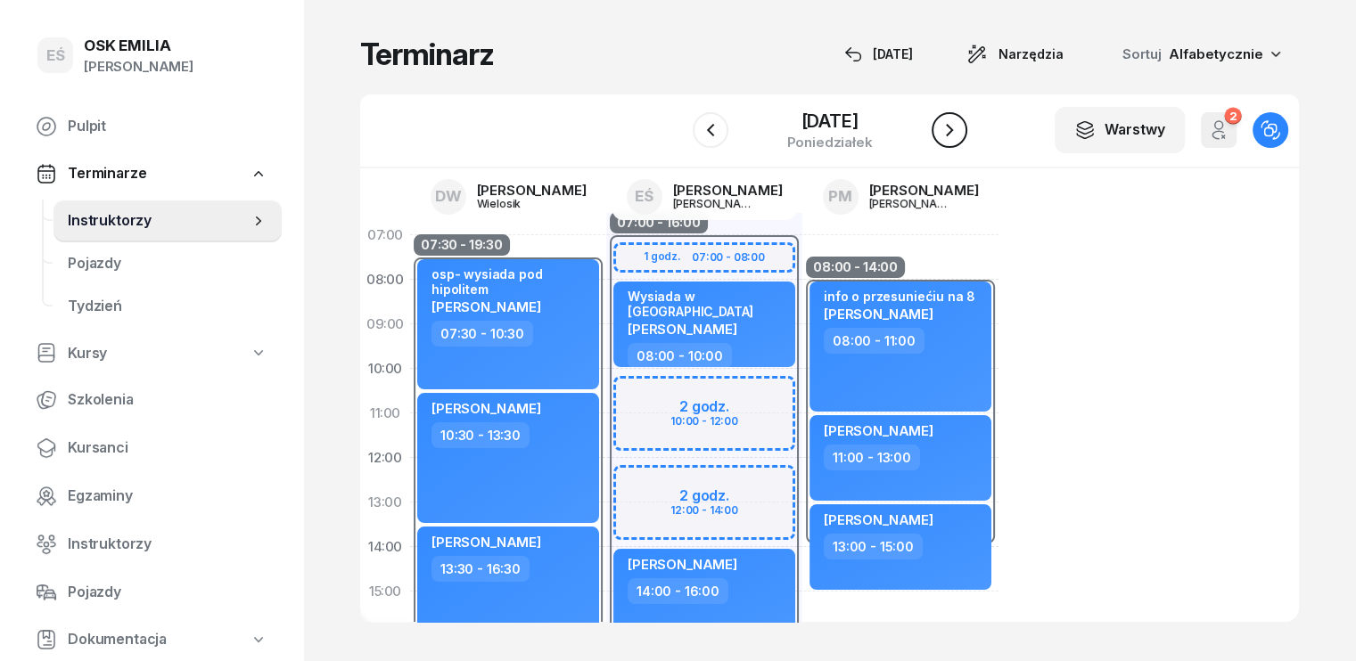
click at [951, 135] on button "button" at bounding box center [950, 130] width 36 height 36
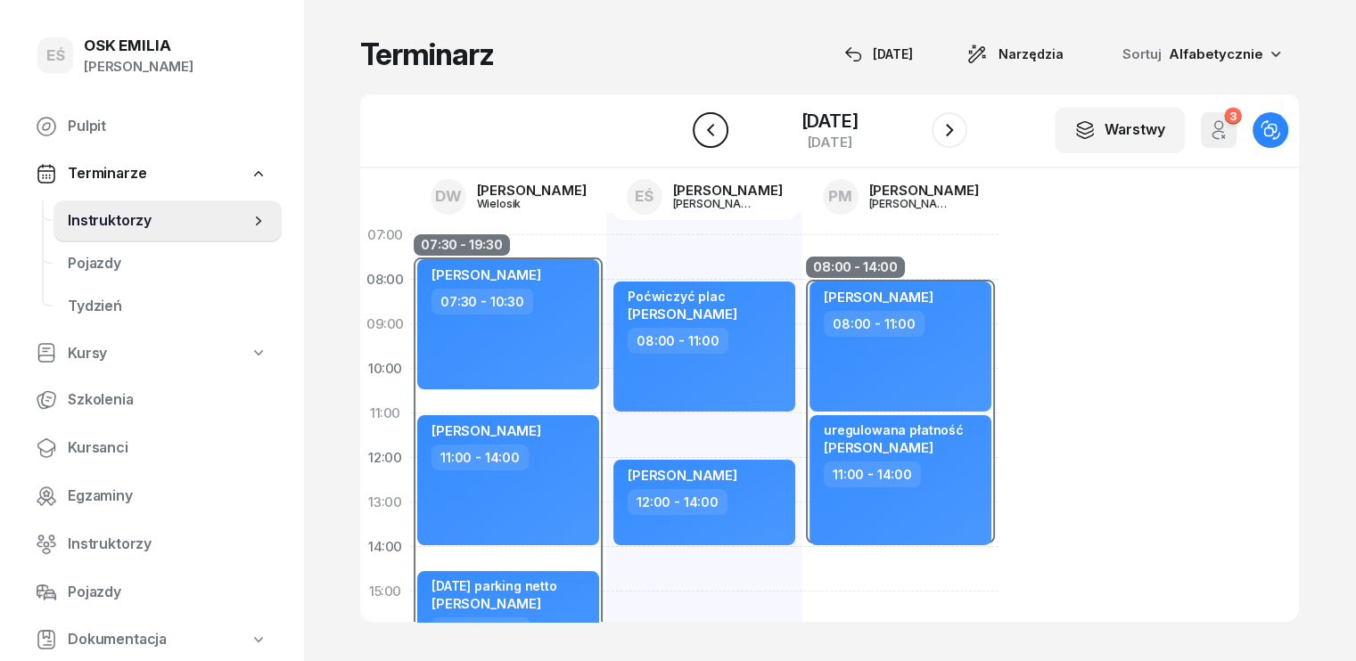
click at [700, 124] on icon "button" at bounding box center [710, 129] width 21 height 21
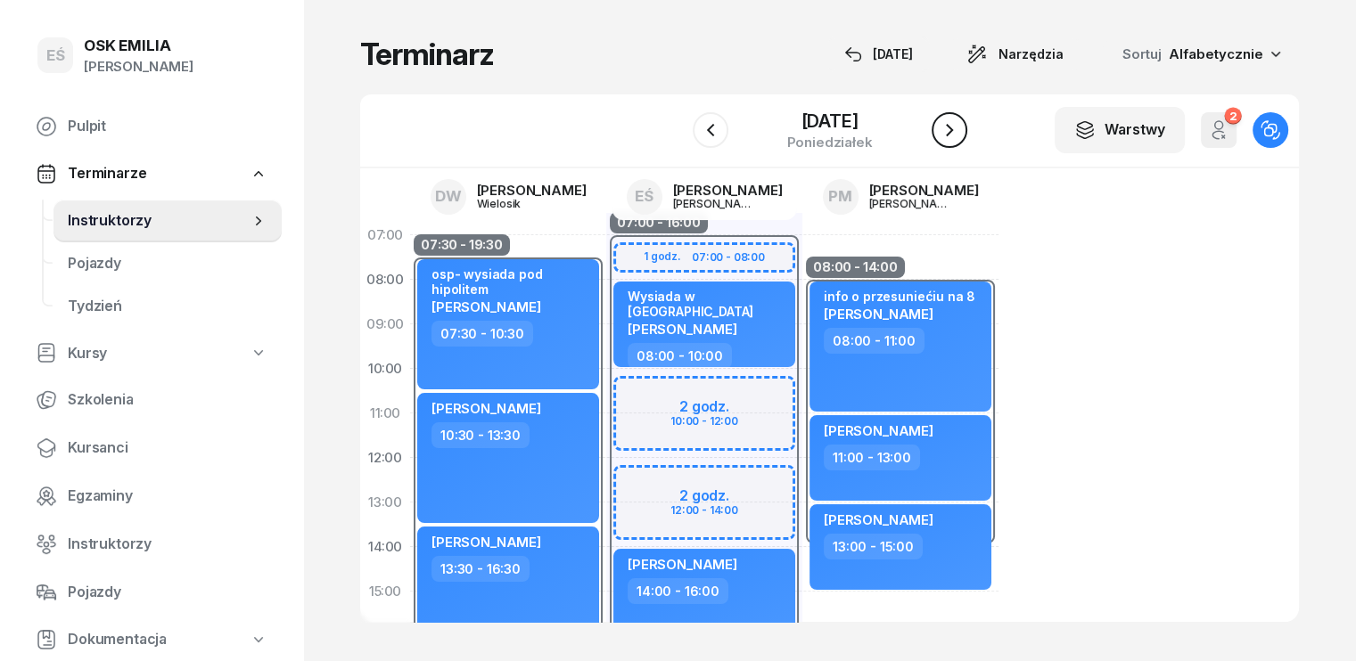
click at [960, 125] on icon "button" at bounding box center [949, 129] width 21 height 21
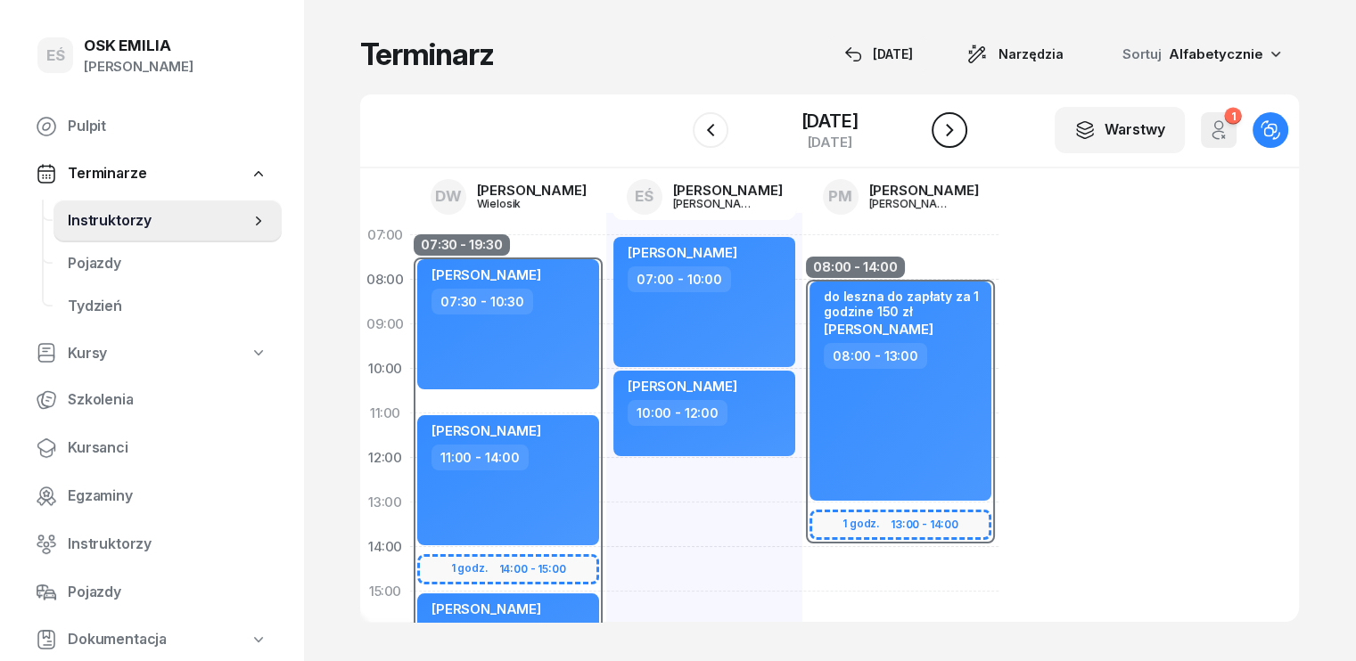
click at [960, 125] on icon "button" at bounding box center [949, 129] width 21 height 21
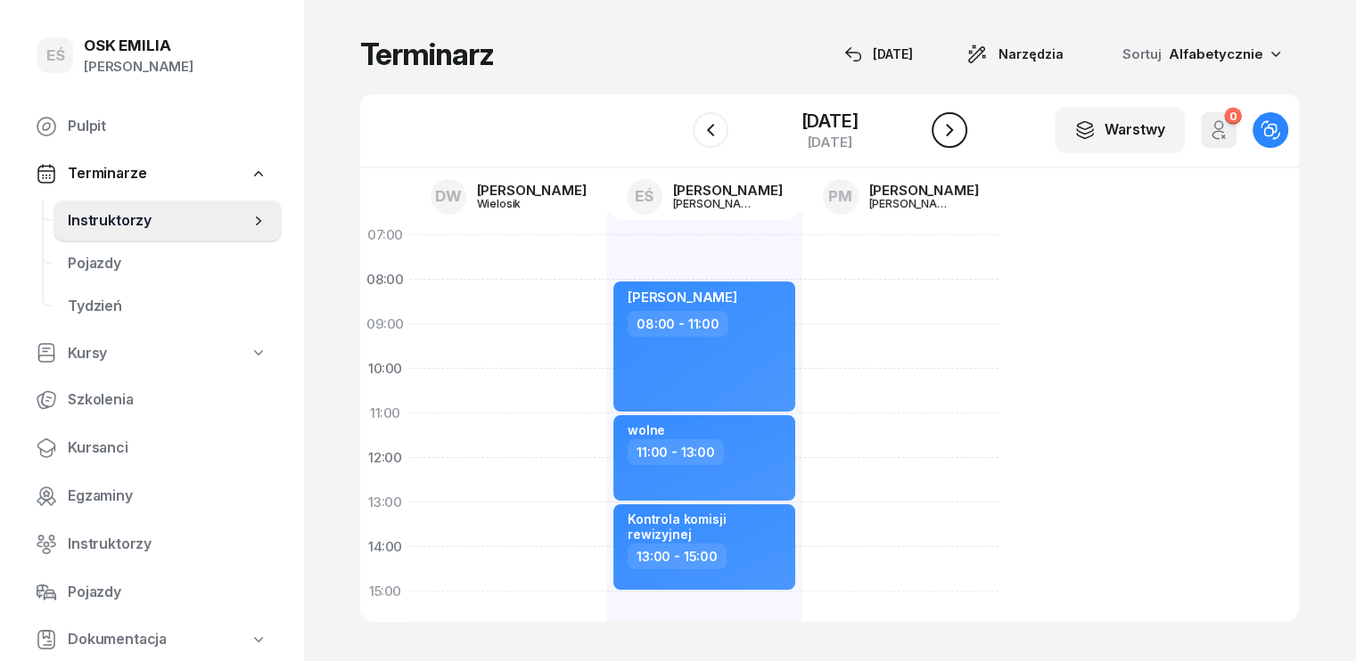
click at [953, 125] on icon "button" at bounding box center [949, 130] width 7 height 12
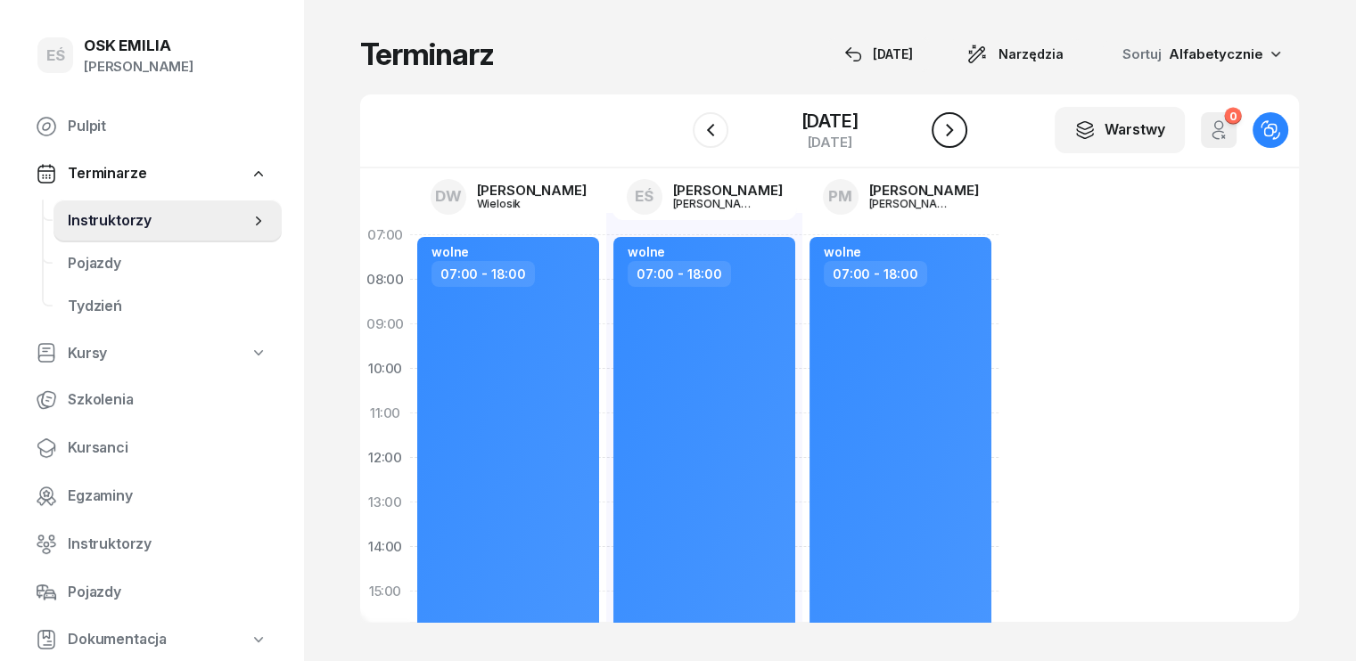
click at [953, 125] on icon "button" at bounding box center [949, 130] width 7 height 12
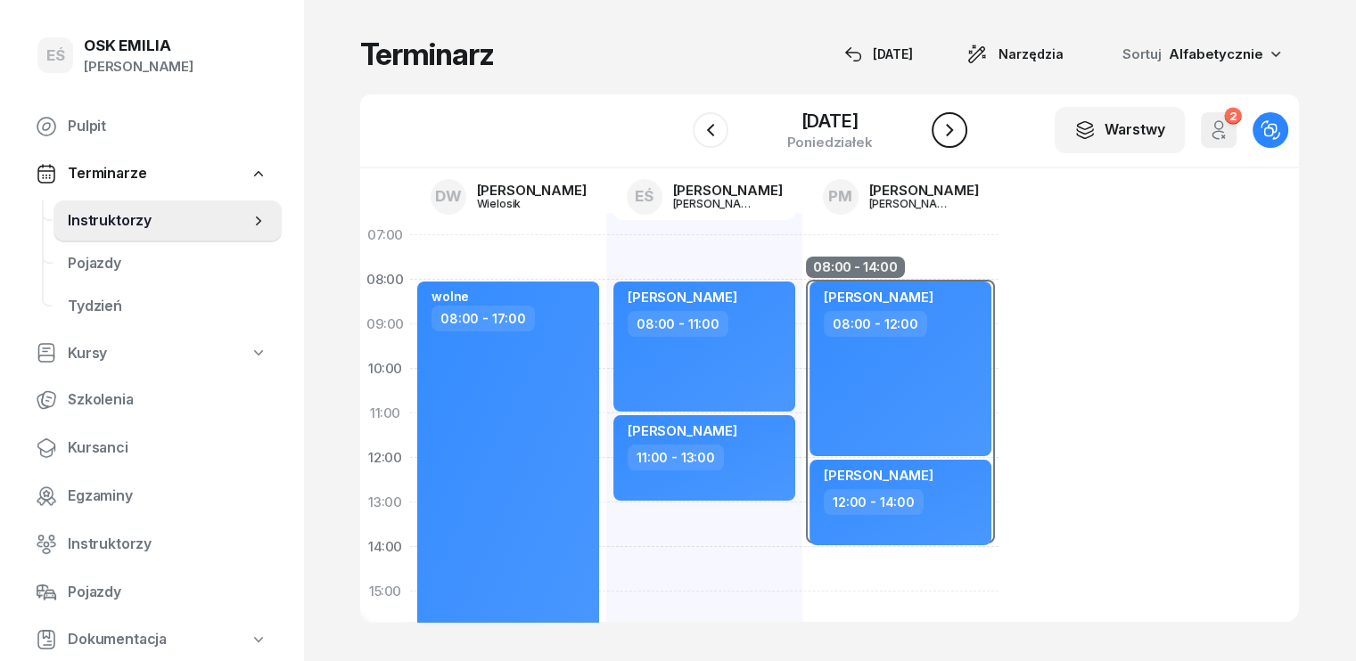
click at [953, 125] on icon "button" at bounding box center [949, 130] width 7 height 12
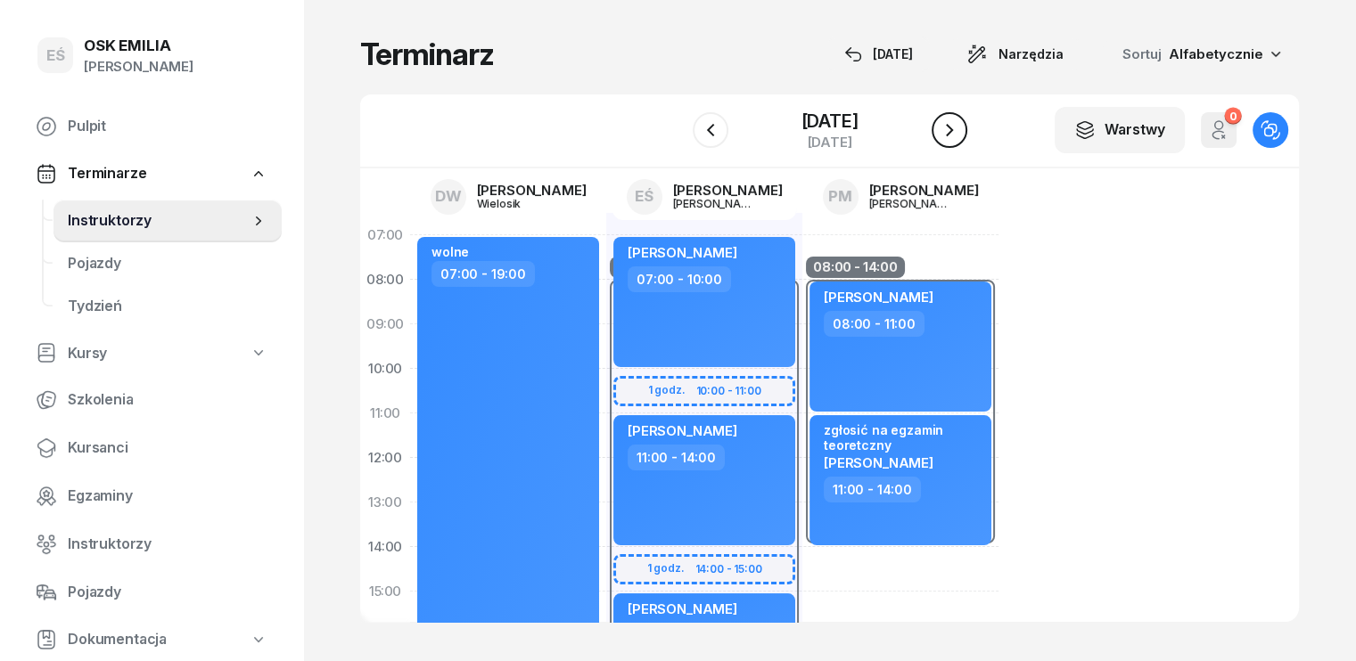
click at [960, 125] on icon "button" at bounding box center [949, 129] width 21 height 21
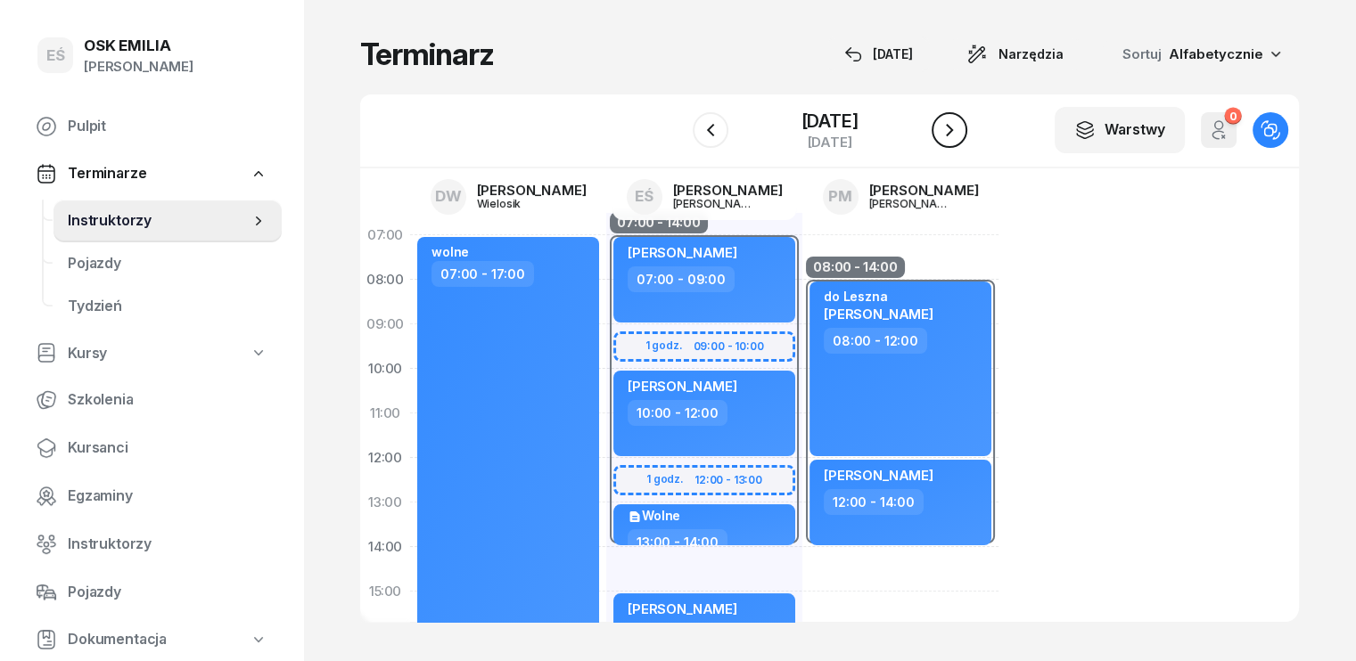
click at [953, 125] on icon "button" at bounding box center [949, 130] width 7 height 12
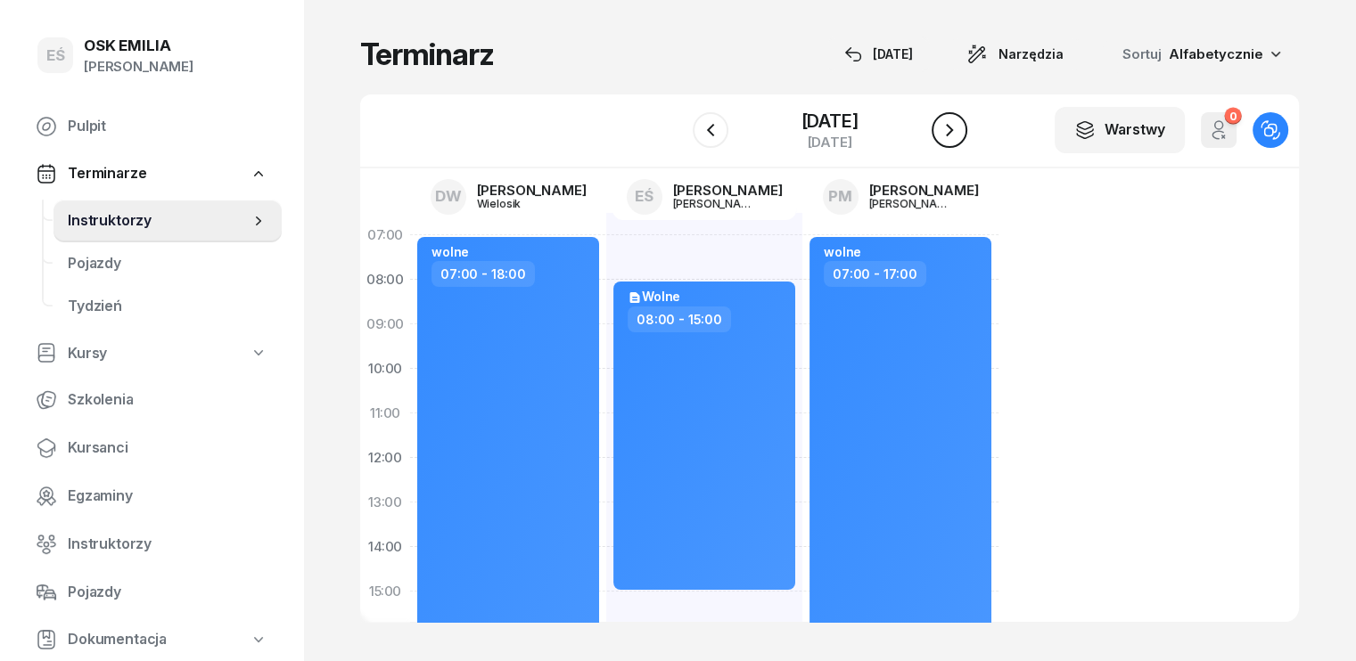
click at [953, 125] on icon "button" at bounding box center [949, 130] width 7 height 12
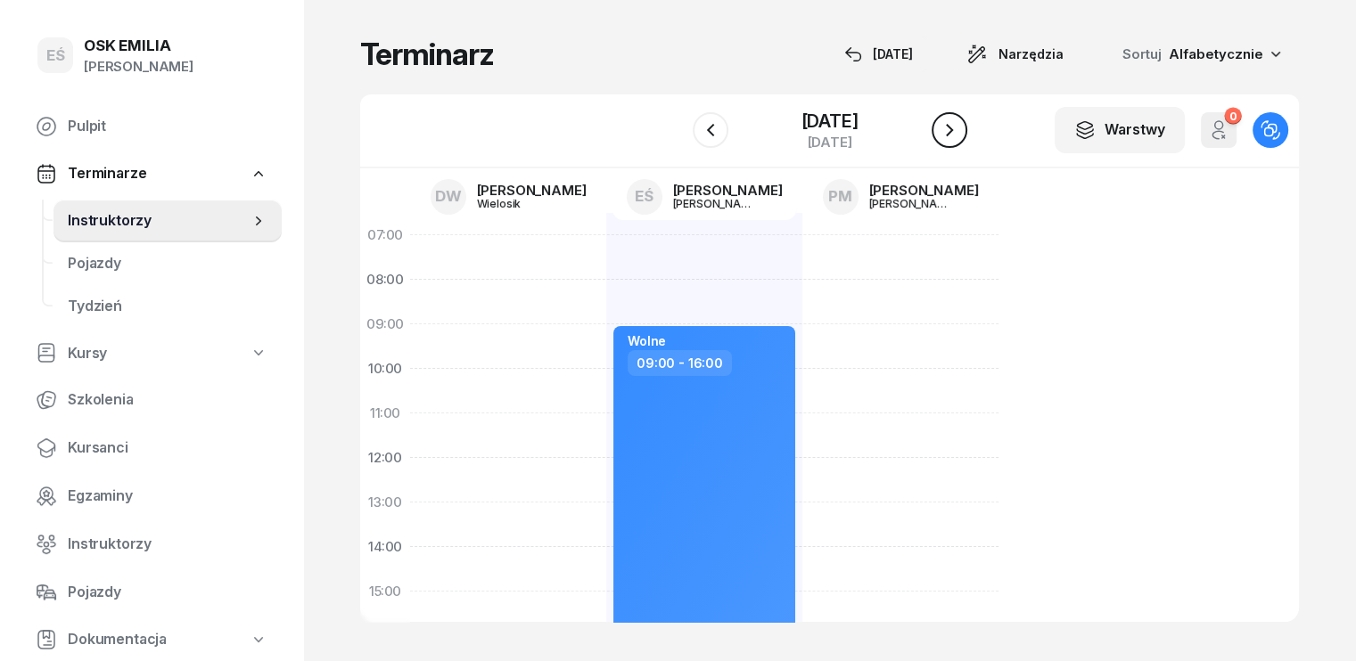
click at [953, 125] on icon "button" at bounding box center [949, 130] width 7 height 12
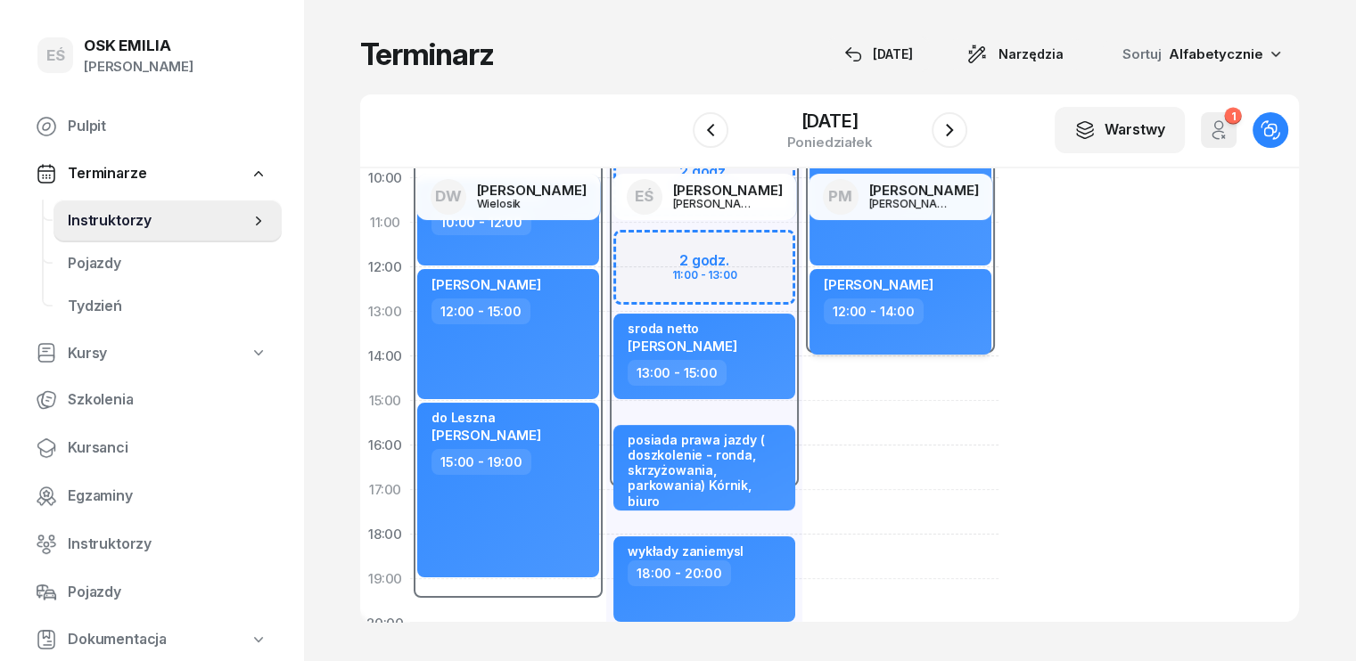
scroll to position [89, 0]
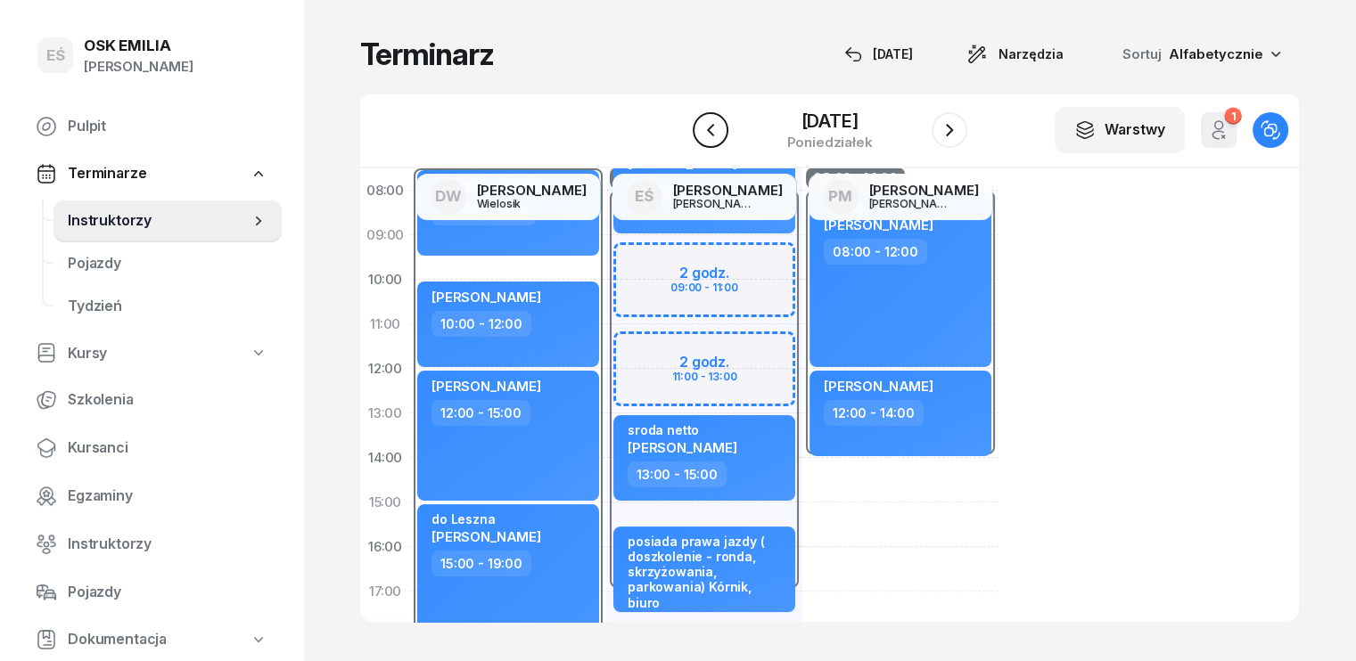
click at [700, 124] on icon "button" at bounding box center [710, 129] width 21 height 21
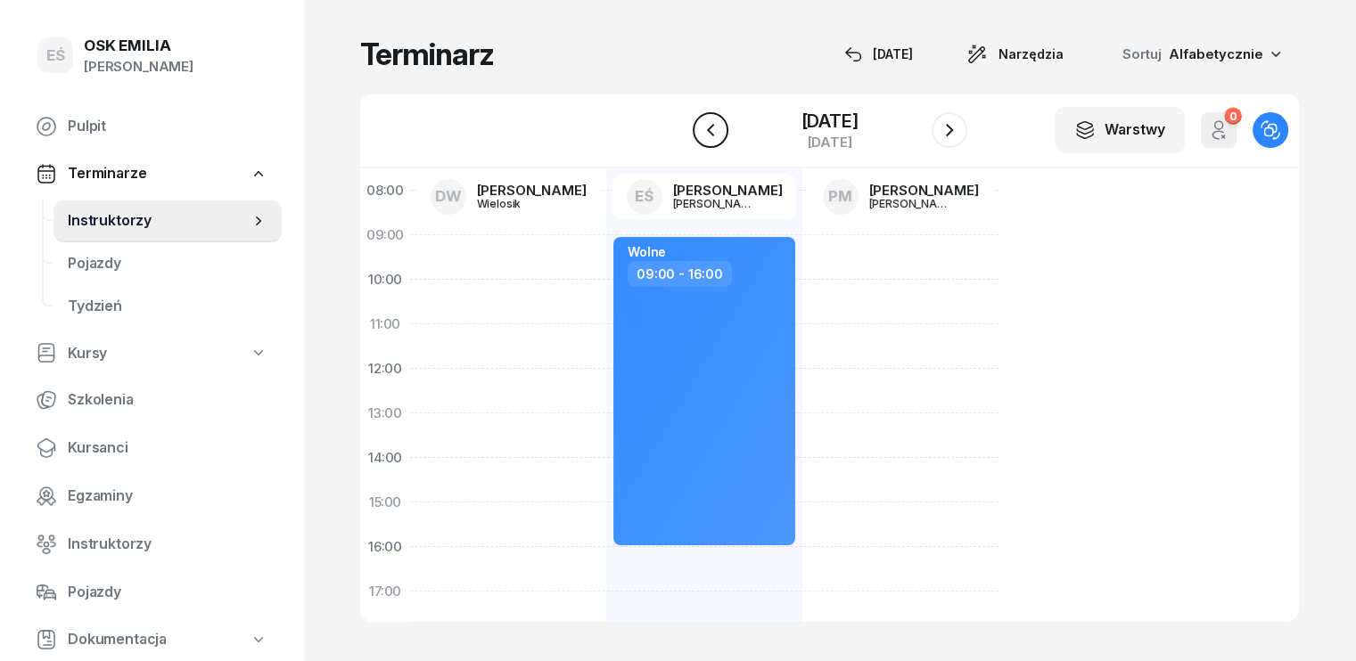
click at [700, 127] on icon "button" at bounding box center [710, 129] width 21 height 21
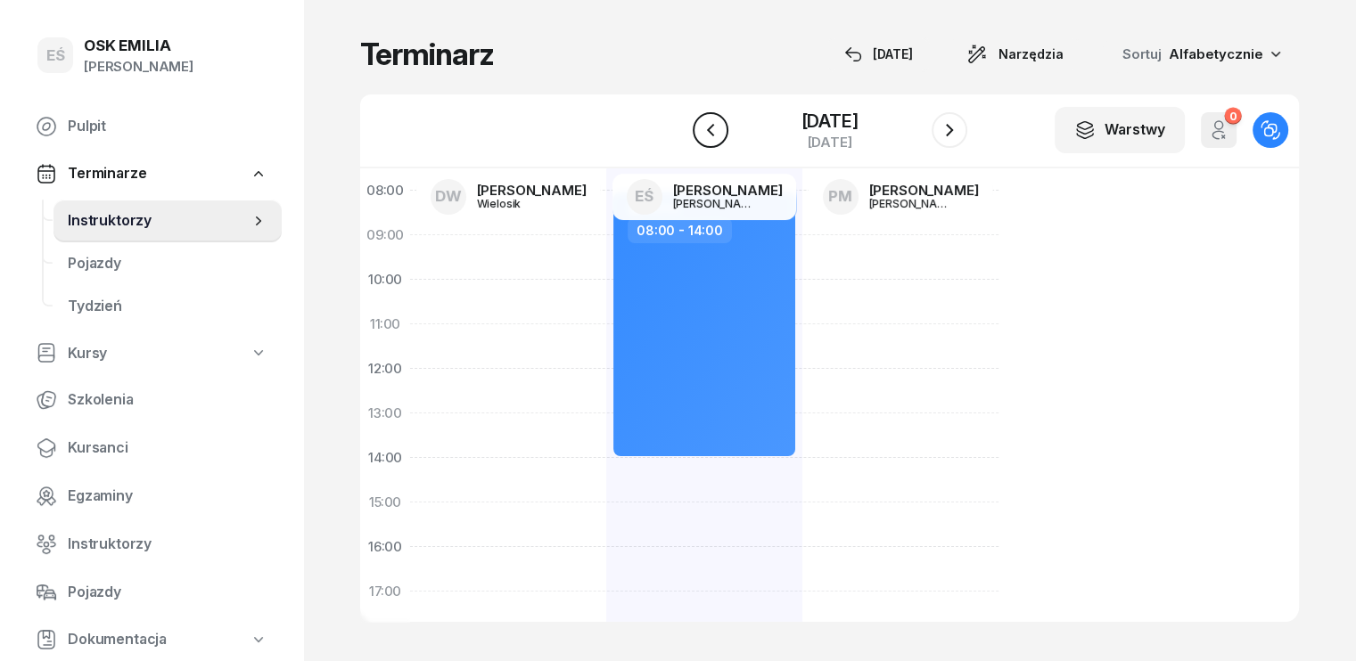
click at [700, 127] on icon "button" at bounding box center [710, 129] width 21 height 21
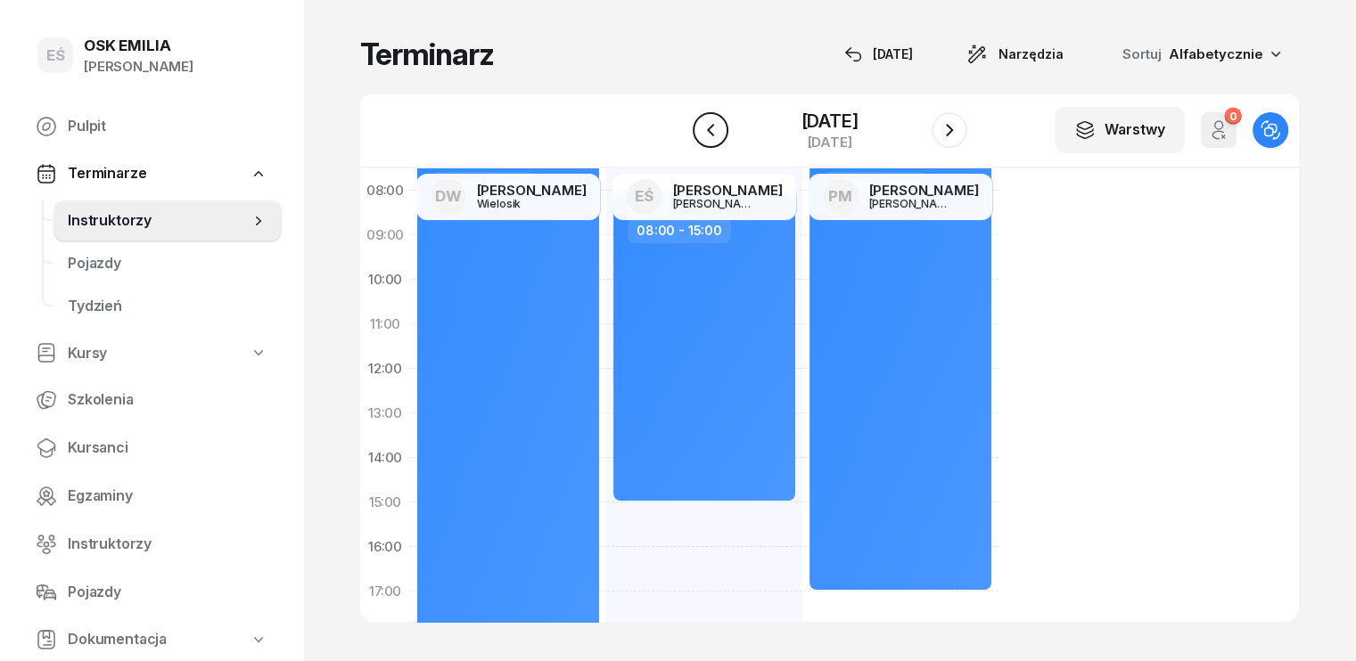
click at [700, 132] on icon "button" at bounding box center [710, 129] width 21 height 21
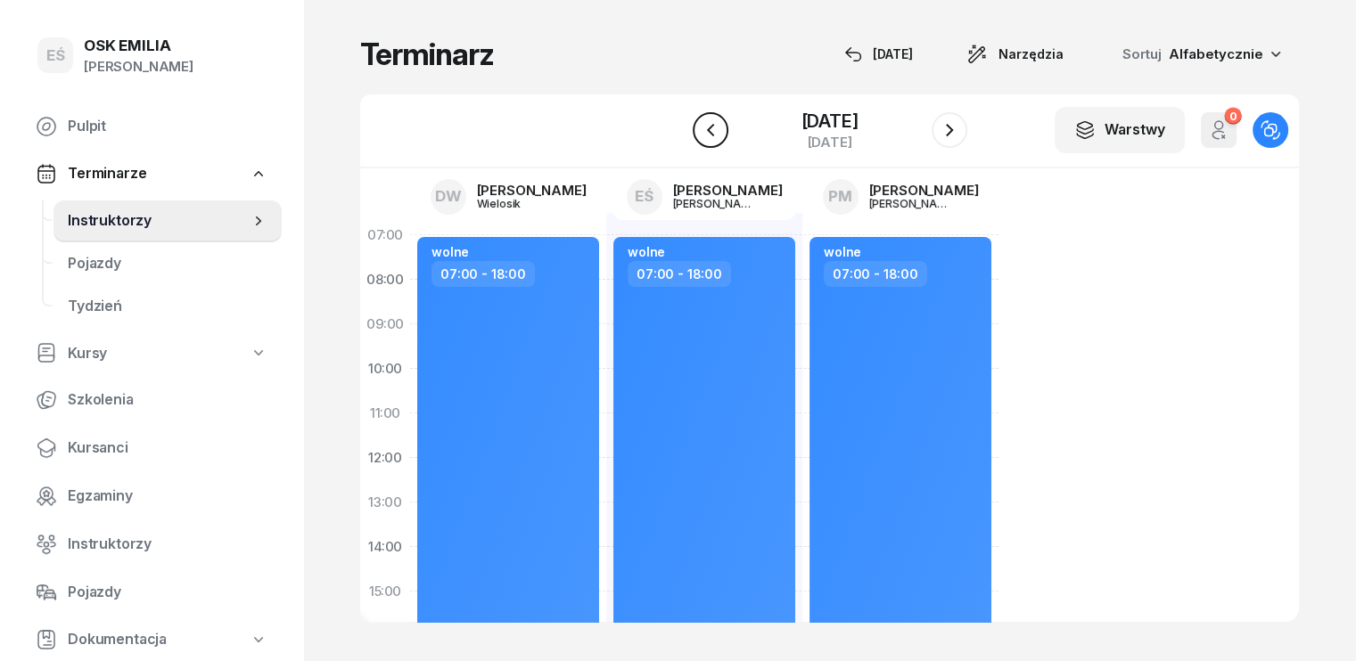
click at [706, 132] on icon "button" at bounding box center [709, 130] width 7 height 12
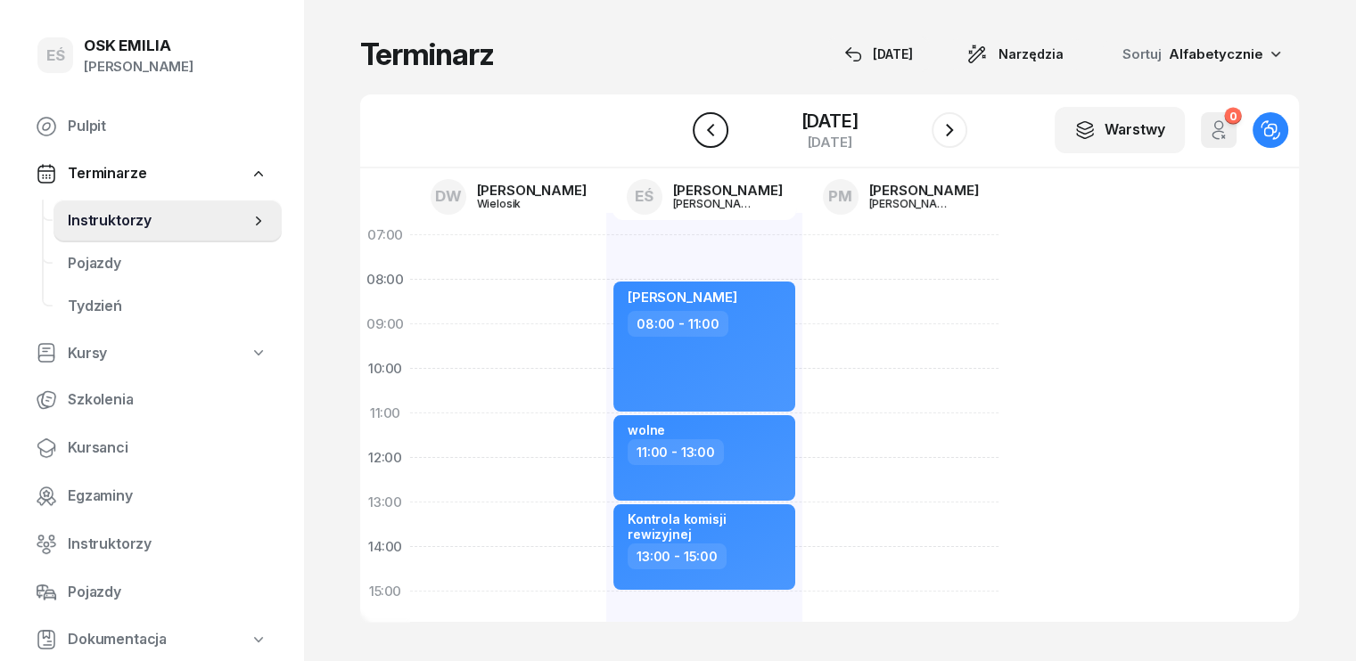
click at [700, 132] on icon "button" at bounding box center [710, 129] width 21 height 21
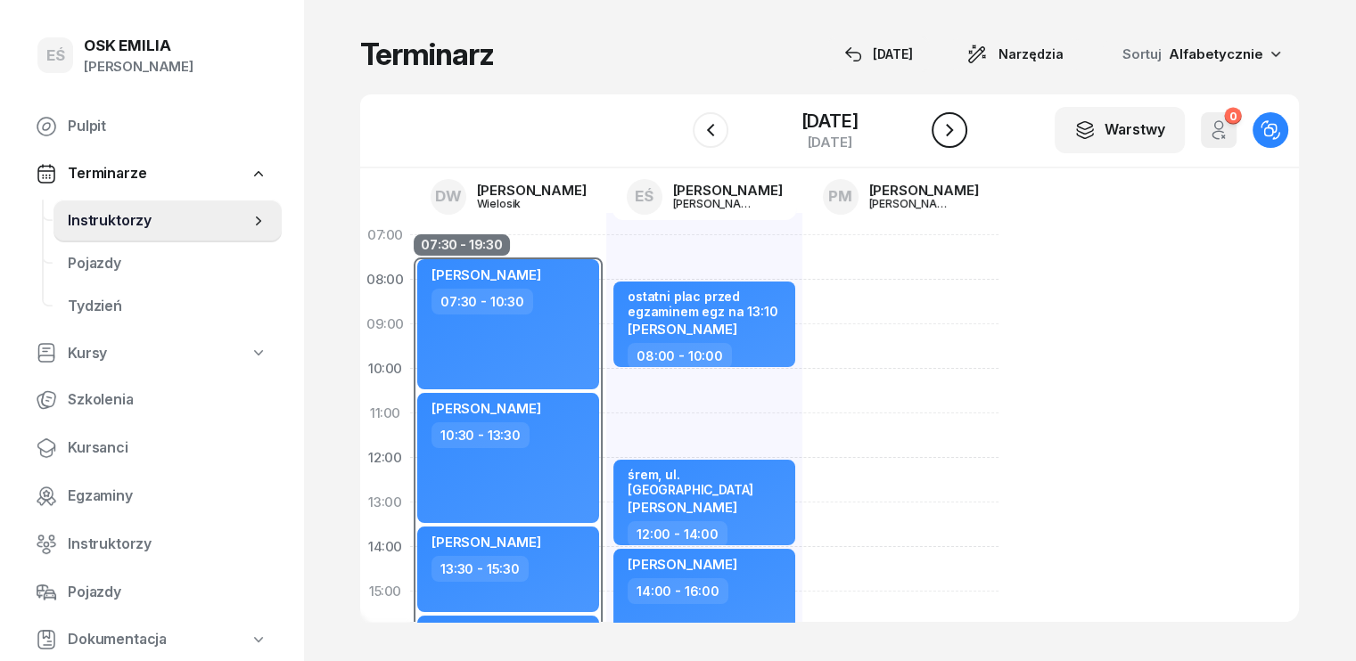
click at [960, 127] on icon "button" at bounding box center [949, 129] width 21 height 21
click at [953, 127] on icon "button" at bounding box center [949, 130] width 7 height 12
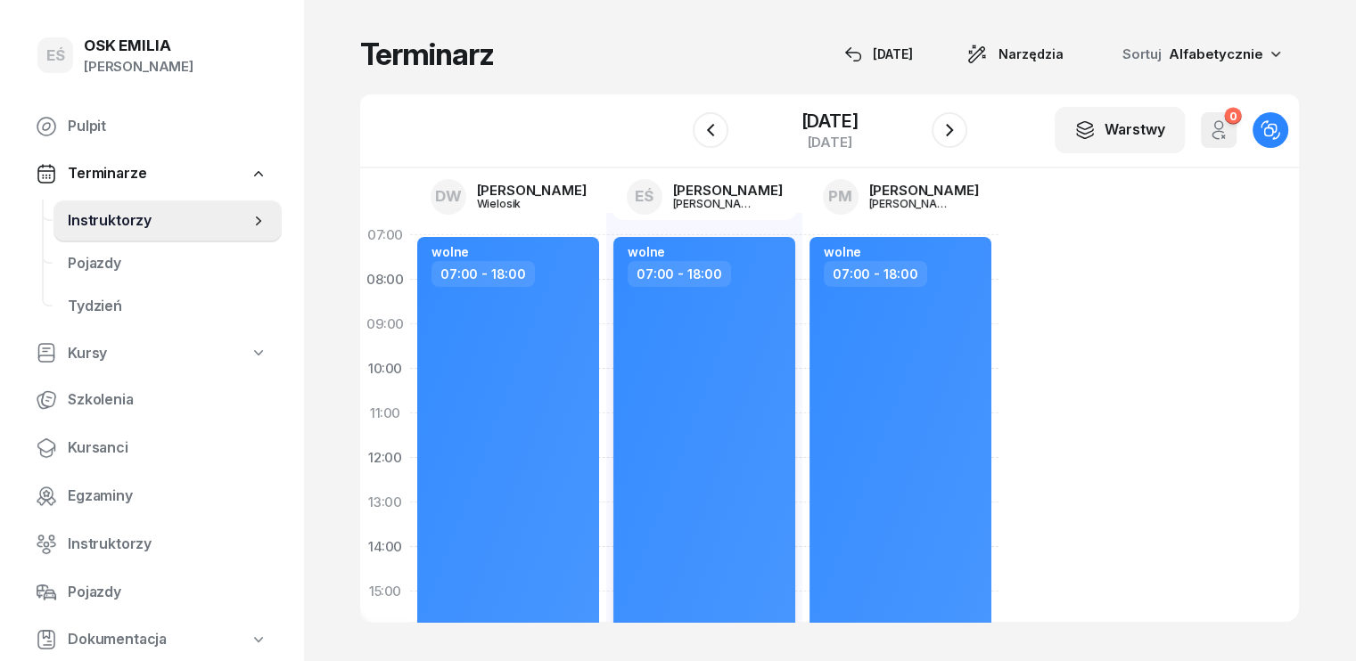
click at [663, 341] on div "wolne 07:00 - 18:00" at bounding box center [704, 480] width 182 height 487
select select "07"
select select "18"
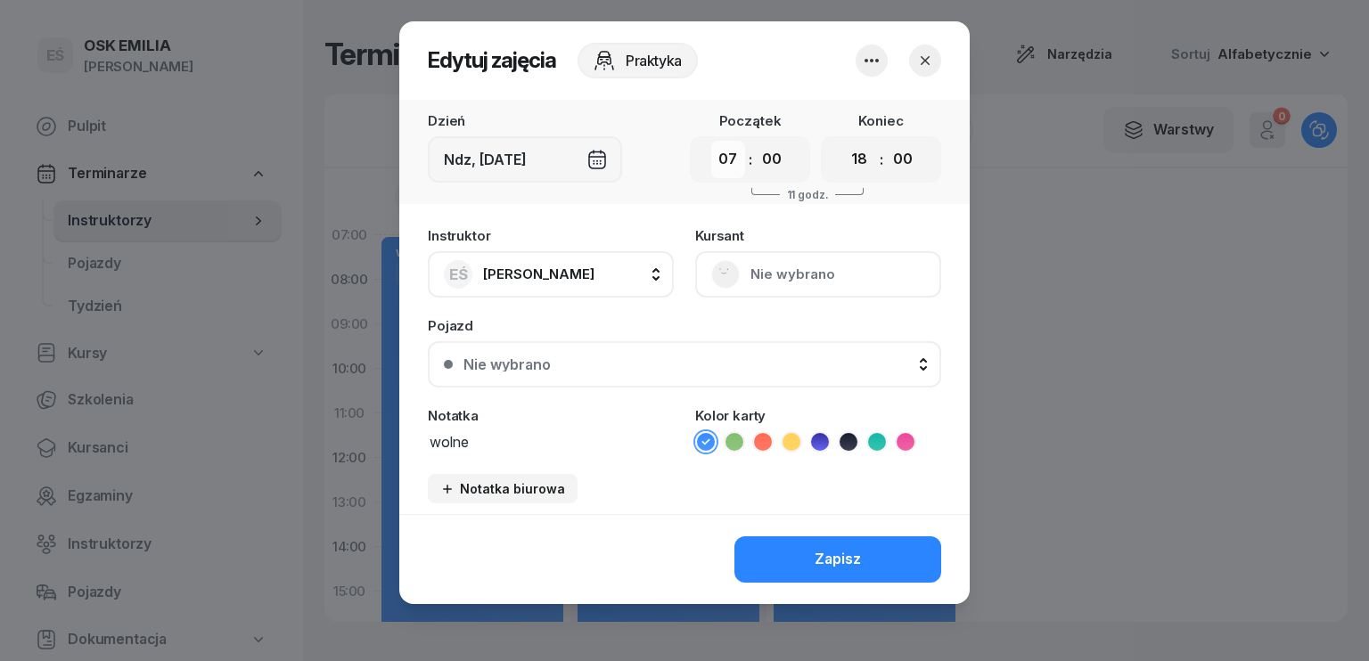
click at [732, 160] on select "00 01 02 03 04 05 06 07 08 09 10 11 12 13 14 15 16 17 18 19 20 21 22 23" at bounding box center [728, 159] width 34 height 37
select select "15"
click at [711, 141] on select "00 01 02 03 04 05 06 07 08 09 10 11 12 13 14 15 16 17 18 19 20 21 22 23" at bounding box center [728, 159] width 34 height 37
click at [826, 555] on div "Zapisz" at bounding box center [838, 559] width 46 height 23
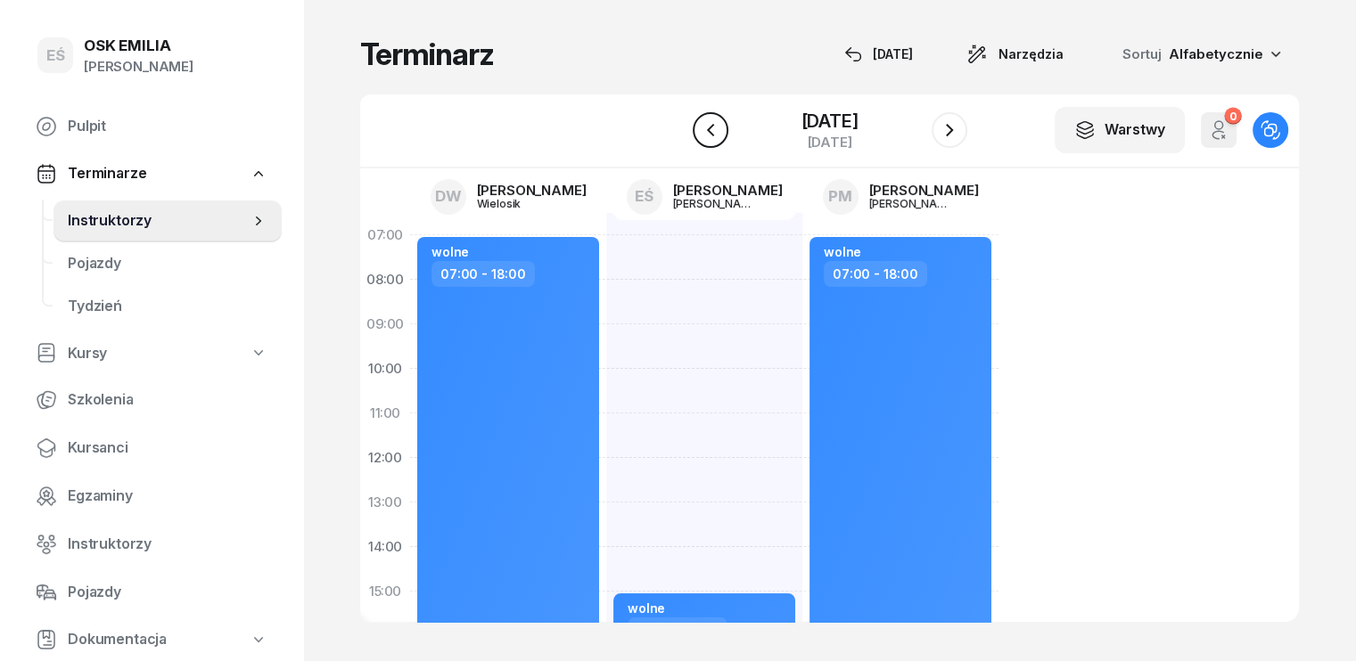
click at [700, 130] on icon "button" at bounding box center [710, 129] width 21 height 21
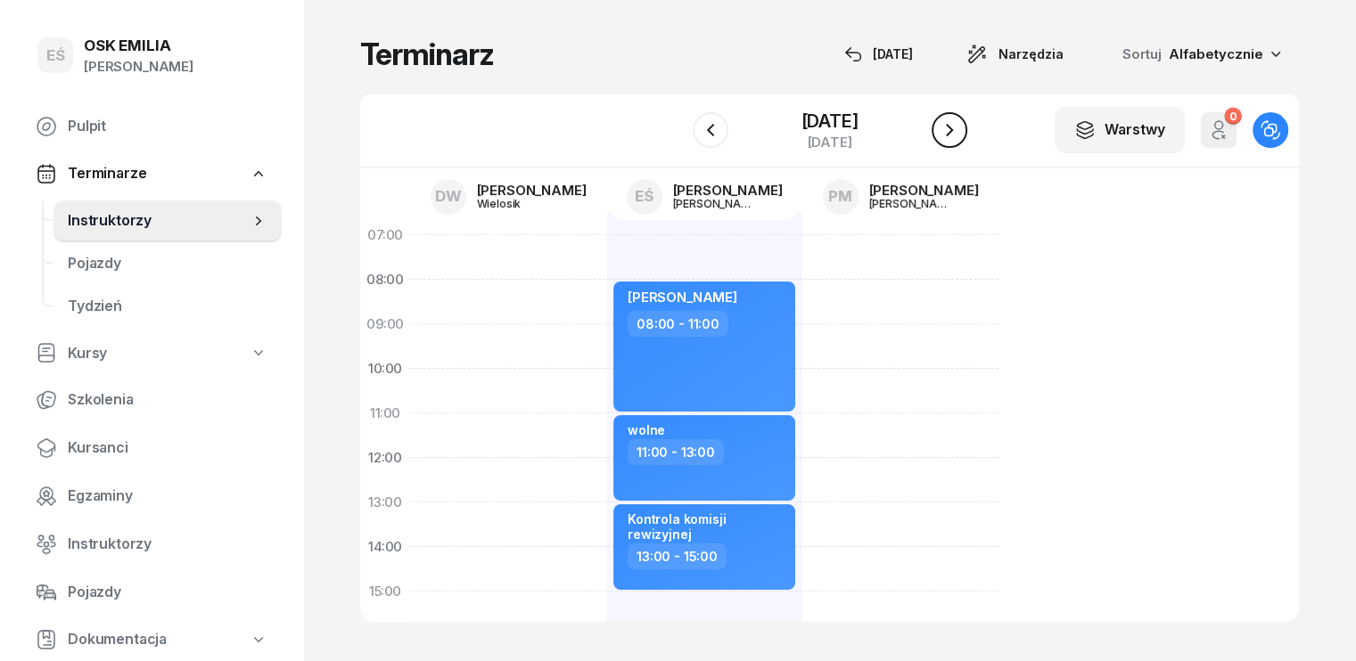
click at [960, 138] on icon "button" at bounding box center [949, 129] width 21 height 21
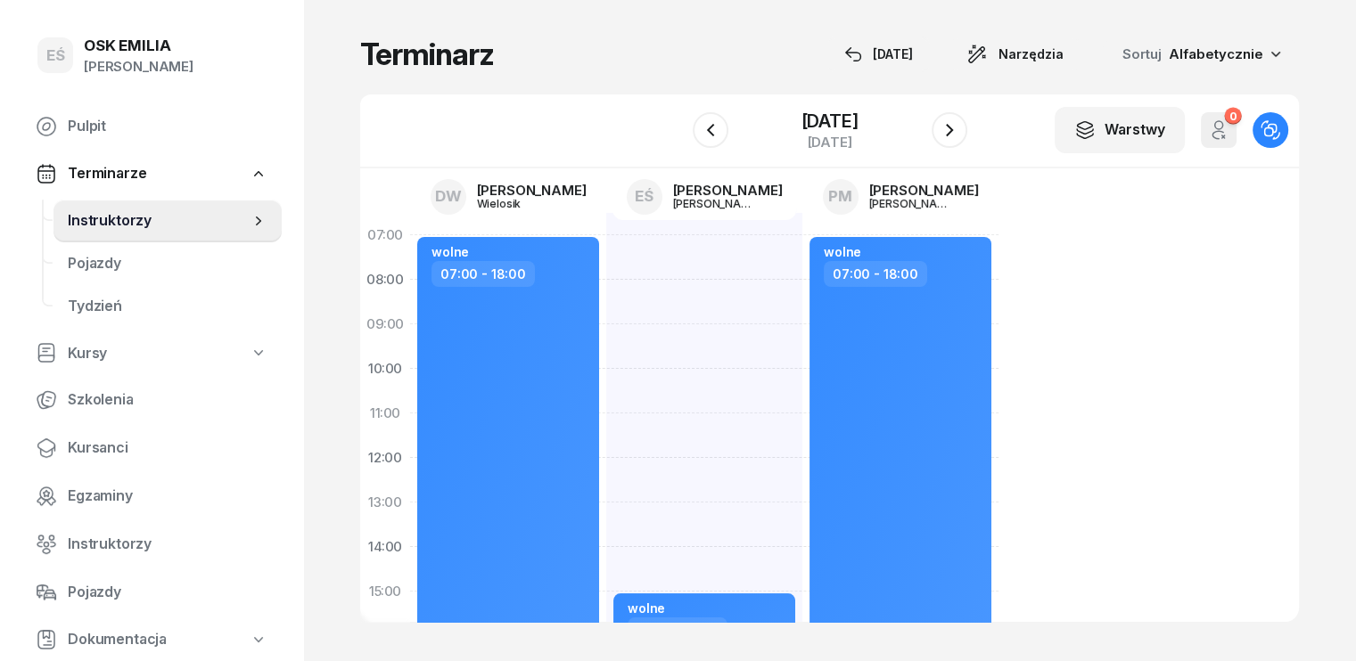
click at [606, 256] on div "wolne 15:00 - 18:00" at bounding box center [704, 614] width 196 height 802
select select "07"
select select "09"
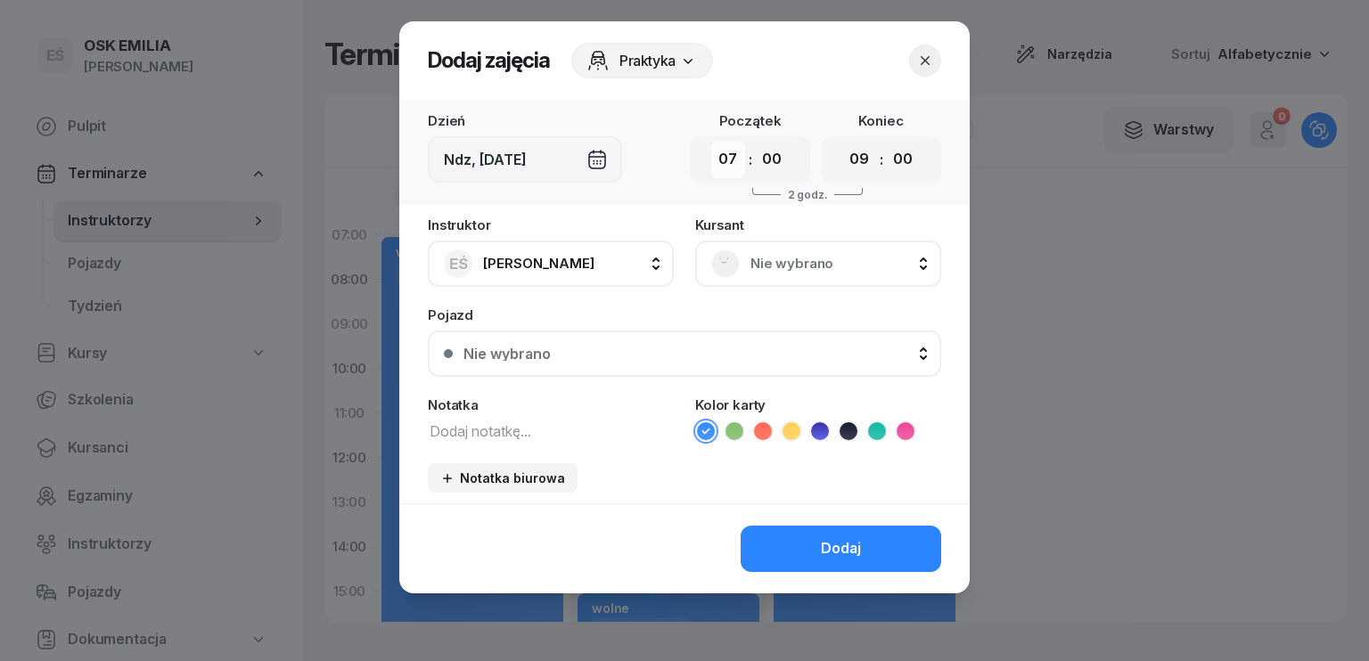
click at [720, 164] on select "00 01 02 03 04 05 06 07 08 09 10 11 12 13 14 15 16 17 18 19 20 21 22 23" at bounding box center [728, 159] width 34 height 37
select select "08"
click at [711, 141] on select "00 01 02 03 04 05 06 07 08 09 10 11 12 13 14 15 16 17 18 19 20 21 22 23" at bounding box center [728, 159] width 34 height 37
click at [866, 158] on select "00 01 02 03 04 05 06 07 08 09 10 11 12 13 14 15 16 17 18 19 20 21 22 23" at bounding box center [859, 159] width 34 height 37
select select "11"
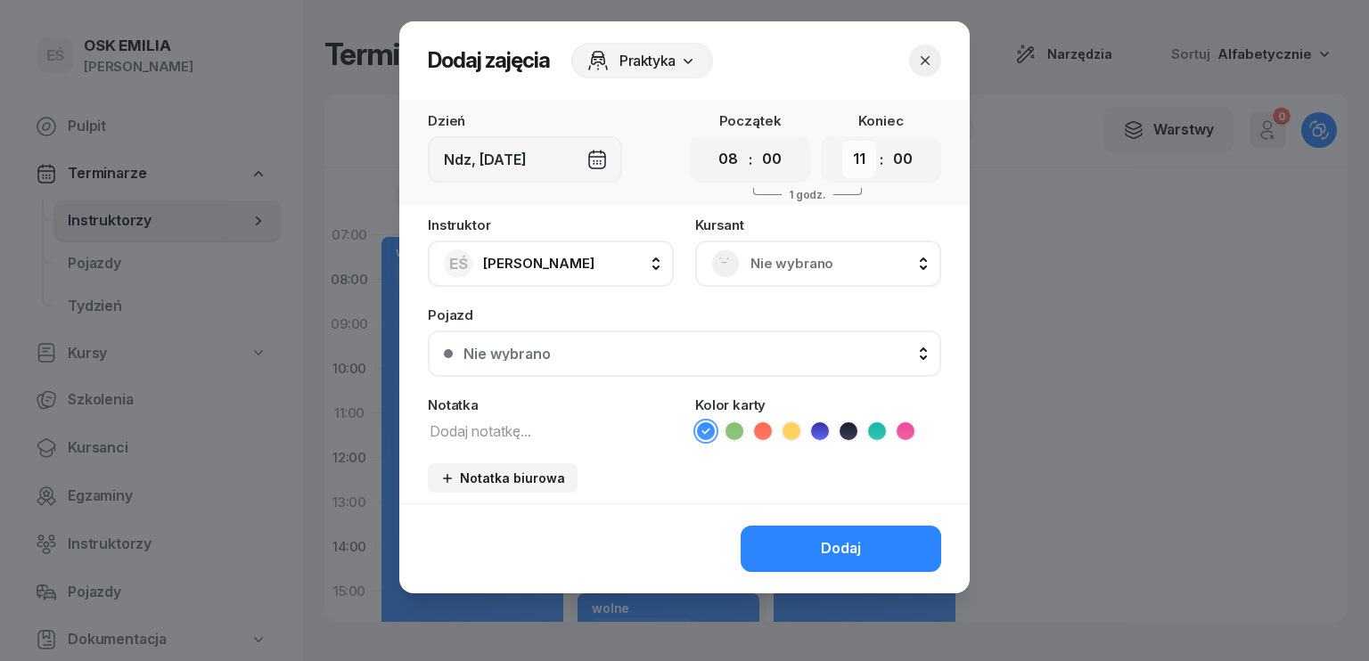
click at [842, 141] on select "00 01 02 03 04 05 06 07 08 09 10 11 12 13 14 15 16 17 18 19 20 21 22 23" at bounding box center [859, 159] width 34 height 37
click at [792, 267] on span "Nie wybrano" at bounding box center [838, 263] width 175 height 23
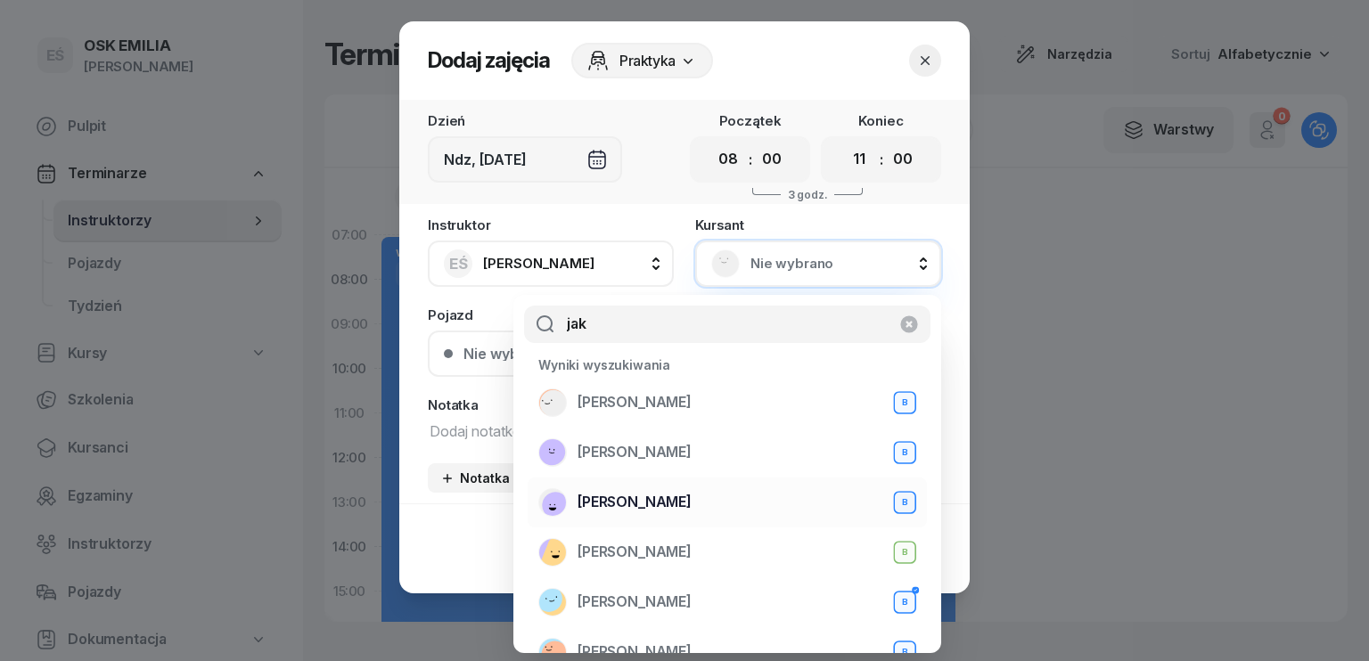
type input "jak"
click at [671, 501] on span "[PERSON_NAME]" at bounding box center [635, 502] width 114 height 23
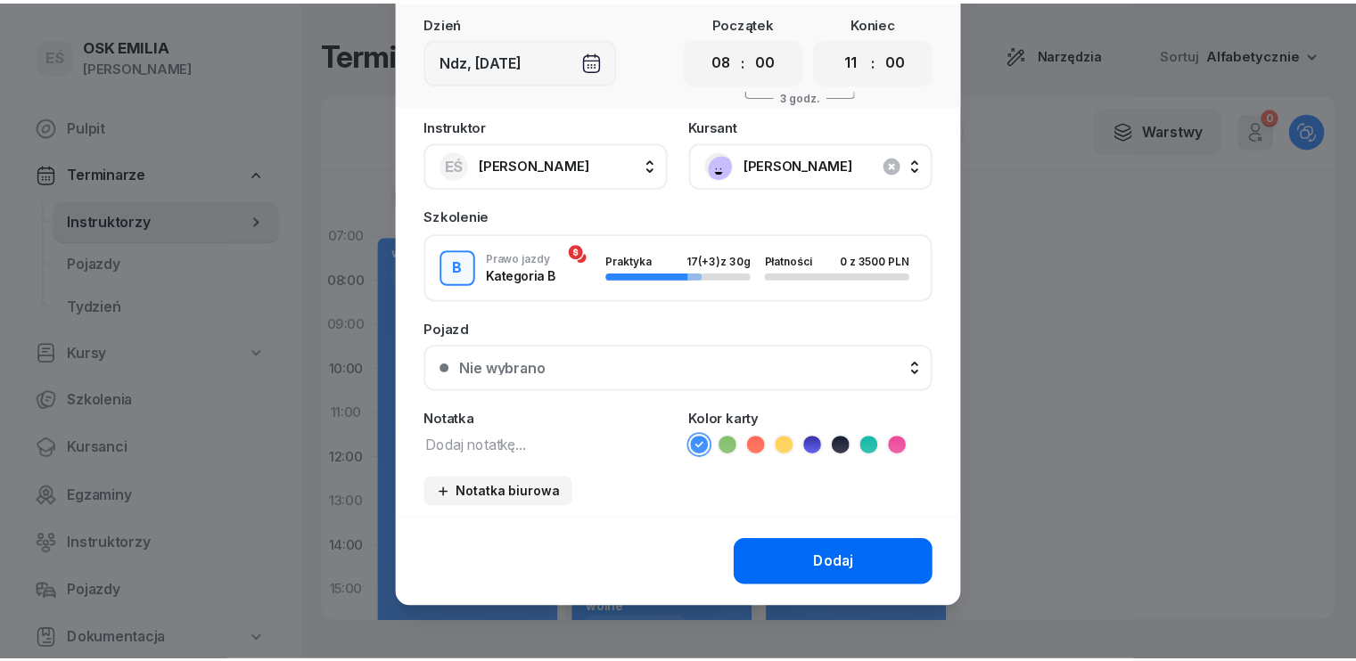
scroll to position [100, 0]
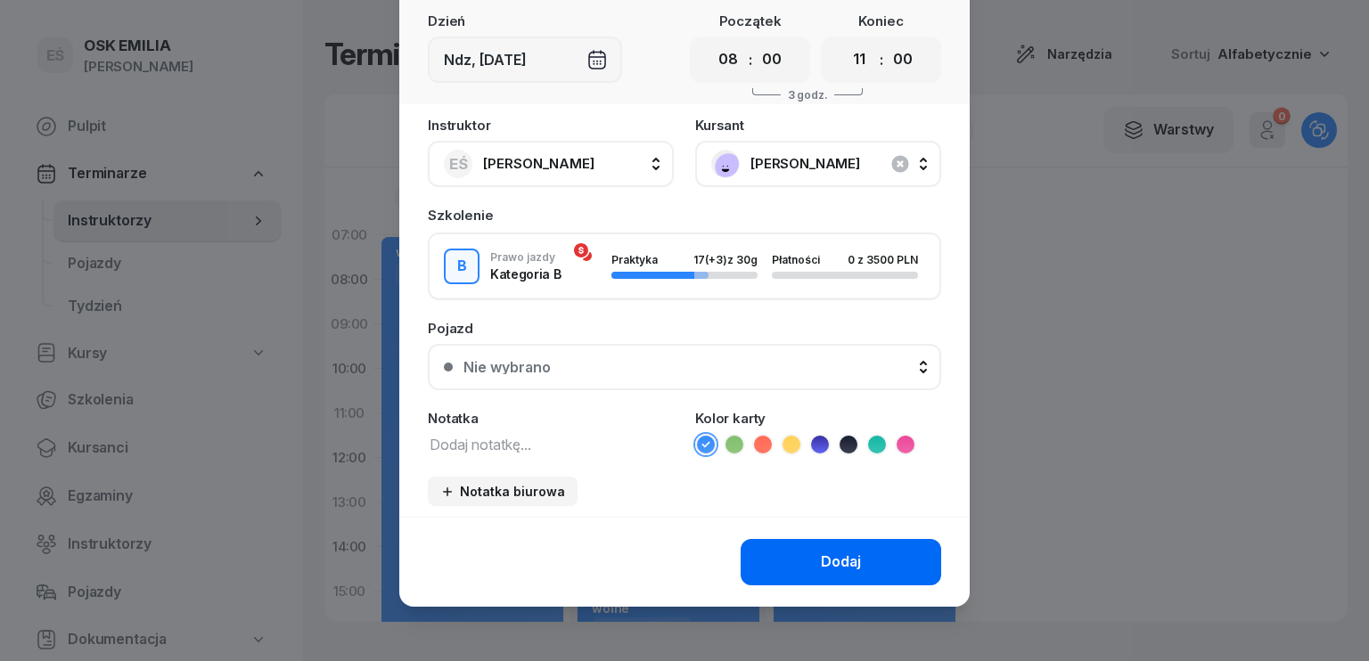
click at [855, 557] on button "Dodaj" at bounding box center [841, 562] width 201 height 46
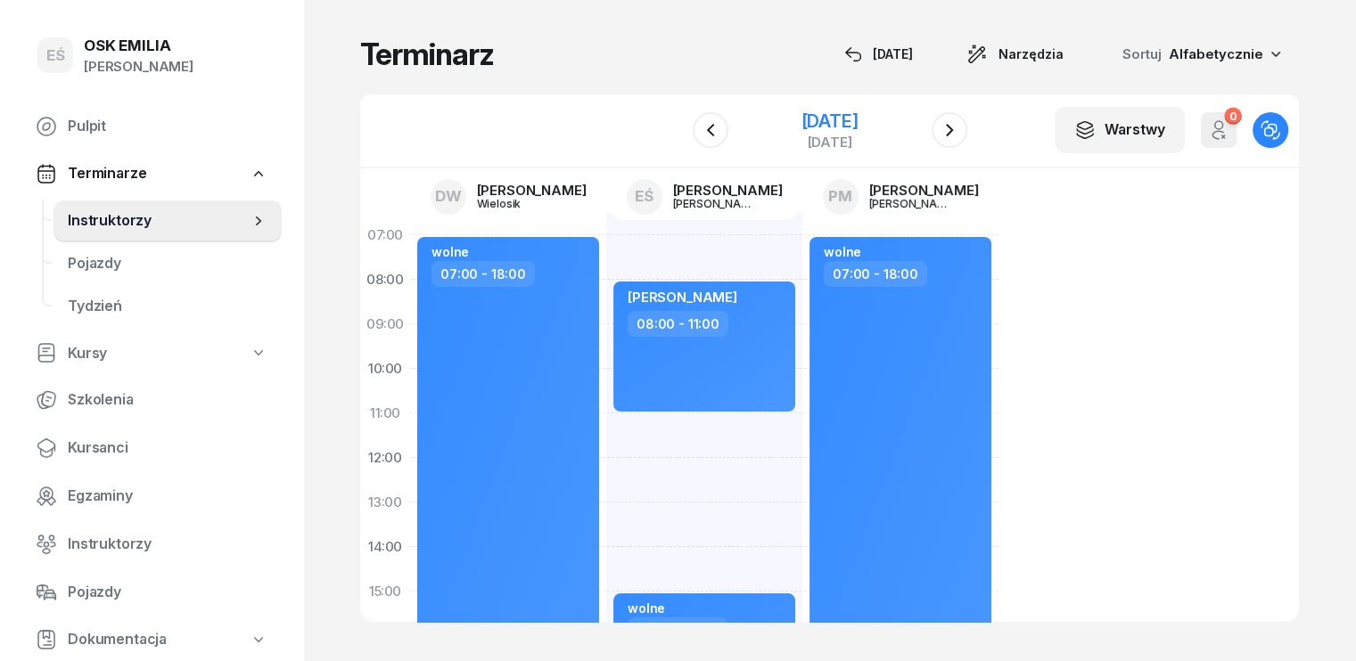
click at [801, 127] on div "[DATE]" at bounding box center [829, 121] width 57 height 18
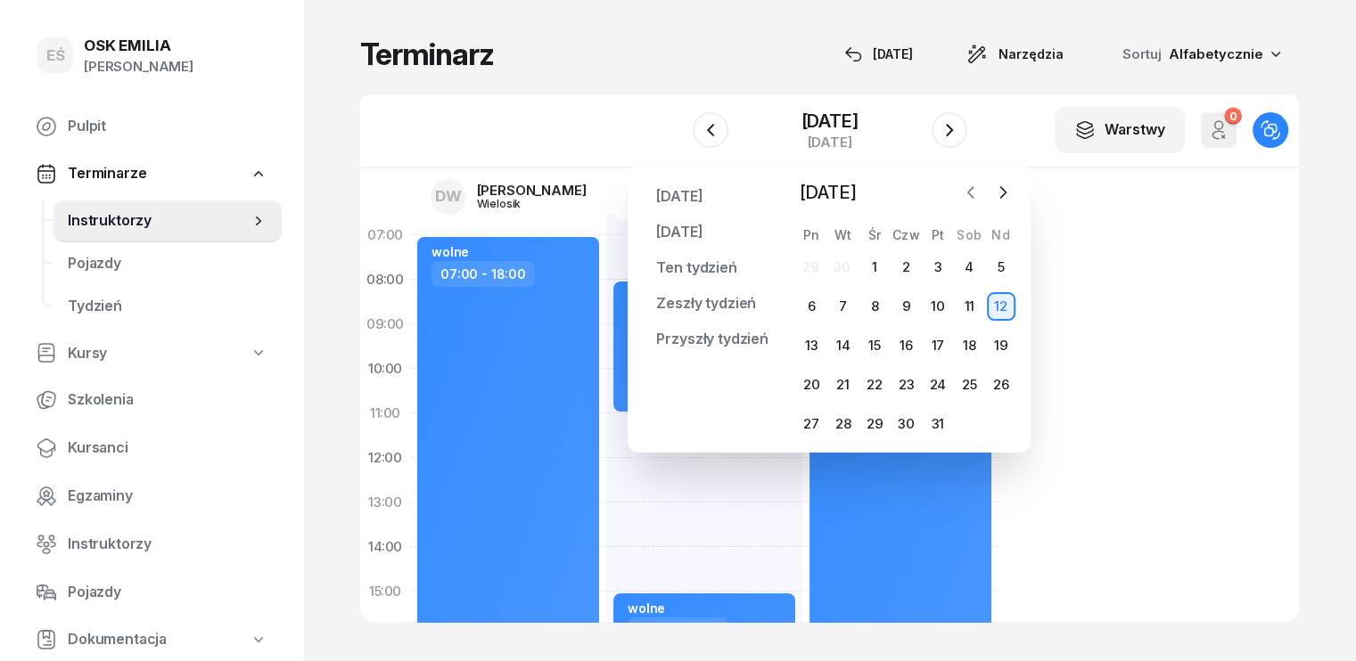
click at [973, 189] on icon "button" at bounding box center [971, 193] width 18 height 18
click at [810, 423] on div "29" at bounding box center [811, 424] width 29 height 29
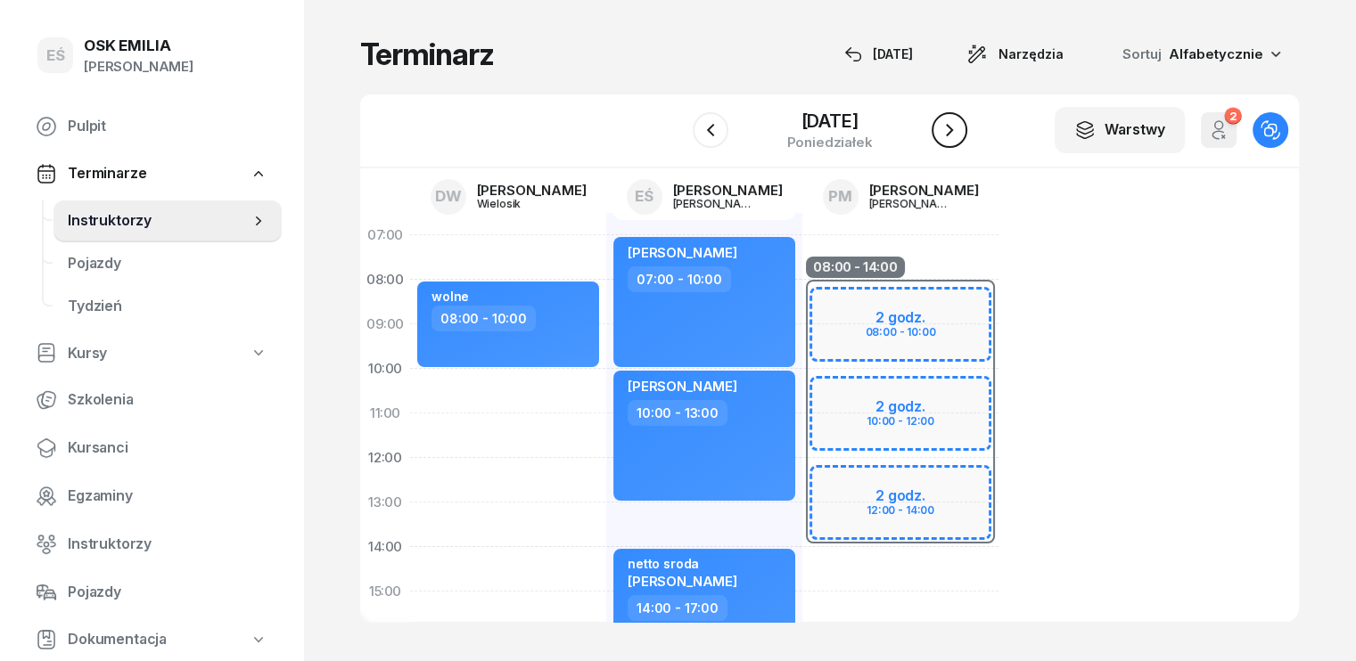
click at [953, 130] on icon "button" at bounding box center [949, 130] width 7 height 12
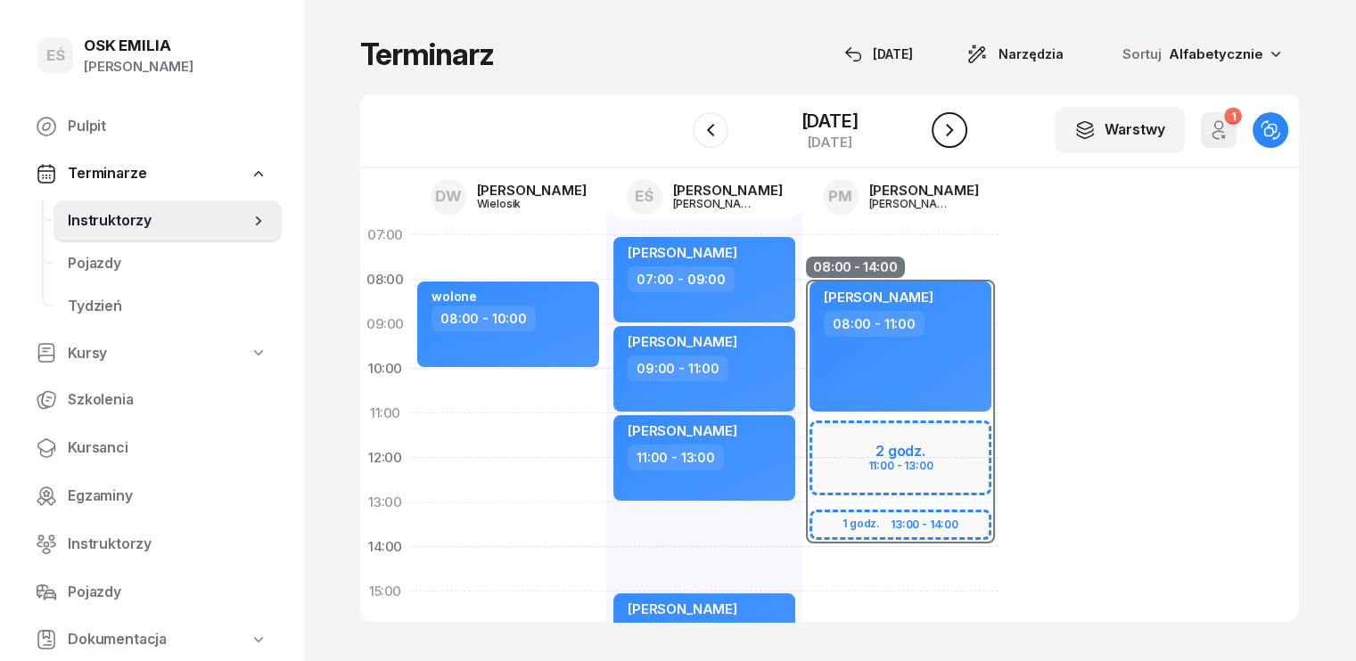
click at [950, 124] on icon "button" at bounding box center [949, 129] width 21 height 21
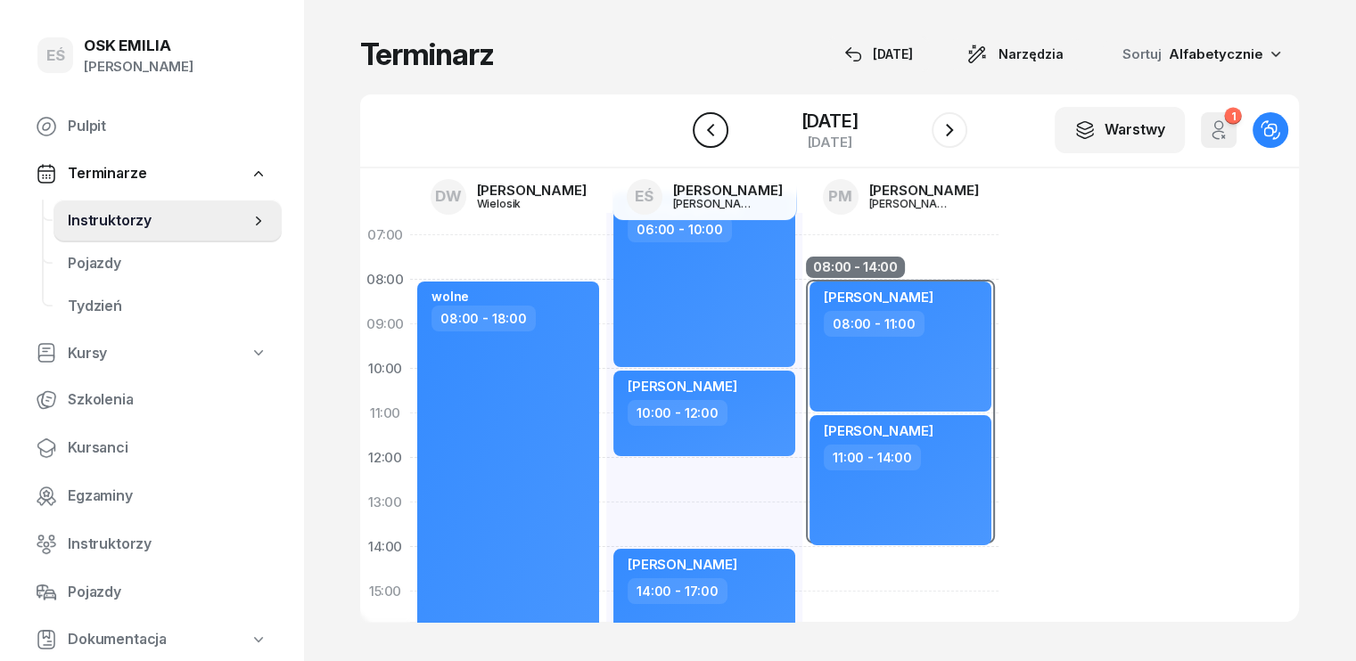
click at [703, 127] on icon "button" at bounding box center [710, 129] width 21 height 21
